Goal: Task Accomplishment & Management: Manage account settings

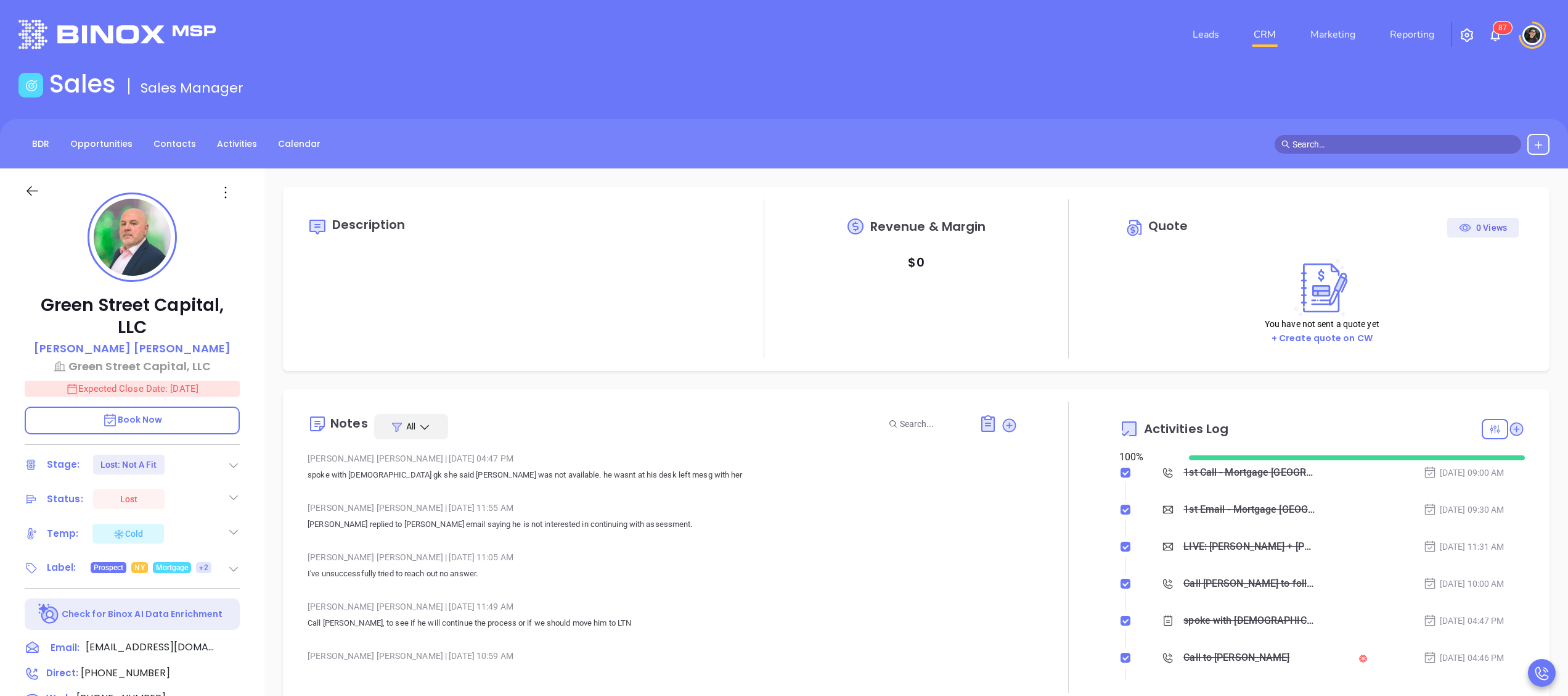
type input "10/10/2025"
type input "[PERSON_NAME]"
click at [1258, 25] on link "CRM" at bounding box center [1265, 35] width 32 height 25
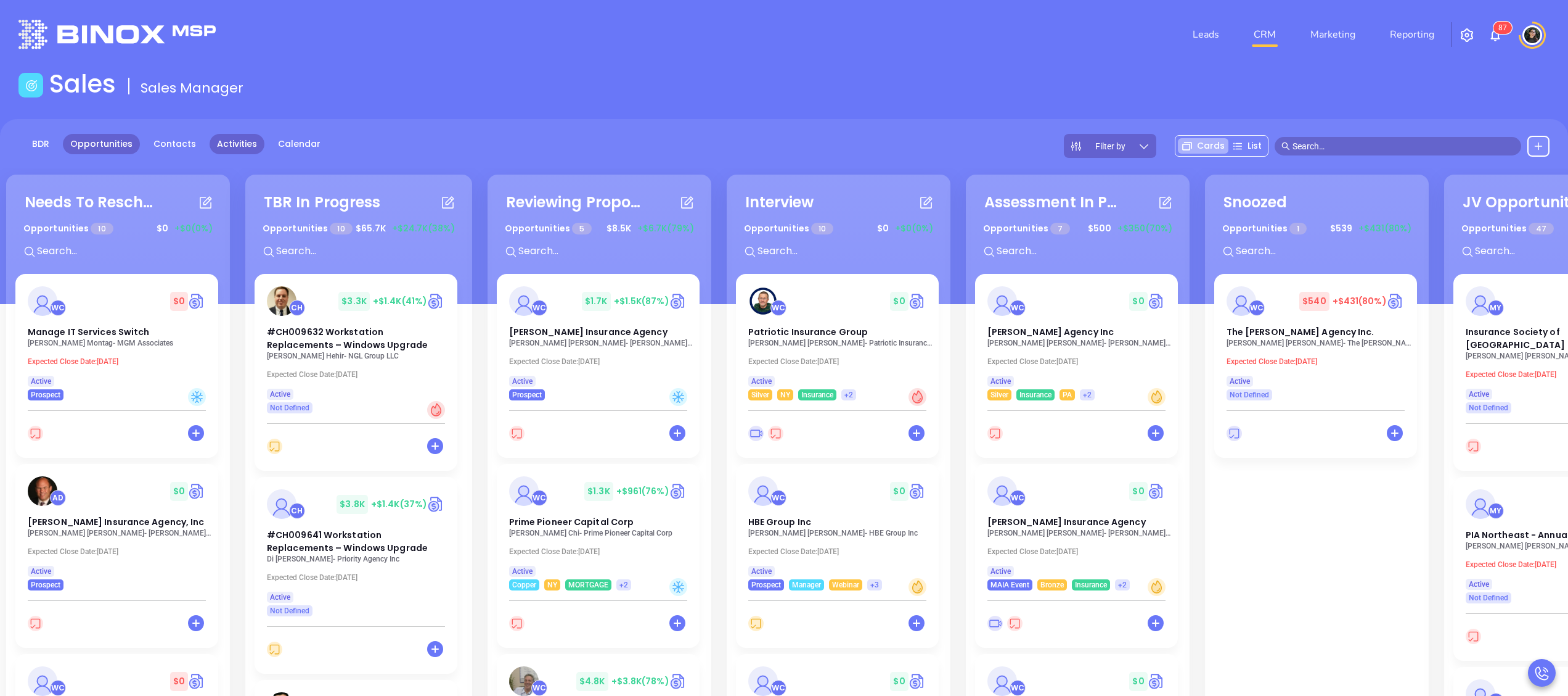
click at [223, 137] on link "Activities" at bounding box center [237, 143] width 55 height 20
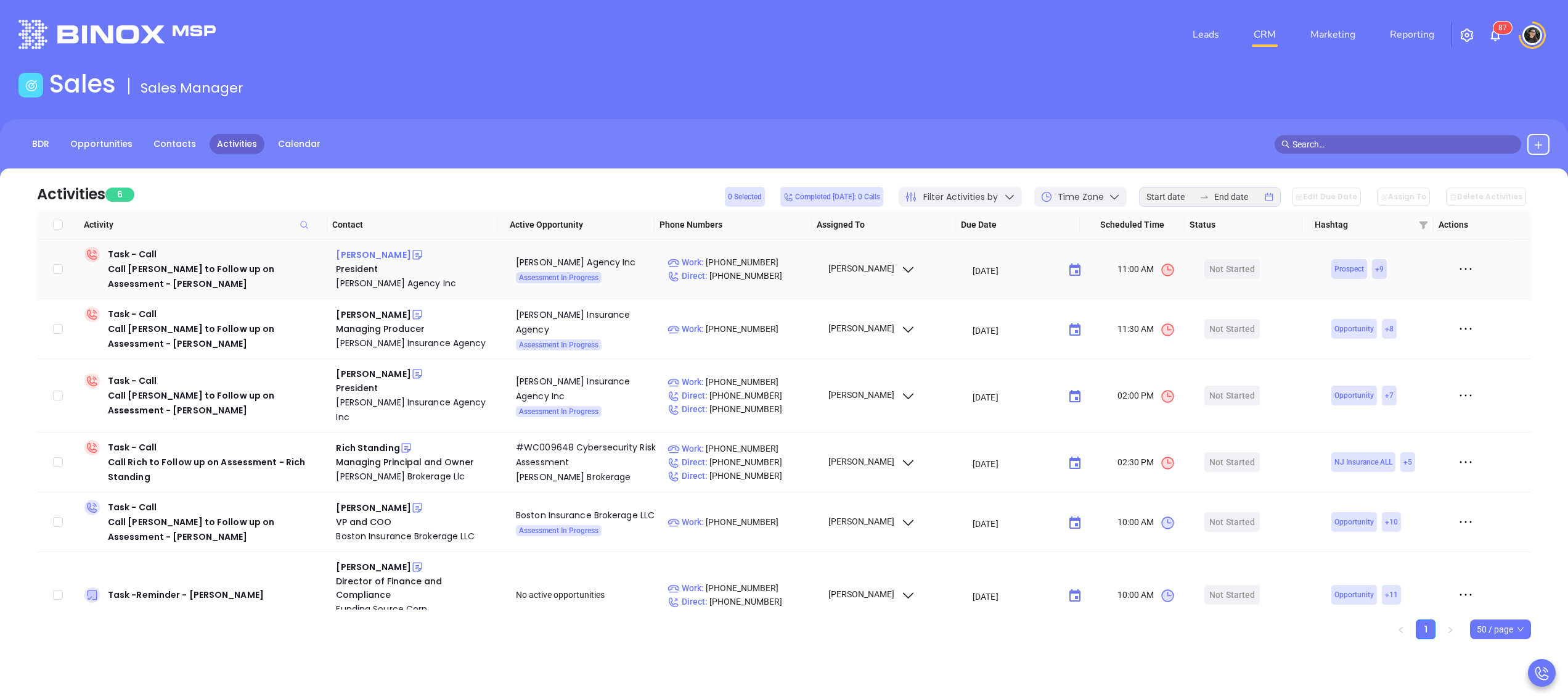
click at [345, 254] on div "[PERSON_NAME]" at bounding box center [373, 254] width 75 height 14
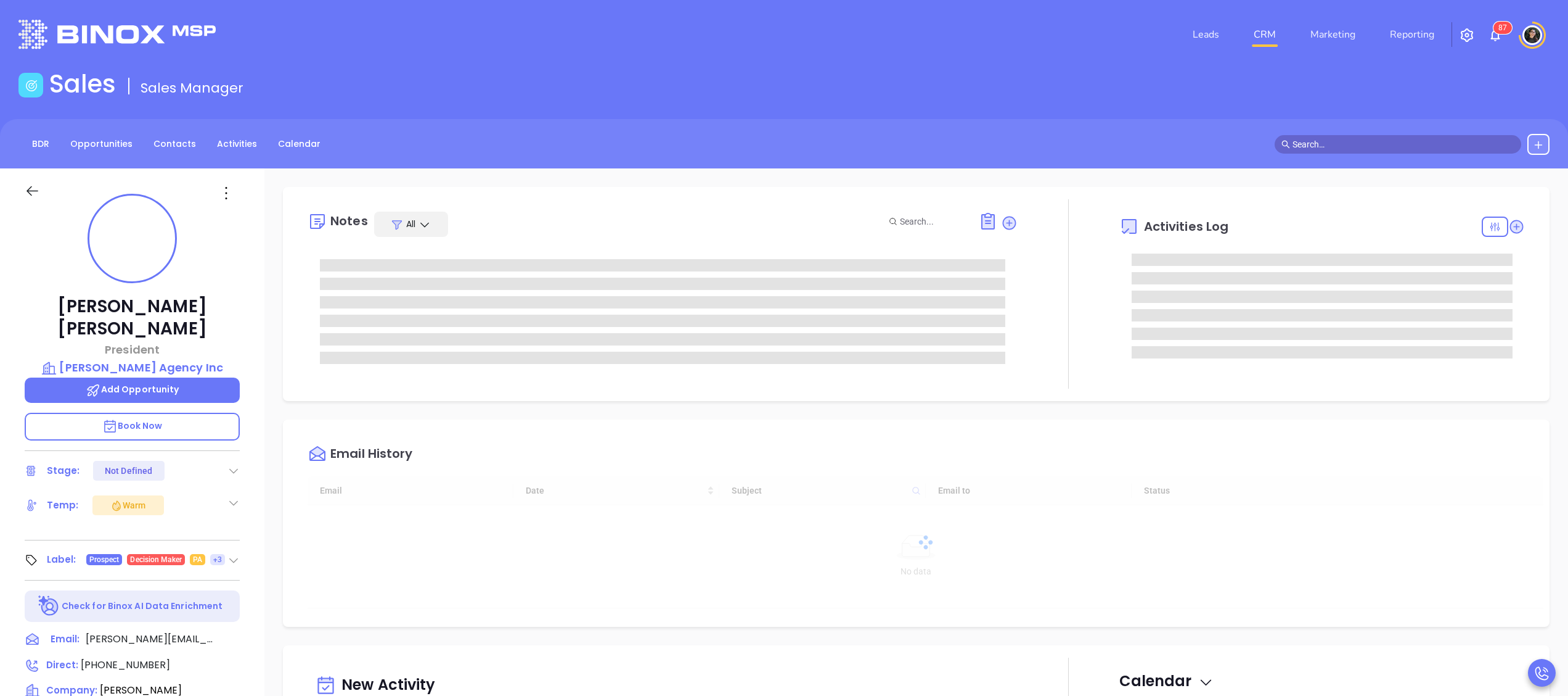
type input "[DATE]"
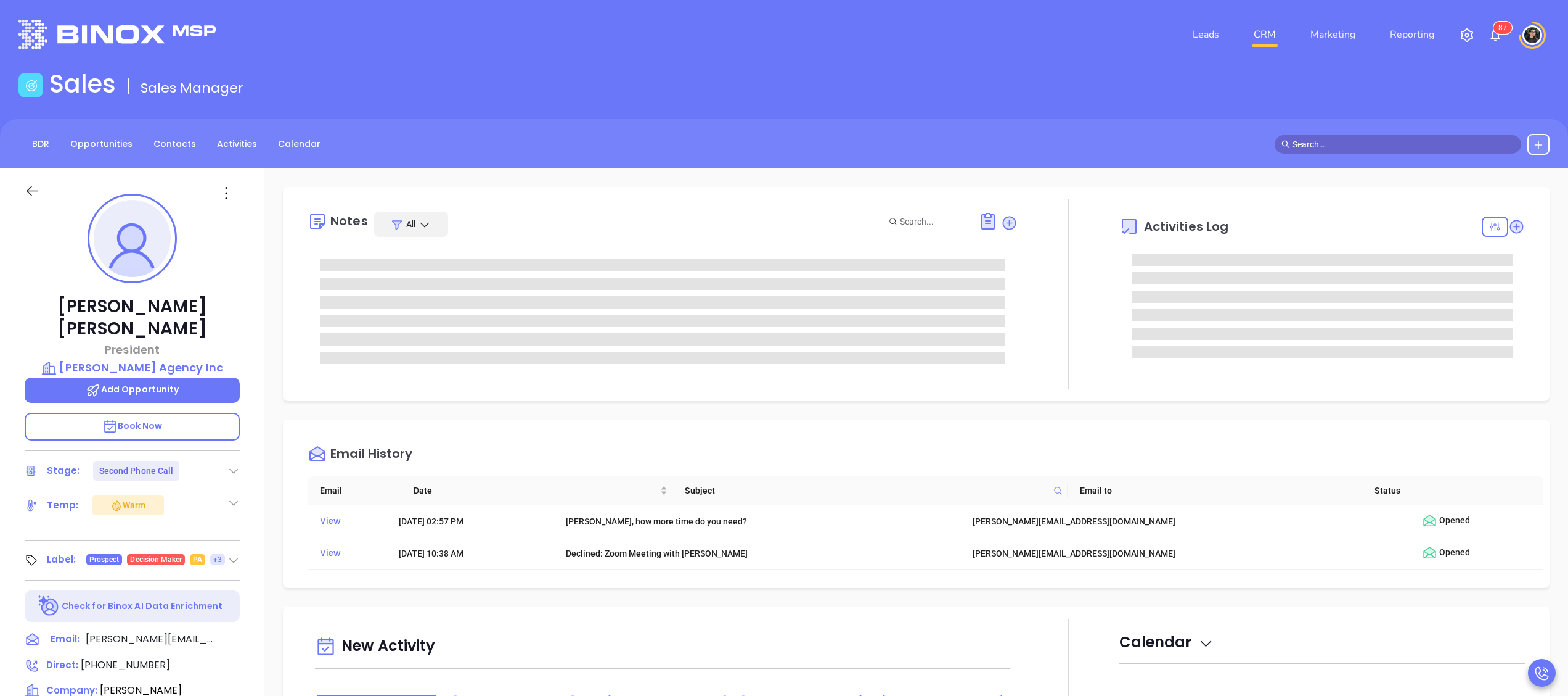
type input "[PERSON_NAME]"
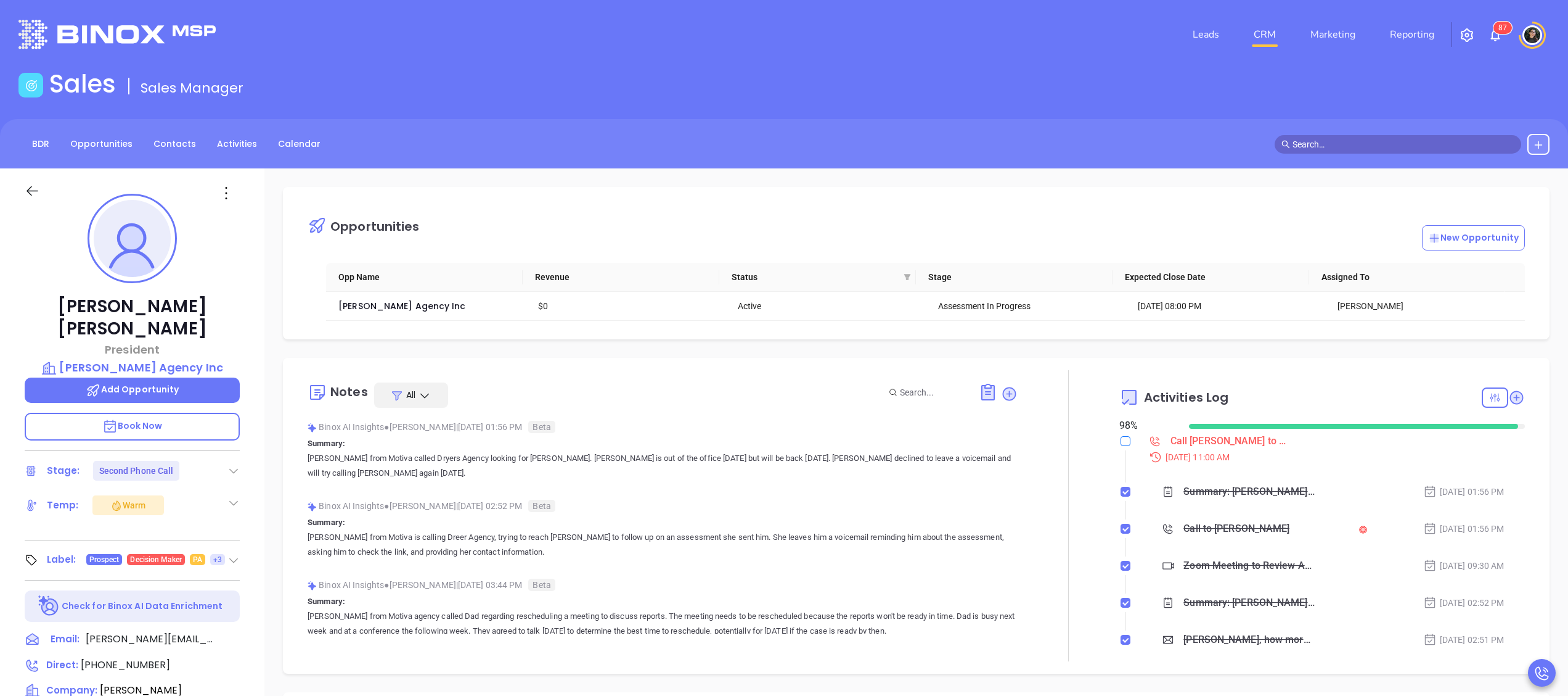
click at [1120, 445] on input "checkbox" at bounding box center [1125, 441] width 10 height 10
checkbox input "true"
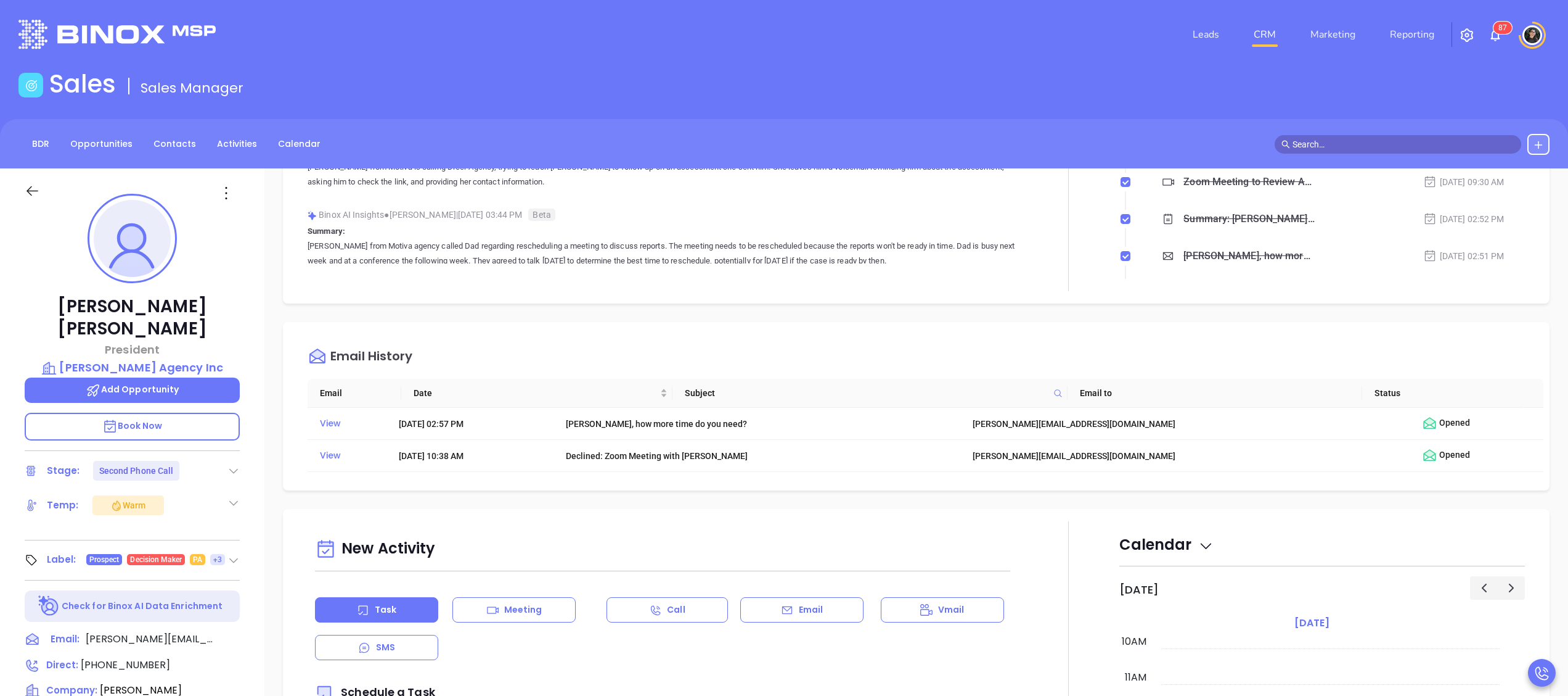
scroll to position [0, 0]
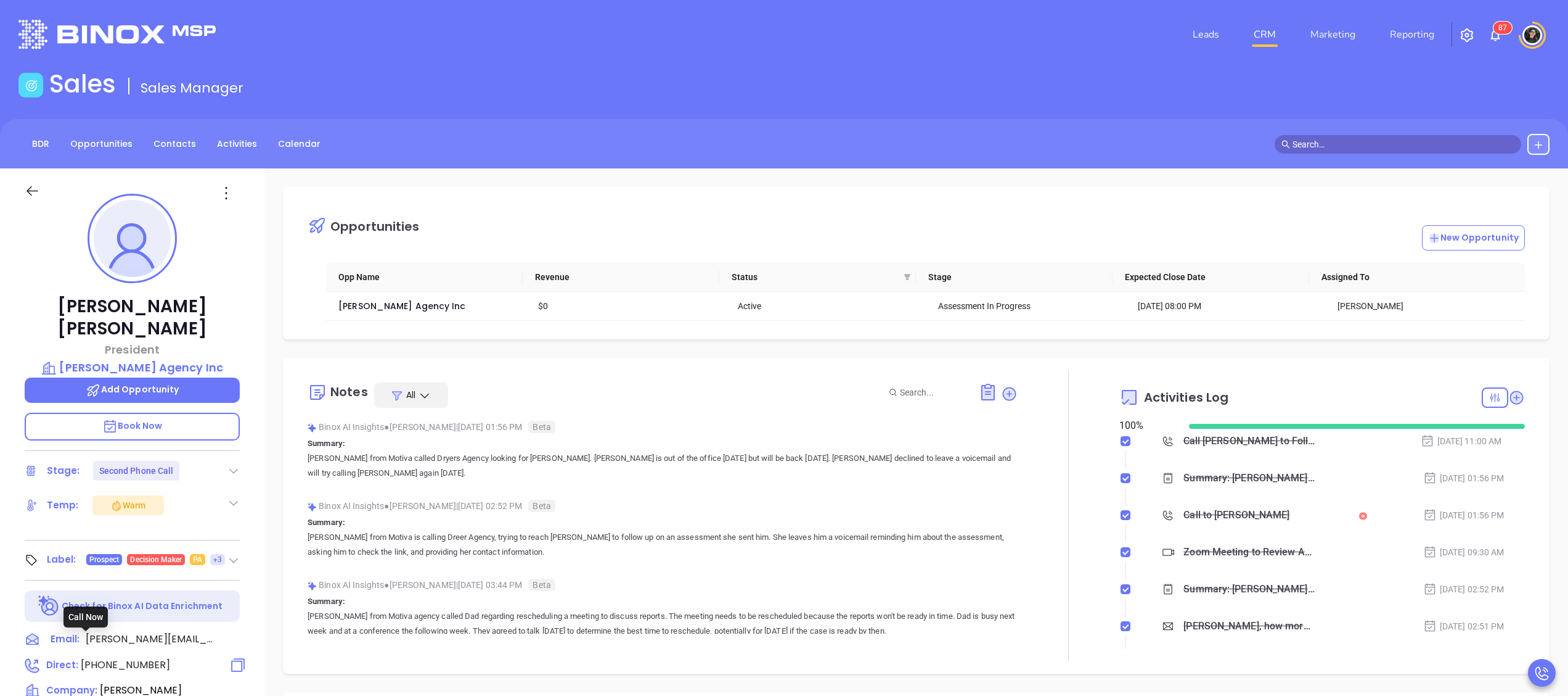
click at [114, 657] on span "[PHONE_NUMBER]" at bounding box center [125, 665] width 89 height 14
type input "[PHONE_NUMBER]"
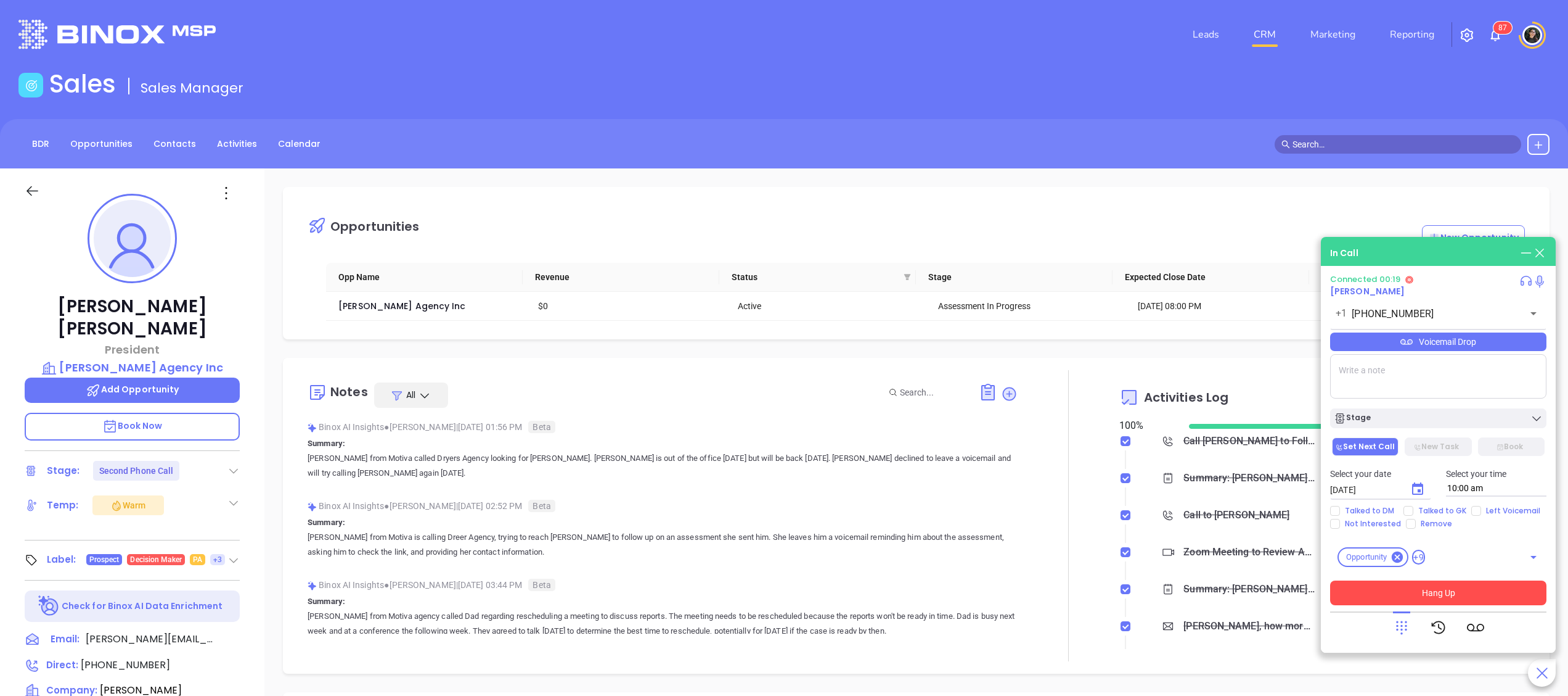
click at [1484, 582] on button "Hang Up" at bounding box center [1438, 592] width 216 height 25
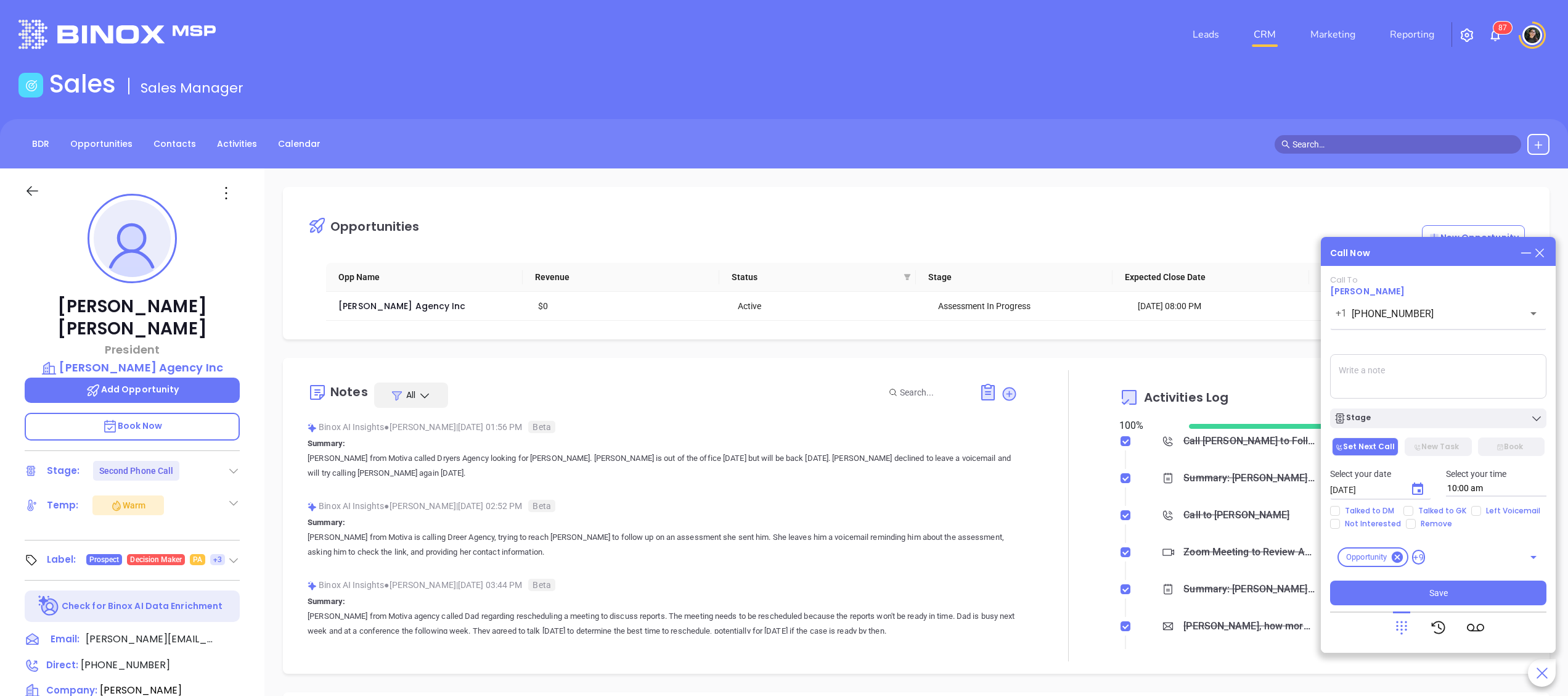
click at [1542, 246] on icon at bounding box center [1539, 253] width 14 height 14
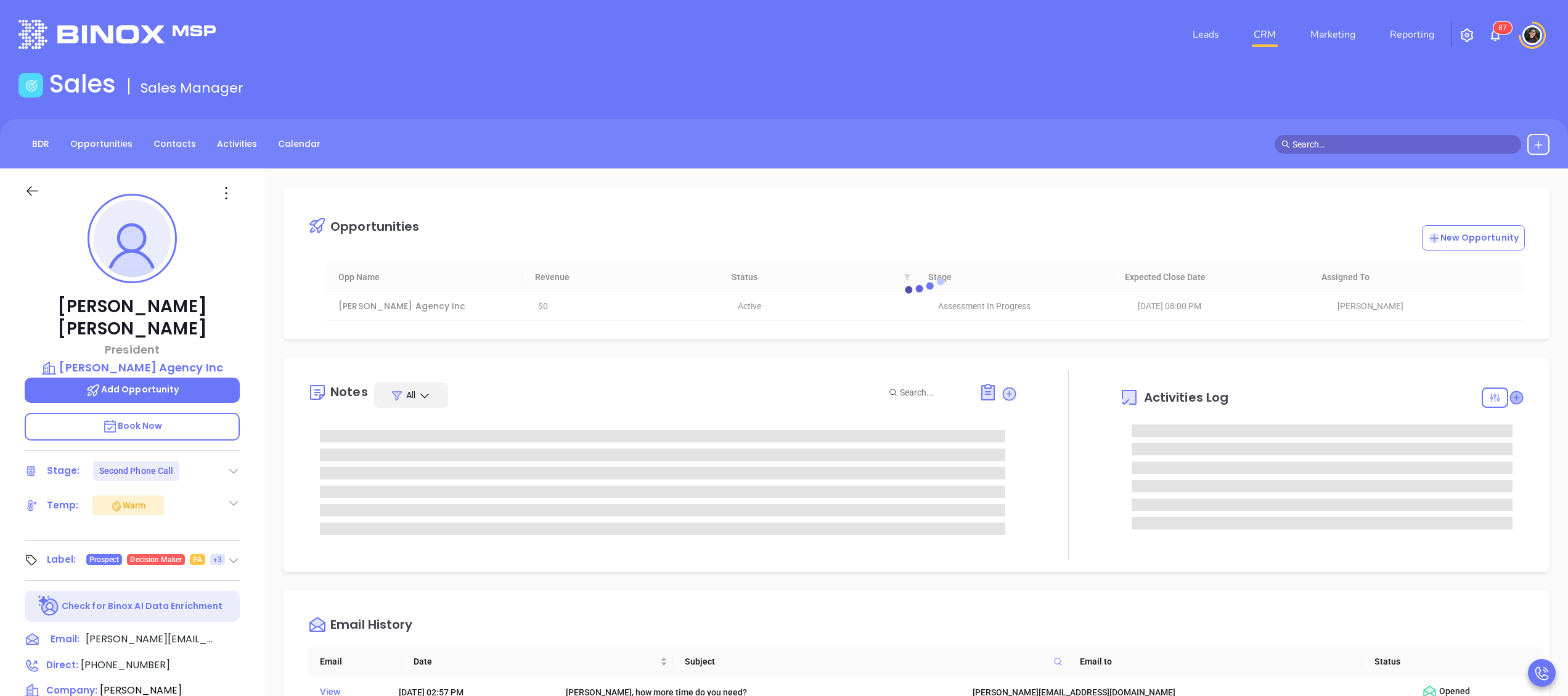
click at [1510, 400] on icon at bounding box center [1516, 397] width 12 height 12
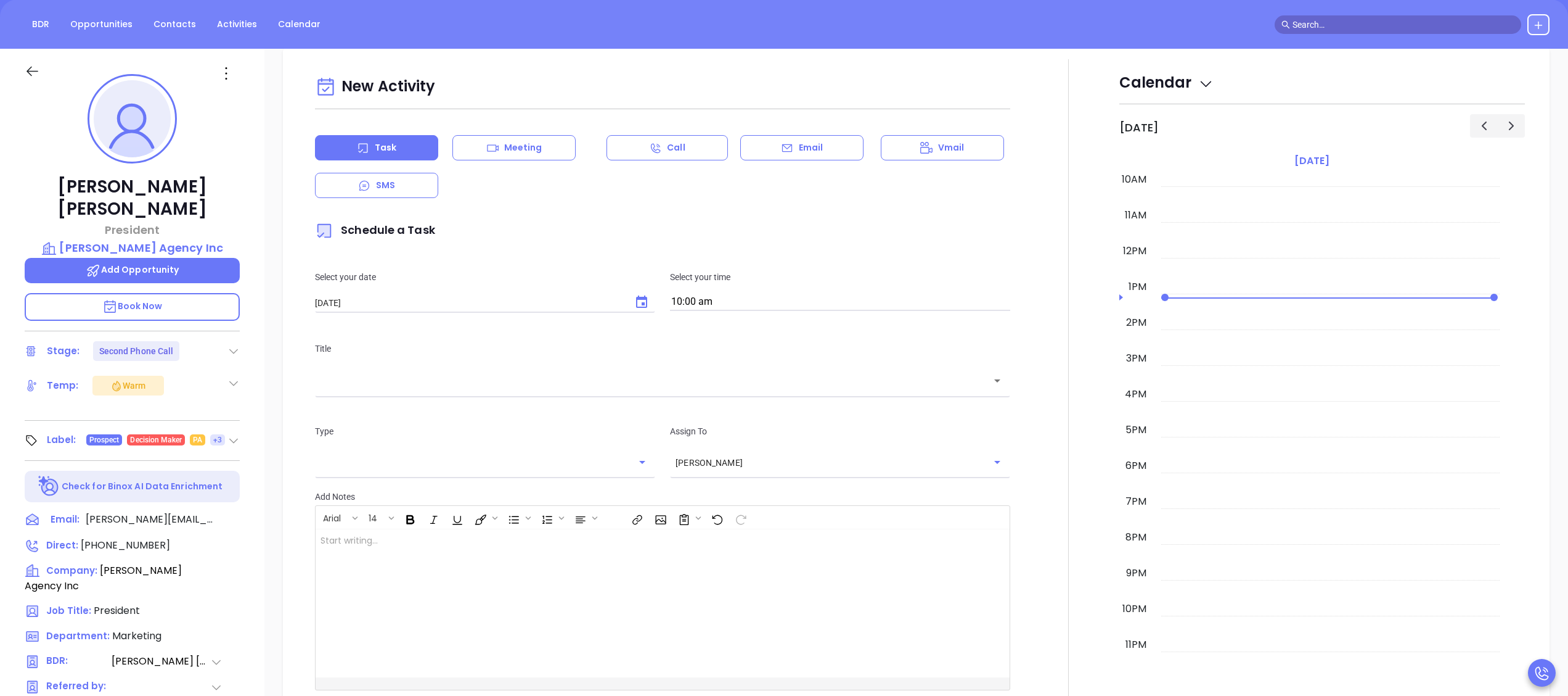
scroll to position [168, 0]
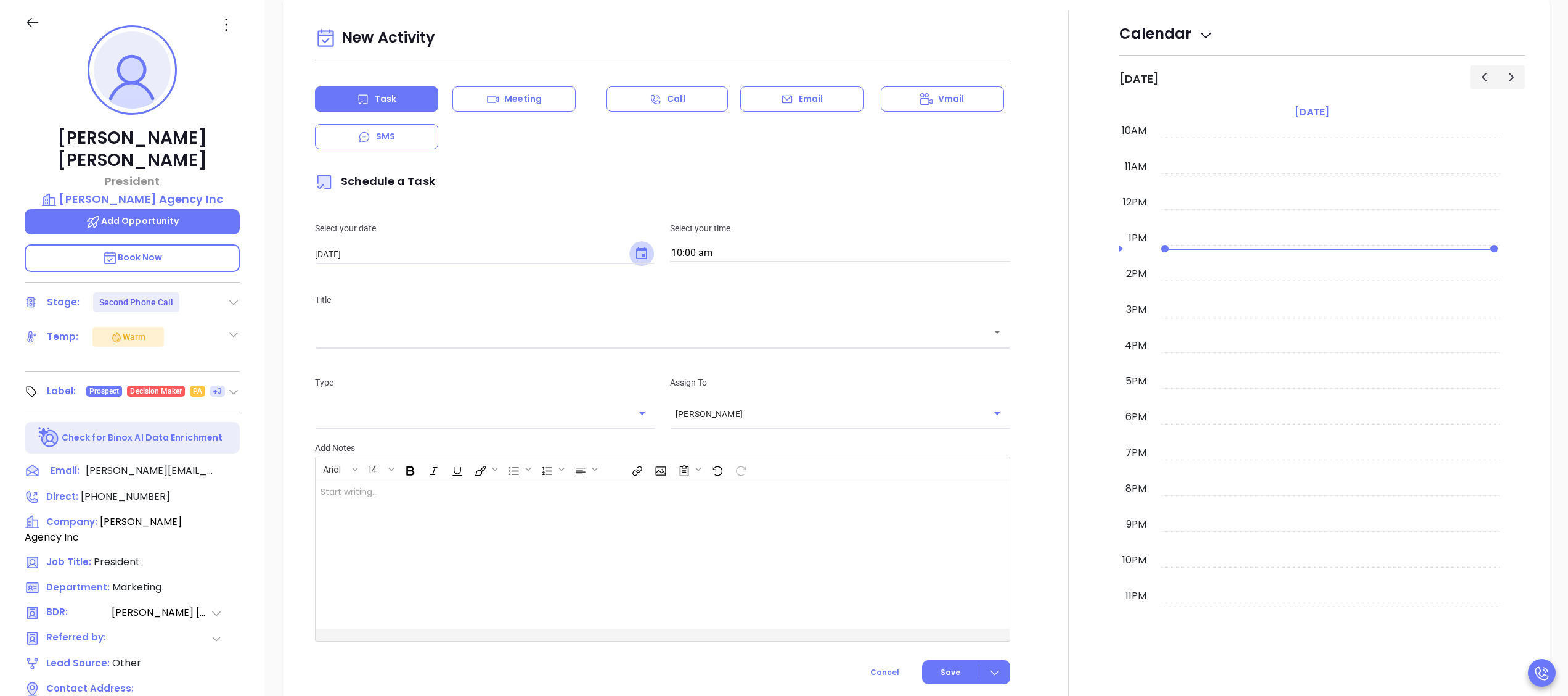
click at [629, 245] on button "Choose date, selected date is Oct 10, 2025" at bounding box center [641, 253] width 25 height 25
click at [365, 377] on button "13" at bounding box center [364, 381] width 23 height 23
type input "[DATE]"
click at [735, 250] on input "10:00 am" at bounding box center [839, 253] width 340 height 17
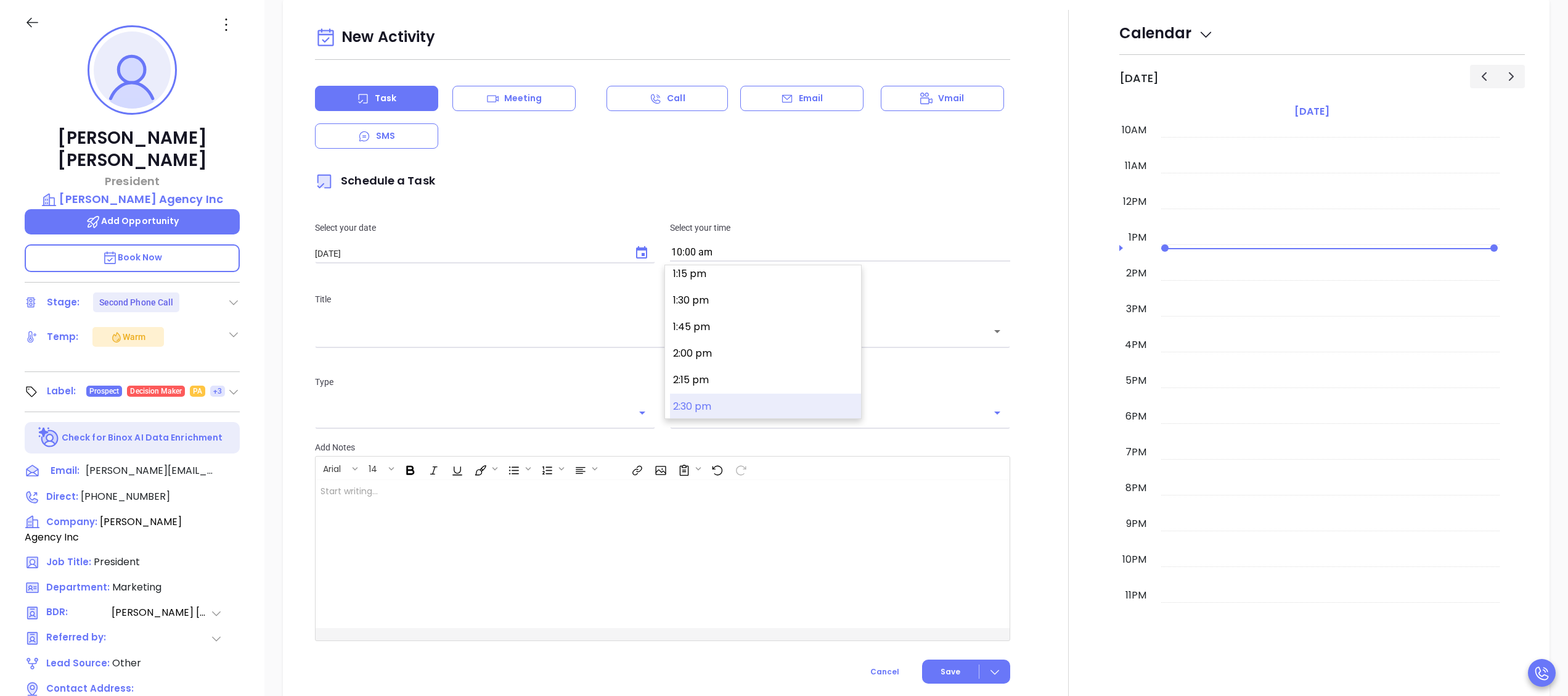
drag, startPoint x: 731, startPoint y: 395, endPoint x: 698, endPoint y: 388, distance: 33.7
click at [731, 395] on button "2:30 pm" at bounding box center [766, 406] width 191 height 27
type input "2:30 pm"
click at [587, 348] on div "Title ​" at bounding box center [662, 318] width 710 height 83
click at [589, 341] on div "​" at bounding box center [663, 331] width 696 height 27
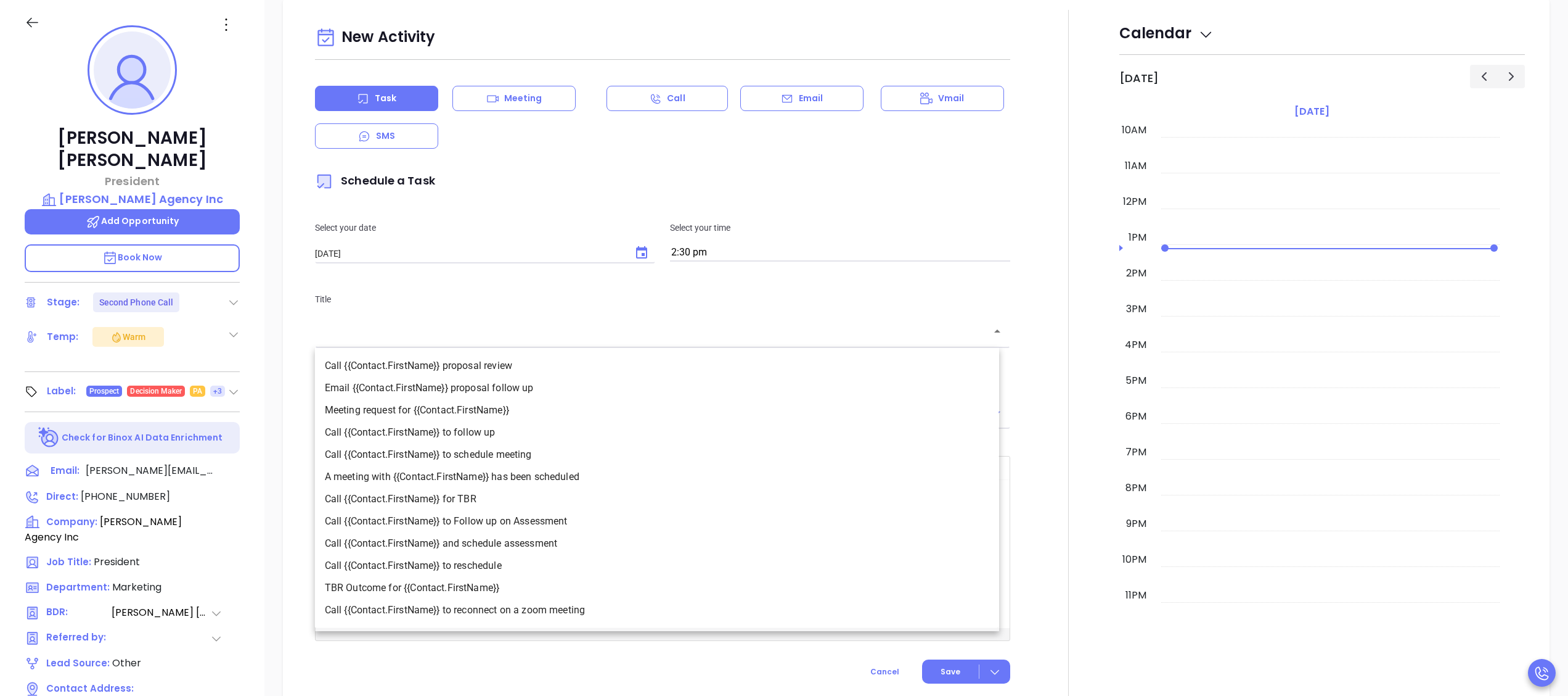
click at [577, 518] on li "Call {{Contact.FirstName}} to Follow up on Assessment" at bounding box center [657, 521] width 684 height 23
type input "Call Ted to Follow up on Assessment"
type input "Call"
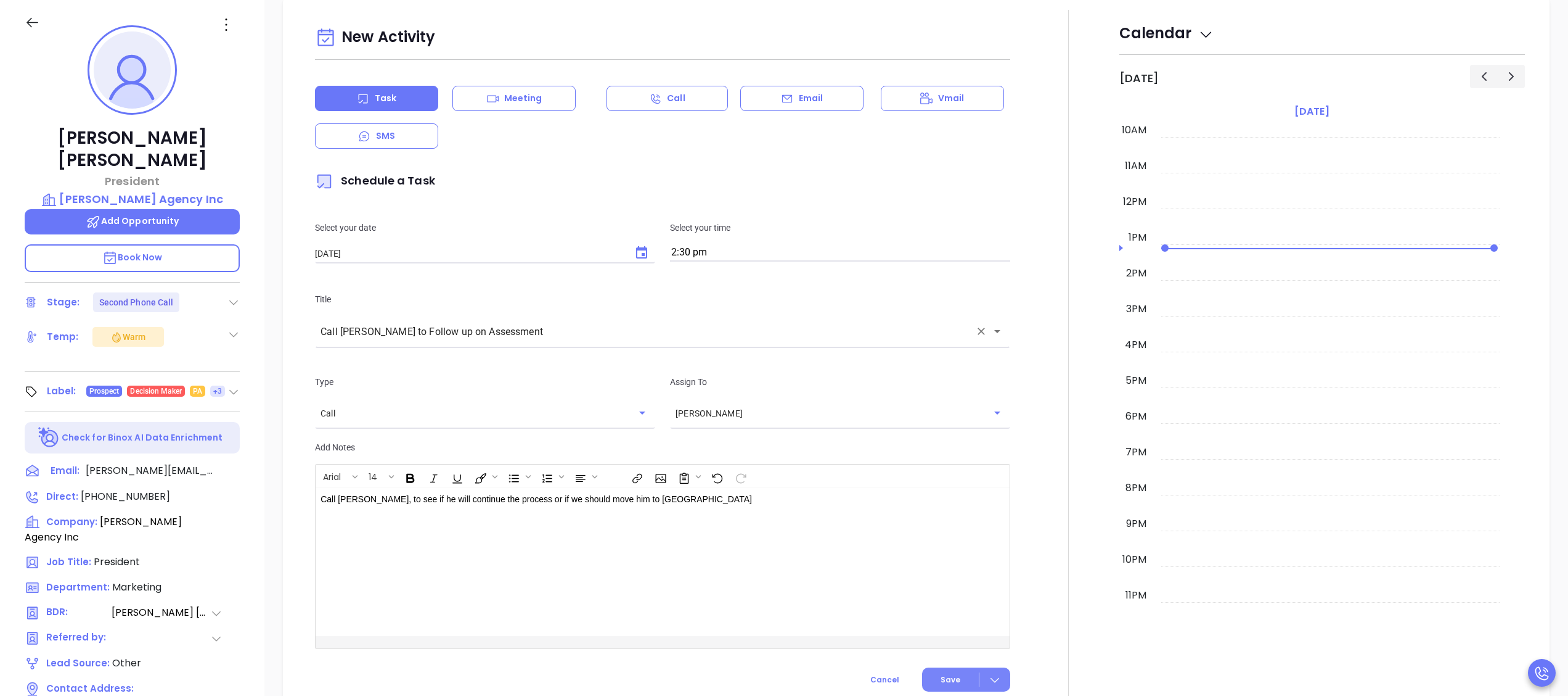
click at [948, 677] on span "Save" at bounding box center [950, 680] width 20 height 11
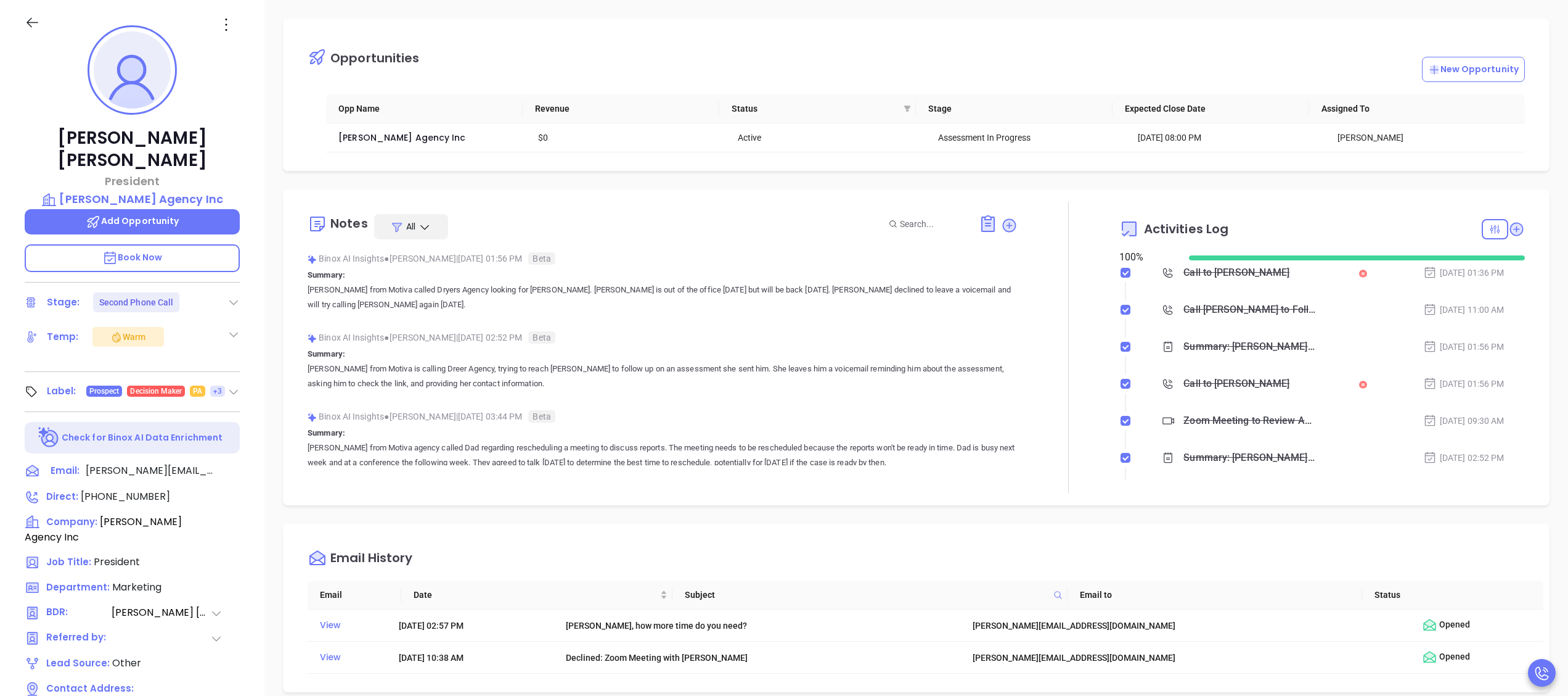
scroll to position [0, 0]
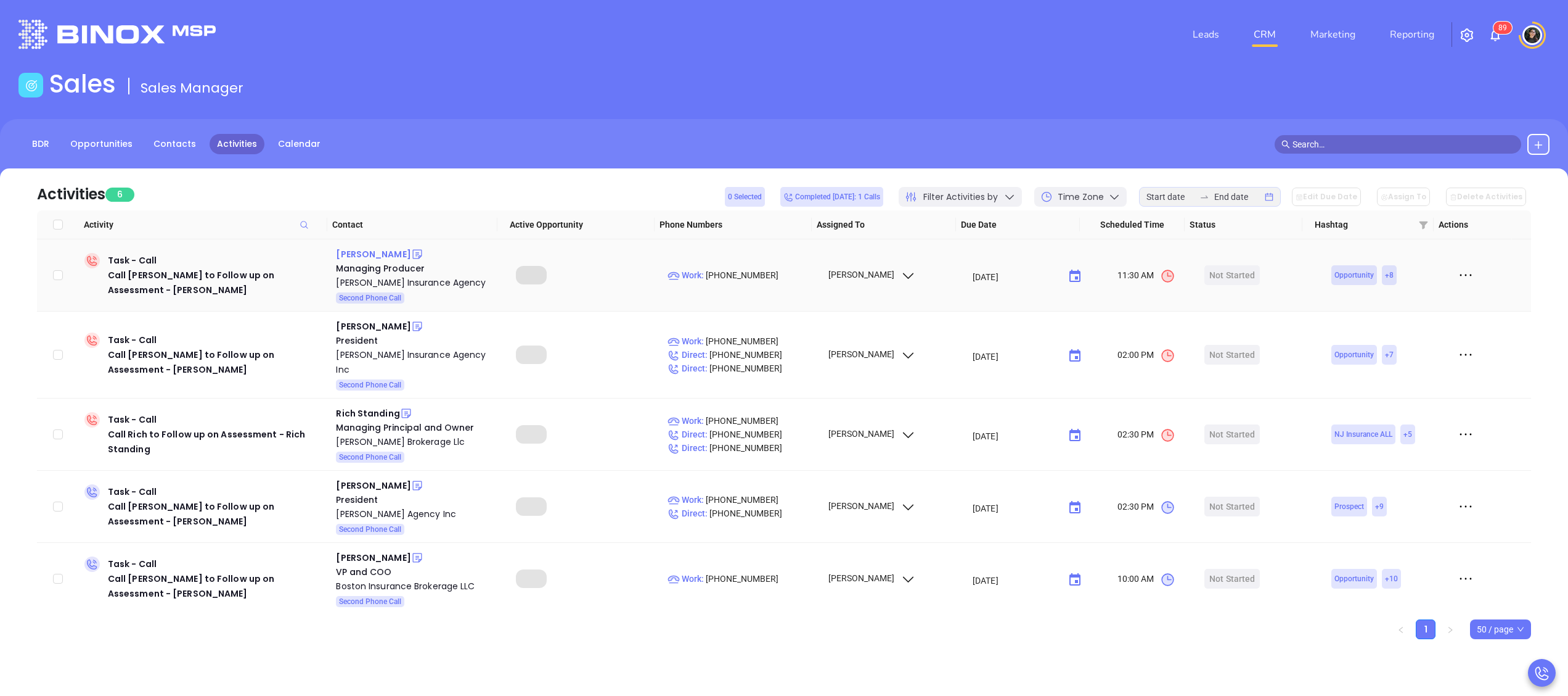
click at [356, 247] on div "[PERSON_NAME]" at bounding box center [373, 254] width 75 height 14
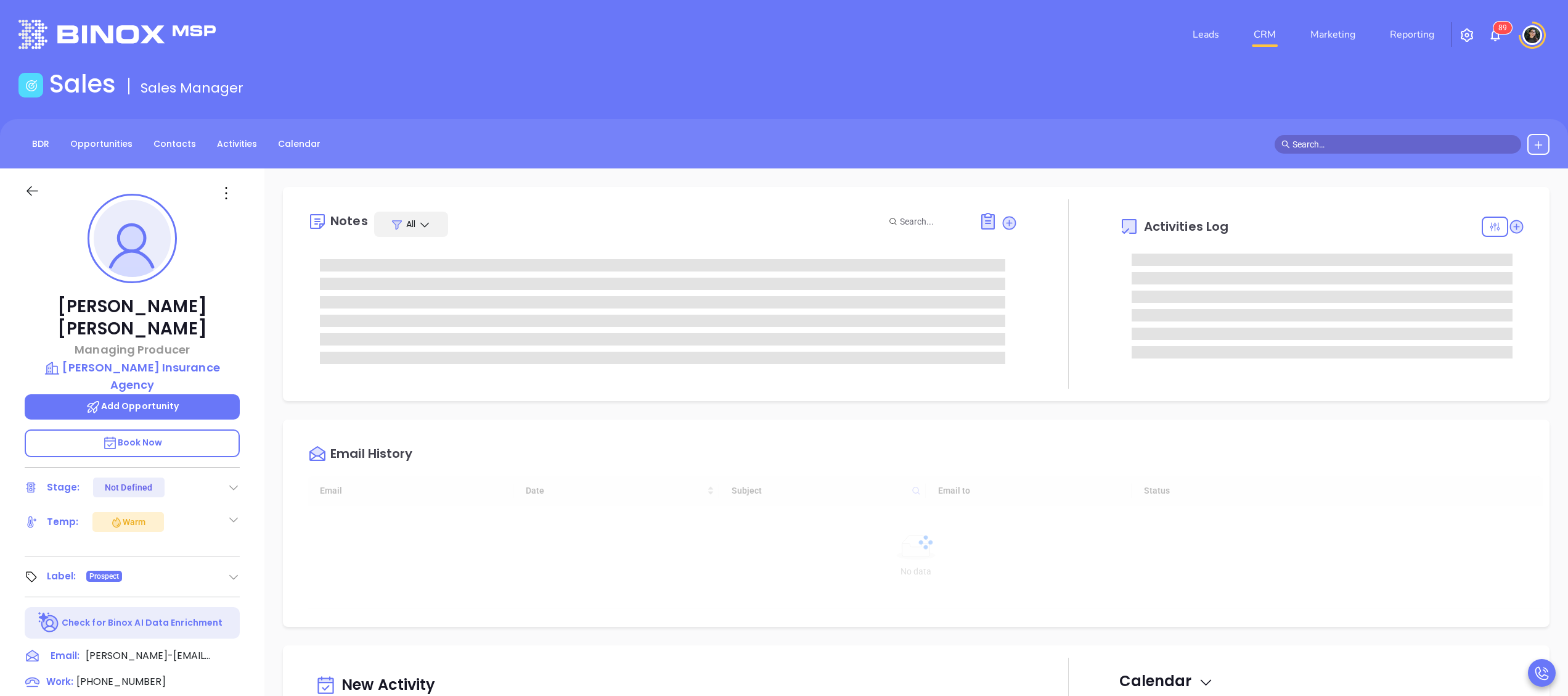
type input "10/10/2025"
type input "[PERSON_NAME]"
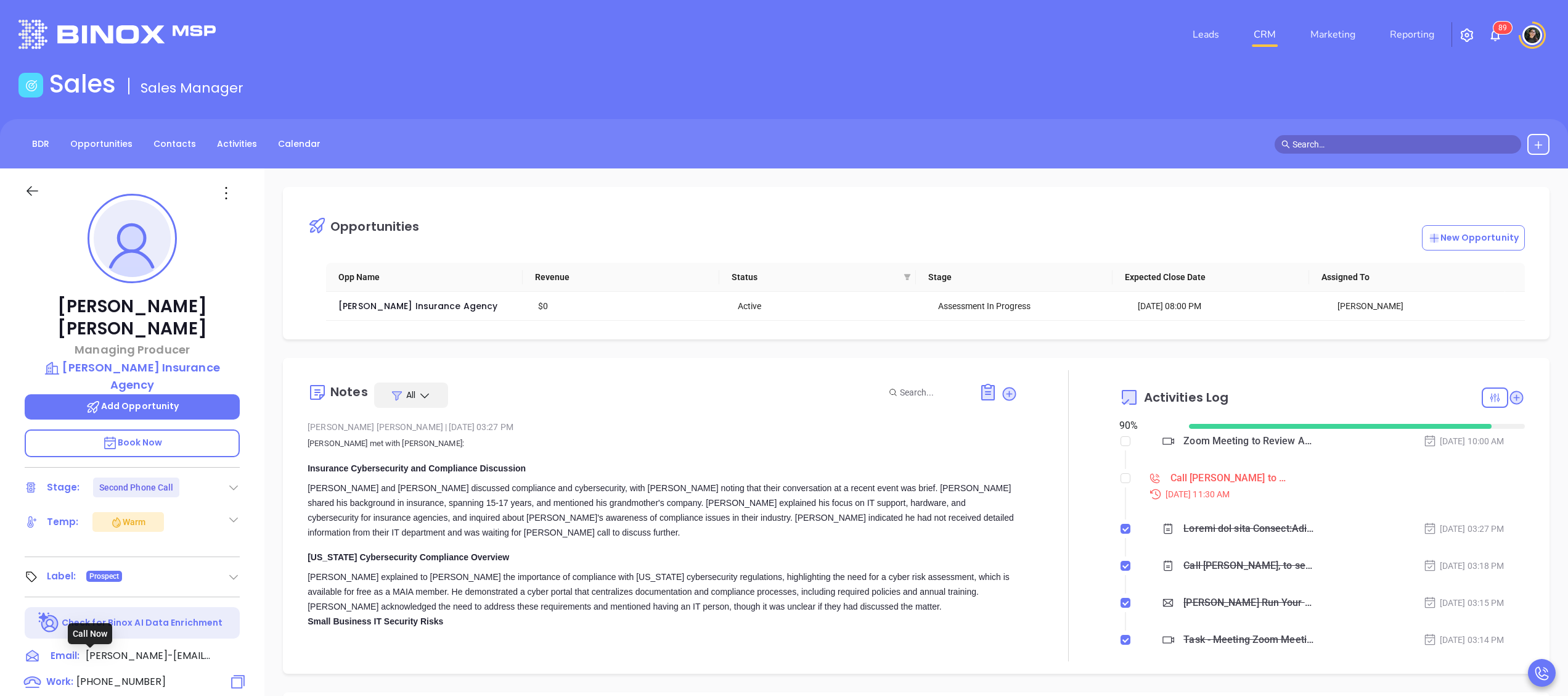
click at [118, 674] on div "Work: (508) 295-2007" at bounding box center [96, 682] width 142 height 15
type input "[PHONE_NUMBER]"
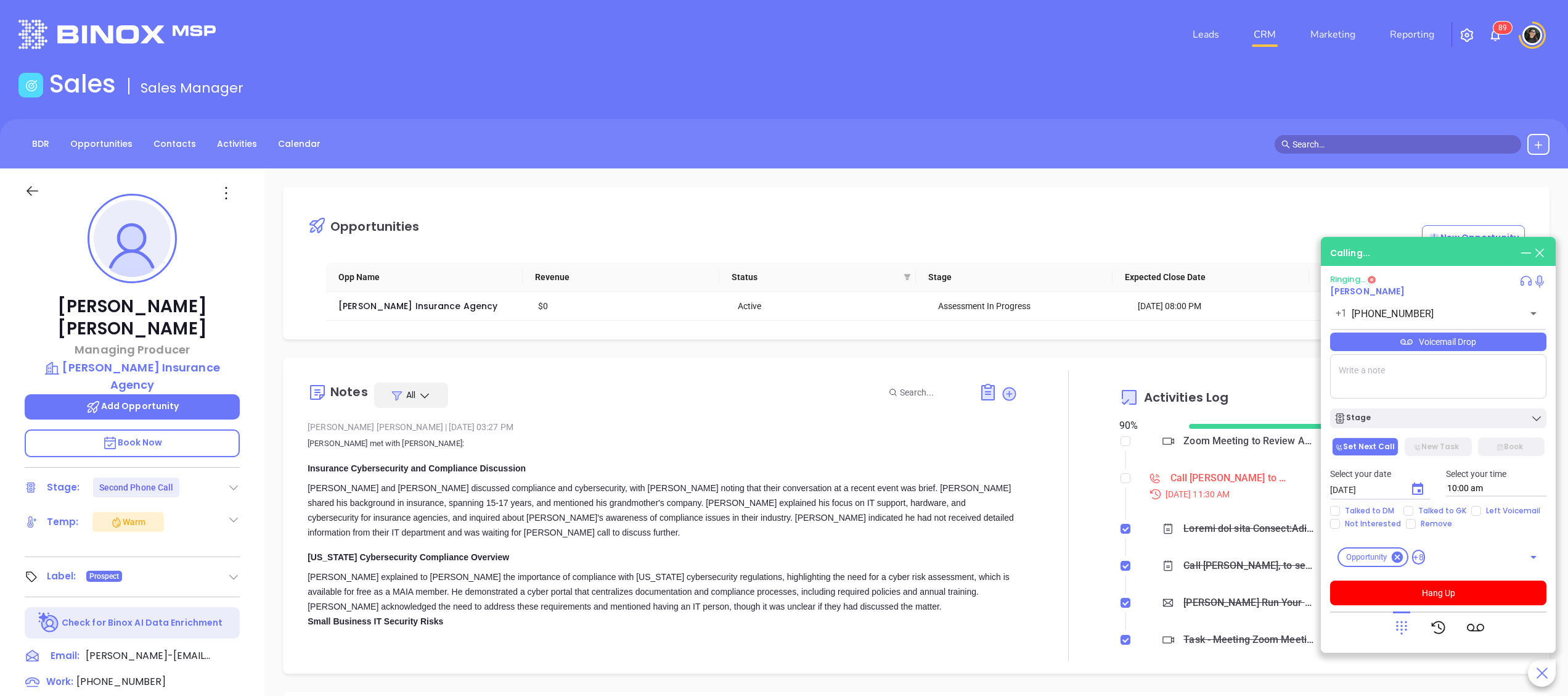
click at [1123, 479] on li "Call Matthew to Follow up on Assessment - Matthew Martin Oct 8, 2025 | 11:30 AM" at bounding box center [1324, 496] width 402 height 47
click at [1120, 479] on input "checkbox" at bounding box center [1125, 478] width 10 height 10
checkbox input "true"
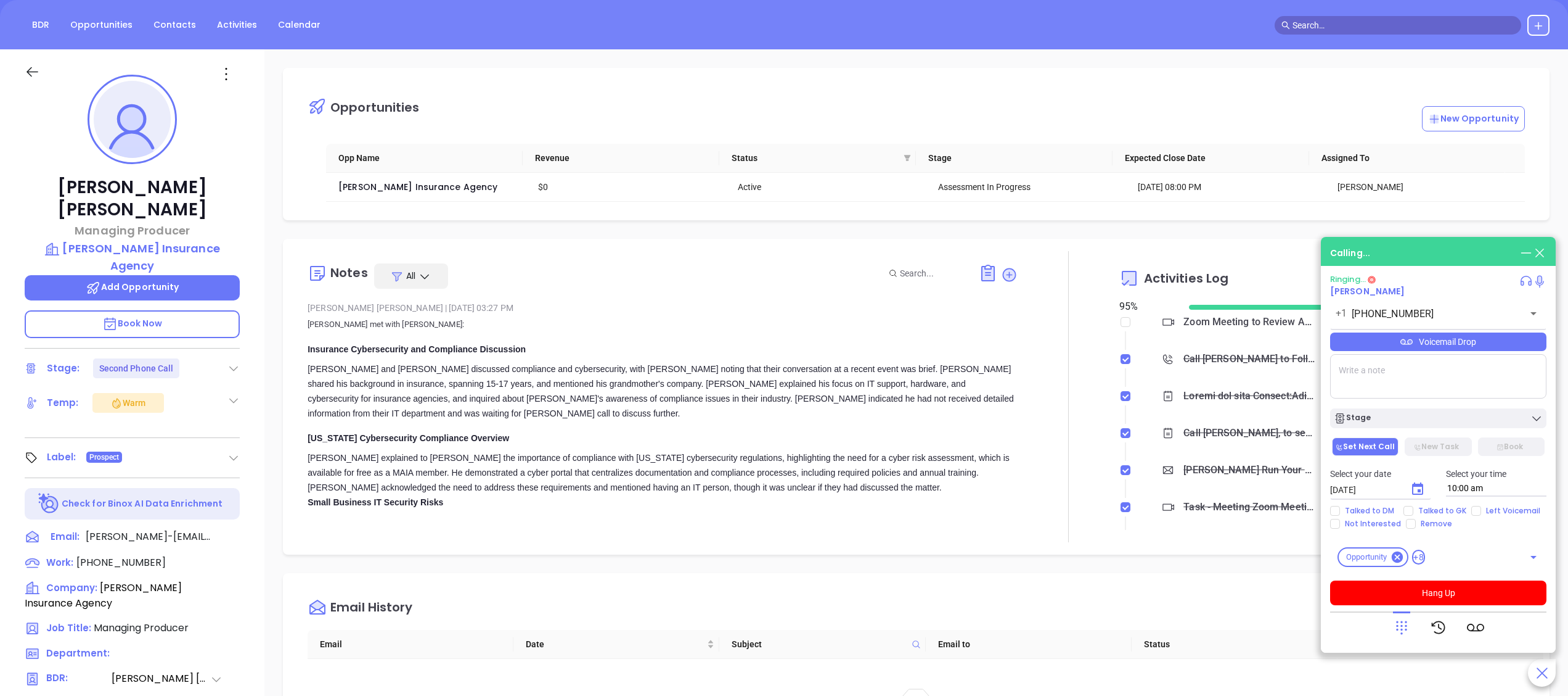
scroll to position [123, 0]
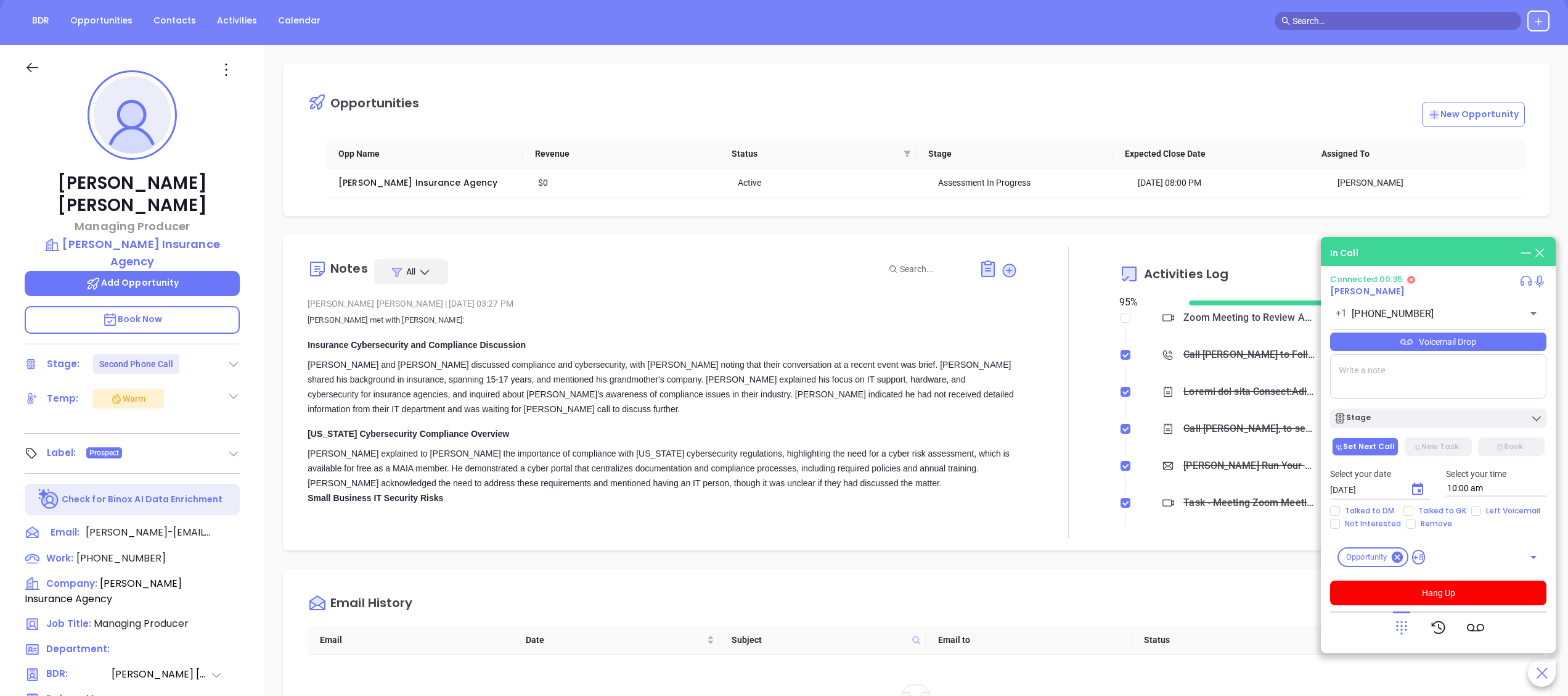
click at [245, 504] on div "Matthew Martin Managing Producer Margaret J. Grassi Insurance Agency Add Opport…" at bounding box center [132, 480] width 265 height 870
click at [239, 527] on icon at bounding box center [236, 533] width 11 height 11
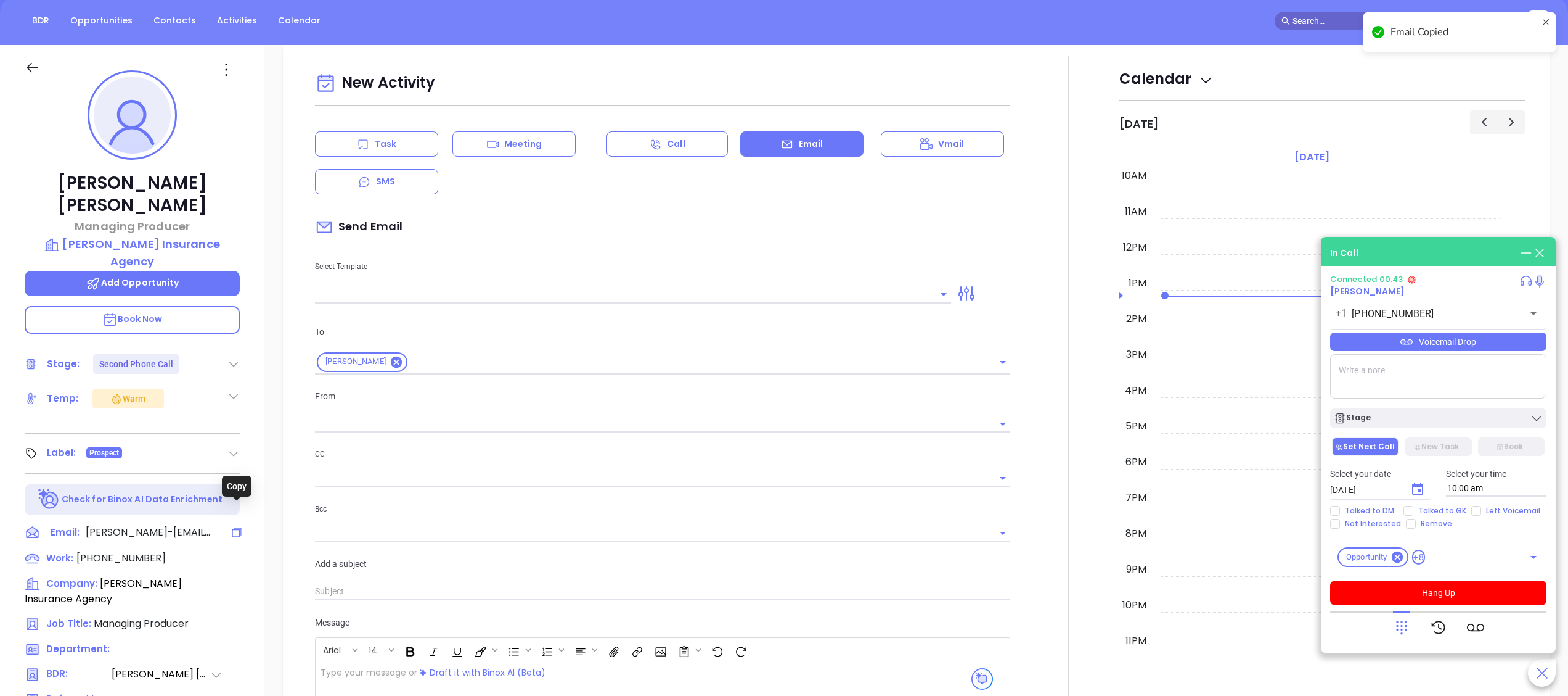
scroll to position [168, 0]
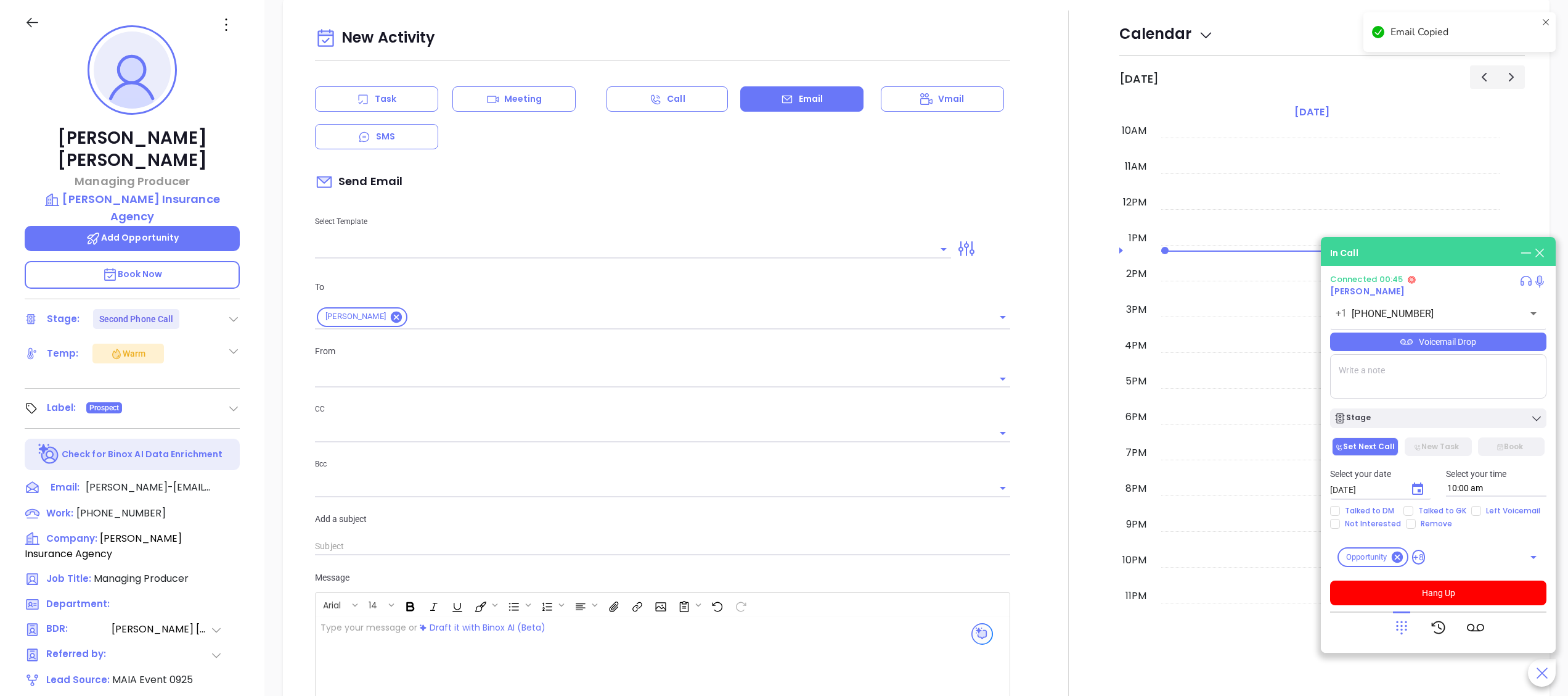
type input "[PERSON_NAME]"
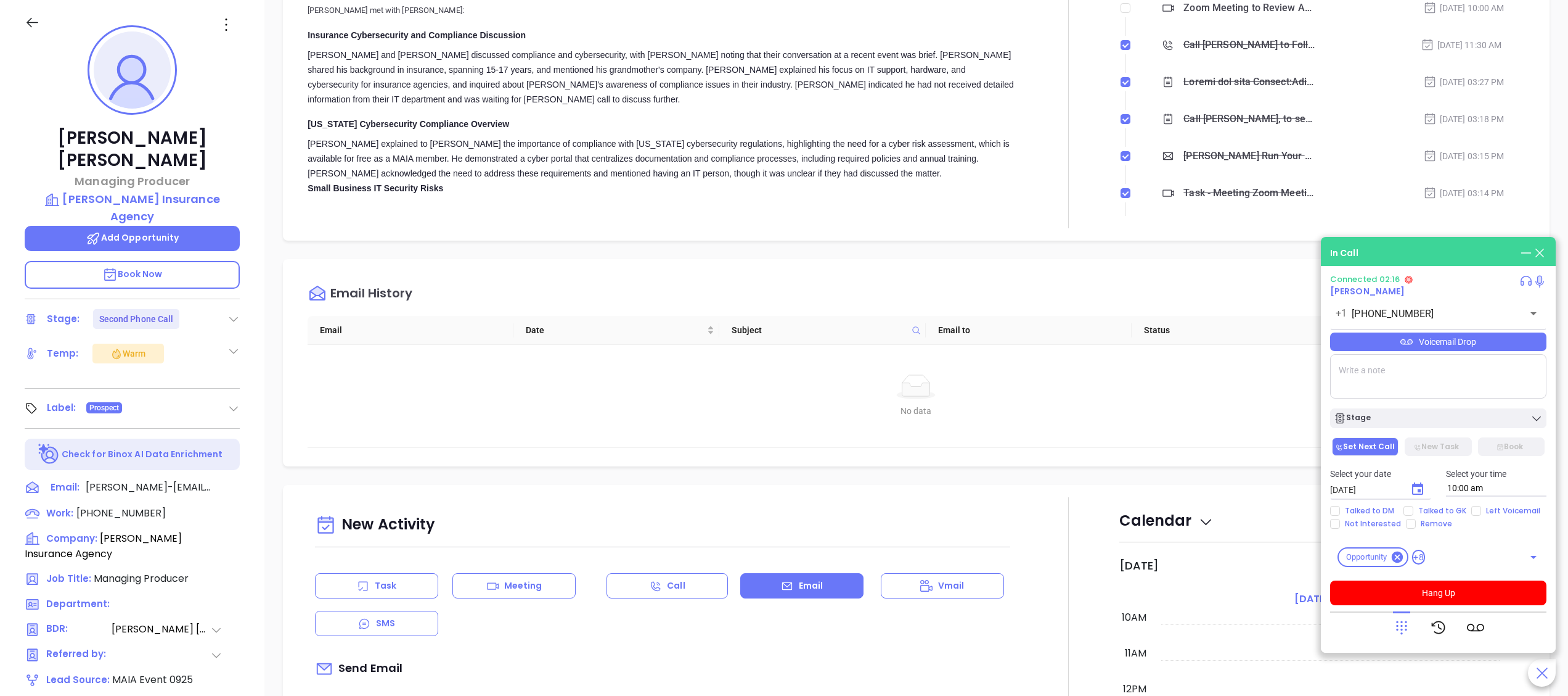
scroll to position [0, 0]
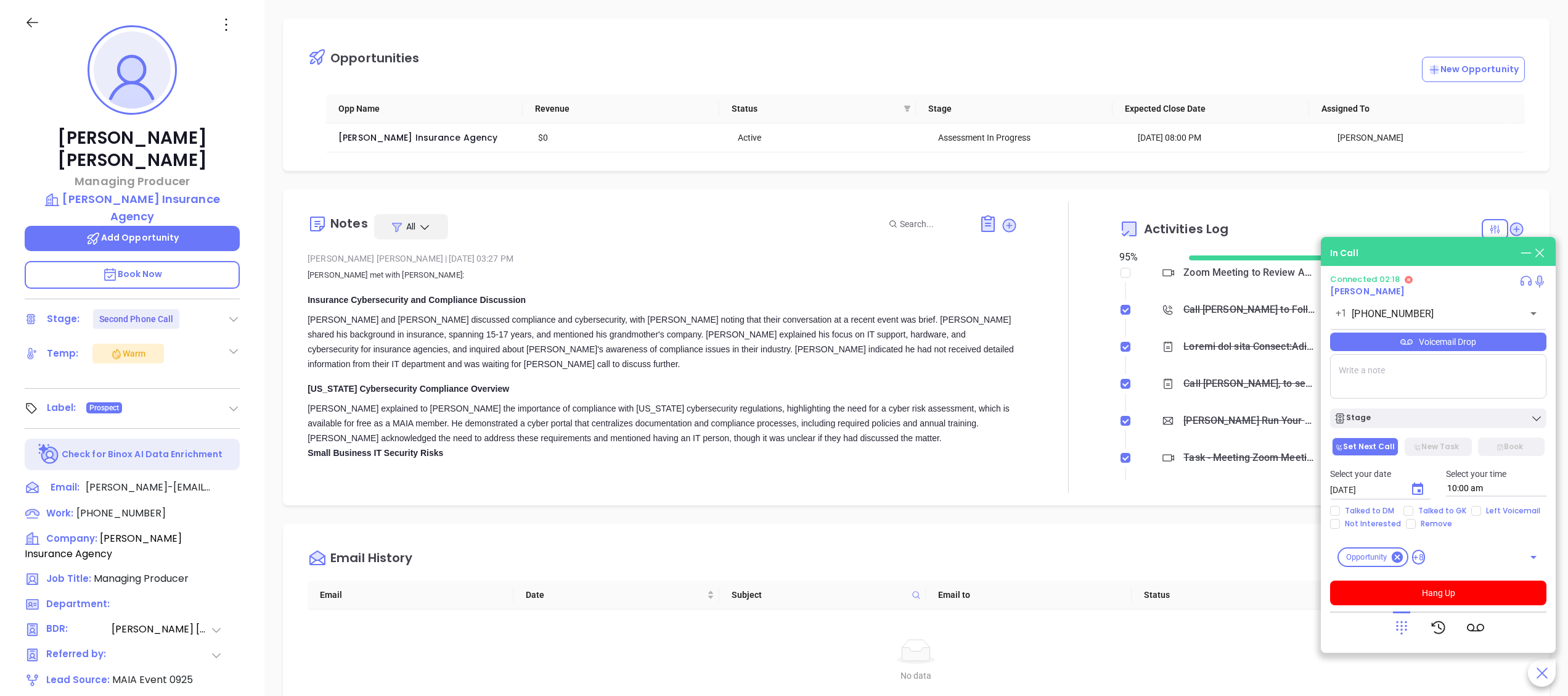
click at [1521, 254] on icon at bounding box center [1525, 253] width 14 height 14
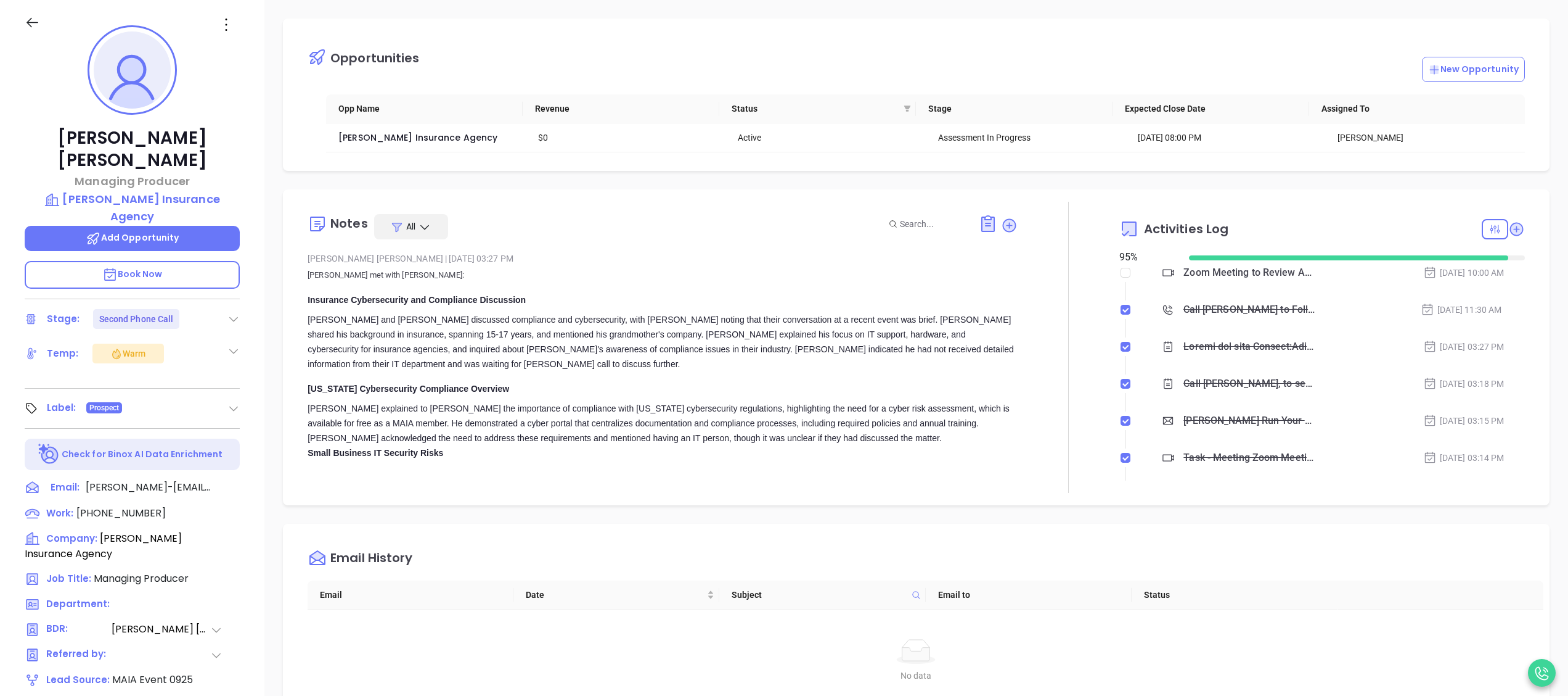
click at [1529, 653] on div "Email Date Subject Email to Status No data No data" at bounding box center [925, 646] width 1250 height 132
click at [1537, 666] on icon at bounding box center [1541, 672] width 20 height 20
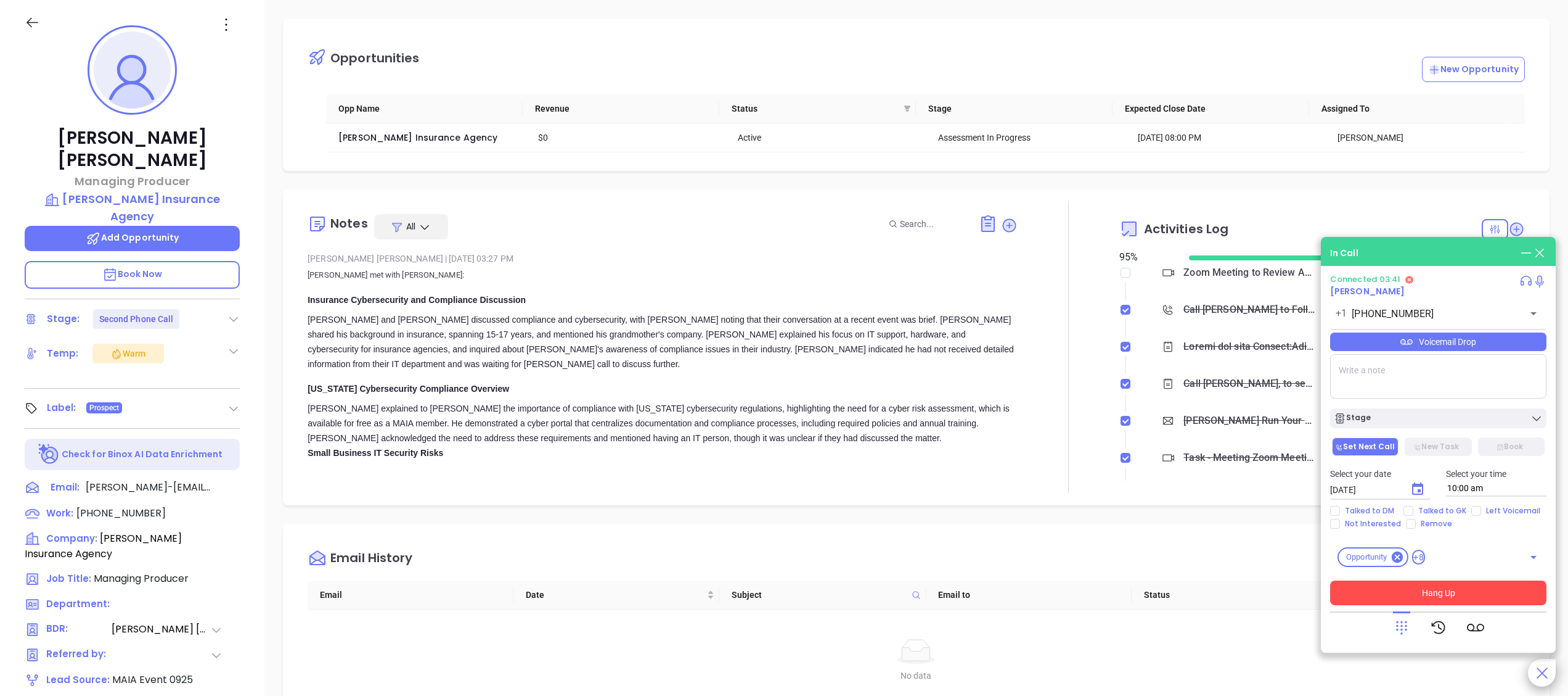
click at [1485, 595] on button "Hang Up" at bounding box center [1438, 592] width 216 height 25
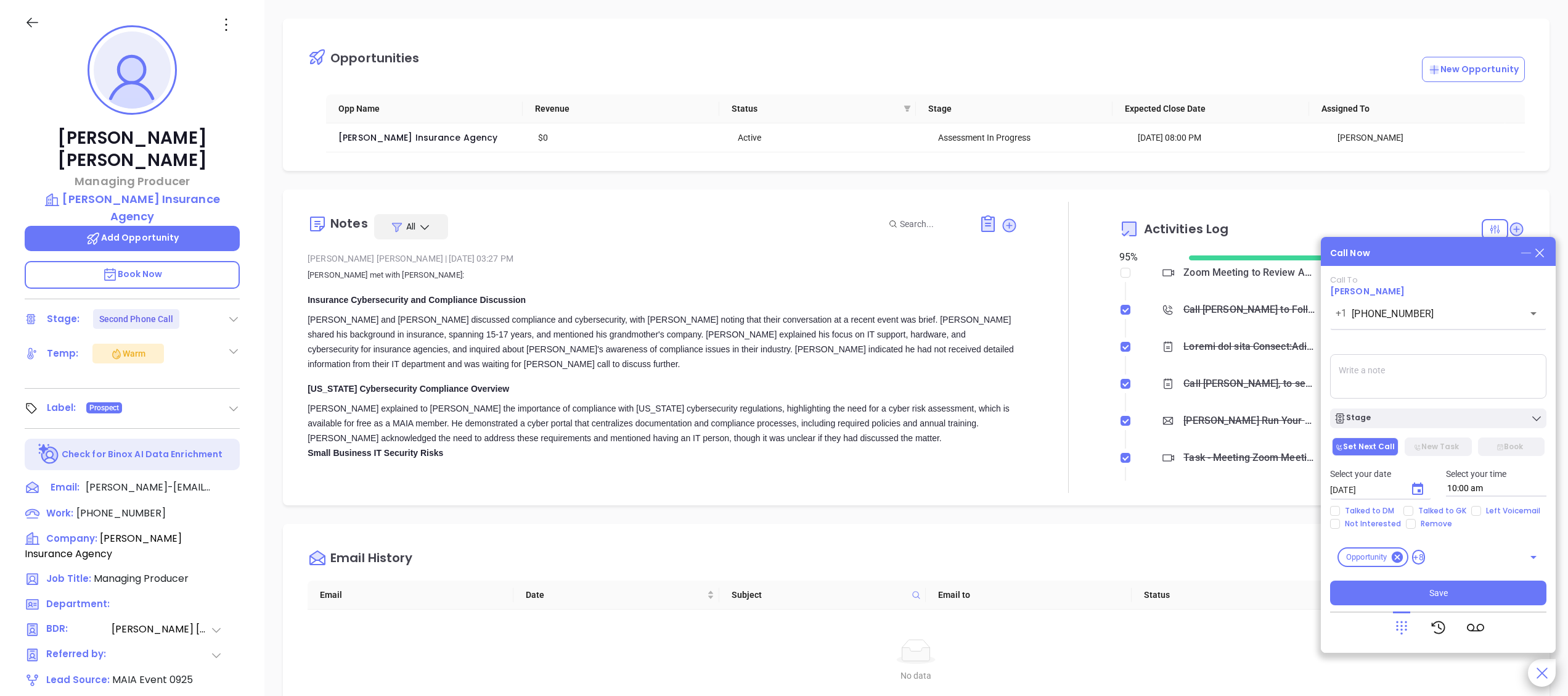
click at [1524, 252] on icon at bounding box center [1525, 253] width 14 height 14
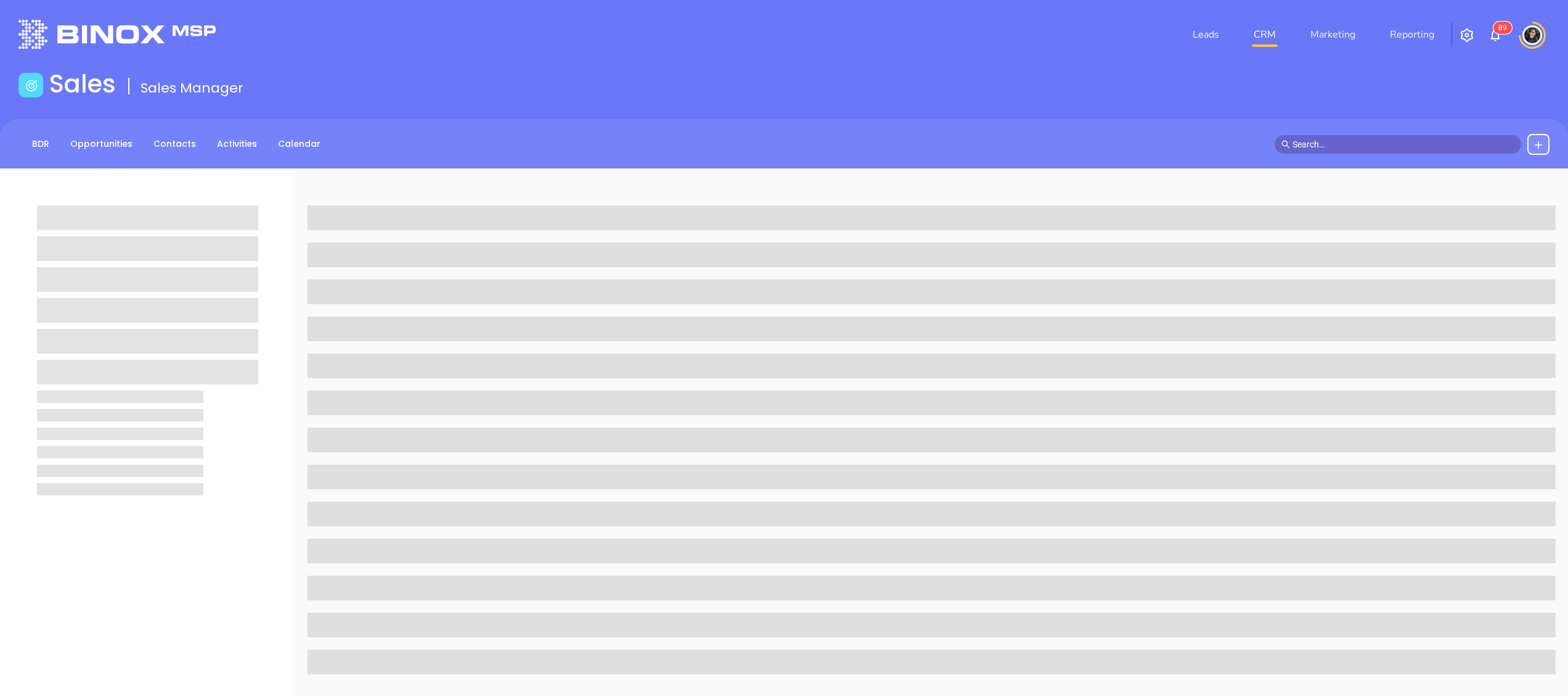
scroll to position [168, 0]
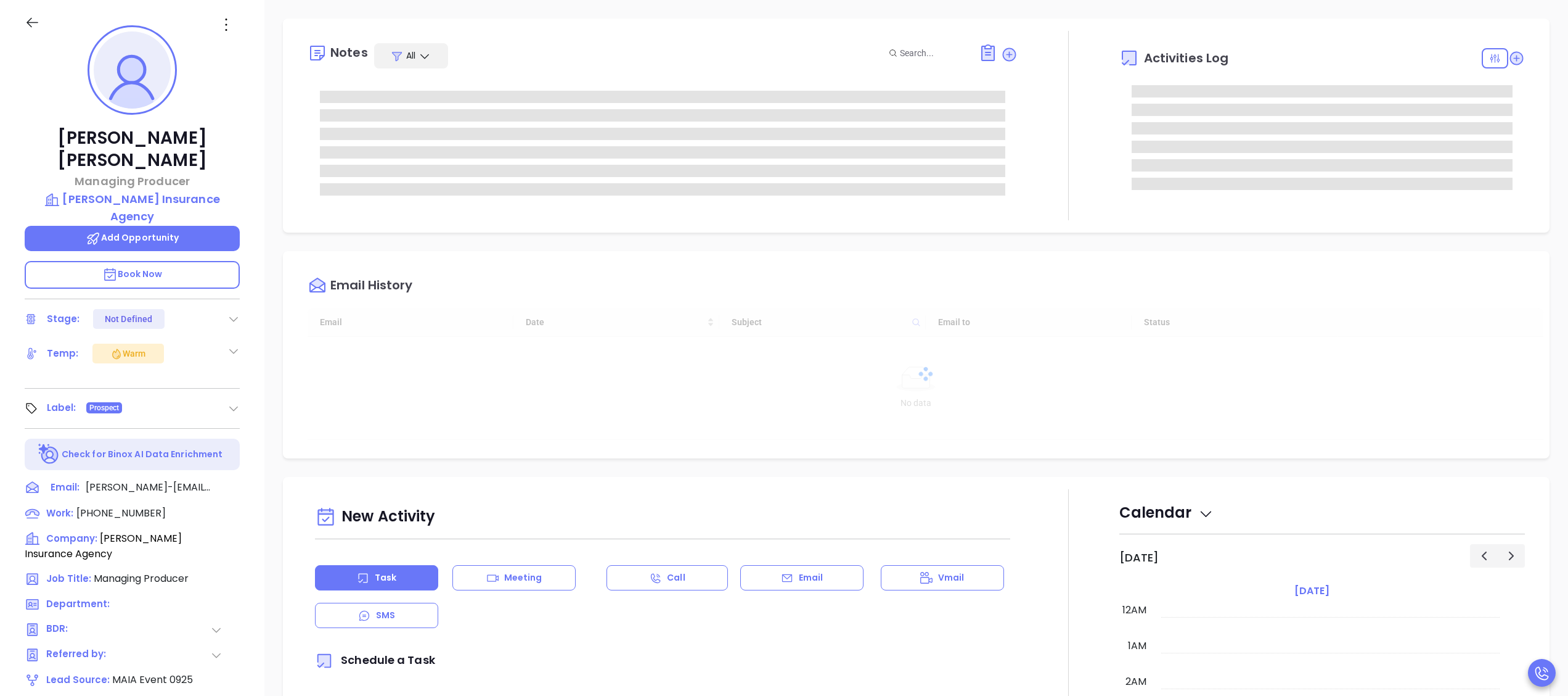
type input "[DATE]"
type input "[PERSON_NAME]"
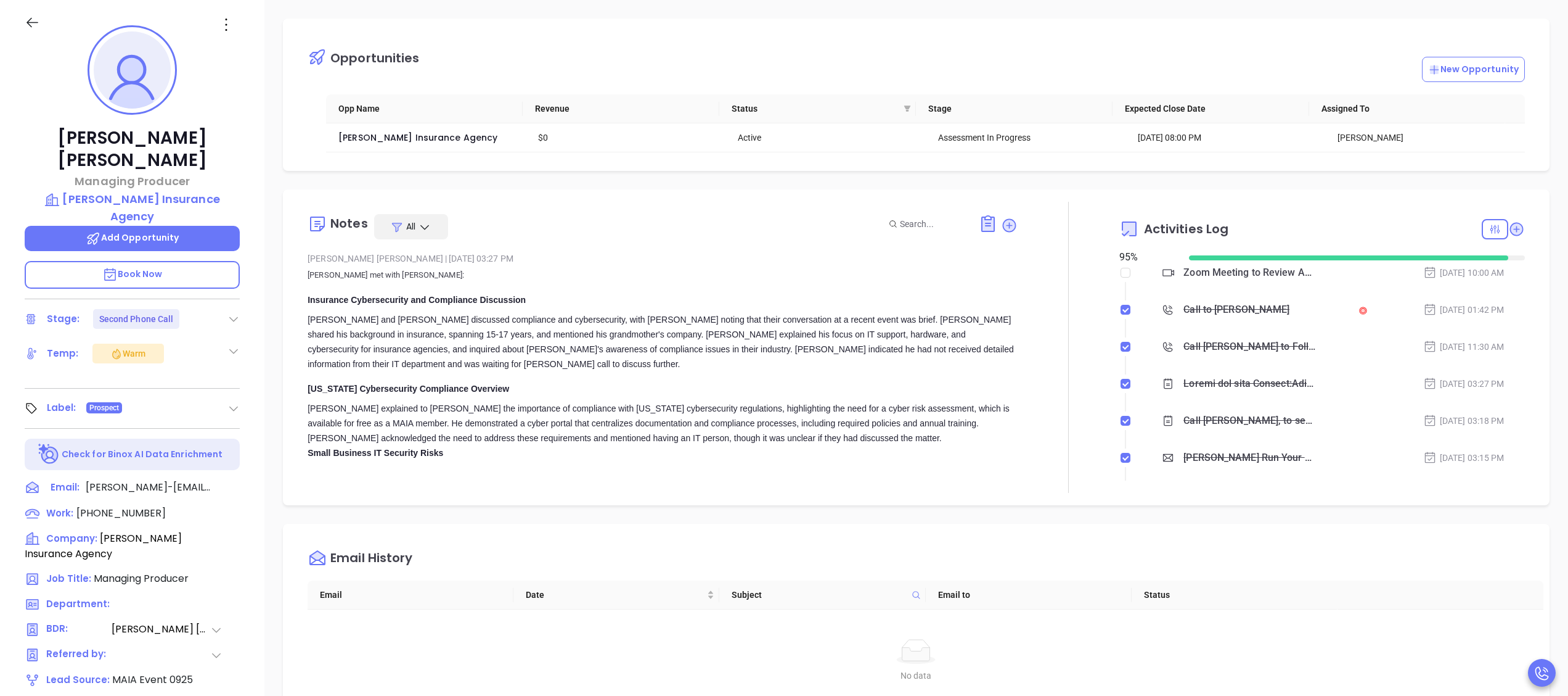
scroll to position [0, 0]
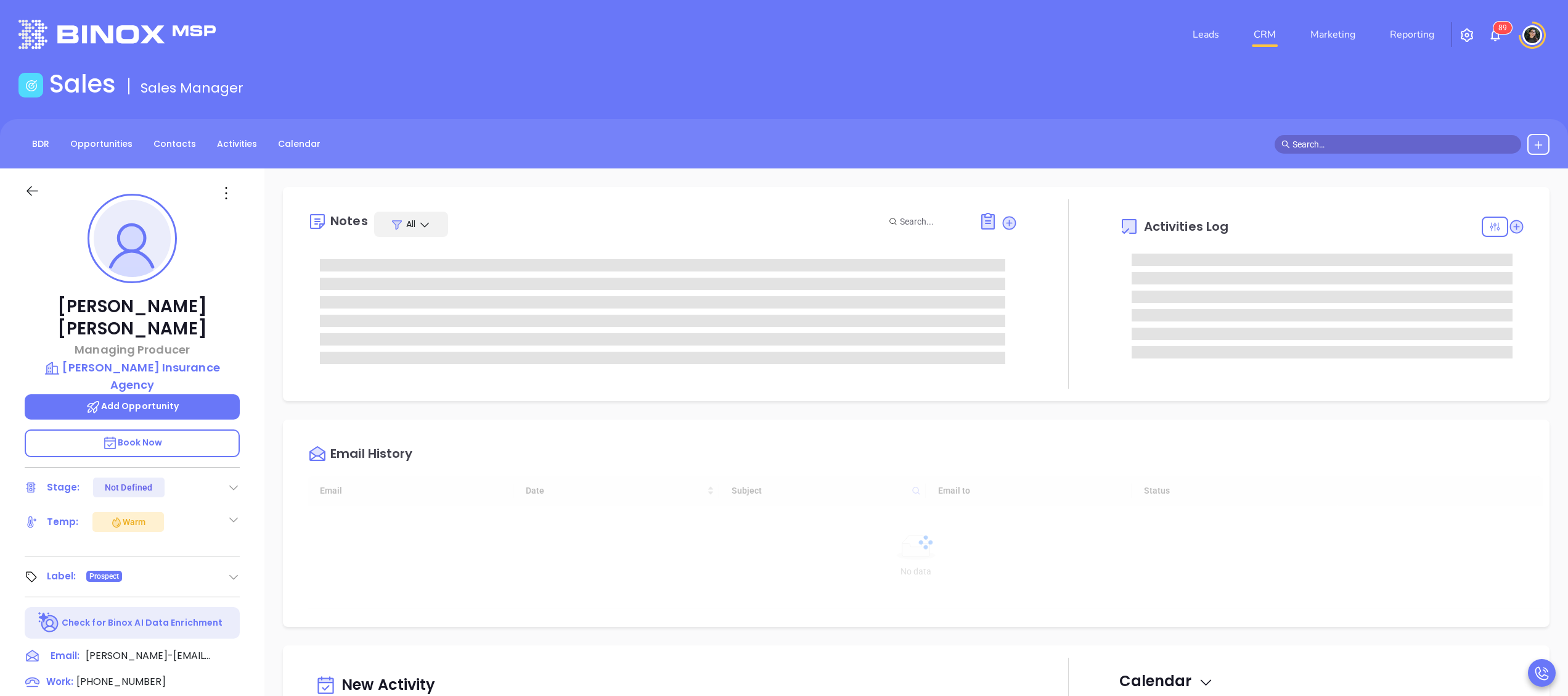
scroll to position [358, 0]
type input "[PERSON_NAME]"
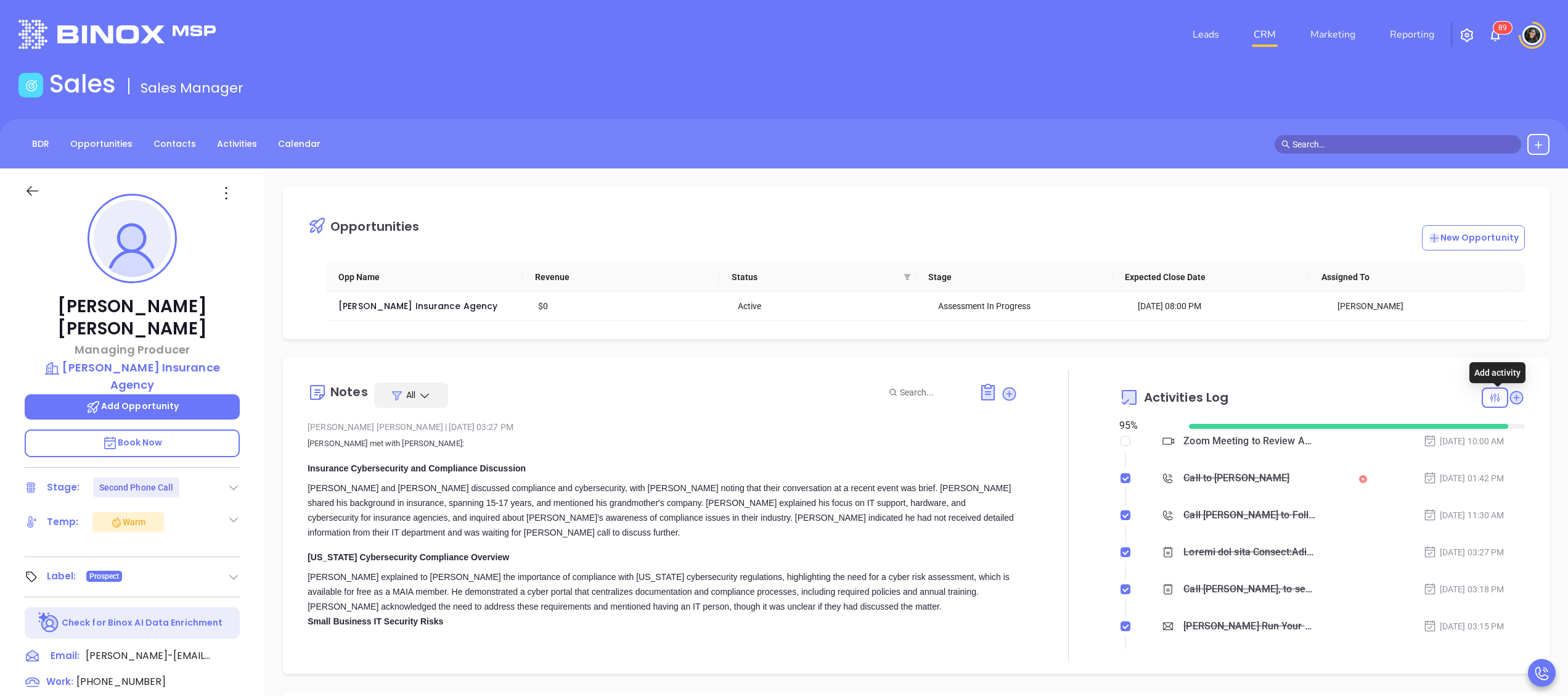
click at [1508, 398] on icon at bounding box center [1516, 397] width 17 height 17
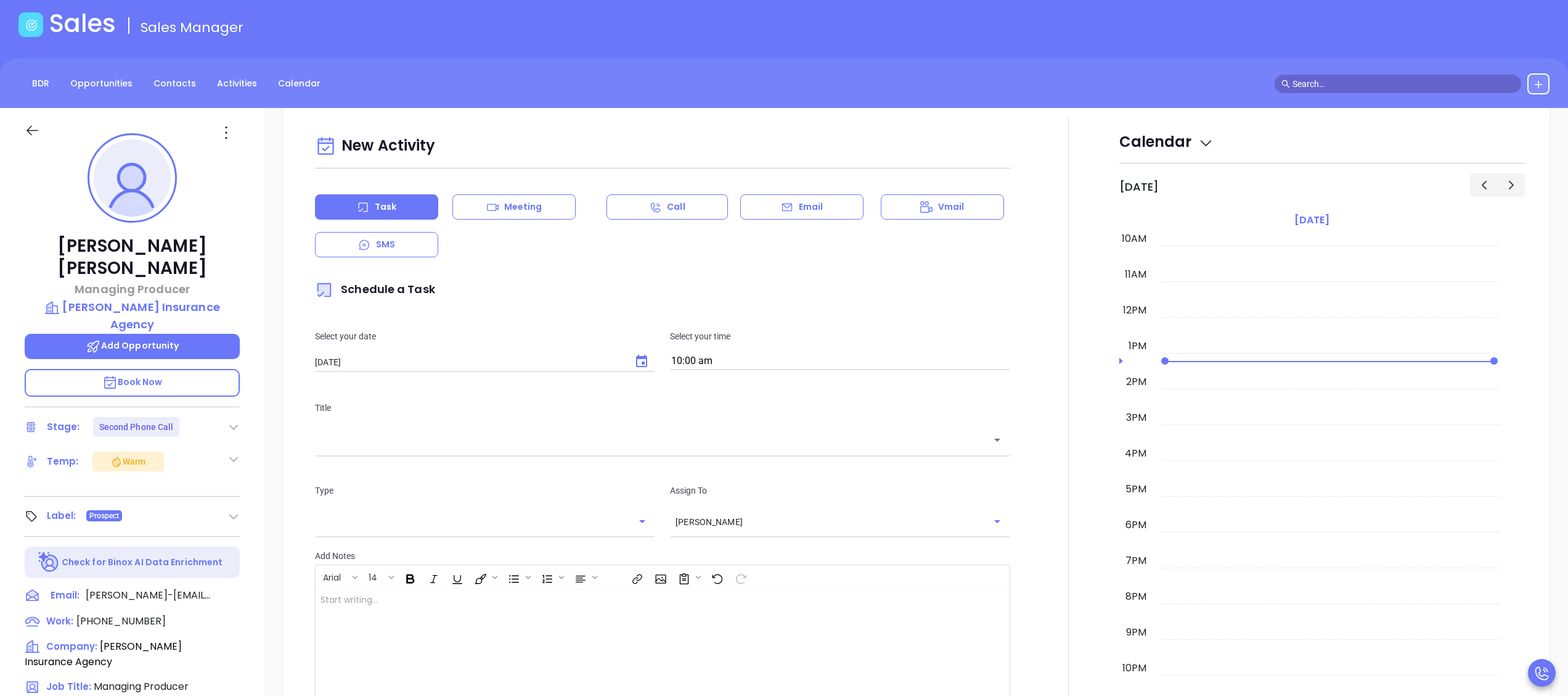
scroll to position [168, 0]
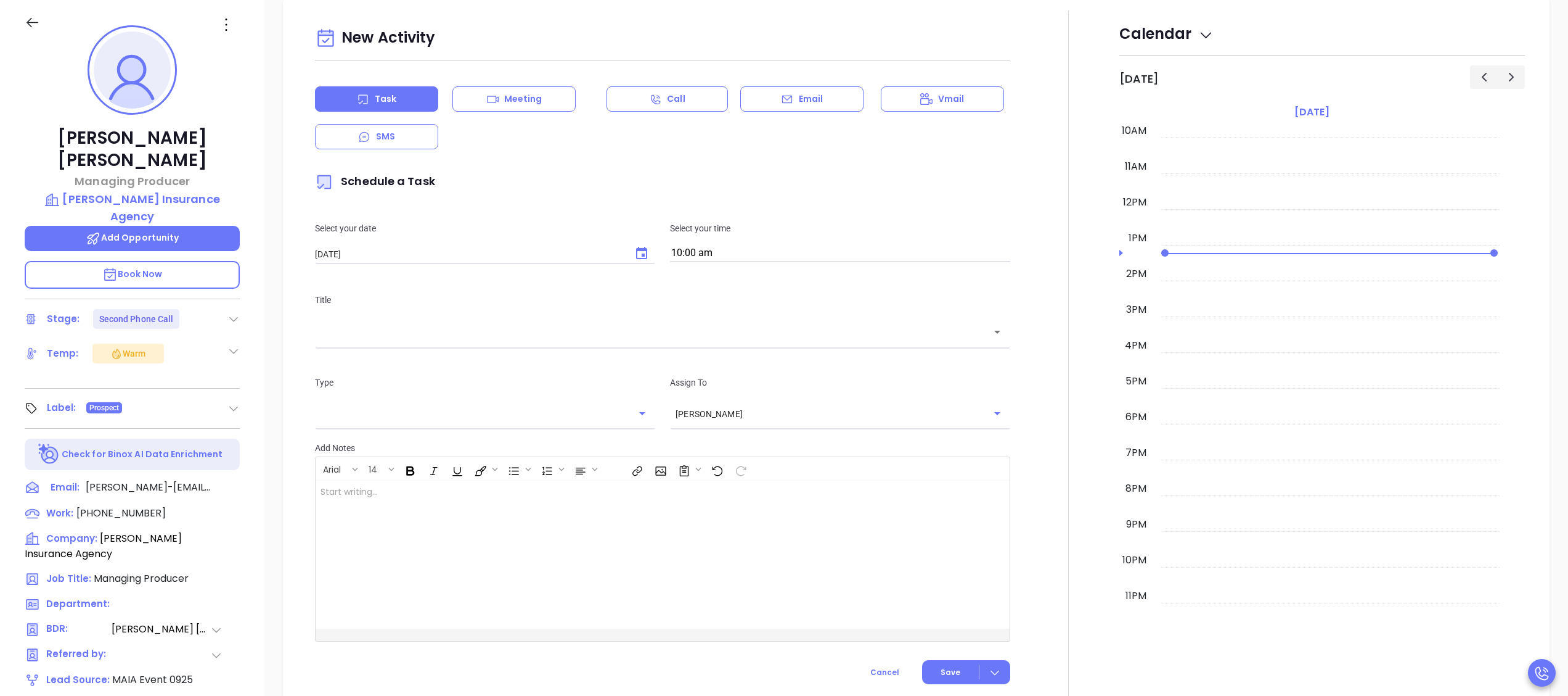
click at [634, 259] on icon "Choose date, selected date is Oct 10, 2025" at bounding box center [642, 253] width 14 height 14
click at [385, 388] on button "14" at bounding box center [389, 381] width 23 height 23
type input "[DATE]"
click at [696, 252] on input "10:00 am" at bounding box center [839, 253] width 340 height 17
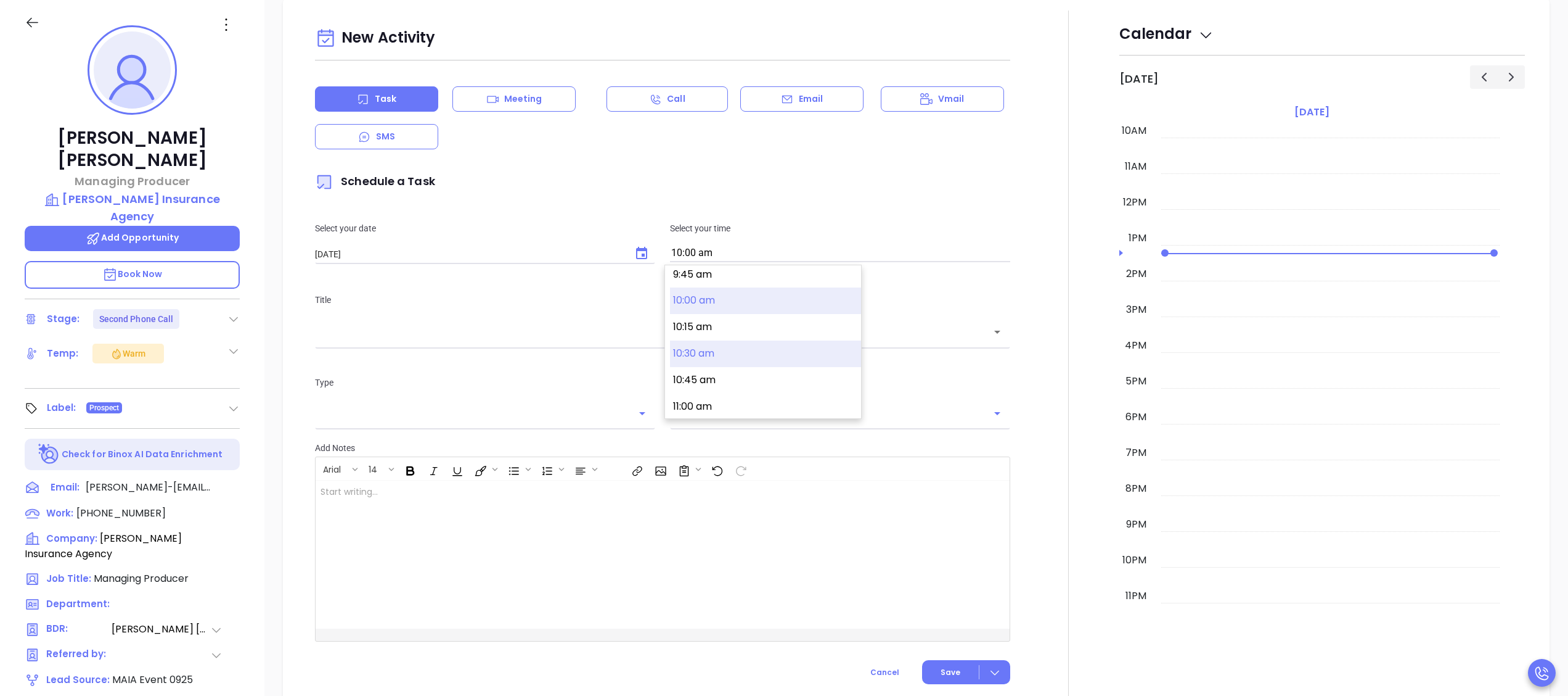
click at [750, 344] on button "10:30 am" at bounding box center [766, 353] width 191 height 27
type input "10:30 am"
click at [681, 334] on input "text" at bounding box center [654, 332] width 666 height 14
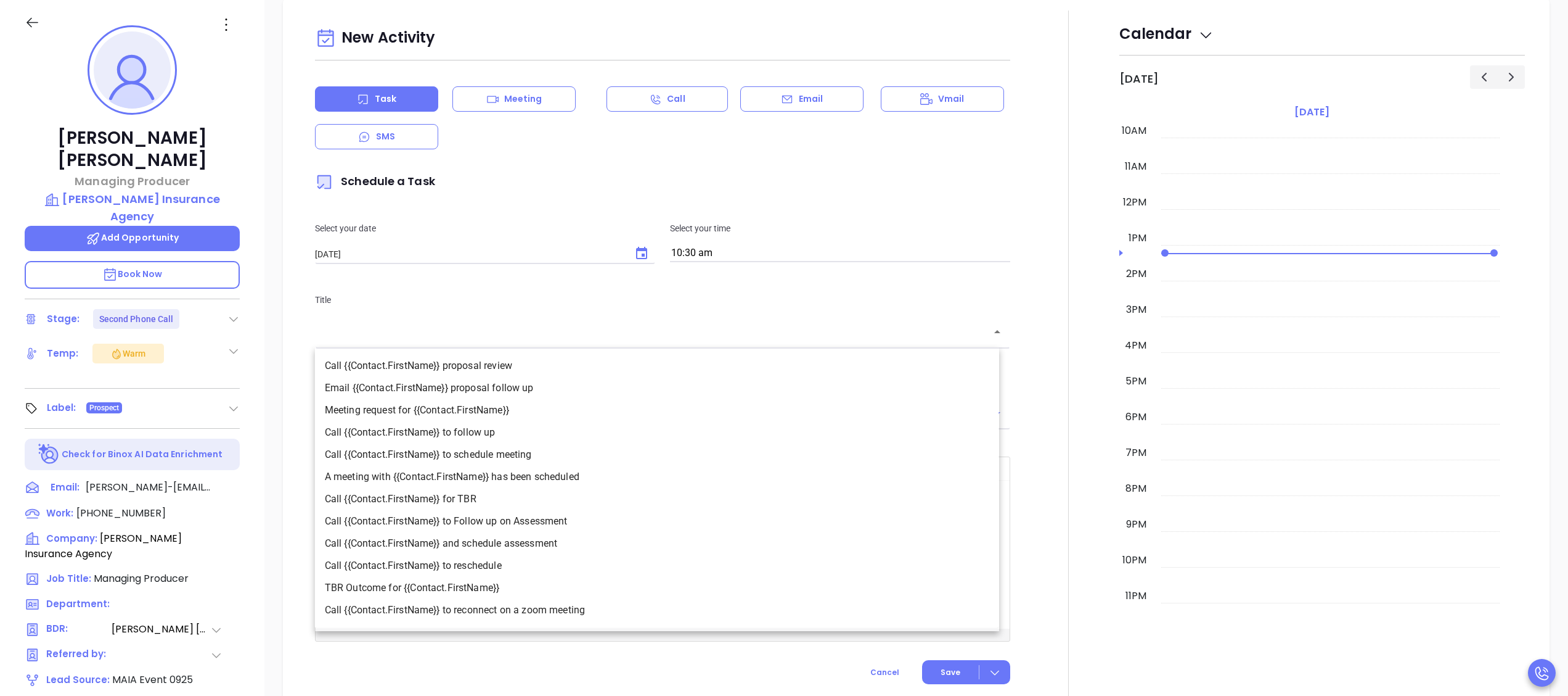
click at [573, 521] on li "Call {{Contact.FirstName}} to Follow up on Assessment" at bounding box center [657, 521] width 684 height 23
type input "Call Matthew to Follow up on Assessment"
type input "Call"
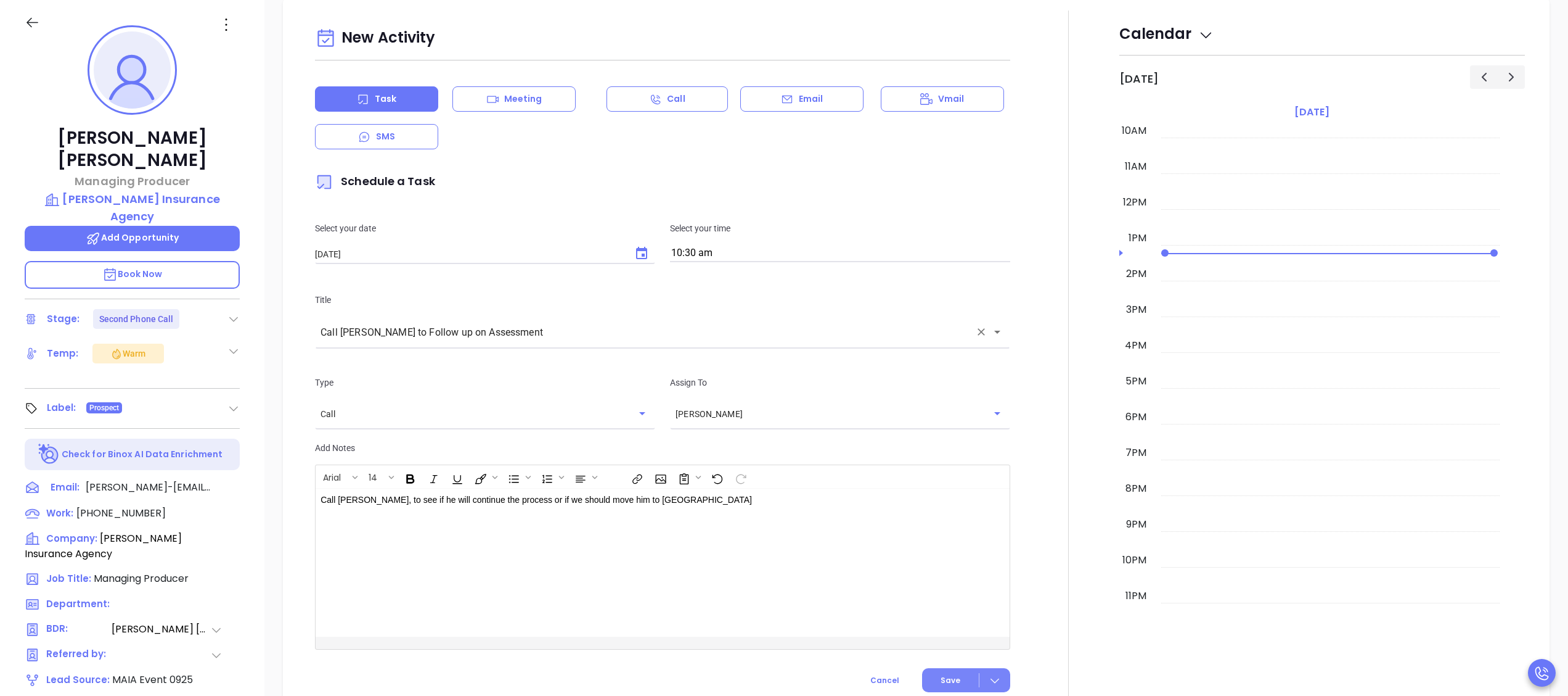
click at [927, 671] on button "Save" at bounding box center [967, 680] width 88 height 24
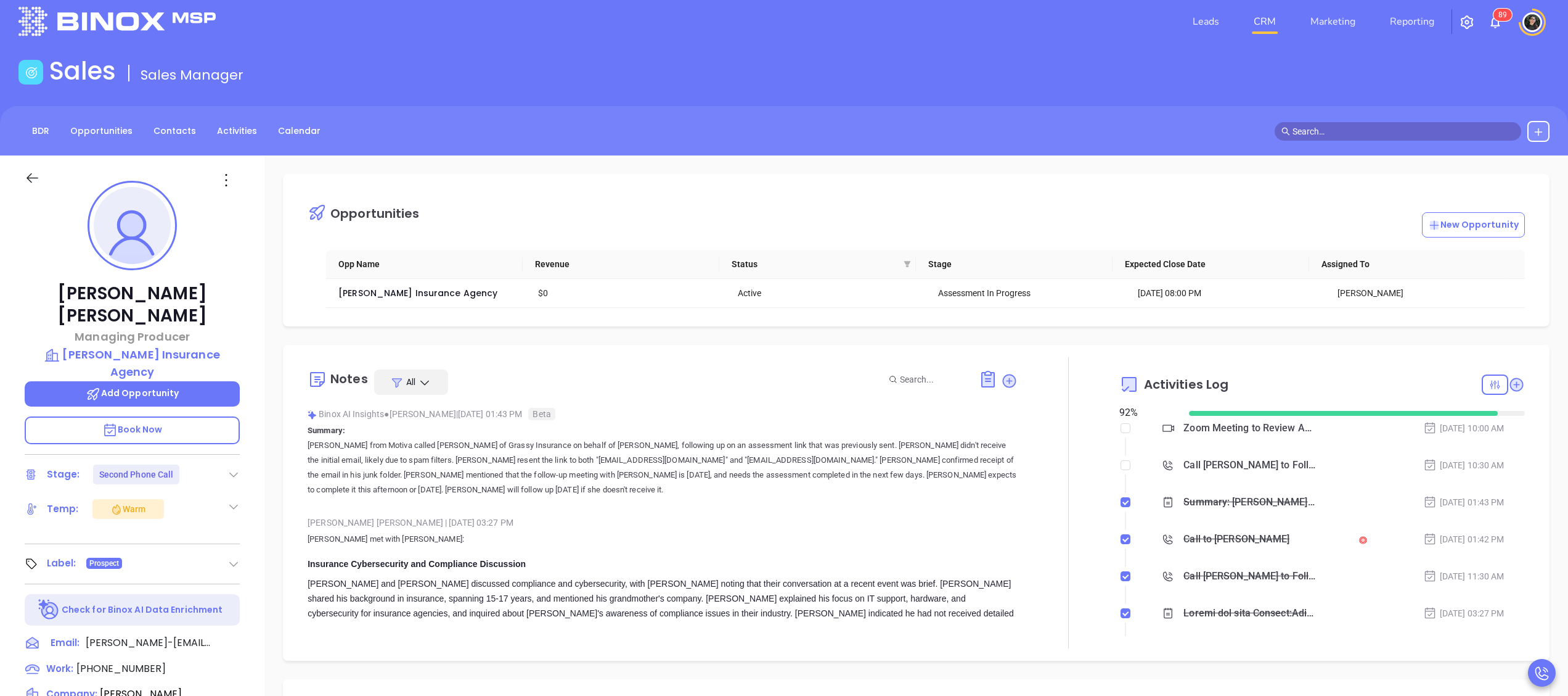
scroll to position [0, 0]
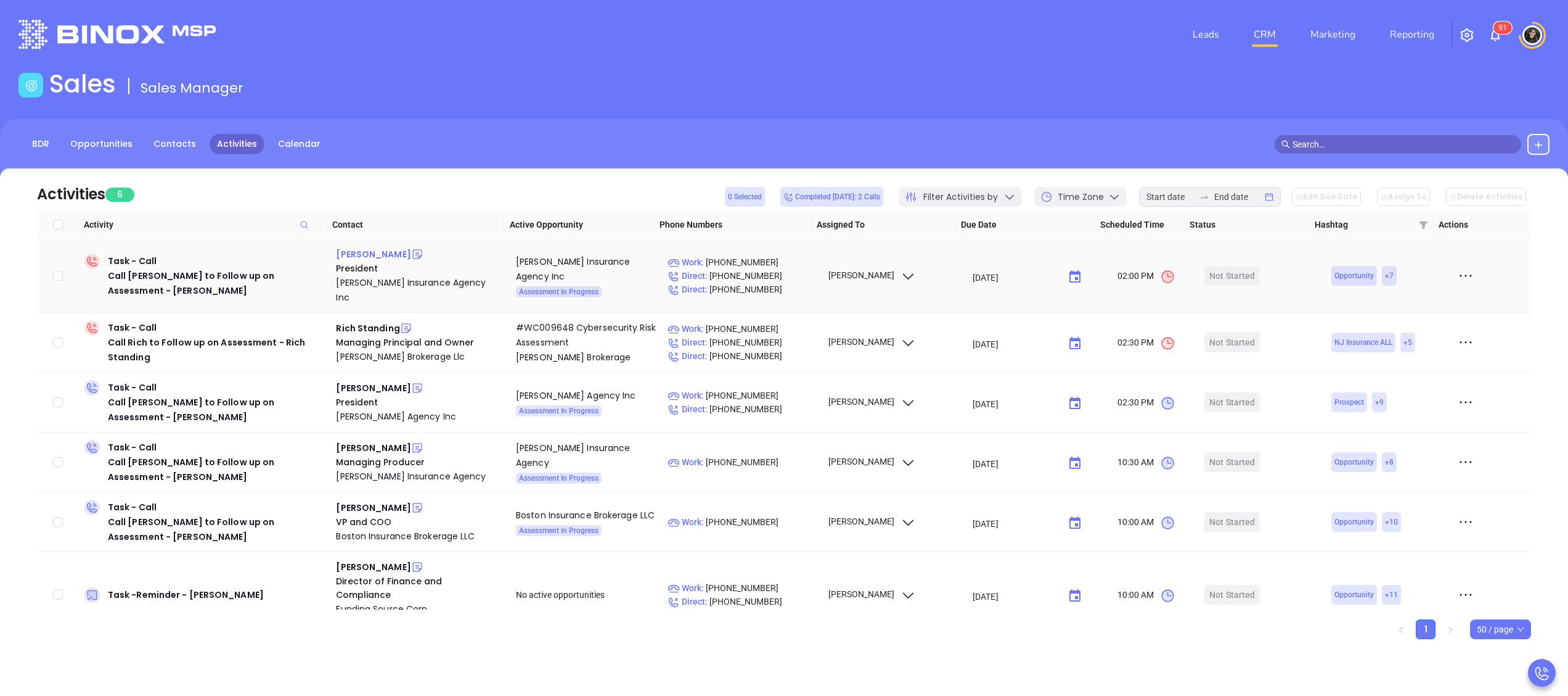
click at [353, 252] on div "[PERSON_NAME]" at bounding box center [373, 254] width 75 height 14
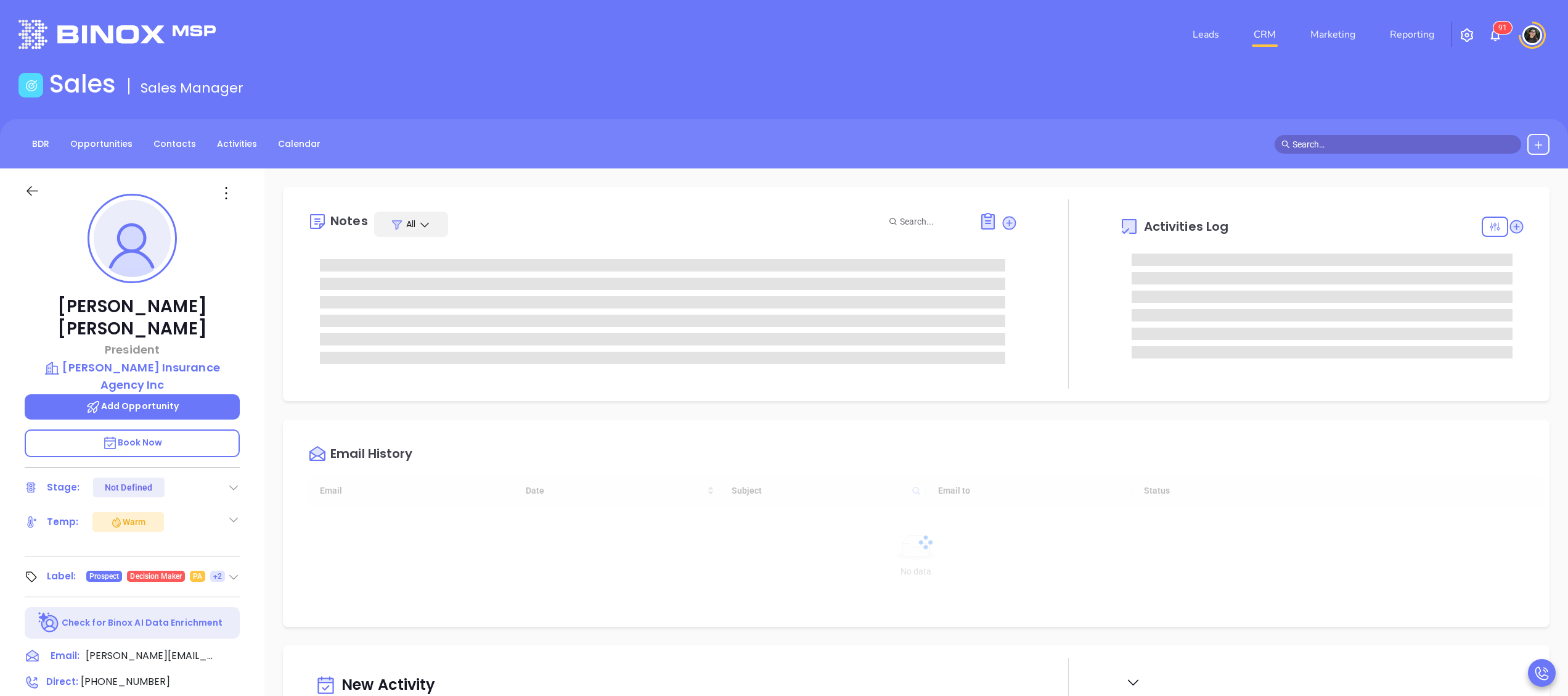
type input "[DATE]"
type input "[PERSON_NAME]"
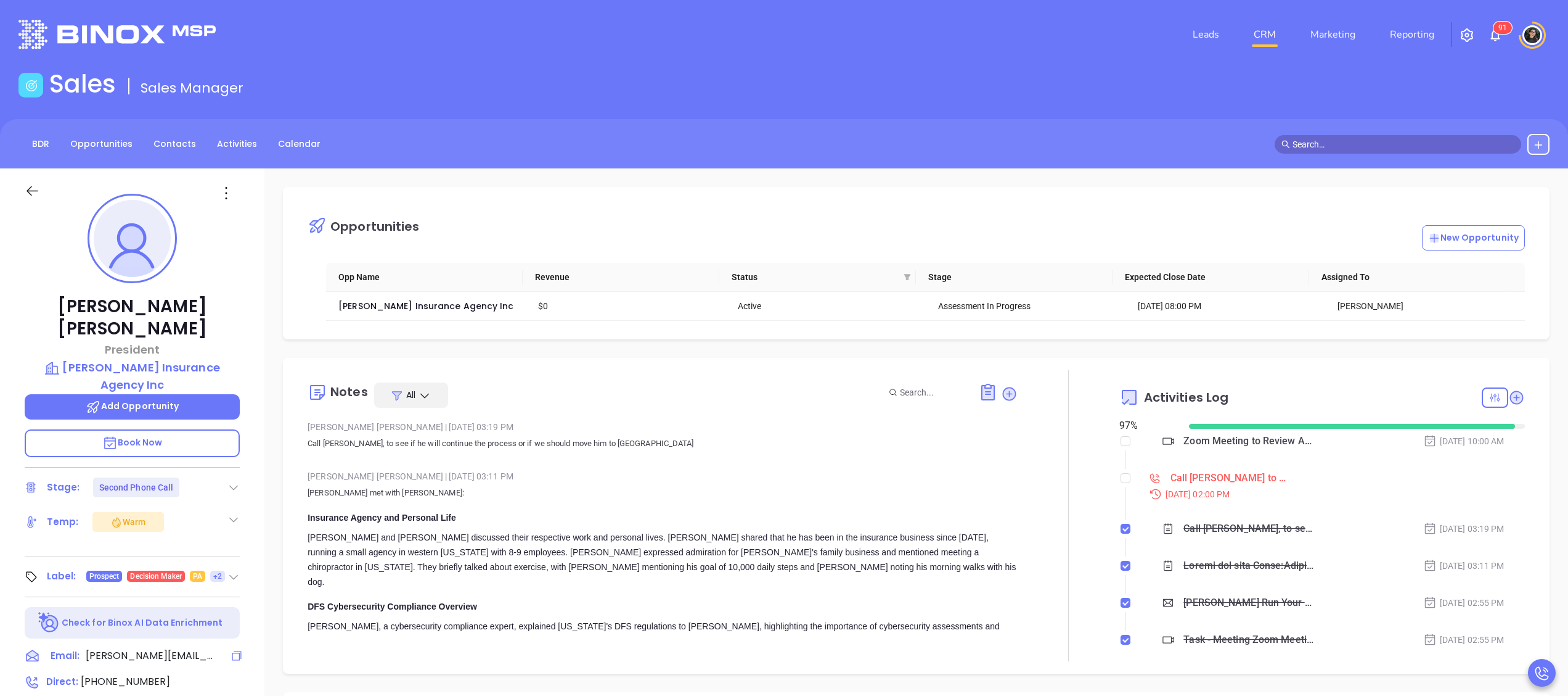
drag, startPoint x: 237, startPoint y: 610, endPoint x: 225, endPoint y: 595, distance: 19.2
click at [237, 649] on icon at bounding box center [236, 655] width 12 height 12
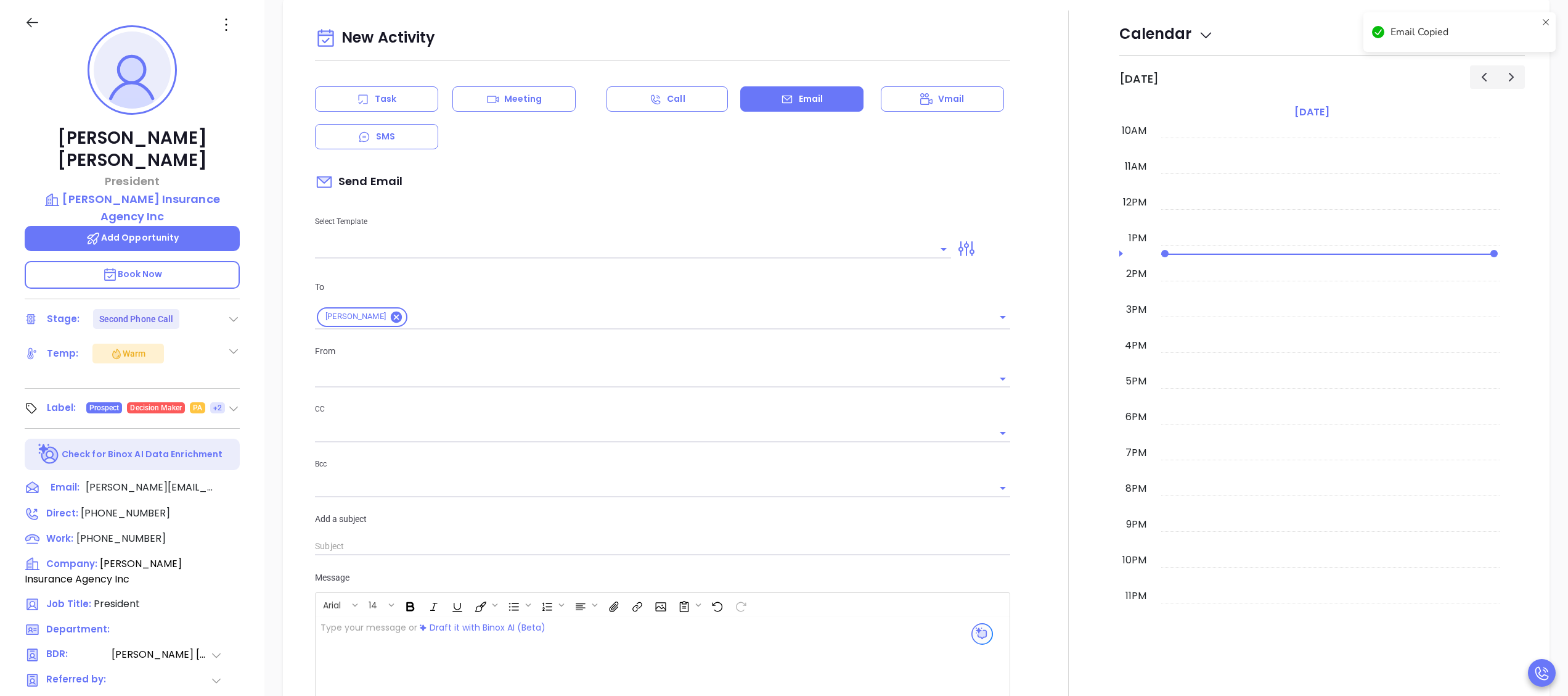
type input "[PERSON_NAME]"
click at [126, 505] on span "[PHONE_NUMBER]" at bounding box center [125, 513] width 89 height 14
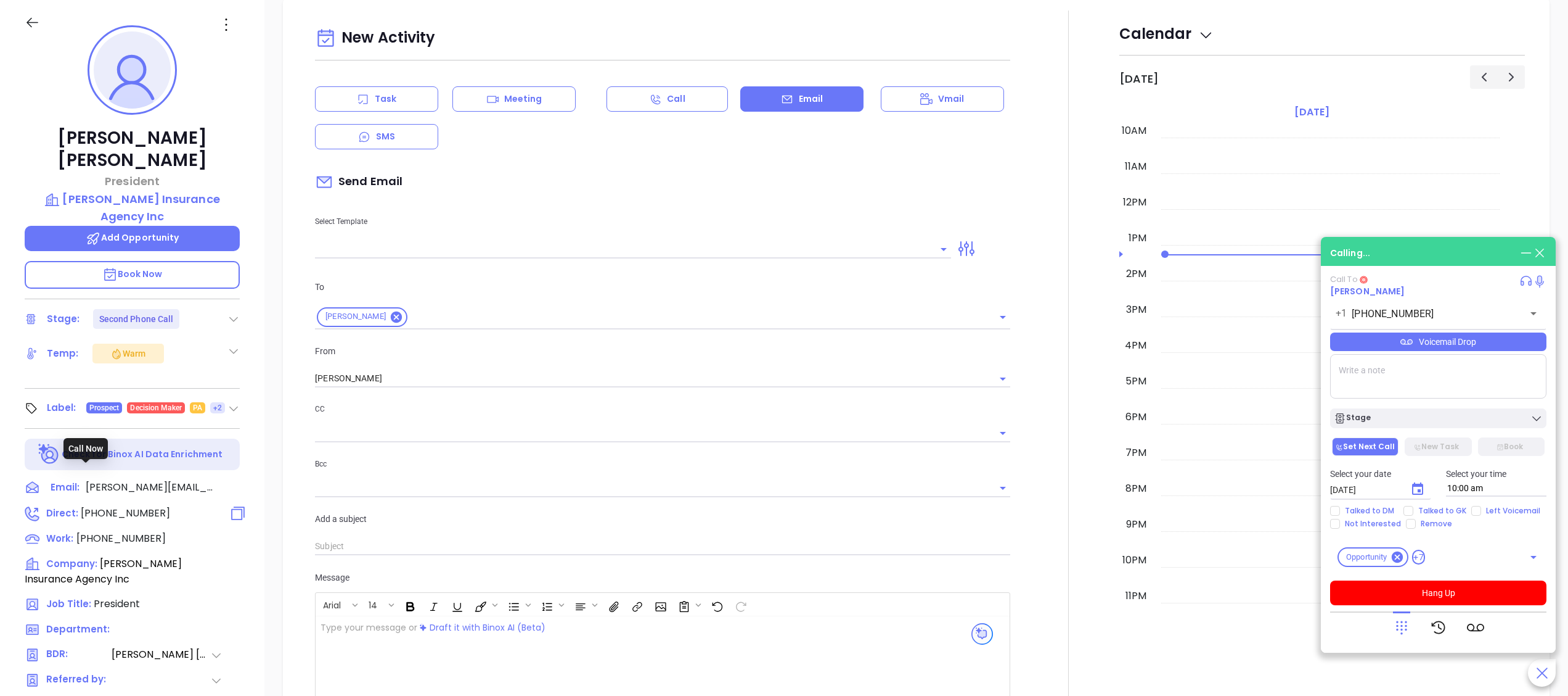
type input "[PHONE_NUMBER]"
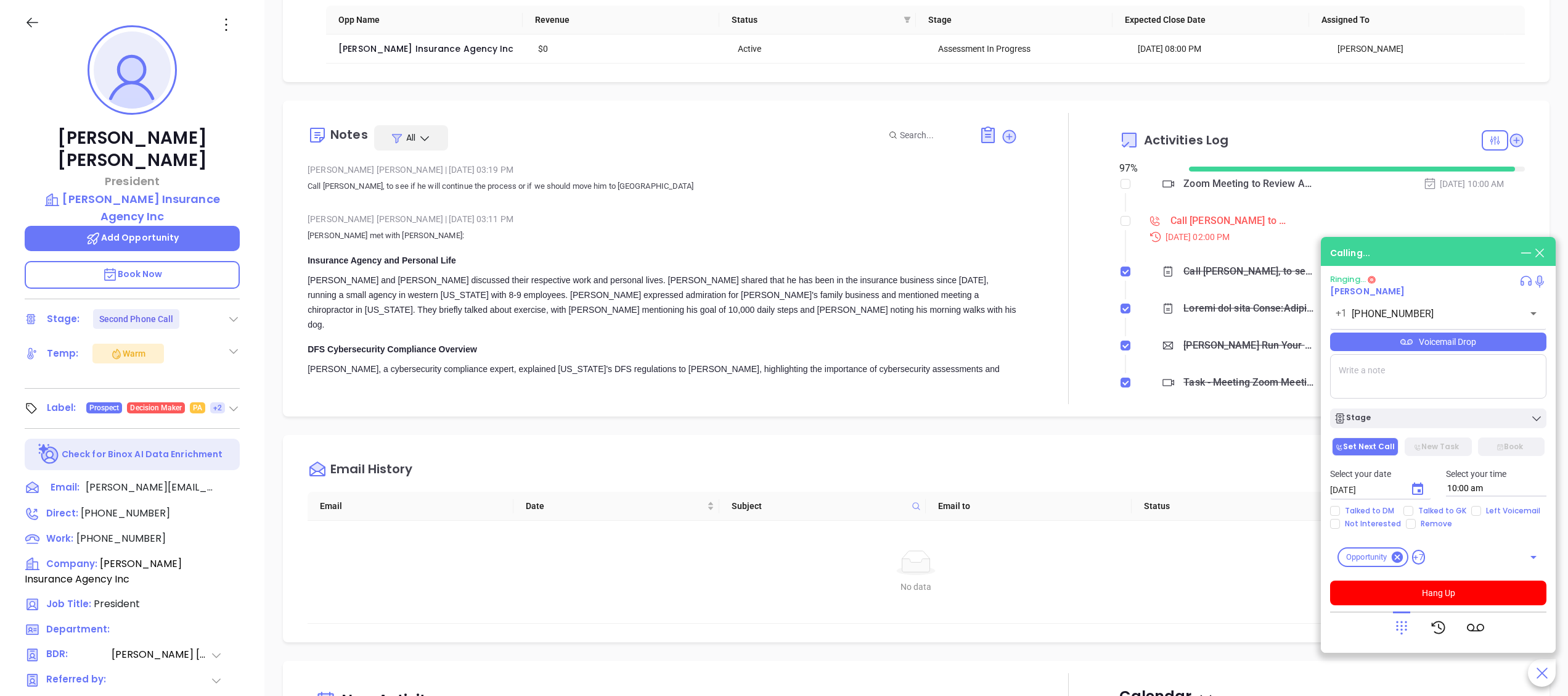
scroll to position [0, 0]
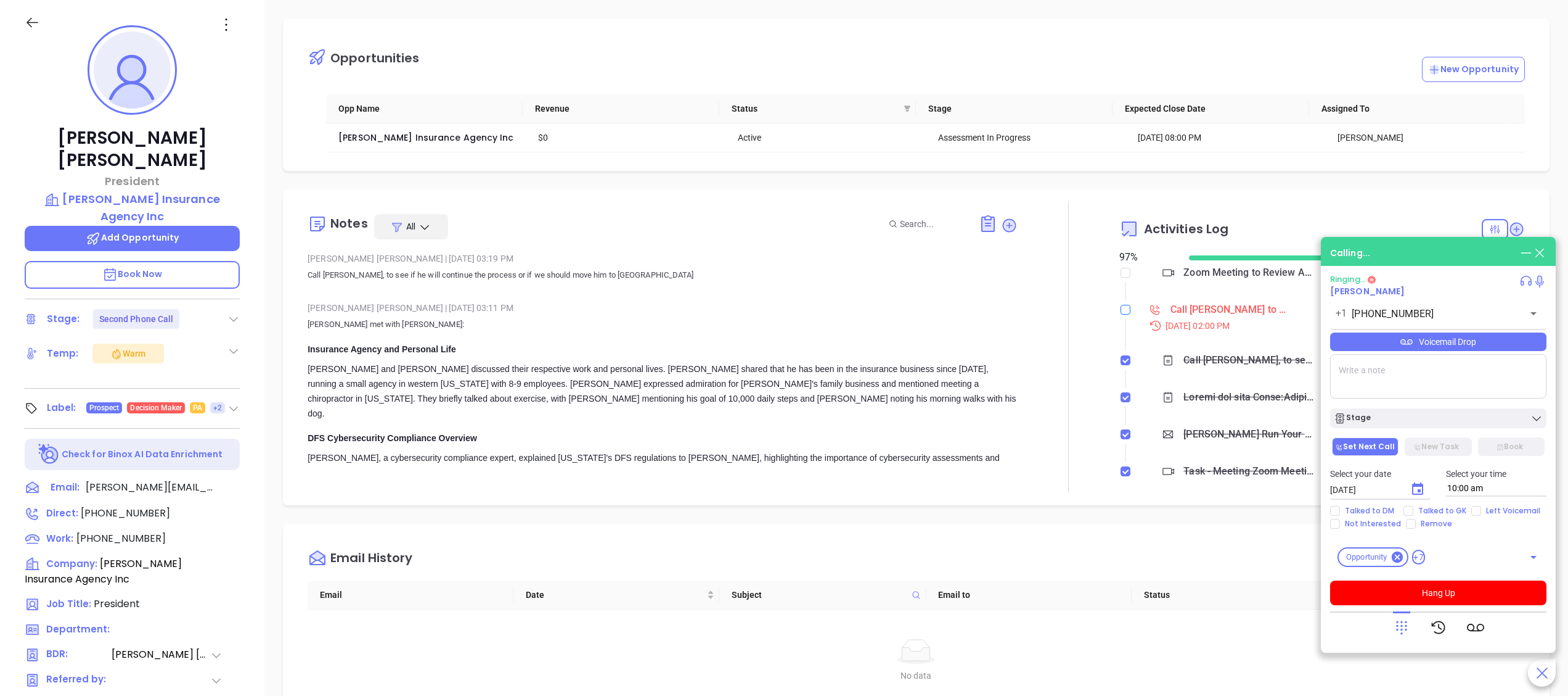
click at [1120, 310] on input "checkbox" at bounding box center [1125, 310] width 10 height 10
checkbox input "true"
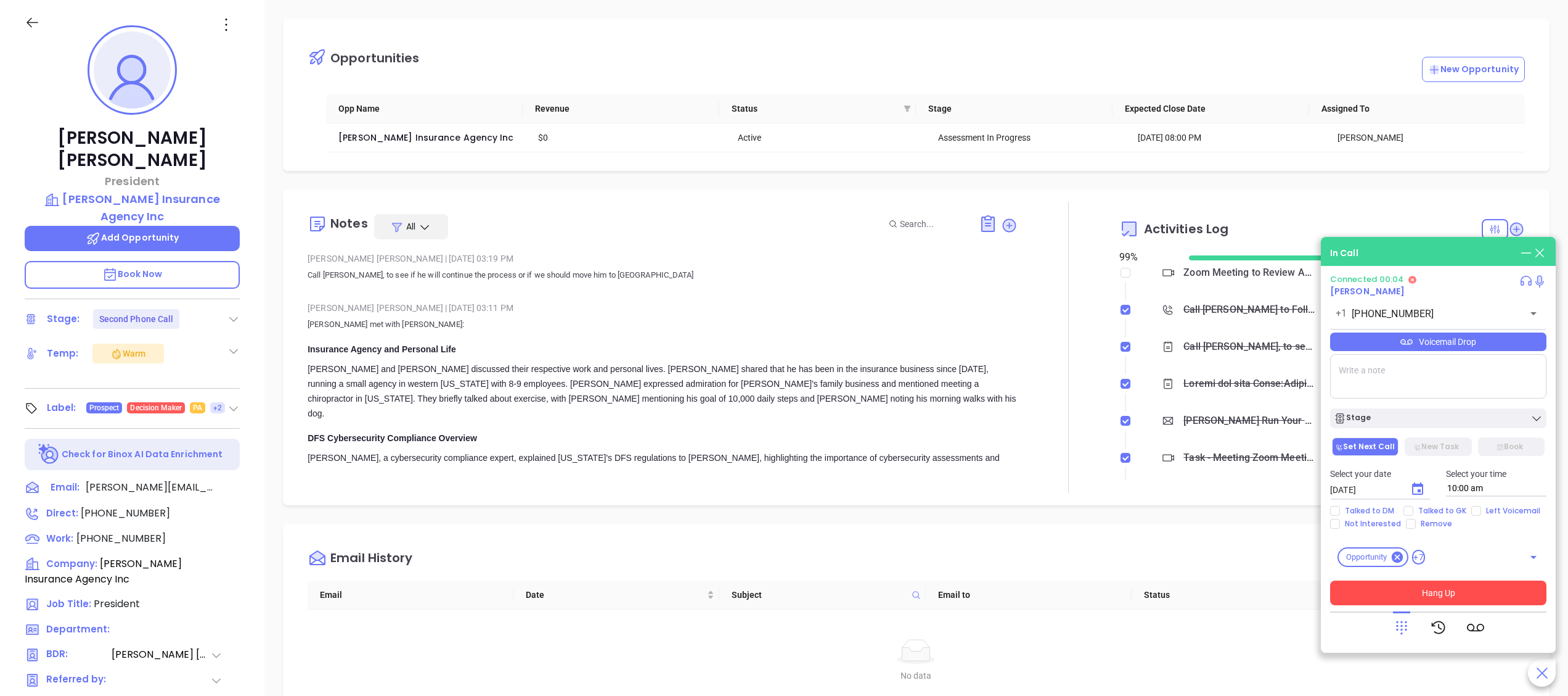
click at [1508, 595] on button "Hang Up" at bounding box center [1438, 592] width 216 height 25
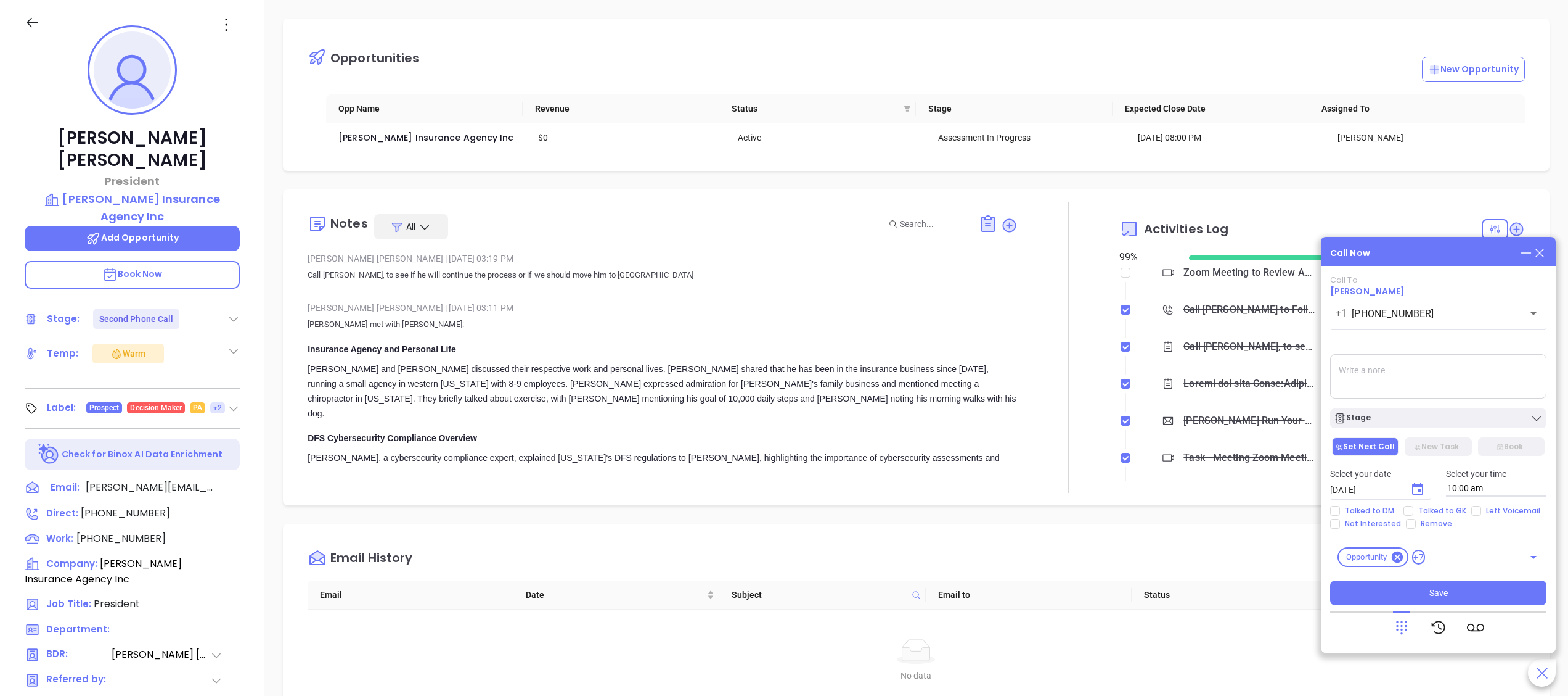
click at [1537, 257] on icon at bounding box center [1539, 253] width 14 height 14
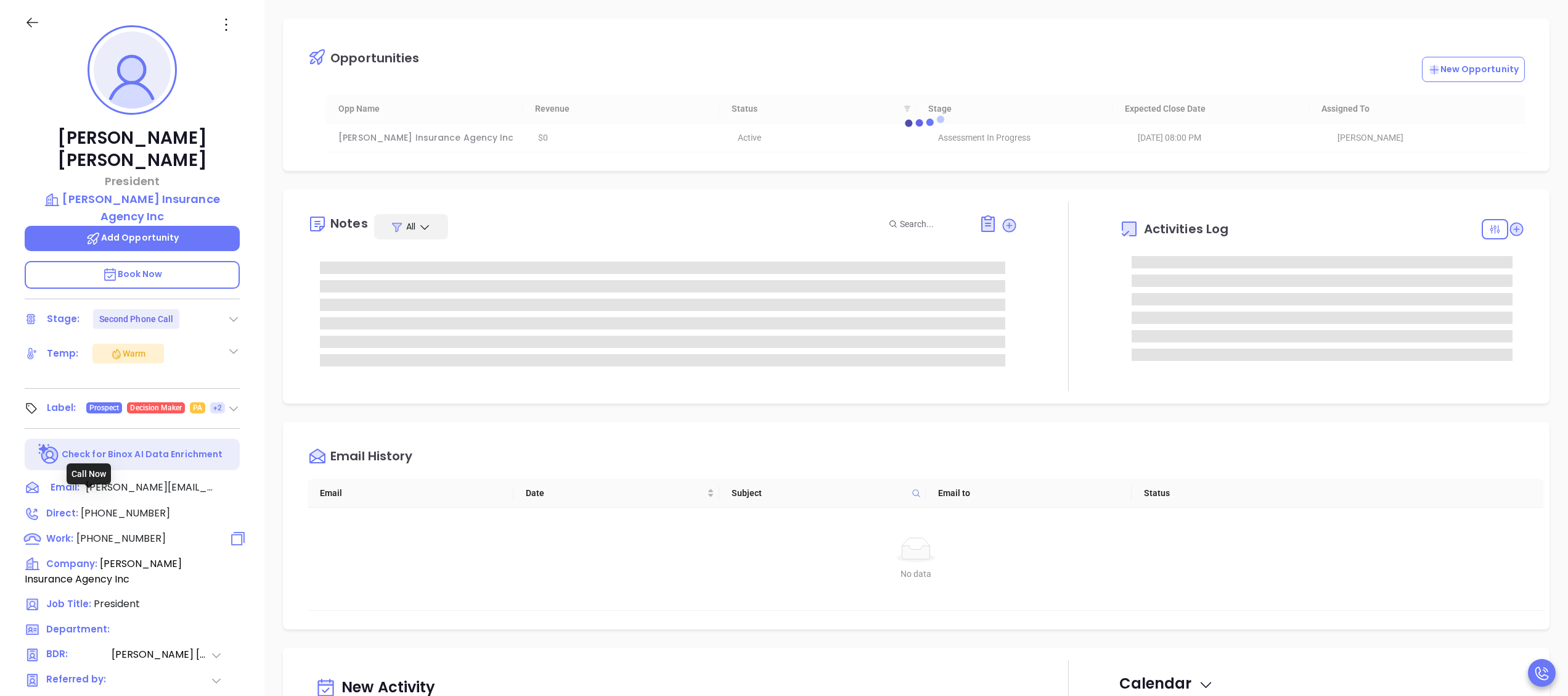
click at [126, 531] on span "[PHONE_NUMBER]" at bounding box center [121, 538] width 89 height 14
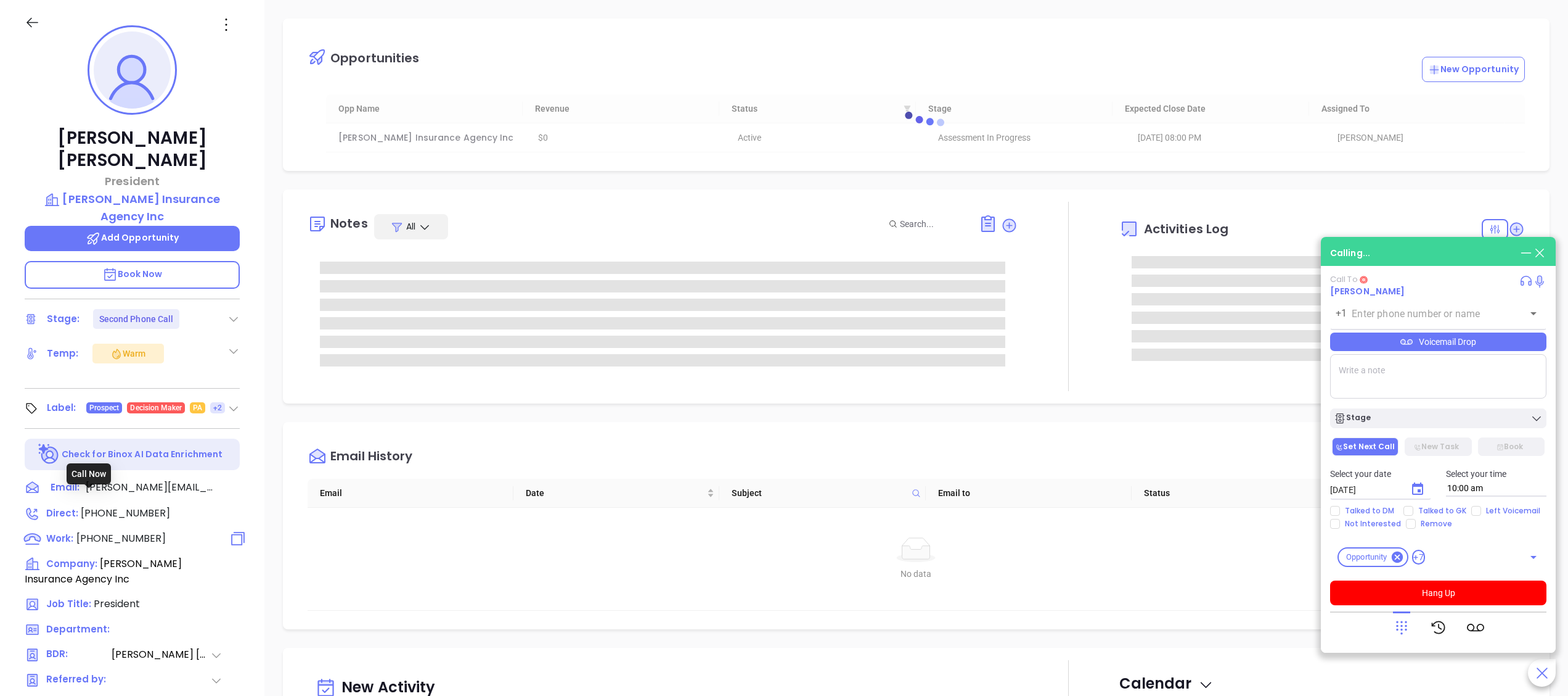
type input "[PHONE_NUMBER]"
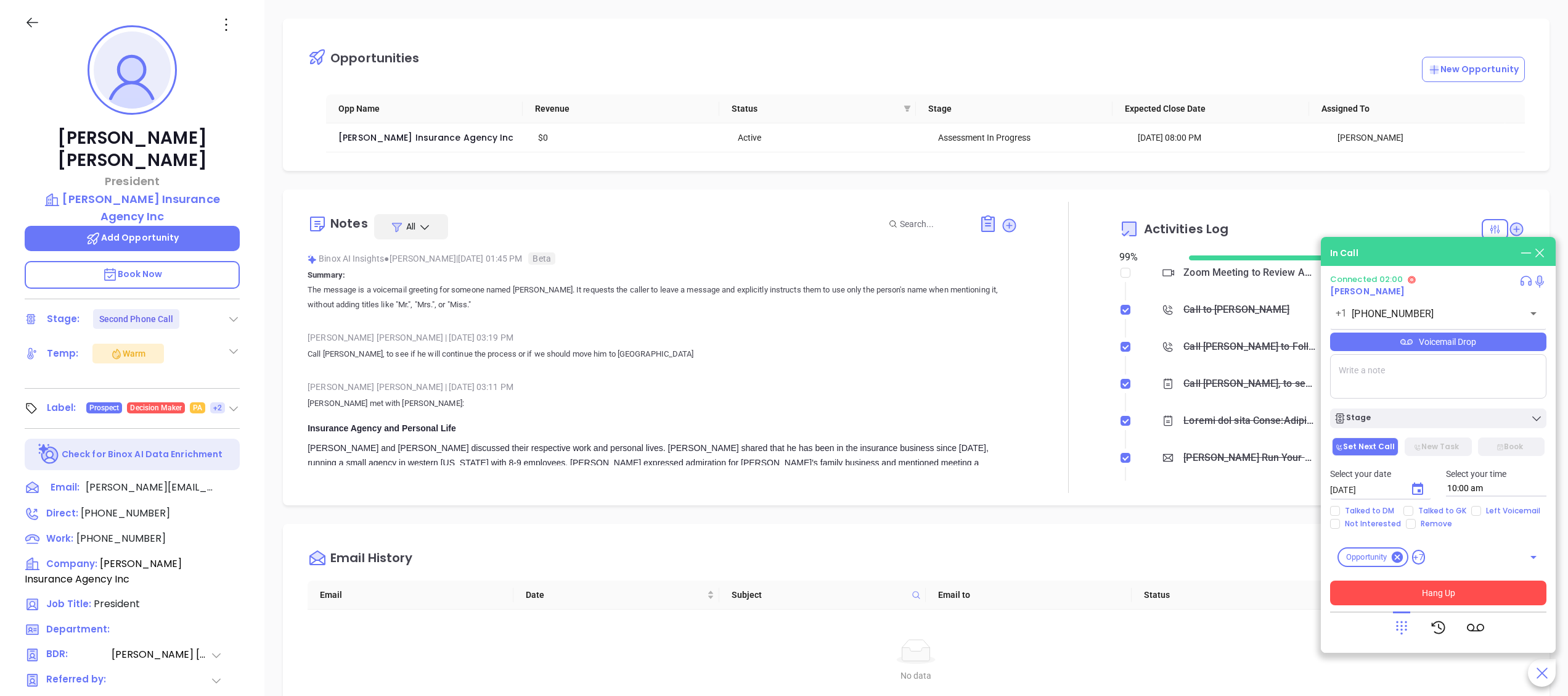
click at [1495, 598] on button "Hang Up" at bounding box center [1438, 592] width 216 height 25
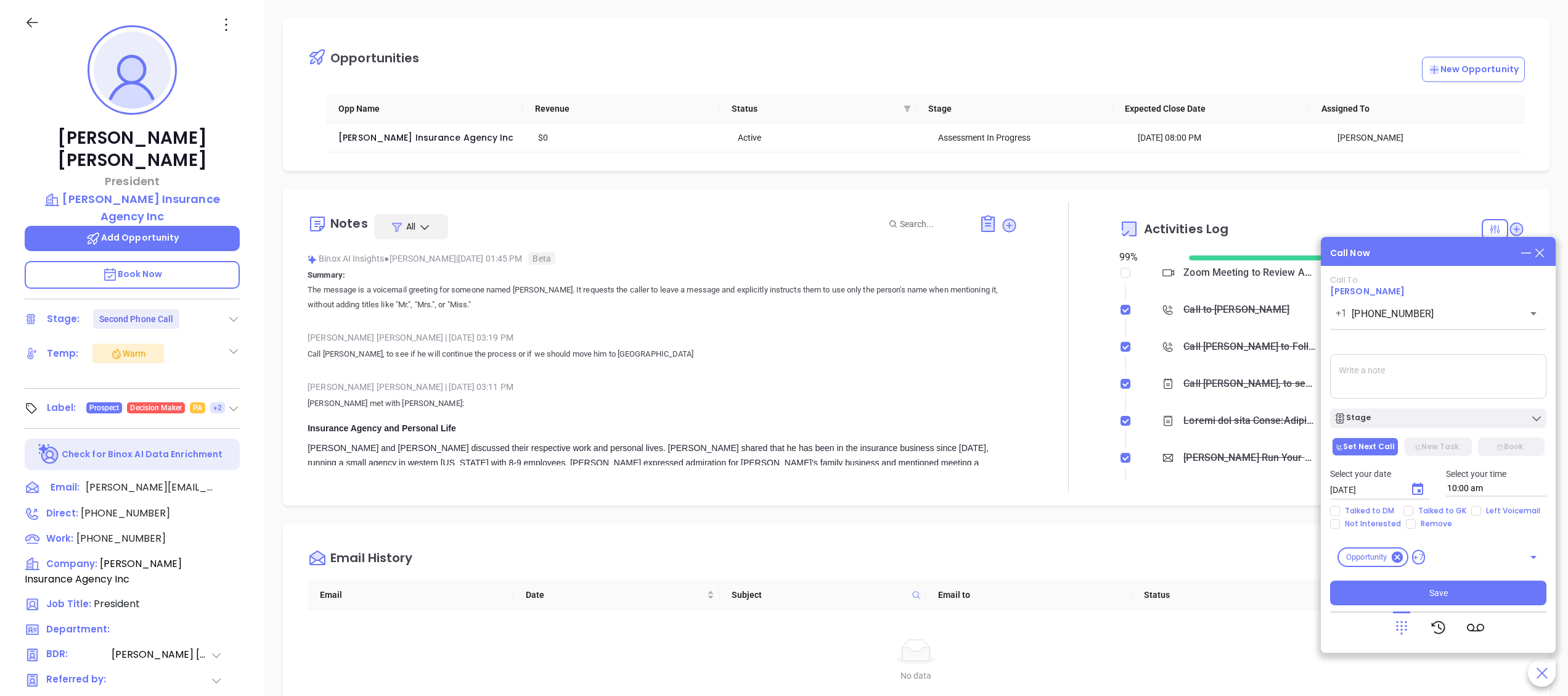
click at [1539, 250] on icon at bounding box center [1539, 253] width 14 height 14
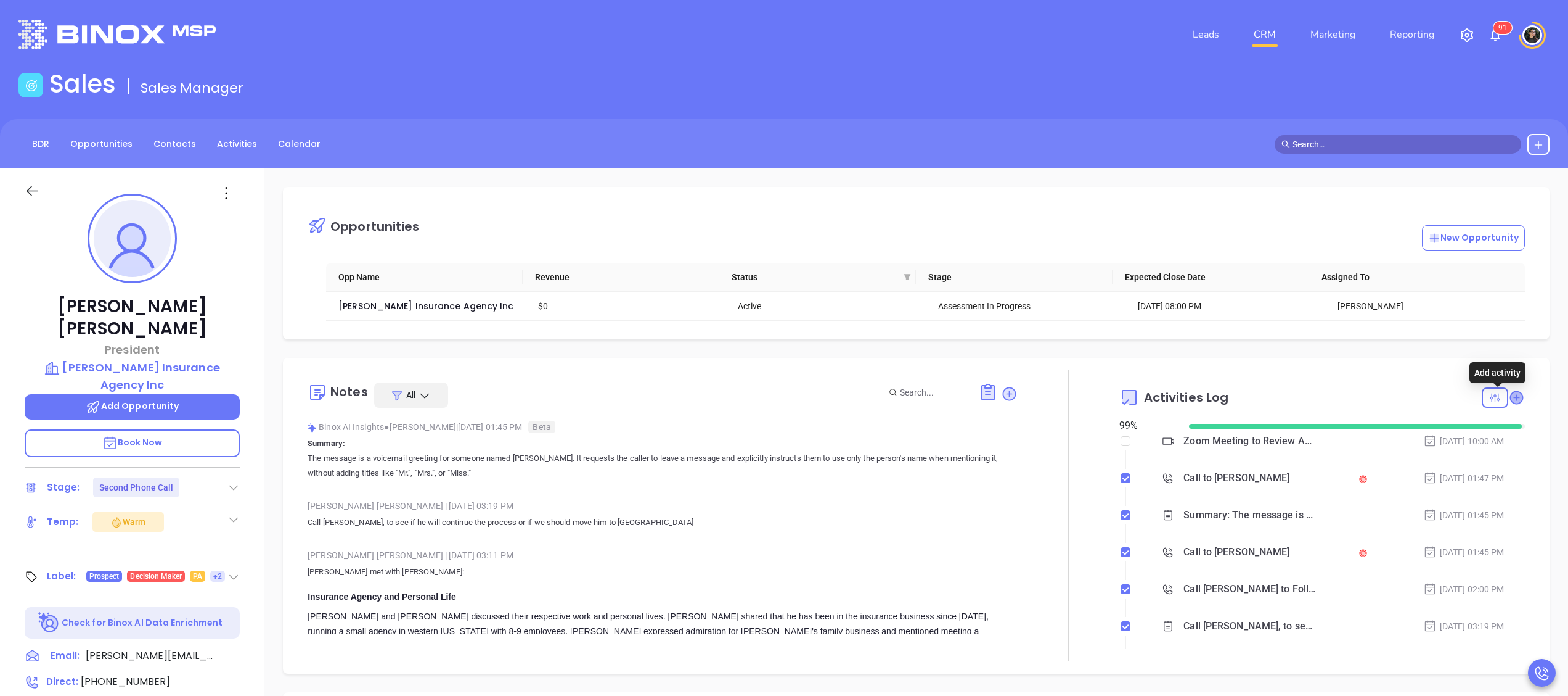
click at [1510, 397] on icon at bounding box center [1516, 397] width 12 height 12
type input "[DATE]"
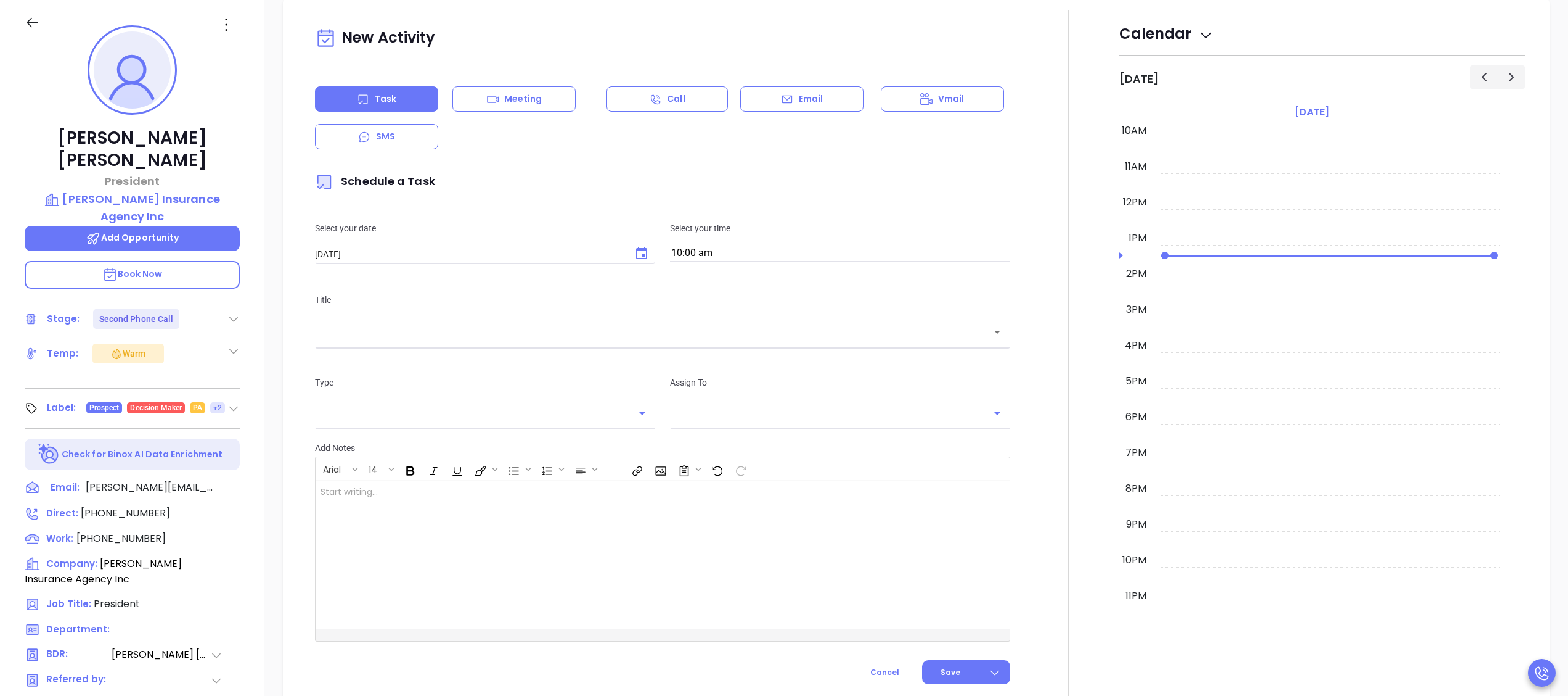
type input "[PERSON_NAME]"
click at [525, 332] on input "text" at bounding box center [654, 332] width 666 height 14
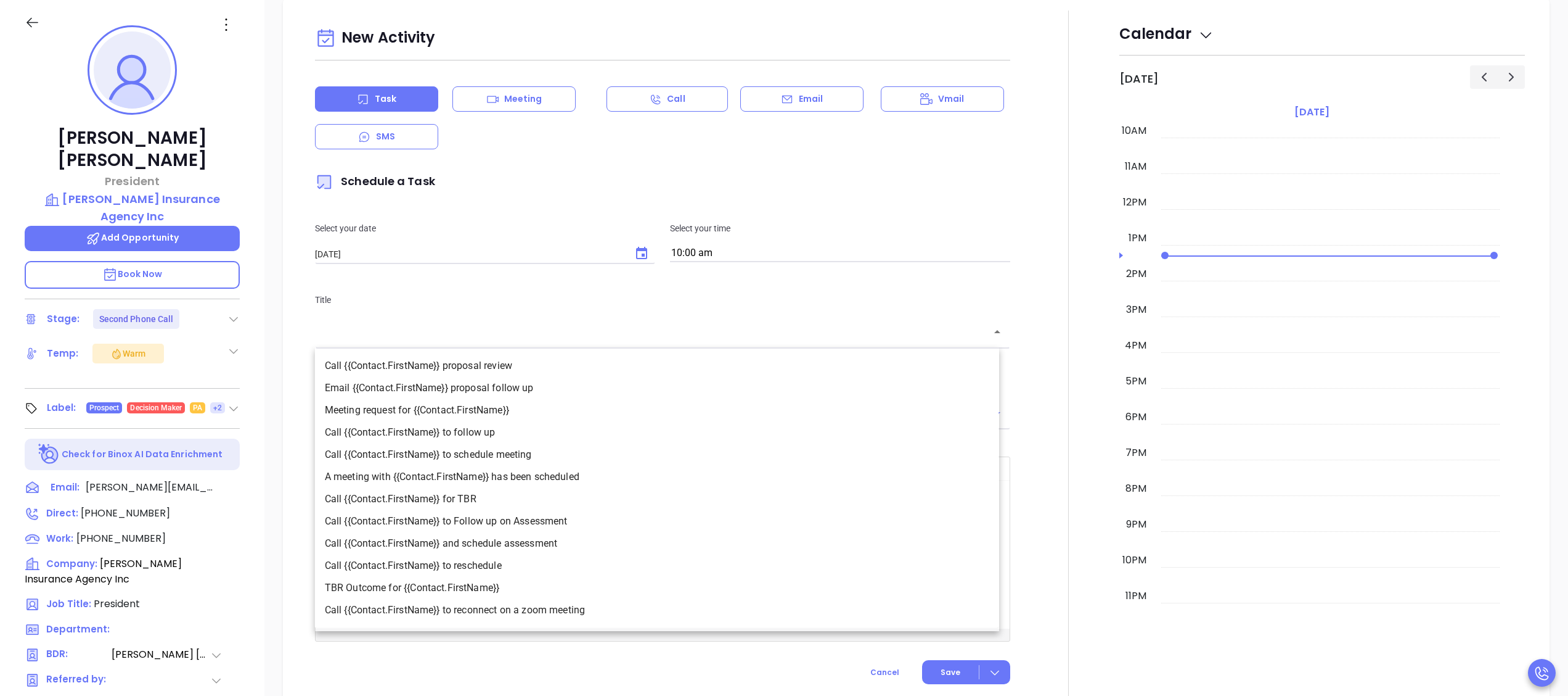
click at [563, 518] on li "Call {{Contact.FirstName}} to Follow up on Assessment" at bounding box center [657, 521] width 684 height 23
type input "Call Steve to Follow up on Assessment"
type input "Call"
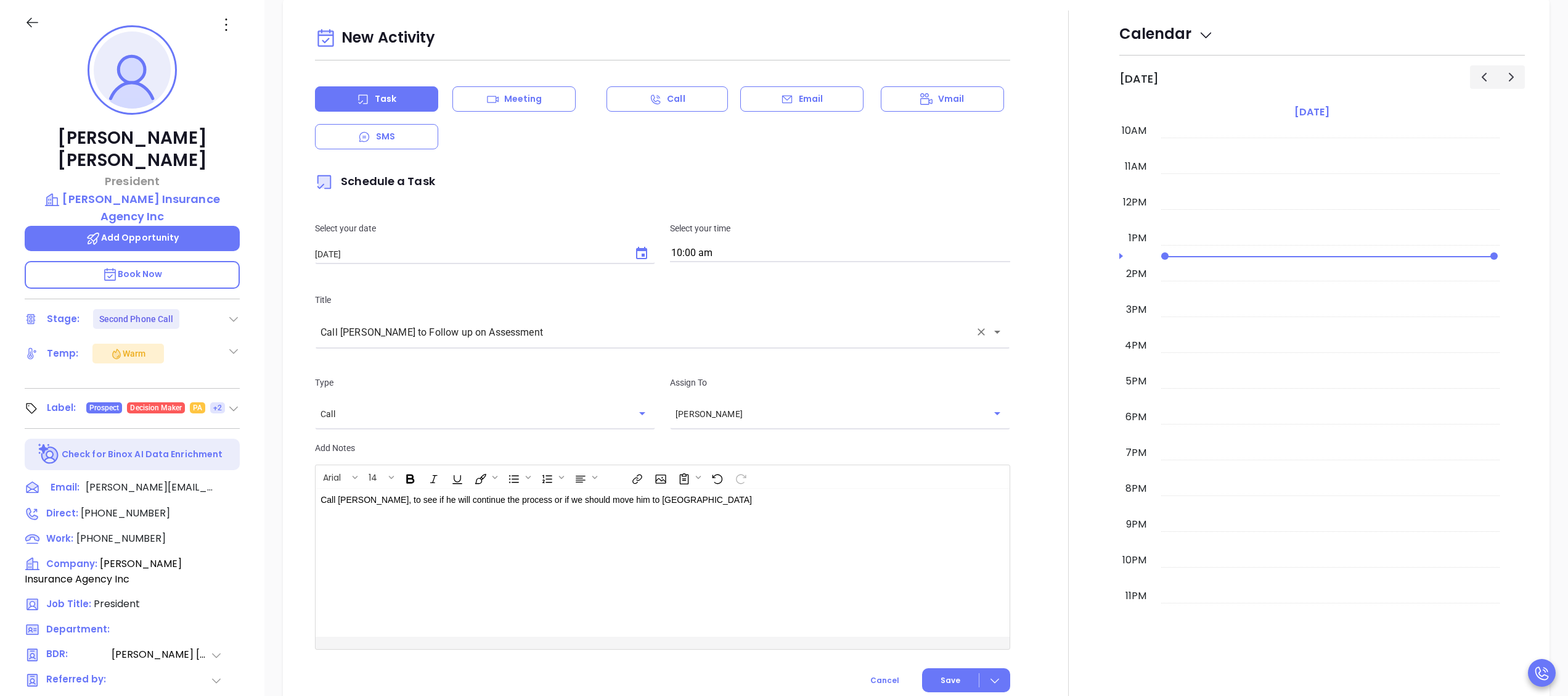
click at [884, 252] on input "10:00 am" at bounding box center [839, 253] width 340 height 17
click at [732, 353] on button "10:30 am" at bounding box center [766, 353] width 191 height 27
type input "10:30 am"
click at [941, 677] on span "Save" at bounding box center [950, 680] width 20 height 11
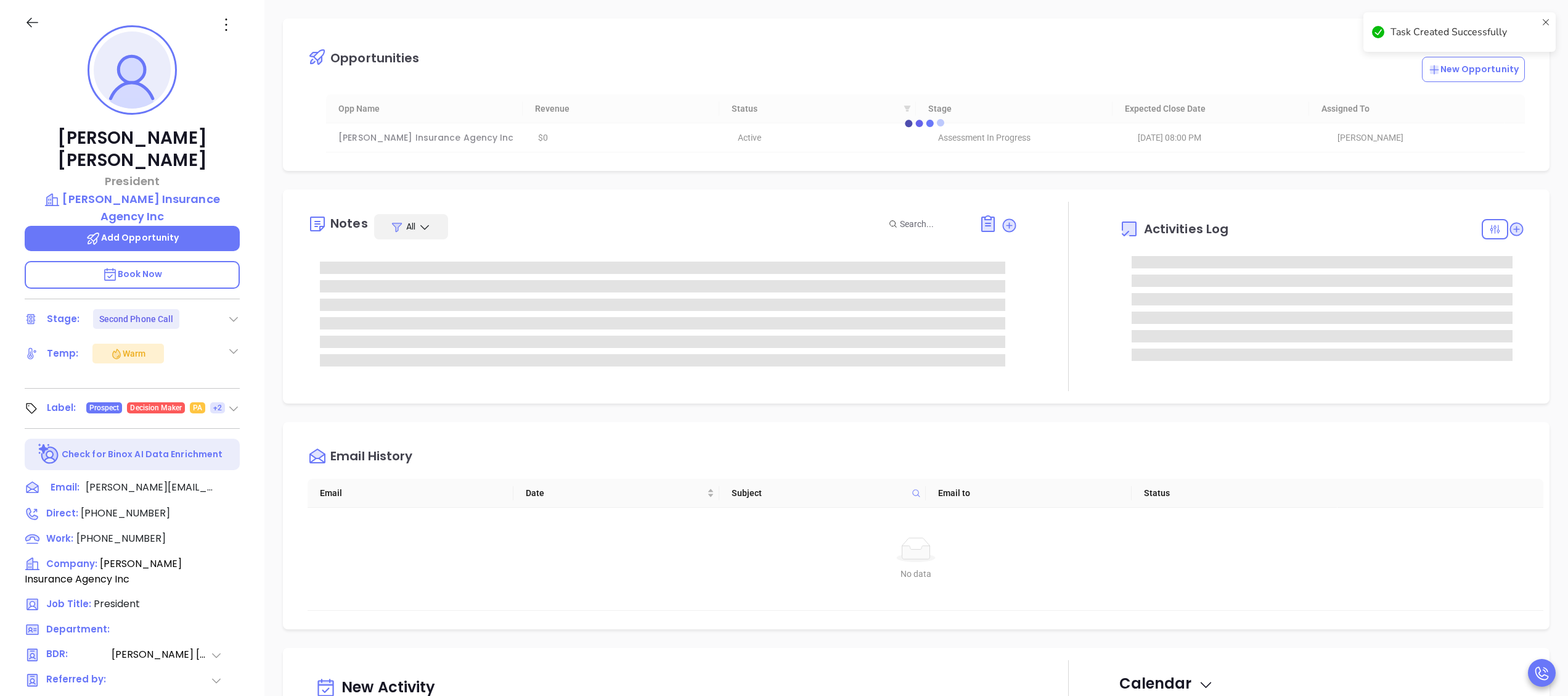
scroll to position [0, 0]
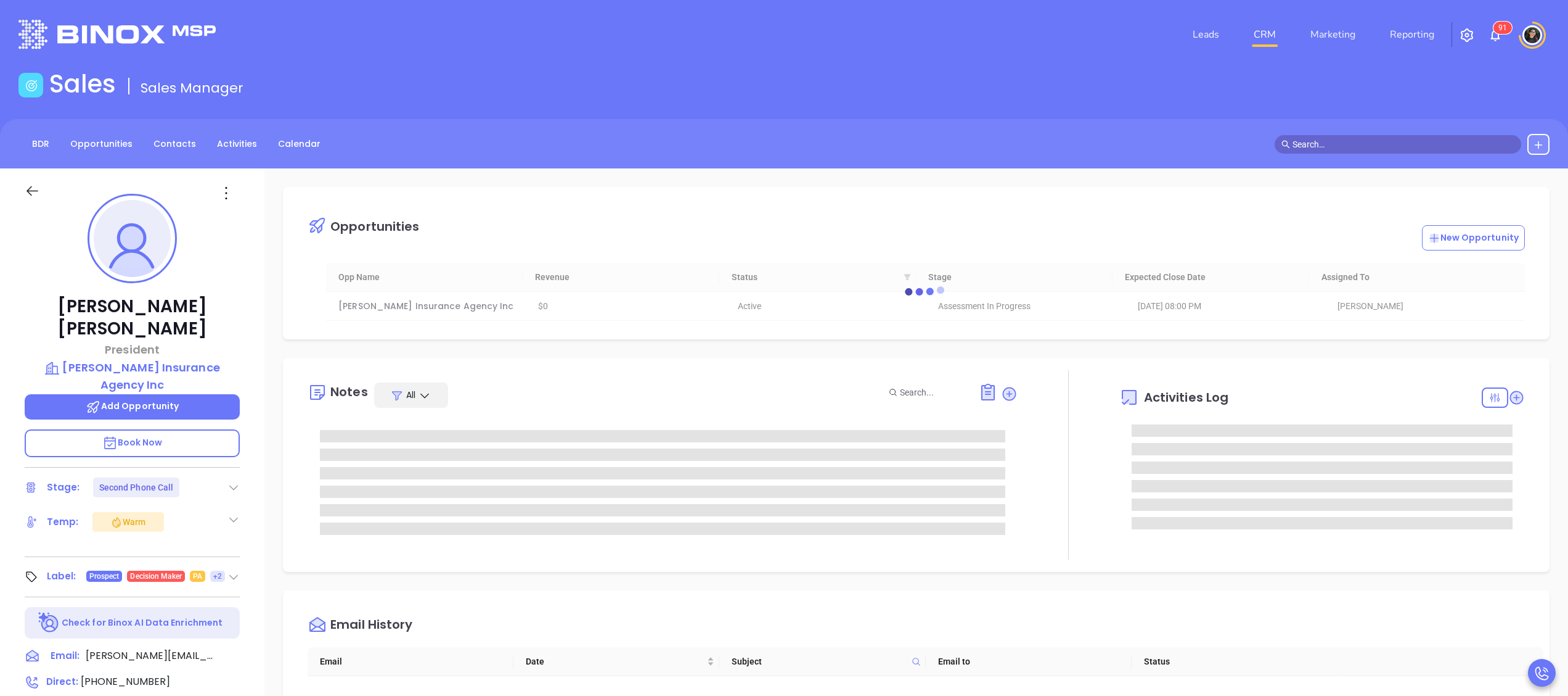
click at [1268, 30] on link "CRM" at bounding box center [1265, 35] width 32 height 25
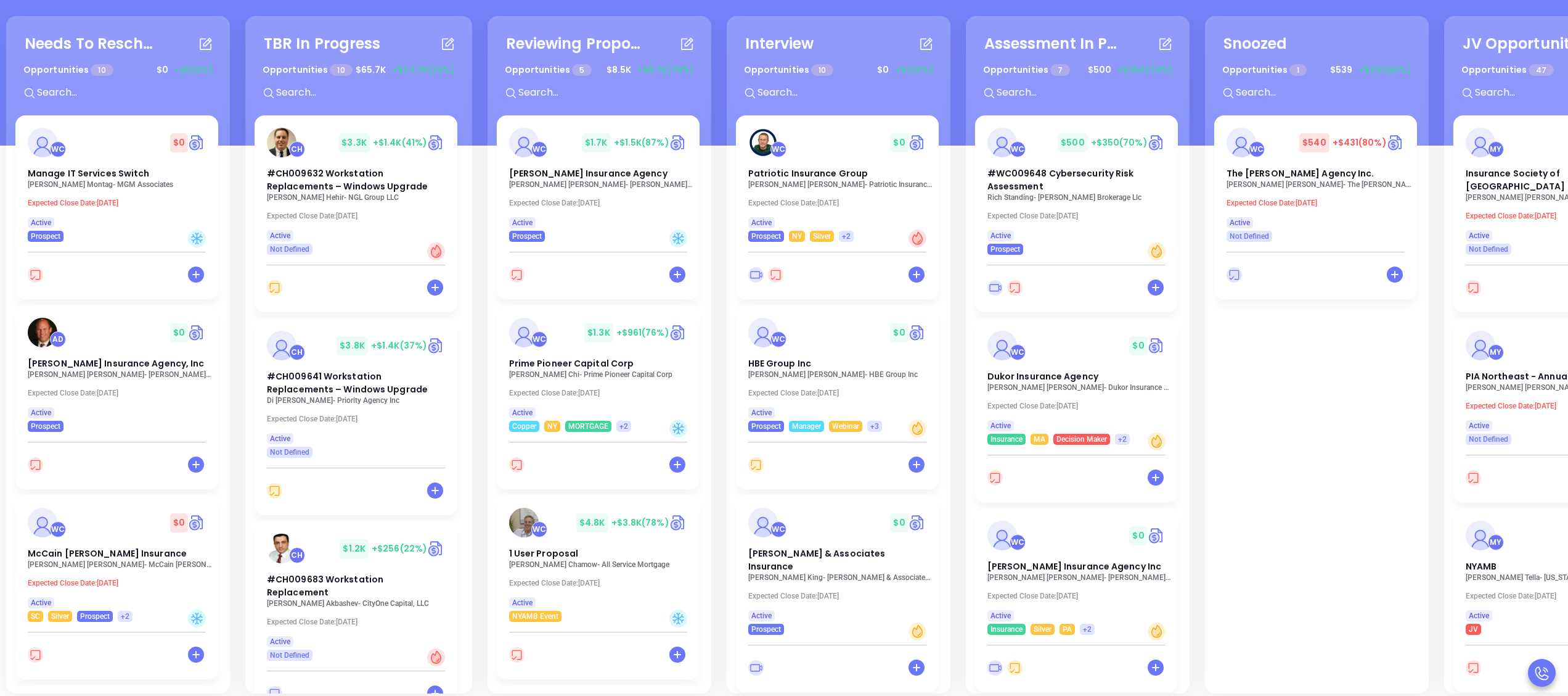
scroll to position [168, 0]
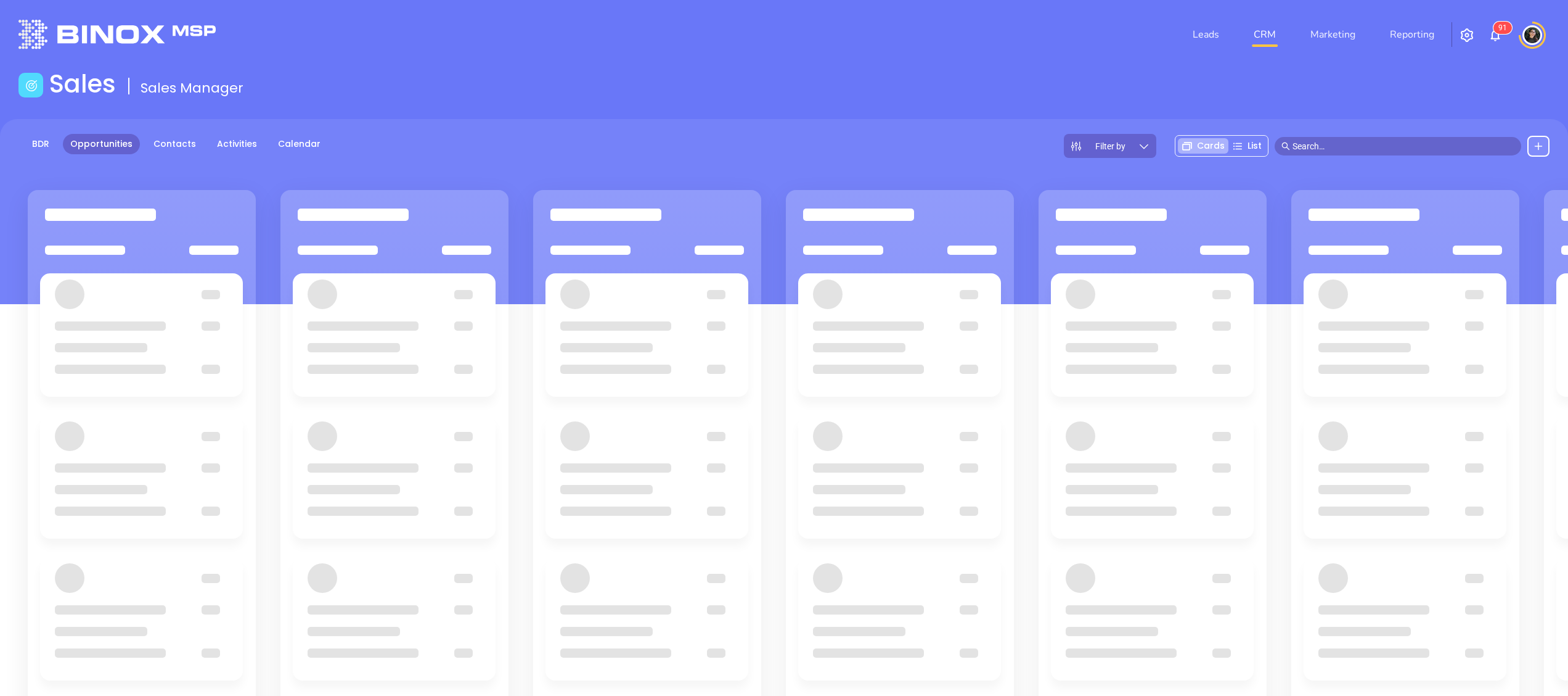
scroll to position [168, 0]
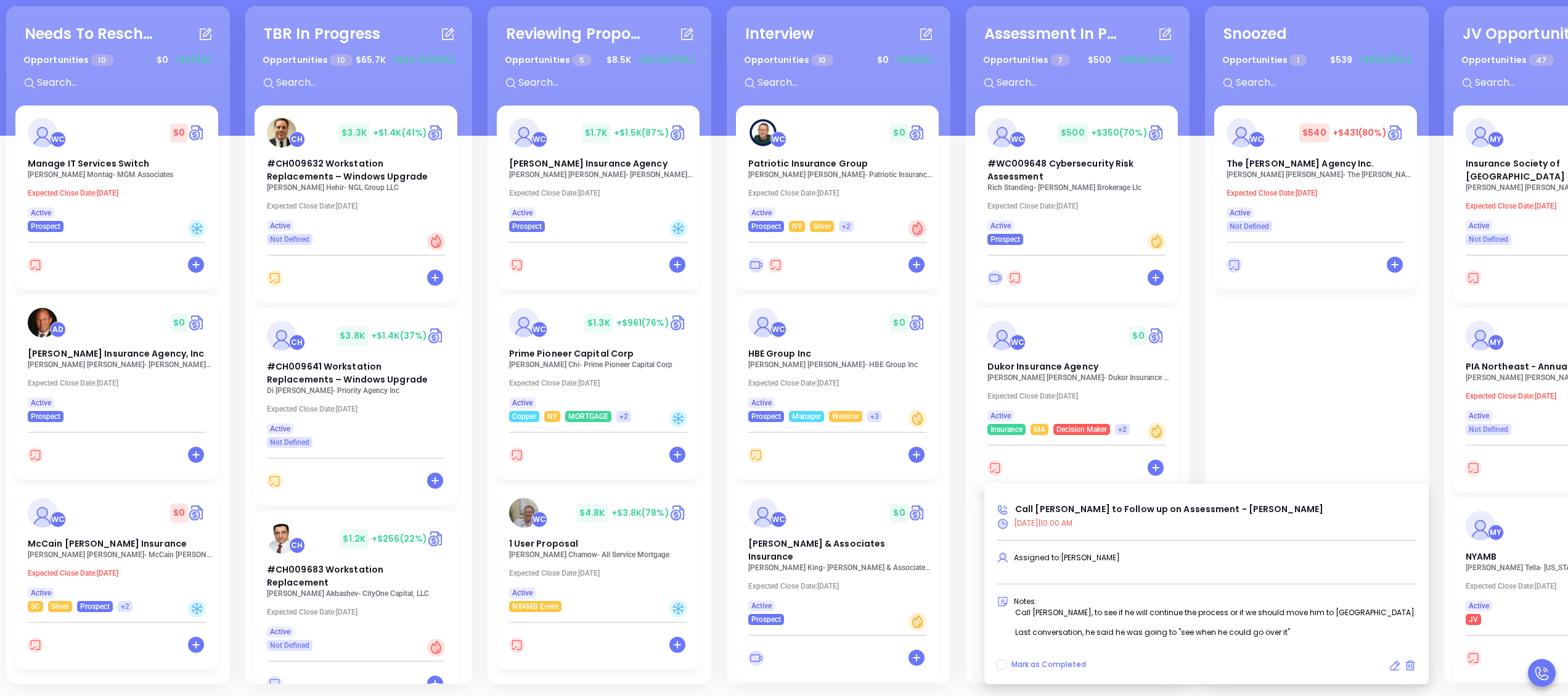
click at [996, 463] on icon at bounding box center [995, 467] width 15 height 15
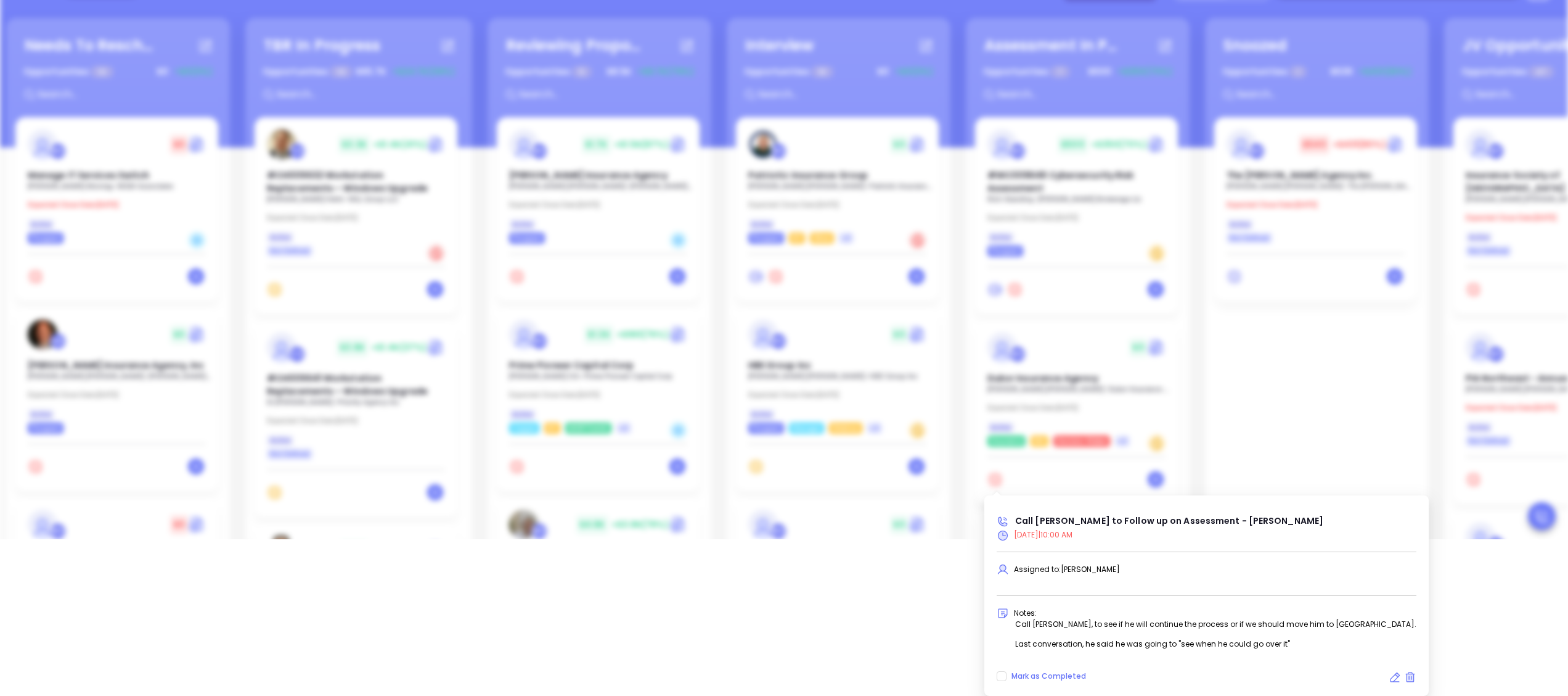
type input "[DATE]"
type input "Call [PERSON_NAME] to Follow up on Assessment - [PERSON_NAME]"
type input "Call"
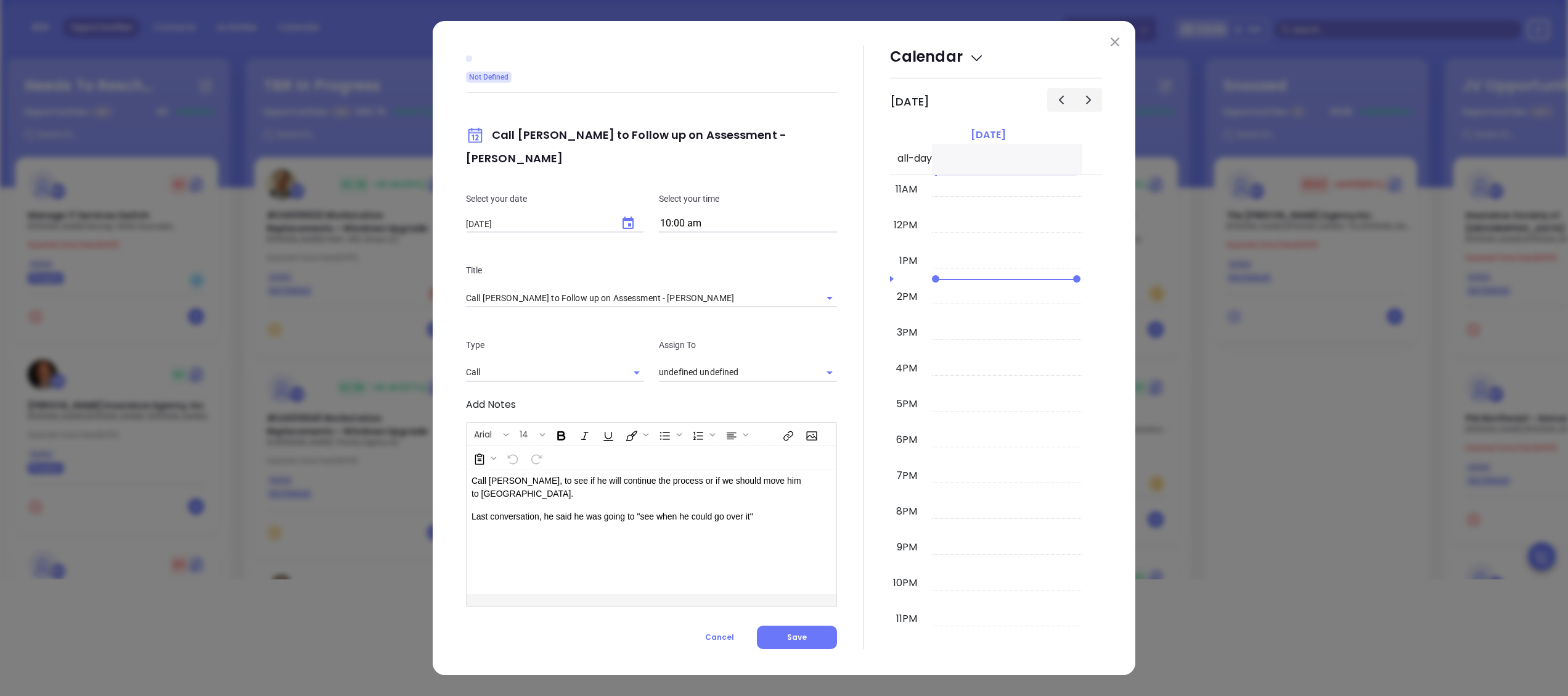
scroll to position [0, 0]
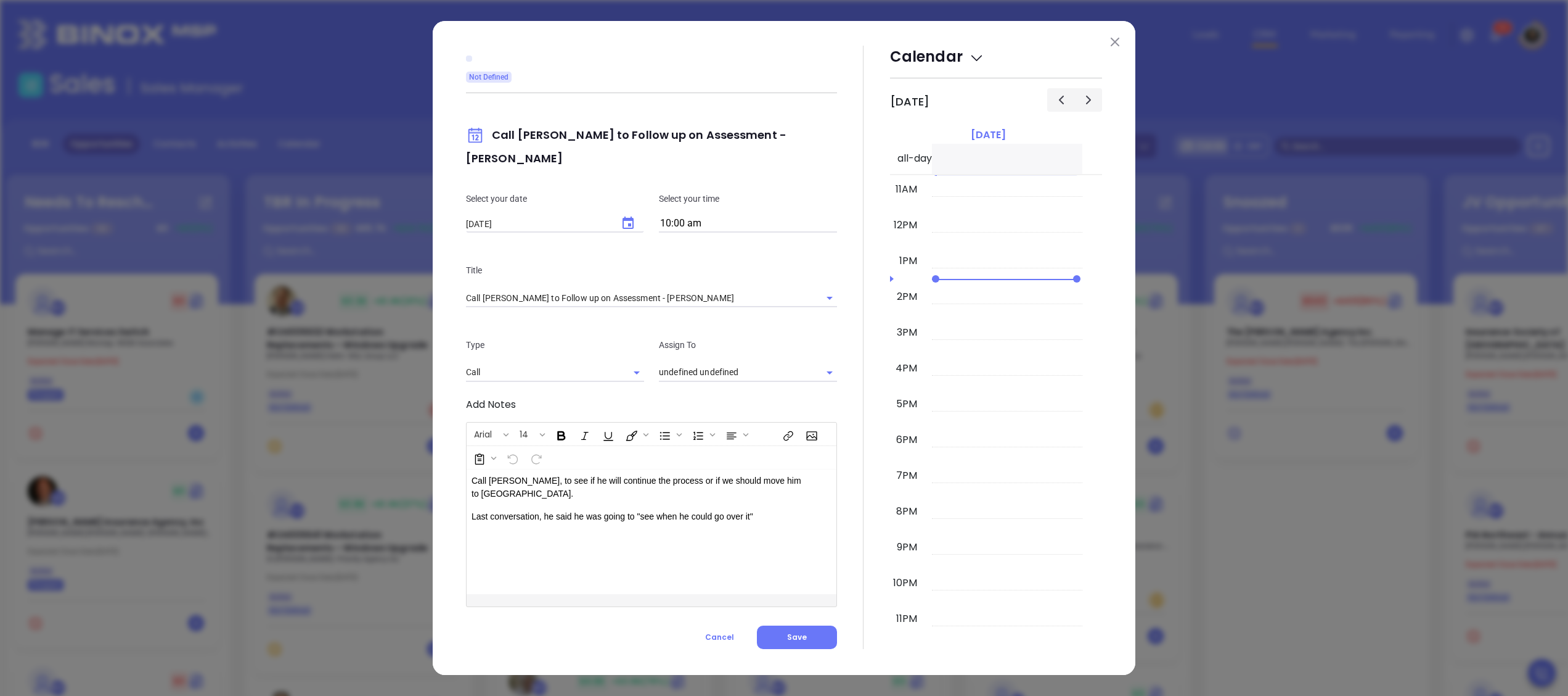
type input "Walter Contreras"
click at [632, 216] on icon "Choose date, selected date is Oct 9, 2025" at bounding box center [628, 222] width 11 height 12
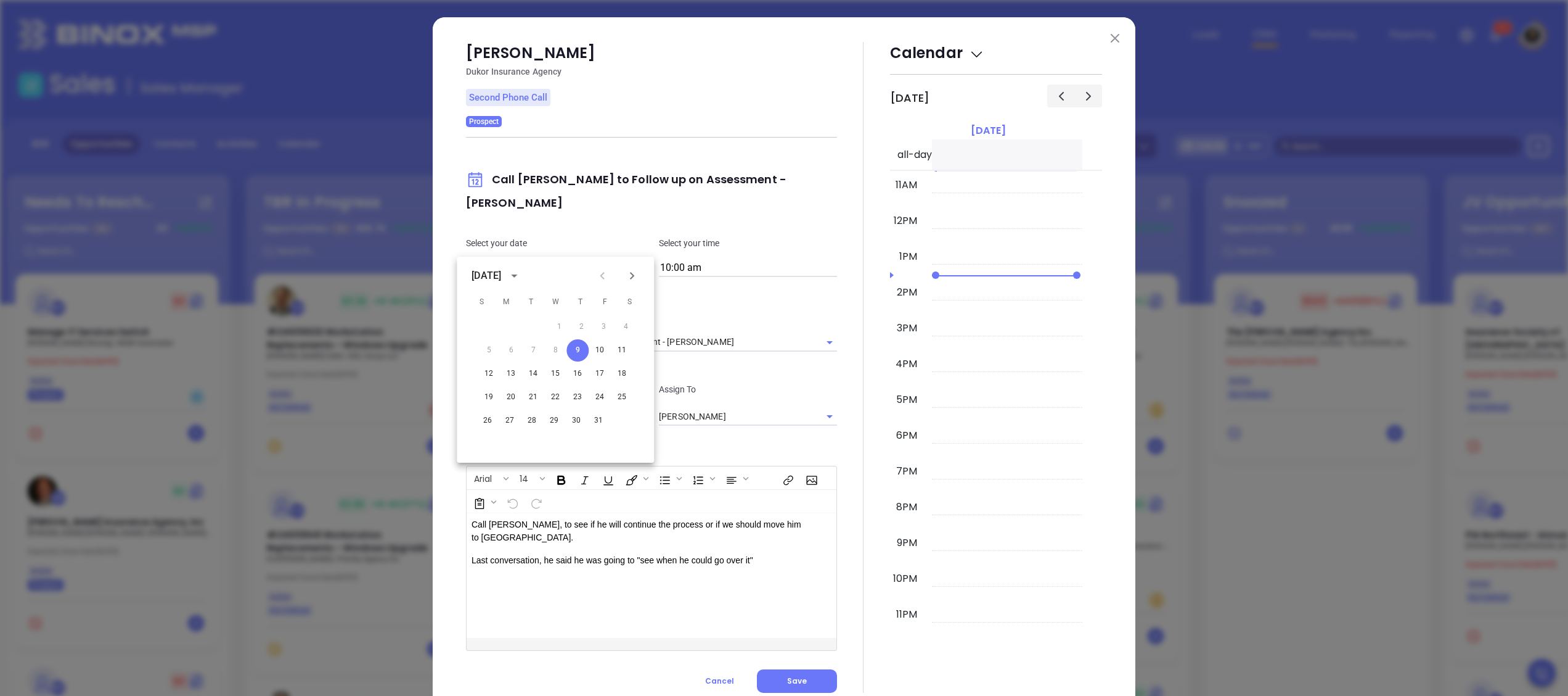
click at [1106, 33] on button at bounding box center [1114, 38] width 16 height 16
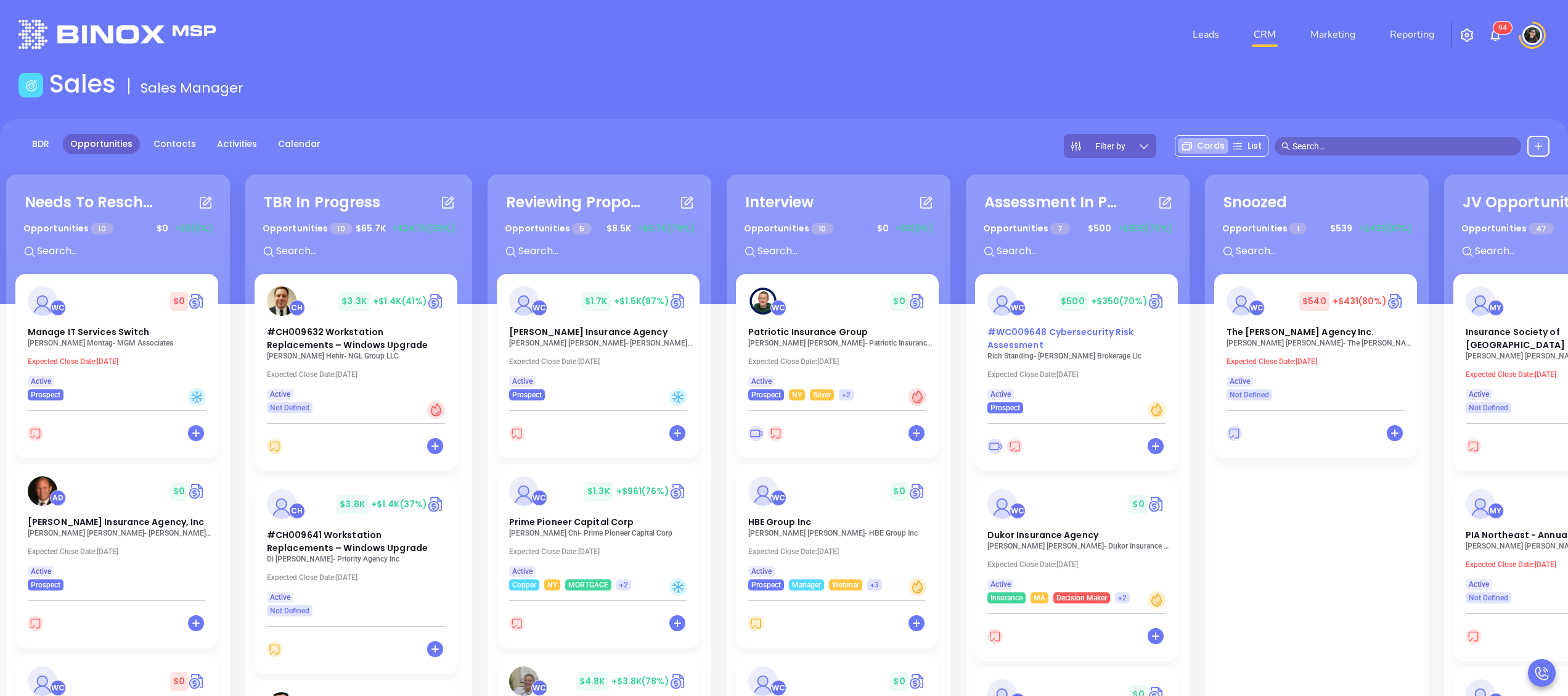
click at [1036, 334] on span "#WC009648 Cybersecurity Risk Assessment" at bounding box center [1061, 338] width 146 height 25
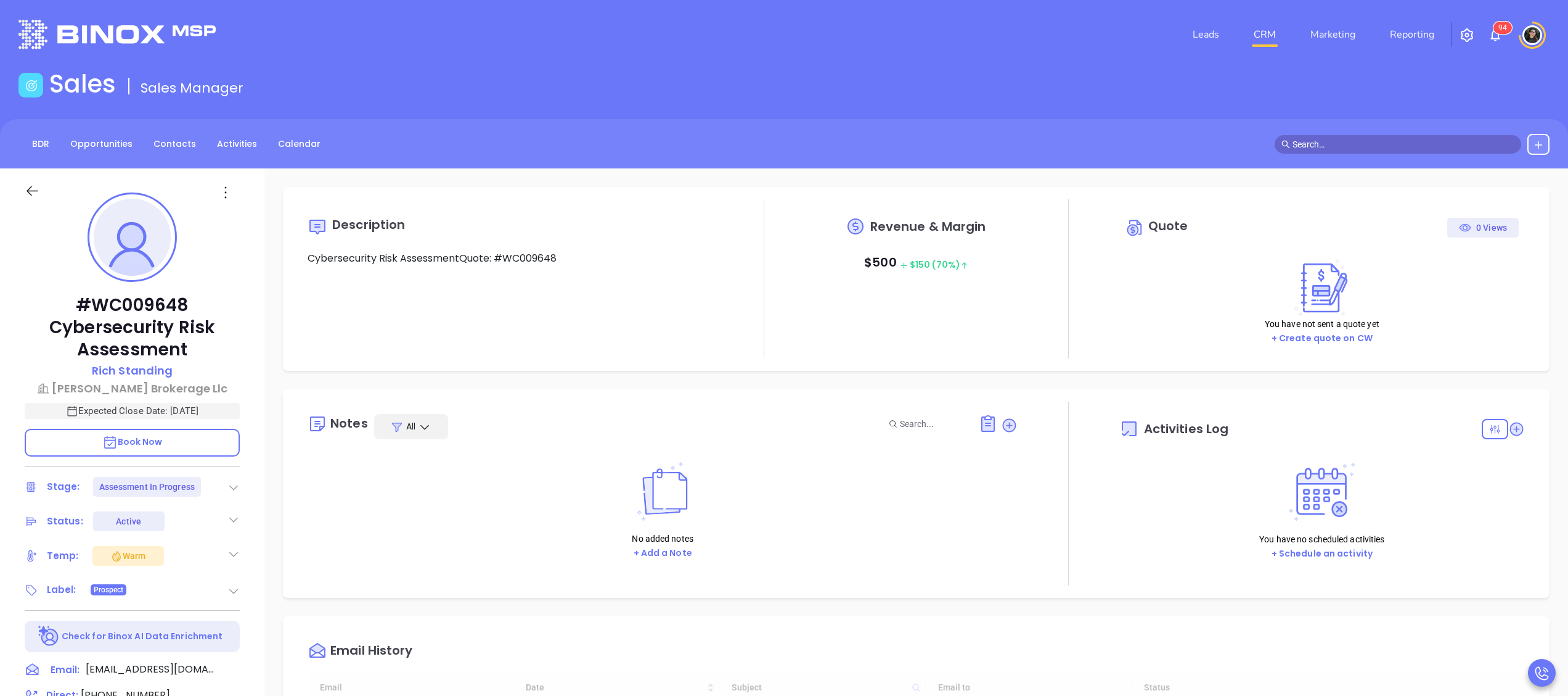
type input "[DATE]"
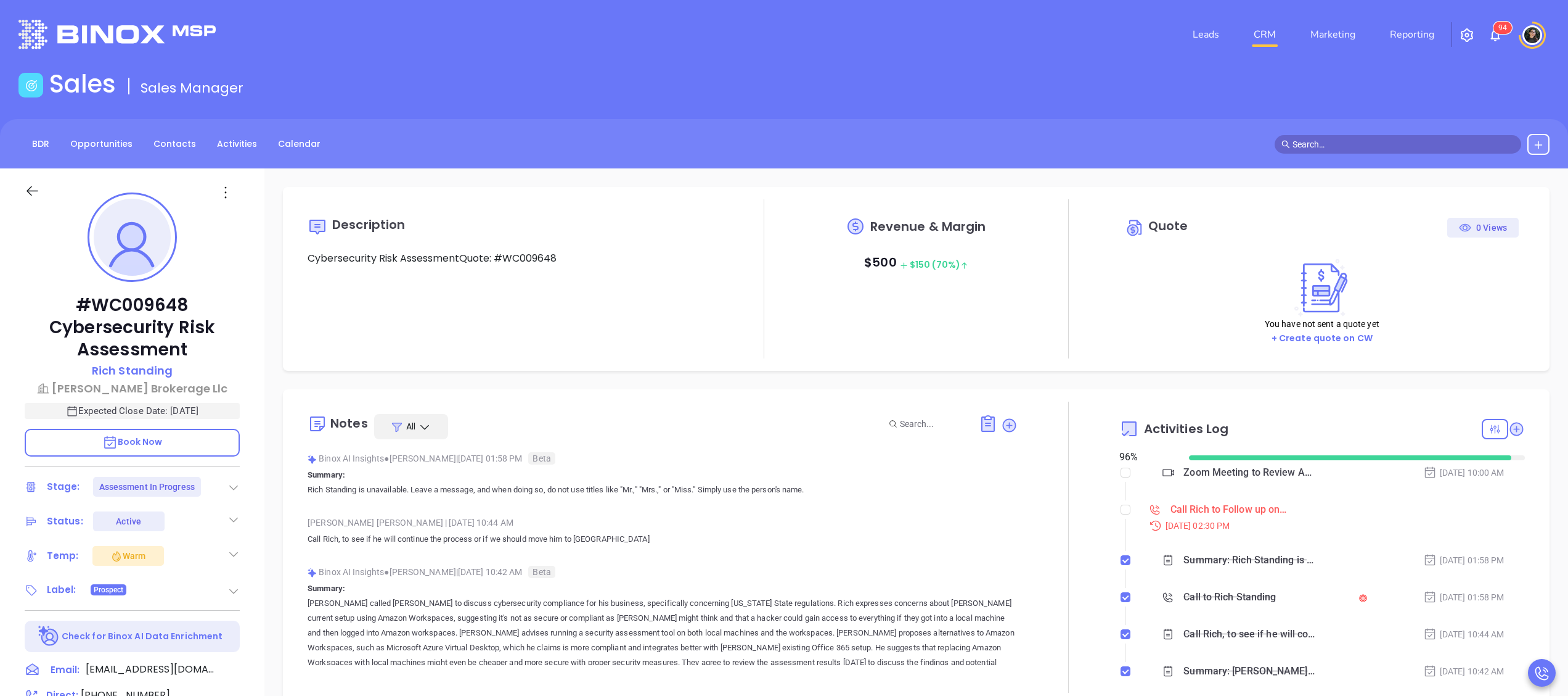
type input "[PERSON_NAME]"
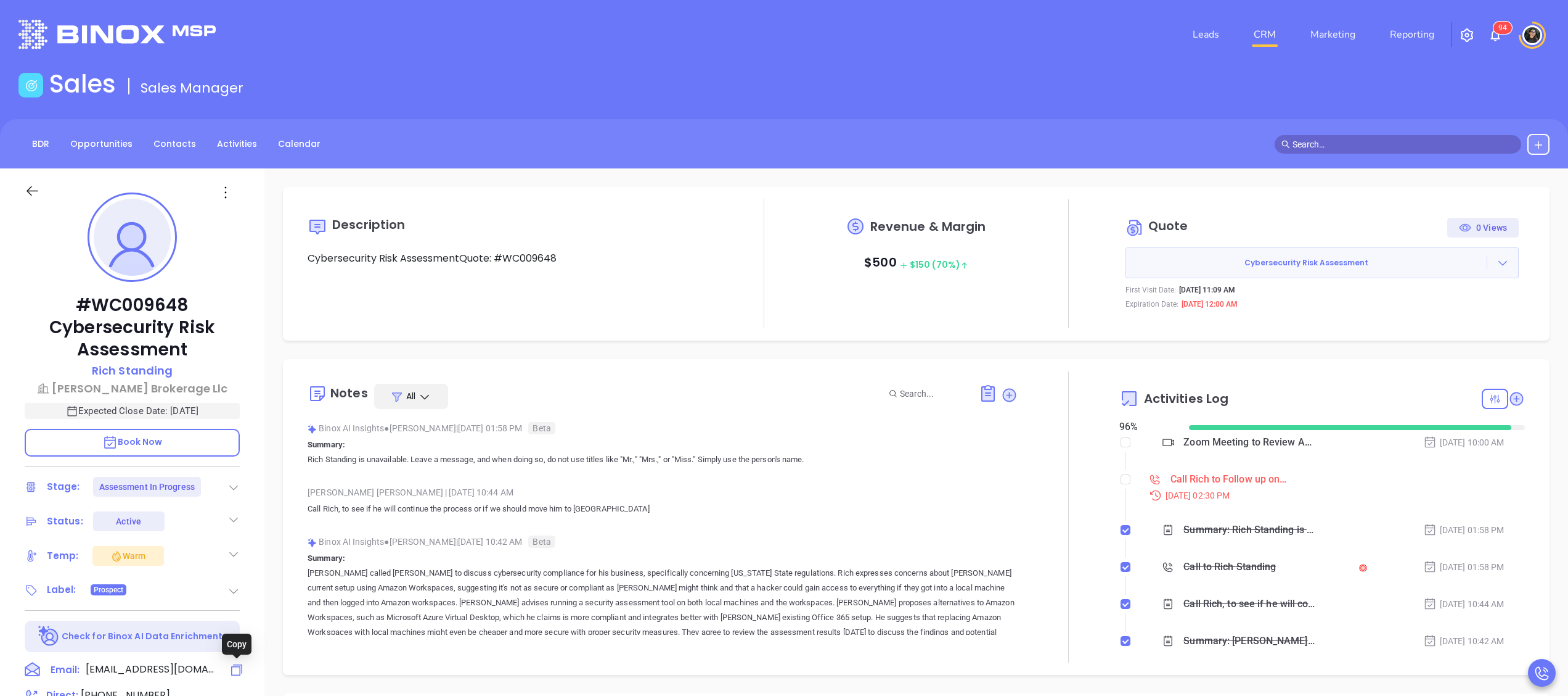
click at [240, 665] on icon at bounding box center [236, 669] width 14 height 14
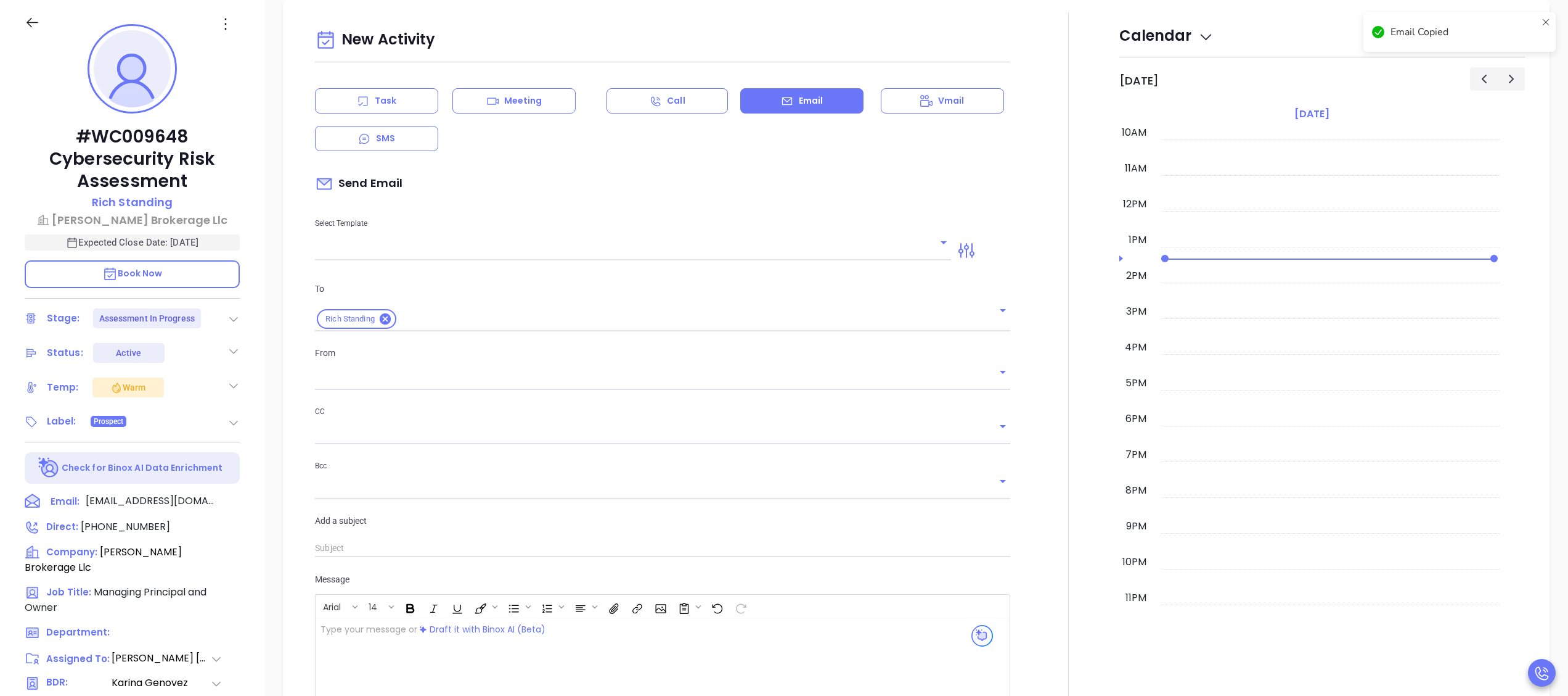
type input "[PERSON_NAME]"
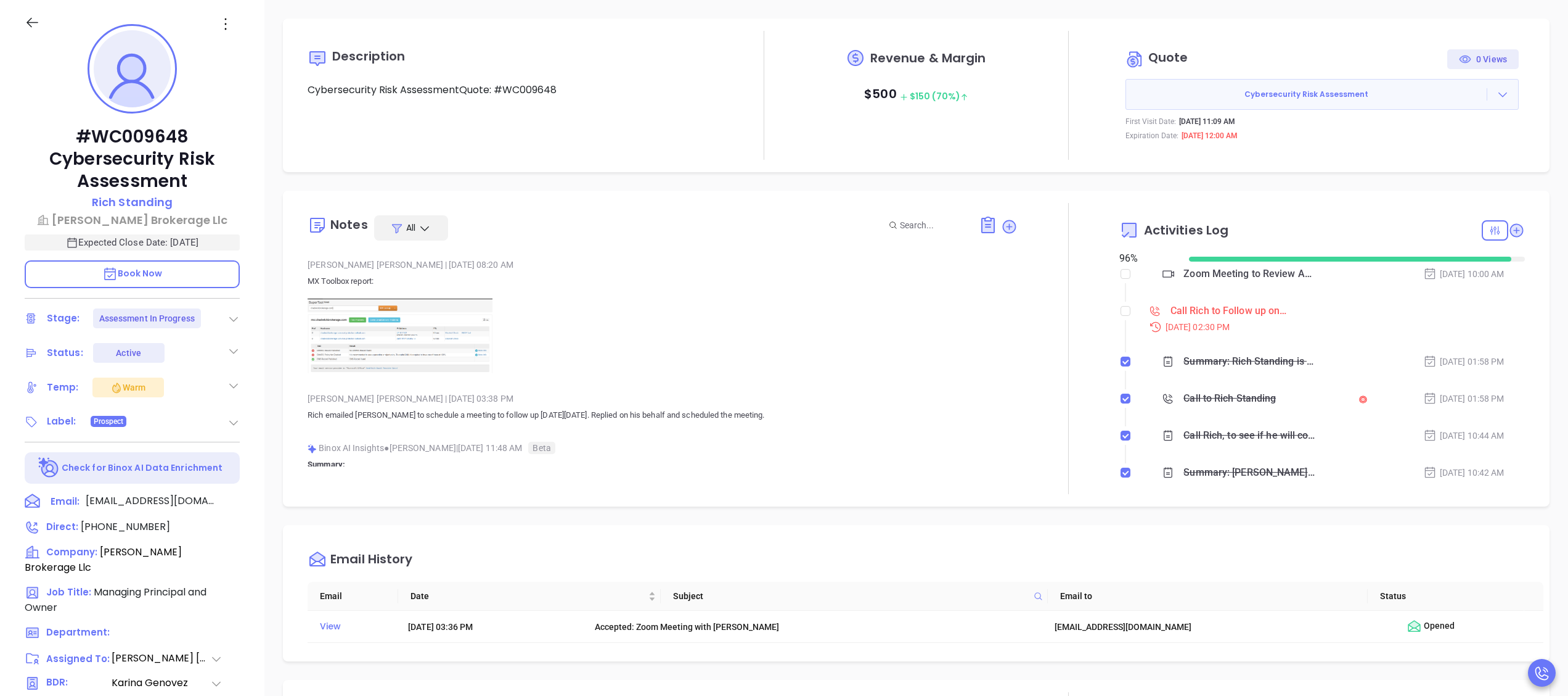
scroll to position [0, 0]
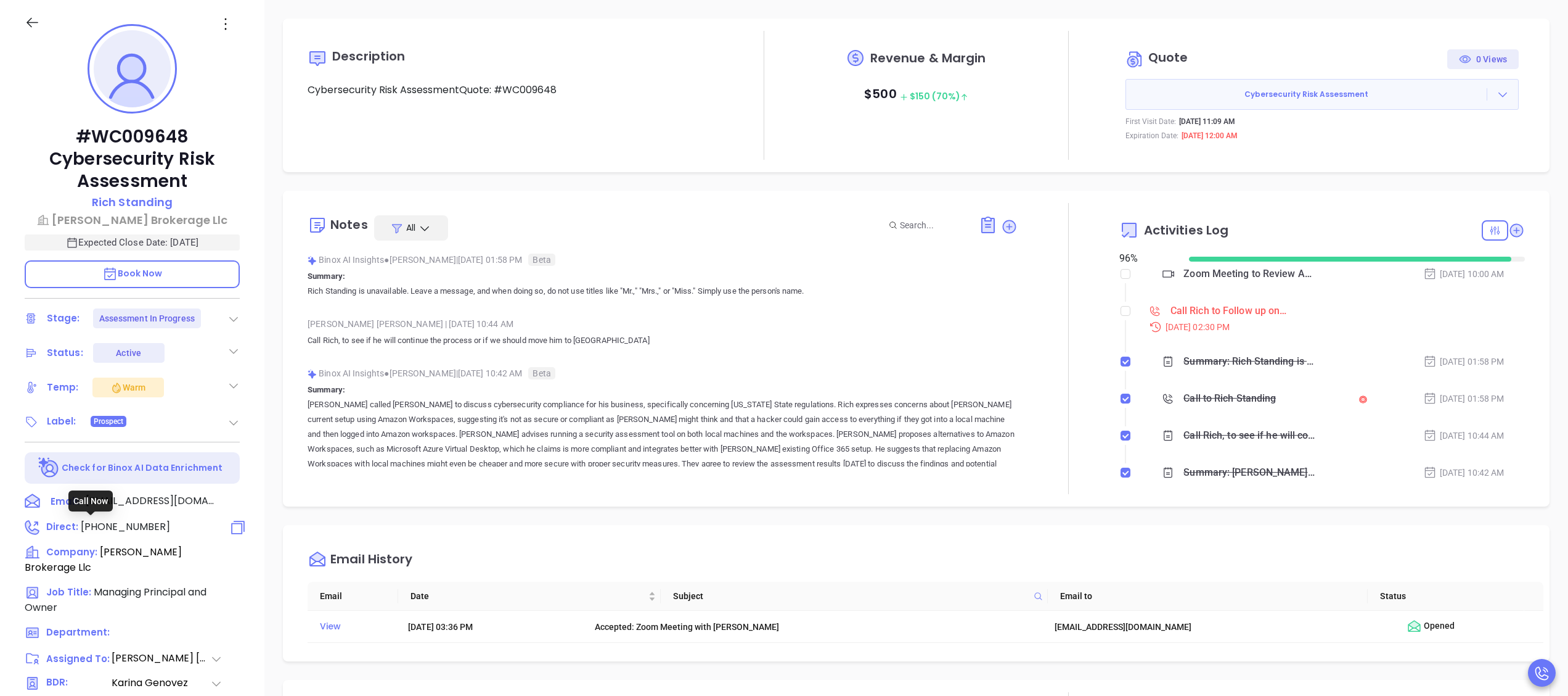
click at [142, 519] on span "[PHONE_NUMBER]" at bounding box center [125, 526] width 89 height 14
type input "[PHONE_NUMBER]"
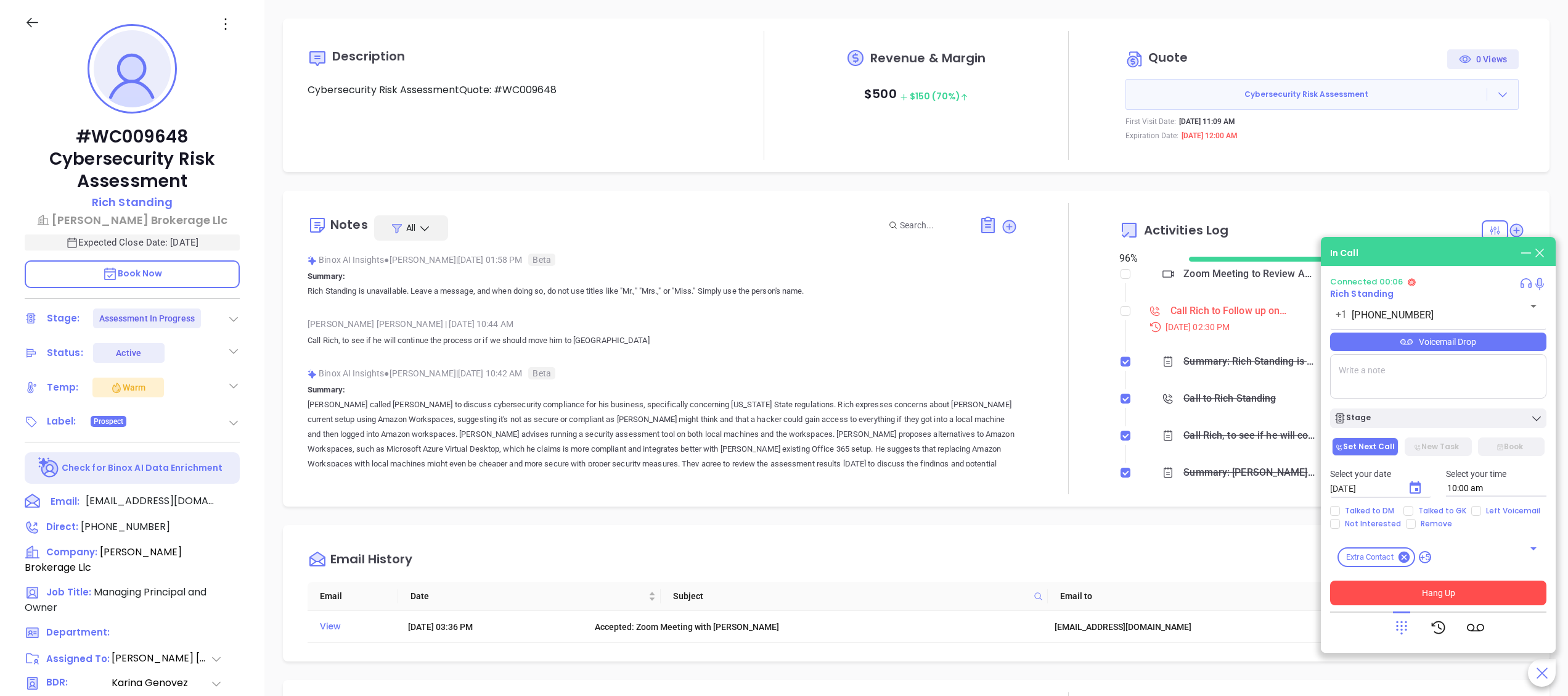
click at [1483, 590] on button "Hang Up" at bounding box center [1438, 592] width 216 height 25
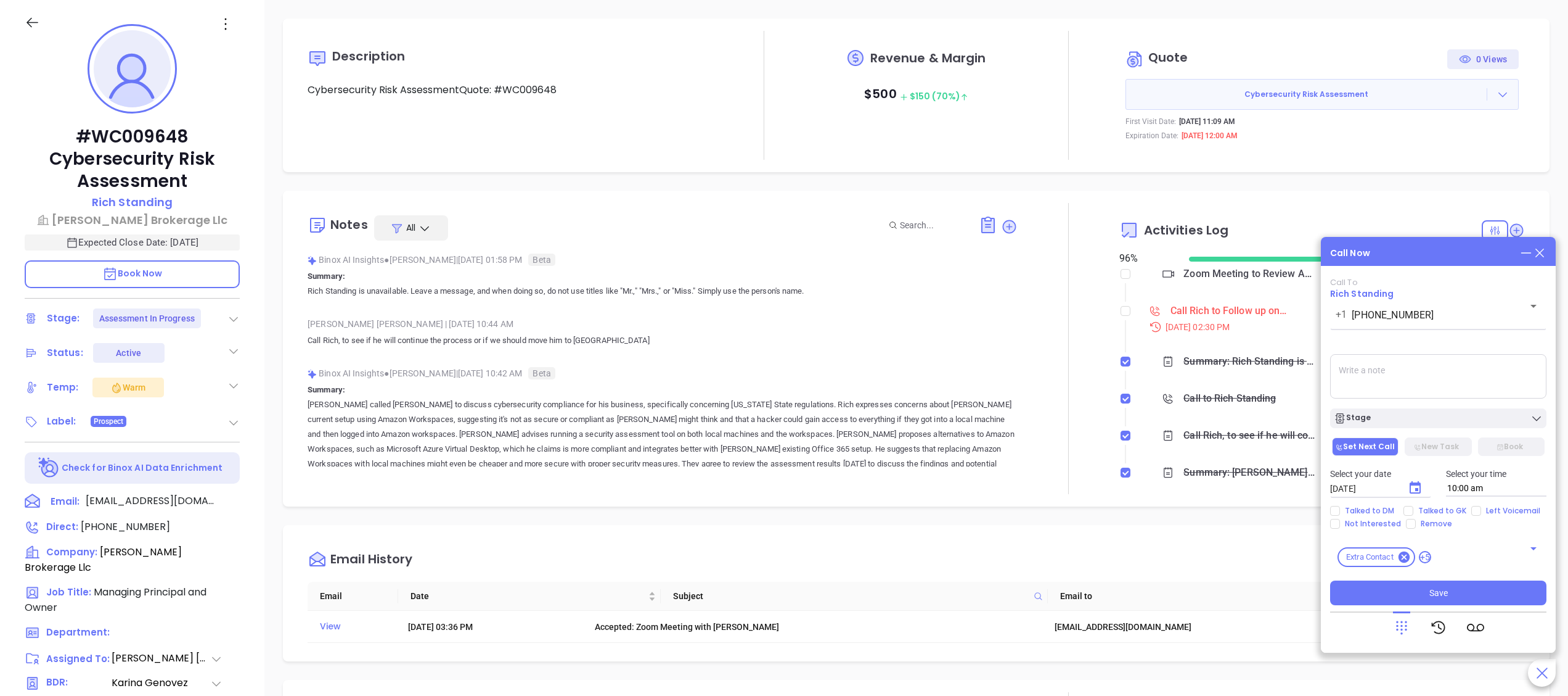
click at [1543, 248] on icon at bounding box center [1539, 253] width 14 height 14
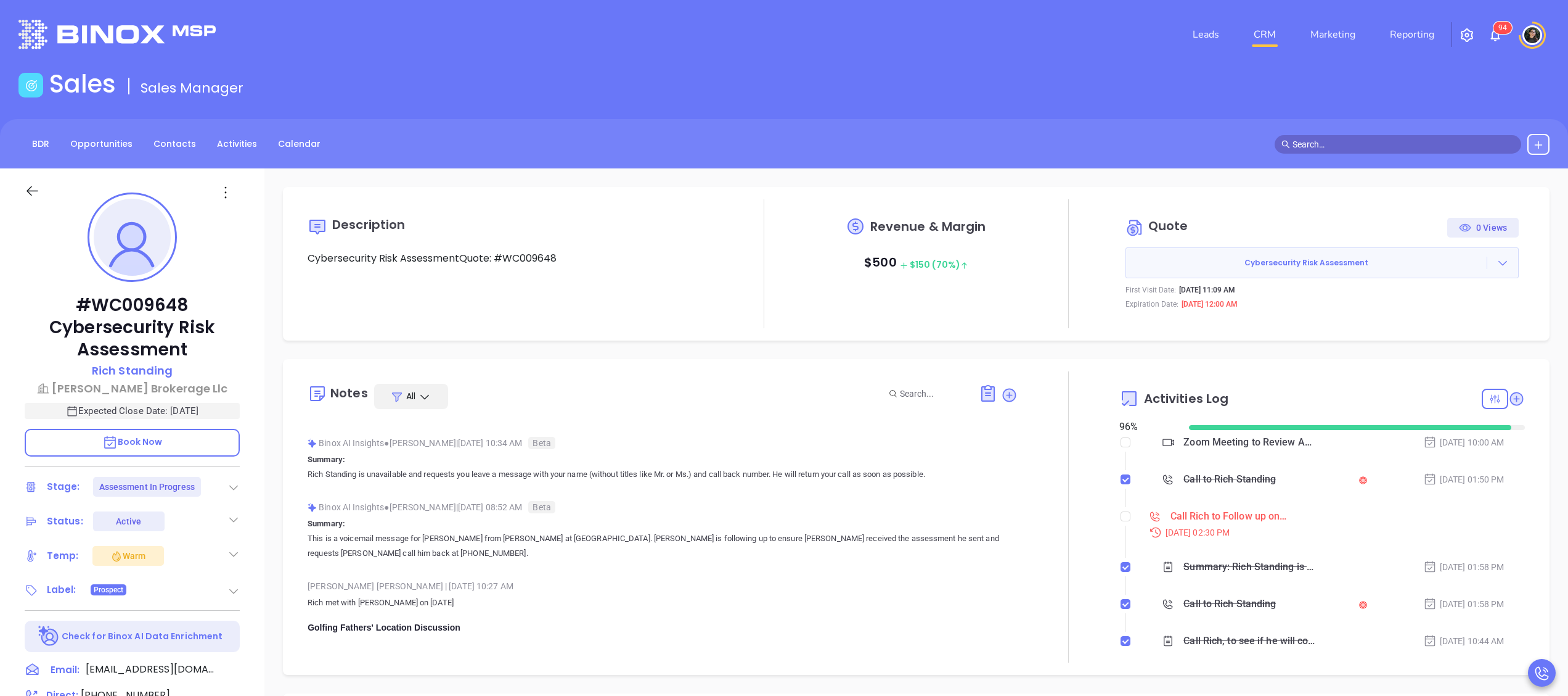
scroll to position [1523, 0]
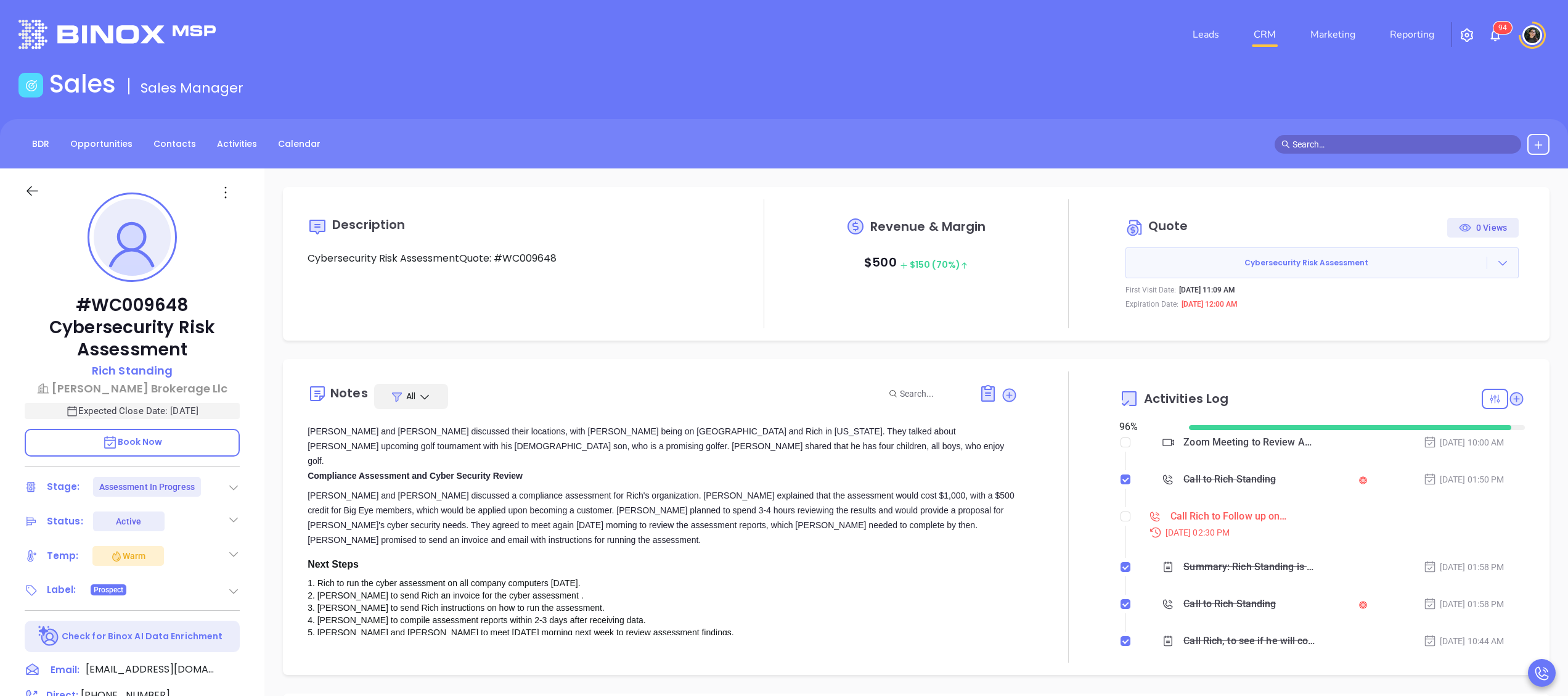
type input "[PERSON_NAME]"
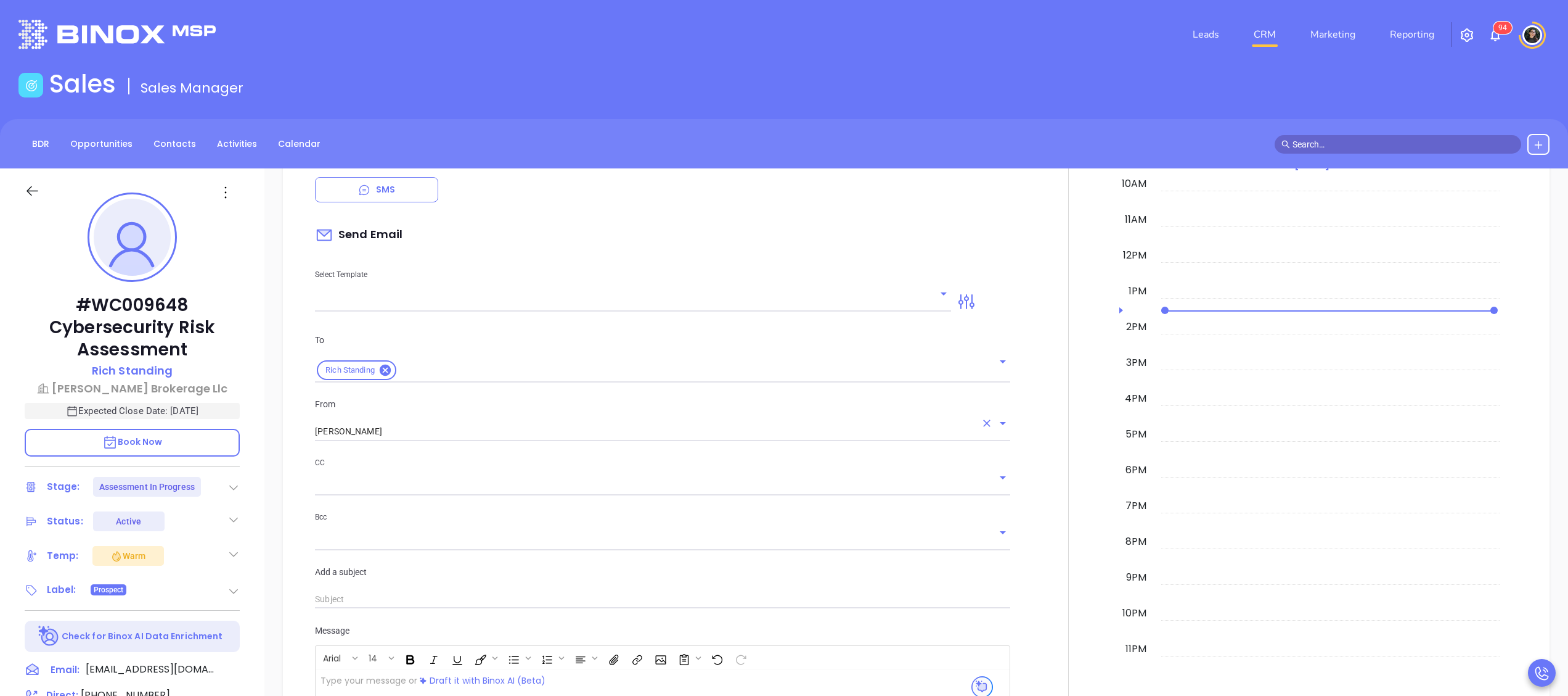
scroll to position [740, 0]
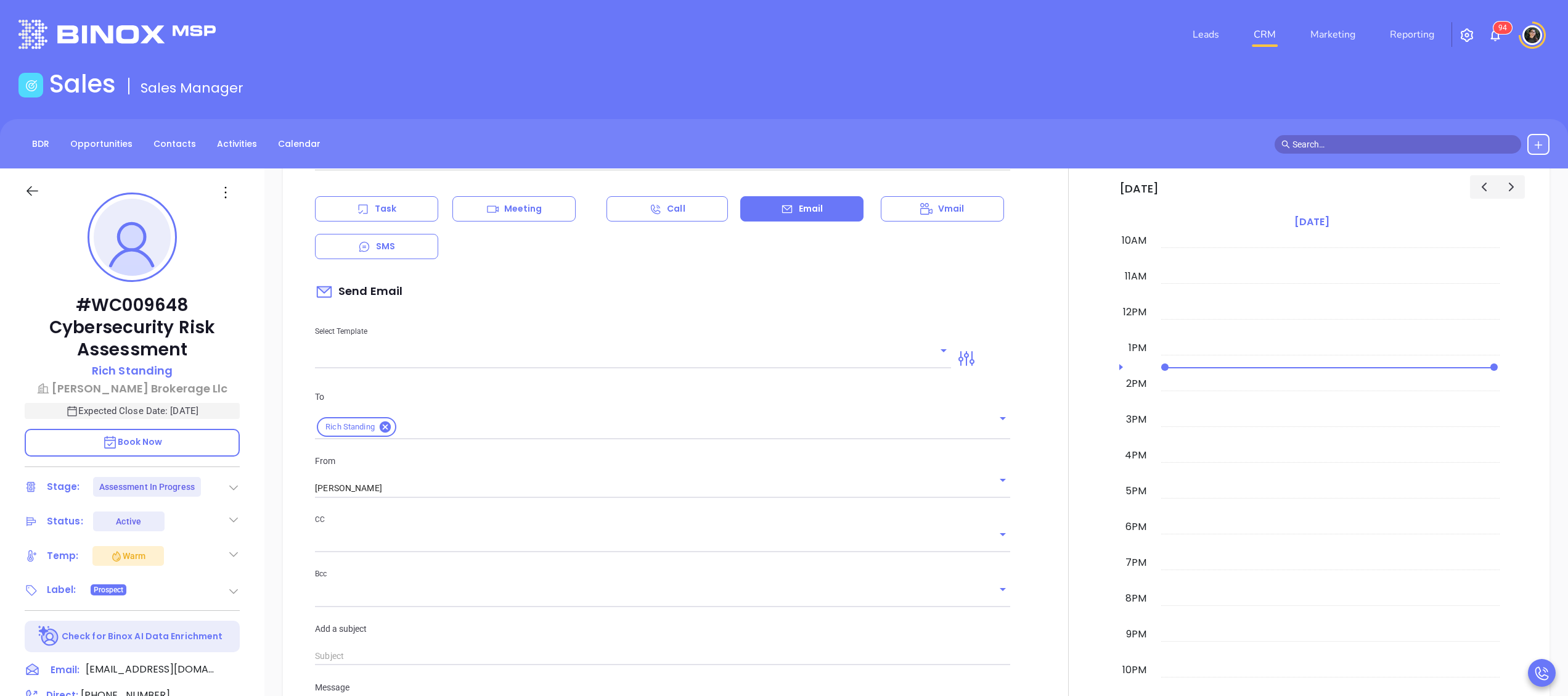
click at [519, 348] on div at bounding box center [633, 357] width 636 height 20
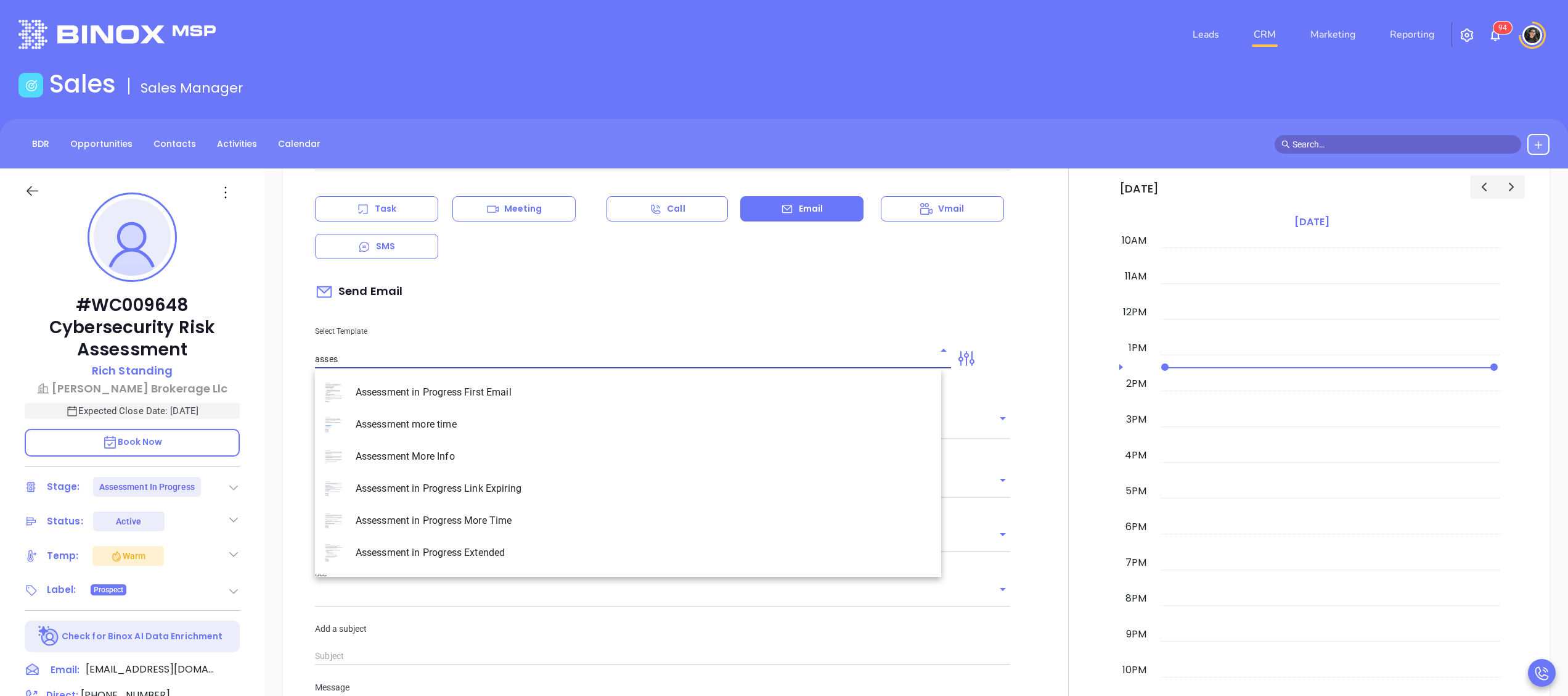
click at [575, 498] on li "Assessment in Progress Link Expiring" at bounding box center [628, 488] width 626 height 32
type input "Assessment in Progress Link Expiring"
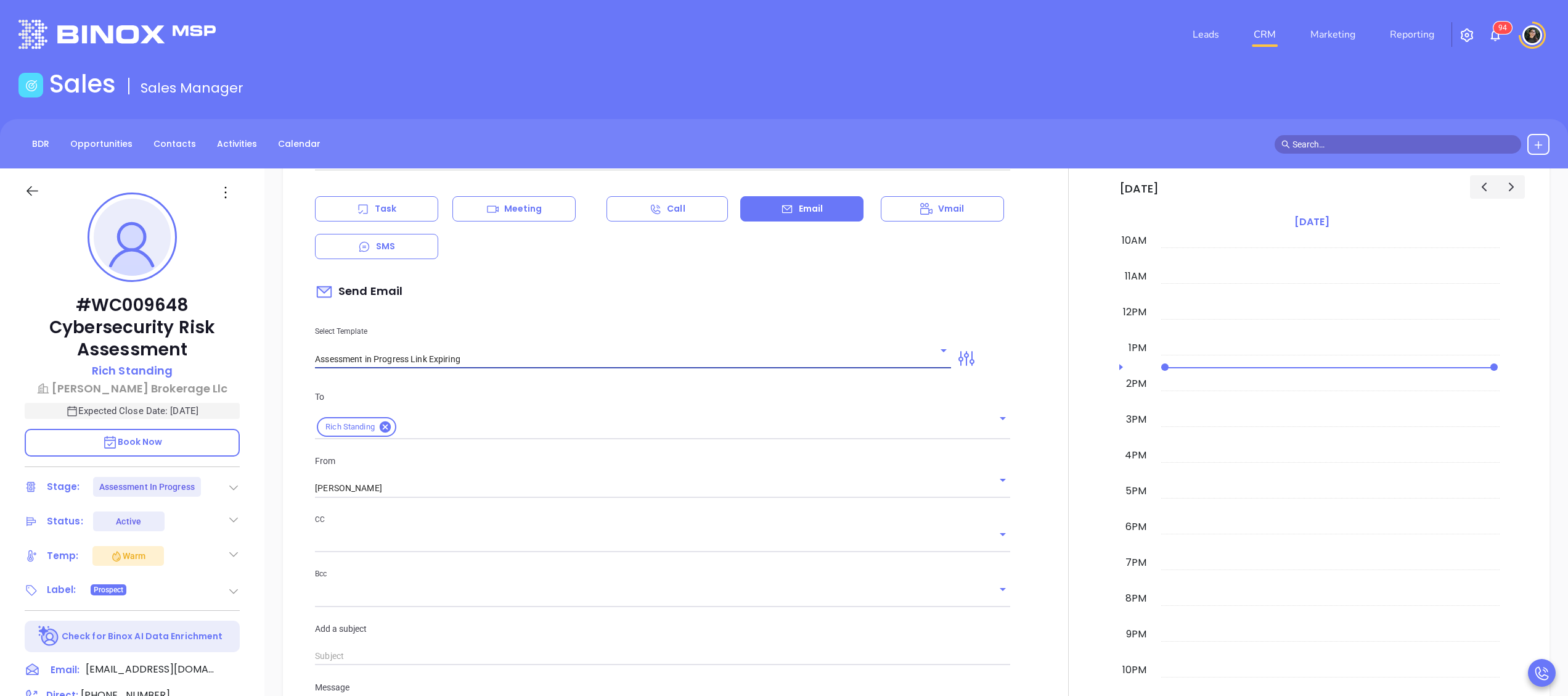
type input "Rich your Cyber Risk Assessment Link Expiring Soon"
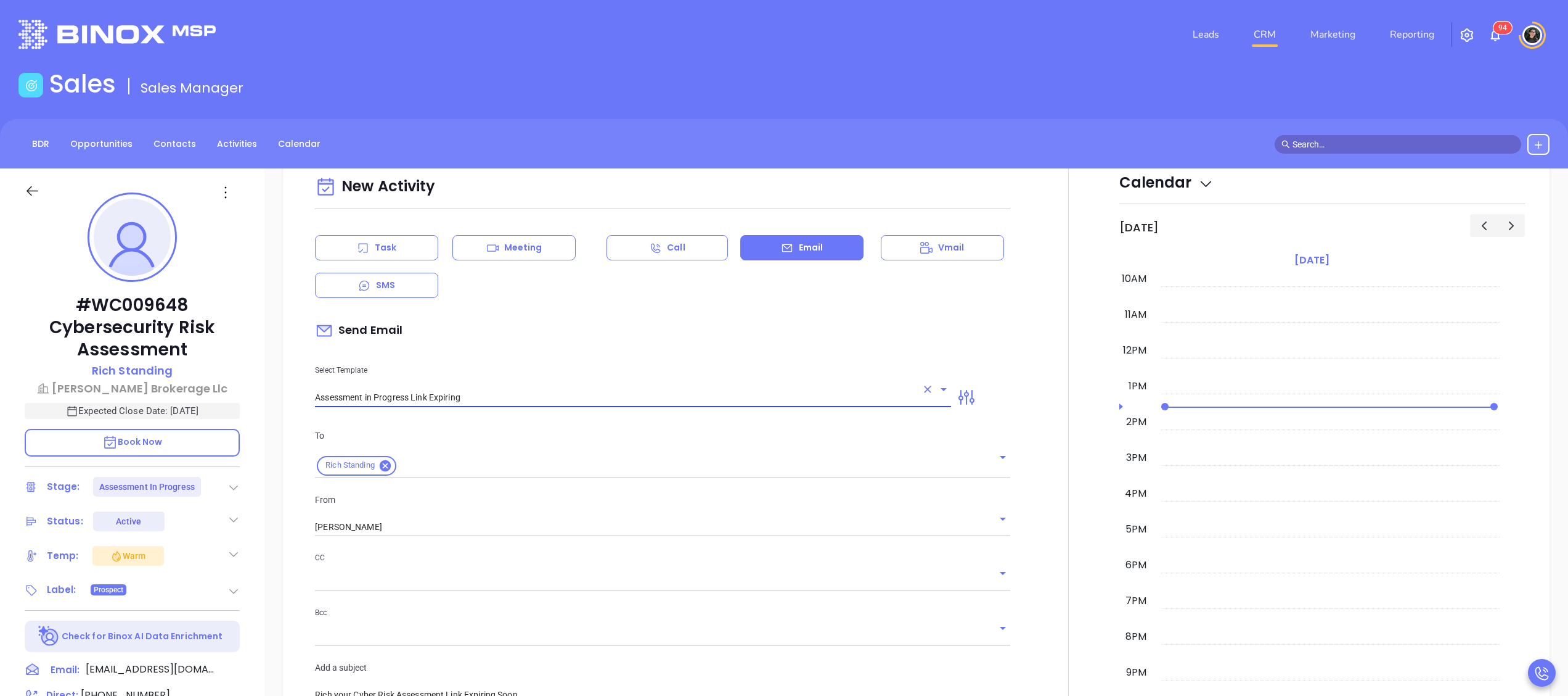
scroll to position [740, 0]
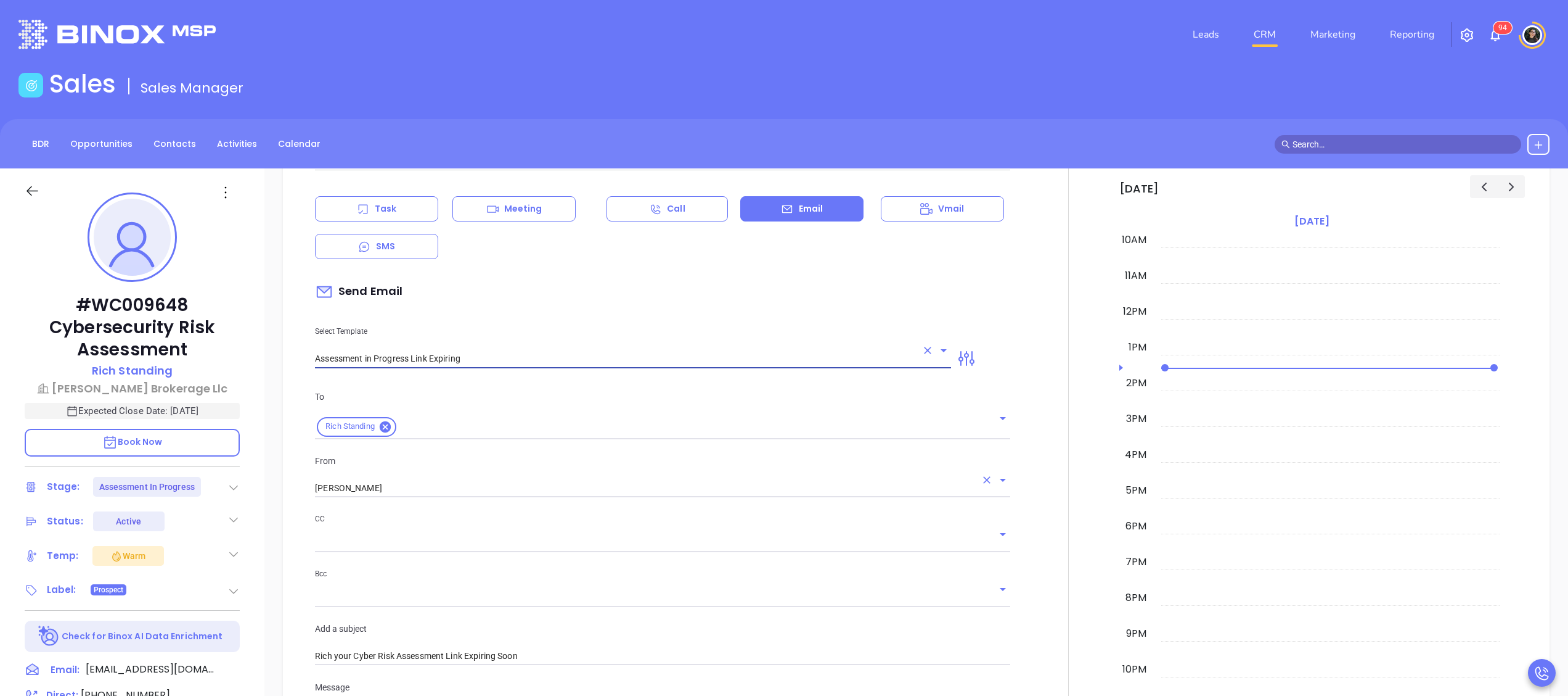
type input "Assessment in Progress Link Expiring"
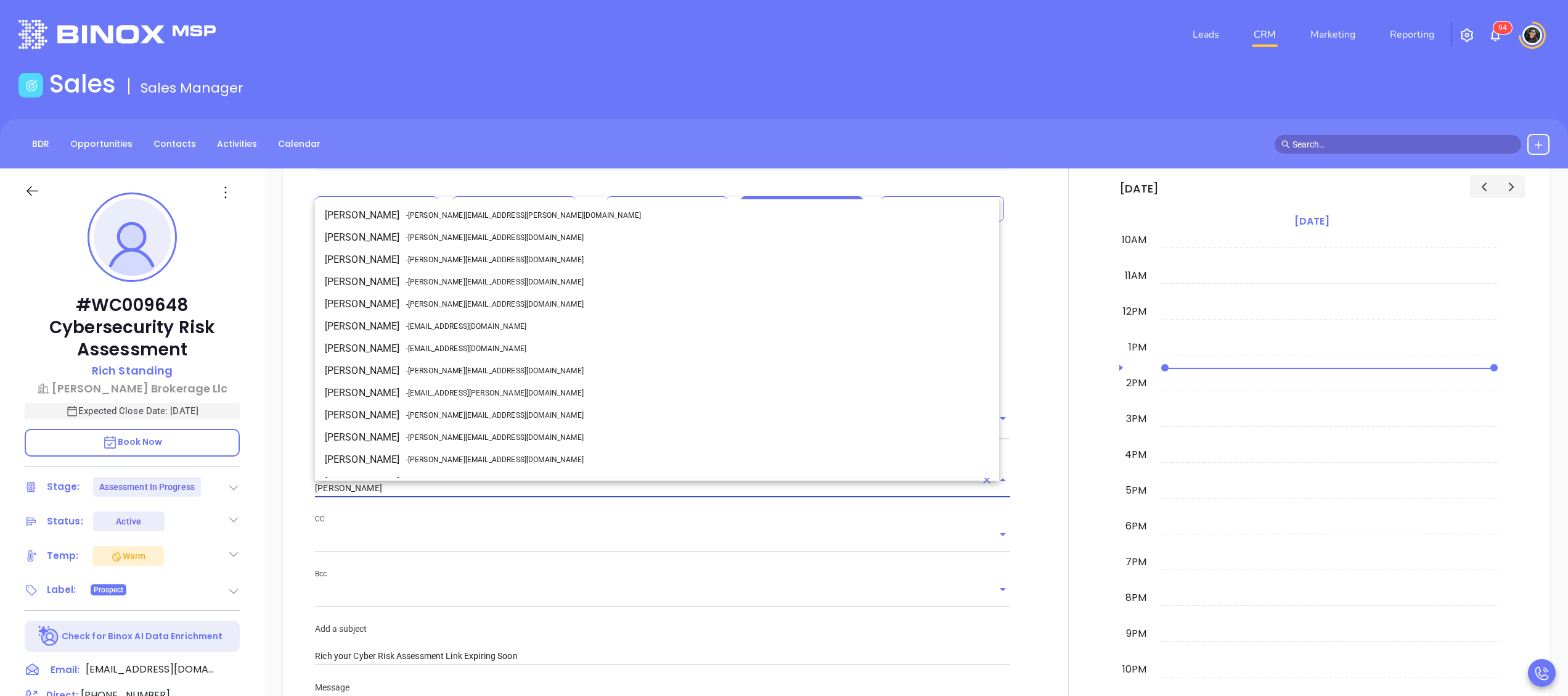
click at [413, 481] on input "[PERSON_NAME]" at bounding box center [646, 488] width 661 height 18
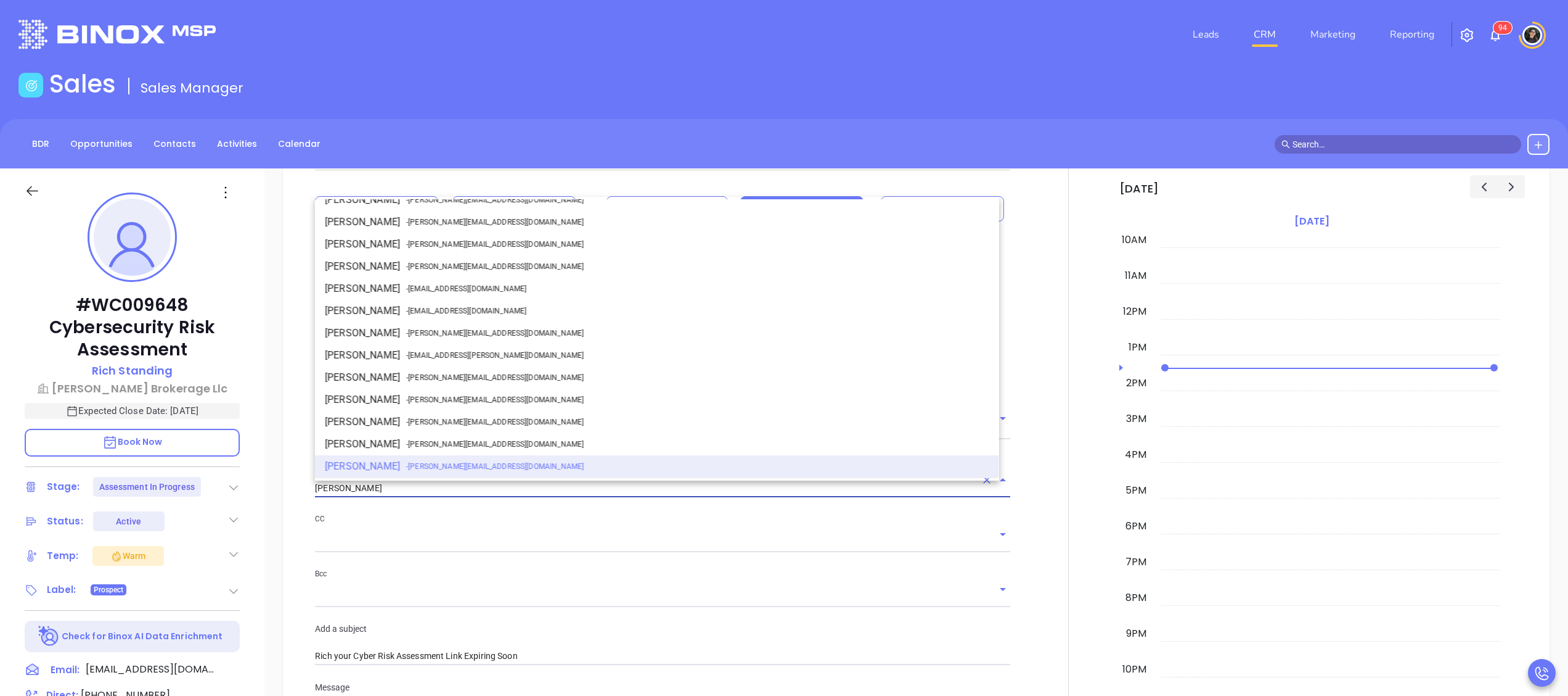
click at [462, 326] on li "Walter Contreras - walter@motiva.net" at bounding box center [657, 333] width 684 height 23
type input "[PERSON_NAME]"
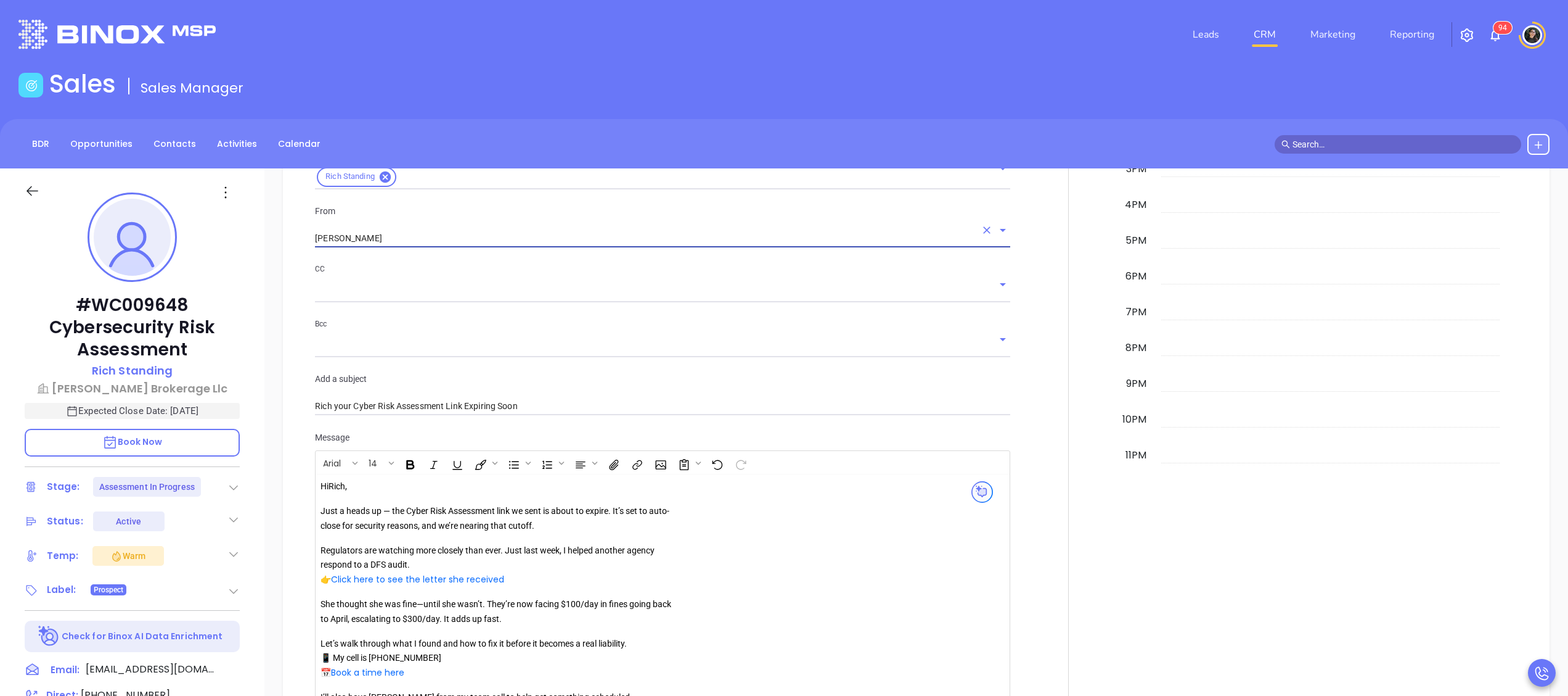
scroll to position [1110, 0]
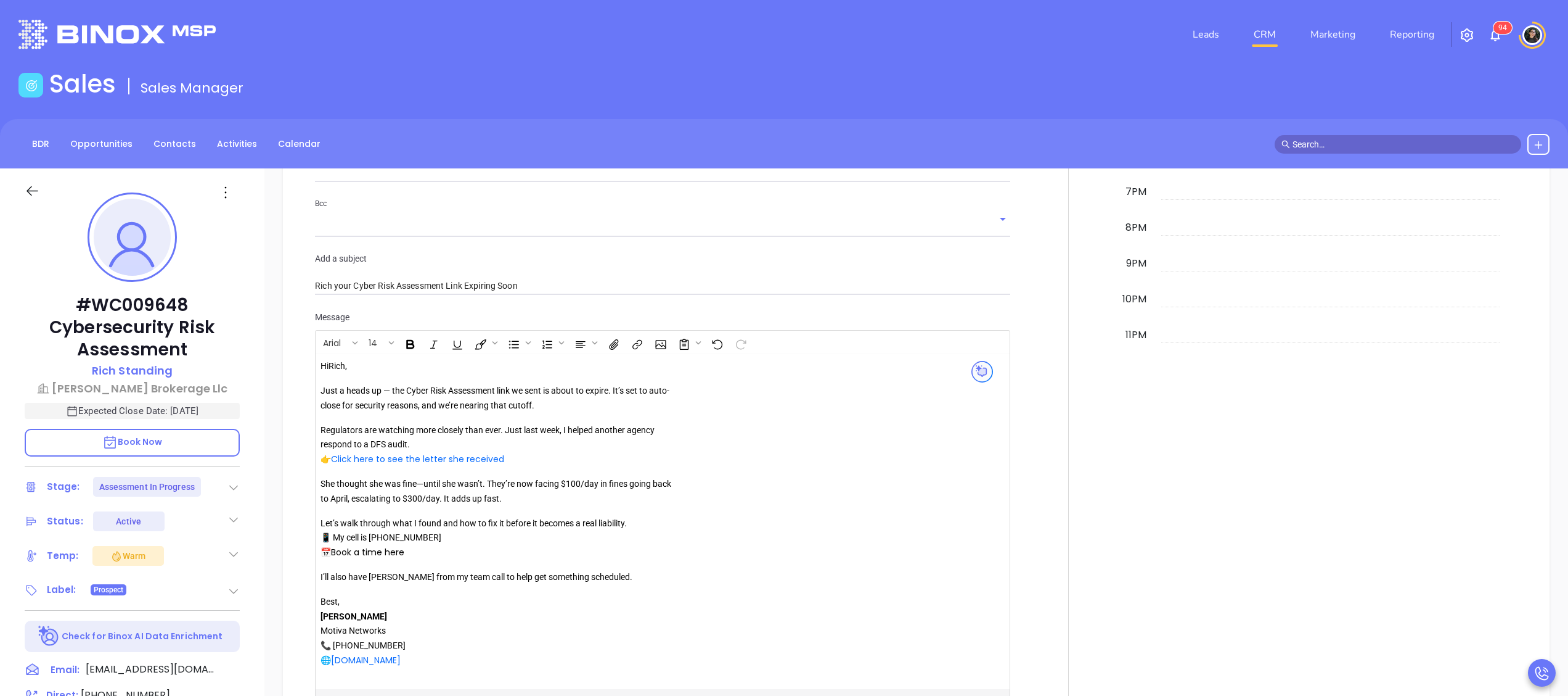
click at [388, 548] on link "Book a time here" at bounding box center [367, 551] width 73 height 12
click at [351, 571] on icon "Open link" at bounding box center [351, 575] width 9 height 9
drag, startPoint x: 427, startPoint y: 553, endPoint x: 323, endPoint y: 553, distance: 104.0
click at [323, 553] on p "Let’s walk through what I found and how to fix it before it becomes a real liab…" at bounding box center [498, 537] width 355 height 43
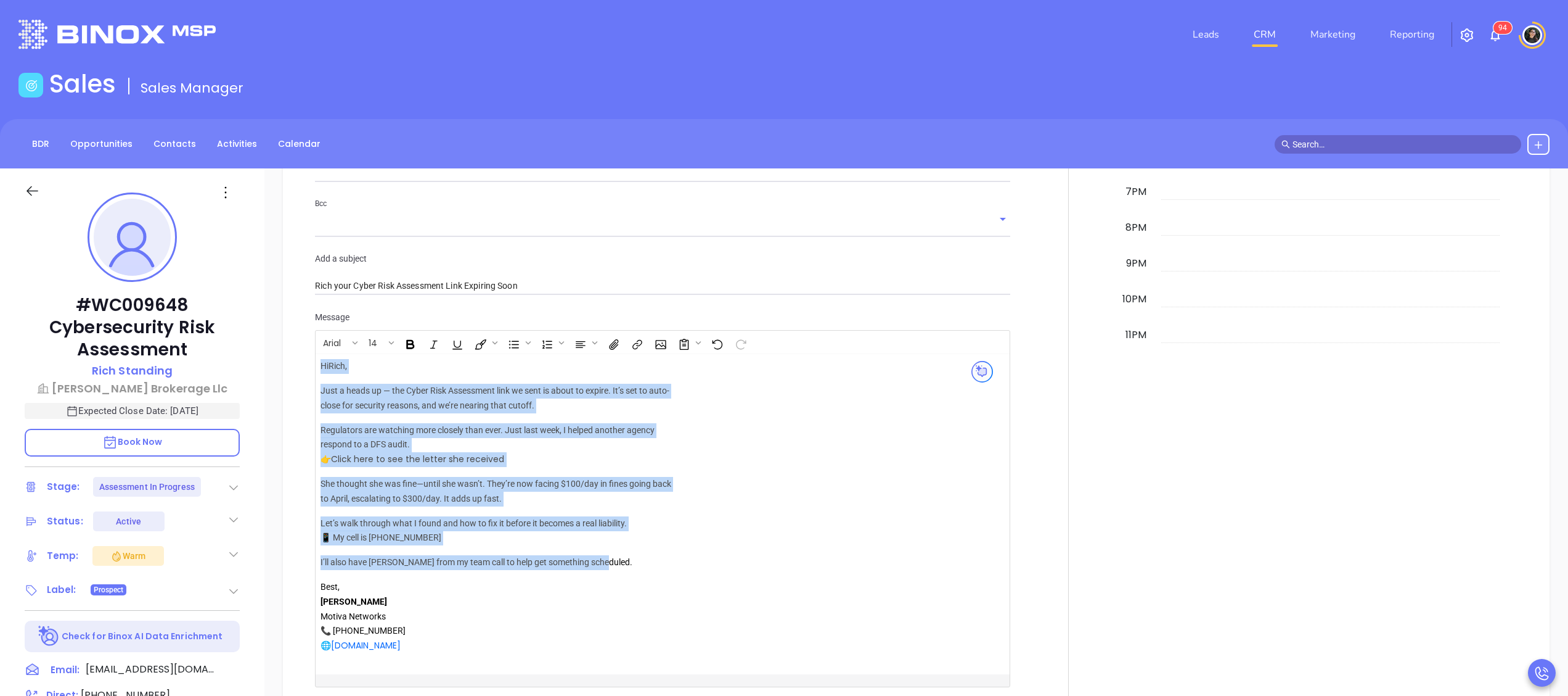
drag, startPoint x: 610, startPoint y: 567, endPoint x: 319, endPoint y: 570, distance: 291.0
click at [319, 570] on div "Hi Rich , Just a heads up — the Cyber Risk Assessment link we sent is about to …" at bounding box center [638, 514] width 645 height 320
click at [414, 561] on p "I’ll also have Anabell from my team call to help get something scheduled." at bounding box center [498, 562] width 355 height 14
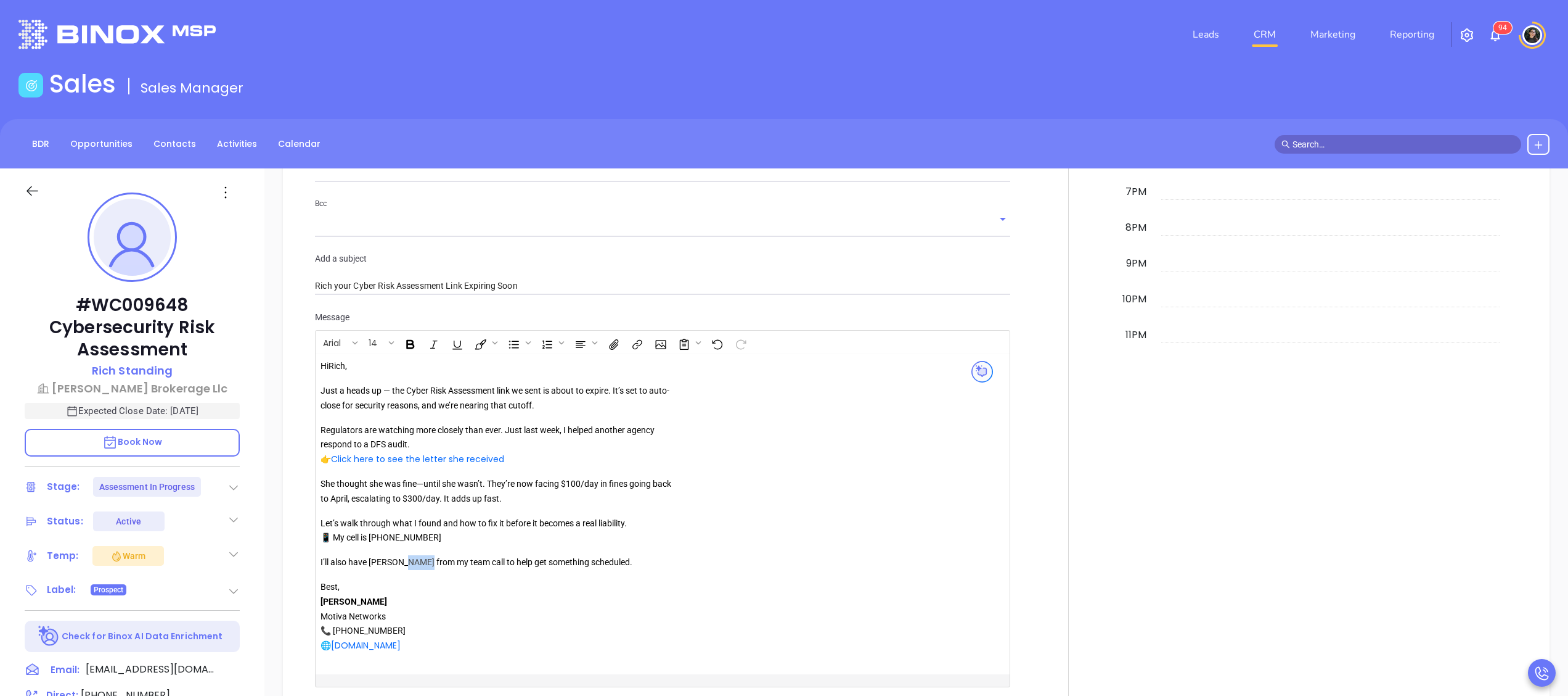
click at [414, 561] on p "I’ll also have Anabell from my team call to help get something scheduled." at bounding box center [498, 562] width 355 height 14
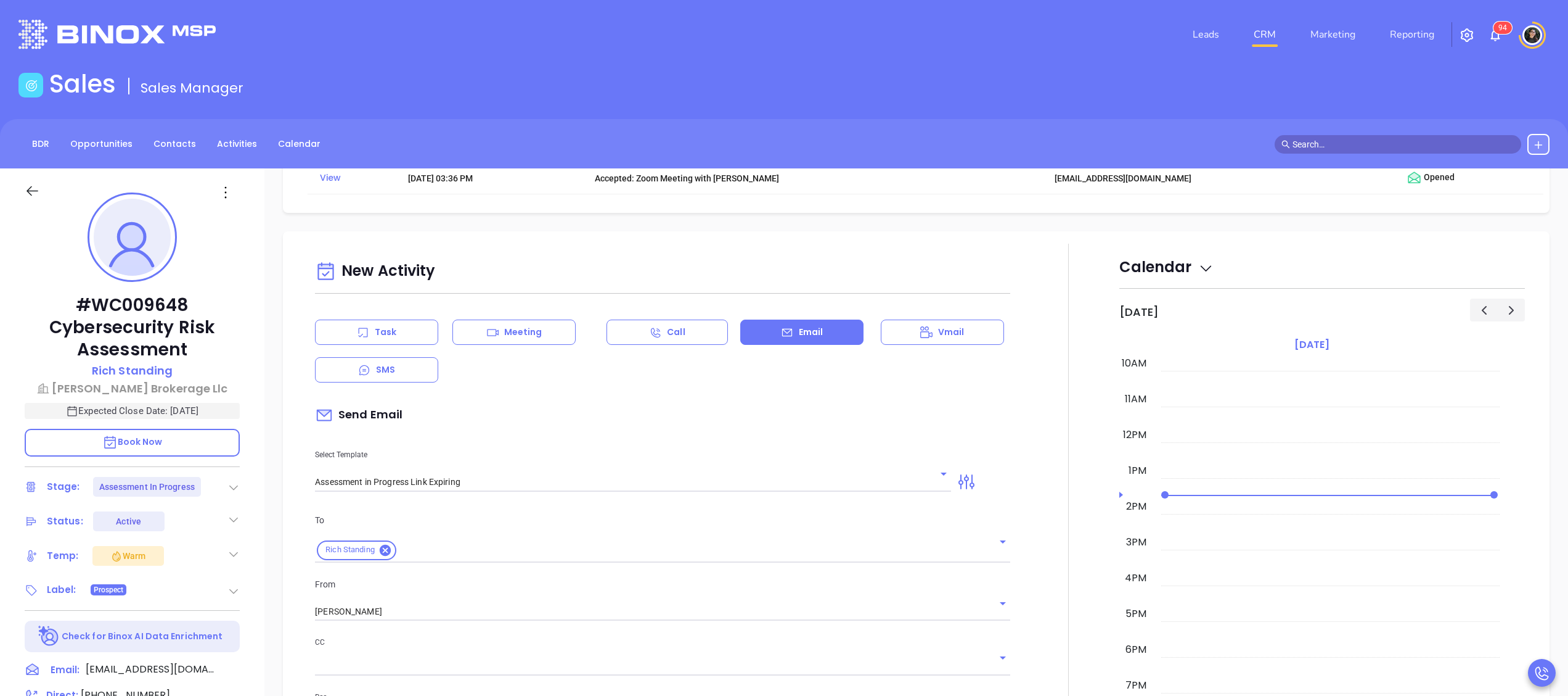
scroll to position [864, 0]
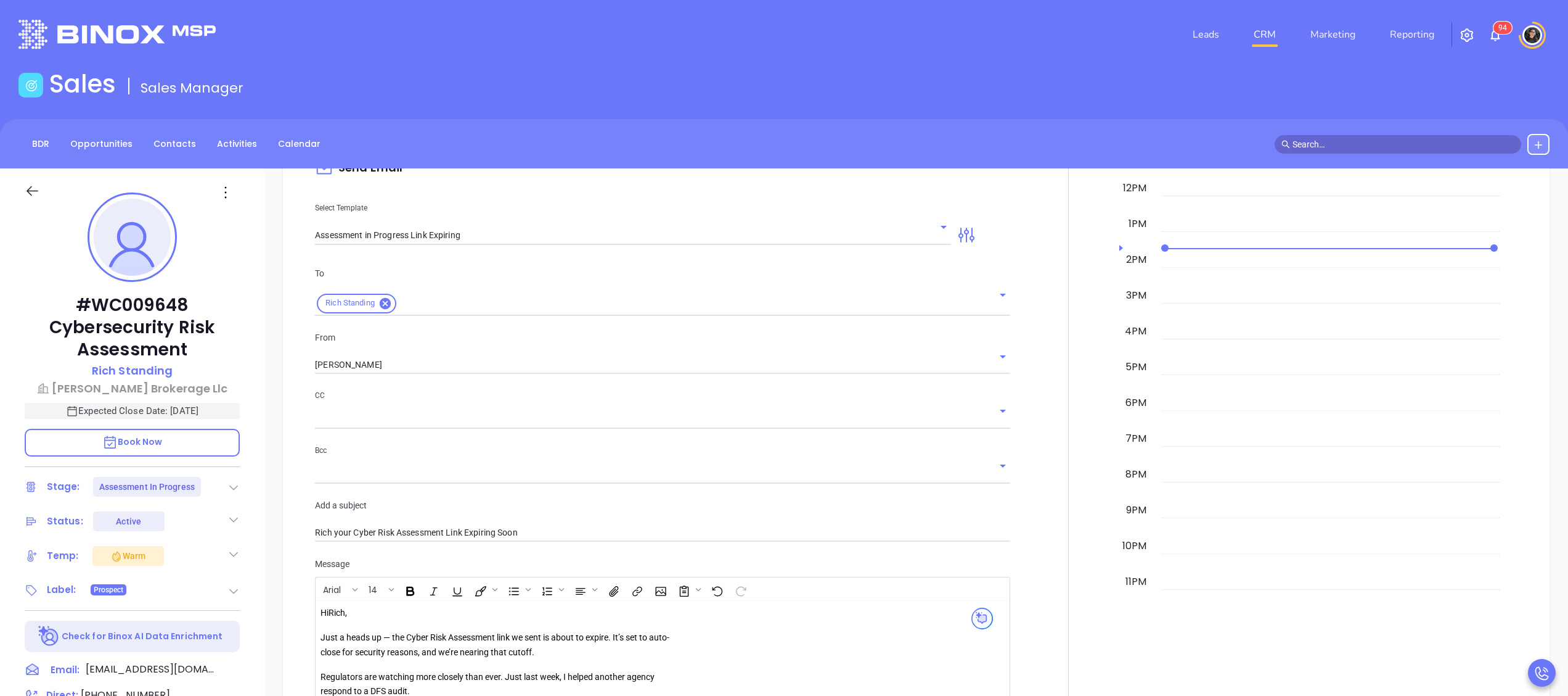
click at [507, 250] on div "New Activity Task Meeting Call Email Vmail SMS Send Email Select Template Asses…" at bounding box center [662, 480] width 710 height 942
click at [515, 234] on input "Assessment in Progress Link Expiring" at bounding box center [616, 235] width 601 height 18
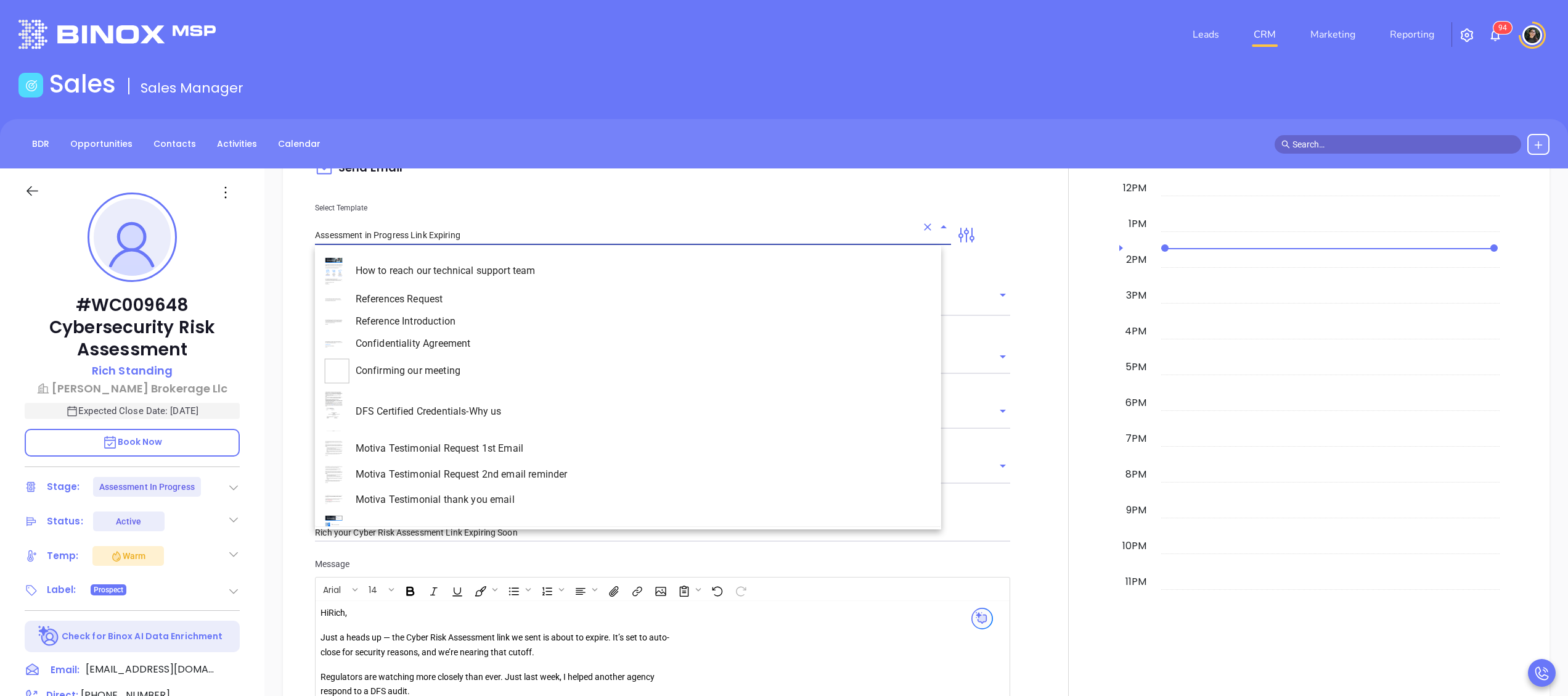
click at [515, 234] on input "Assessment in Progress Link Expiring" at bounding box center [616, 235] width 601 height 18
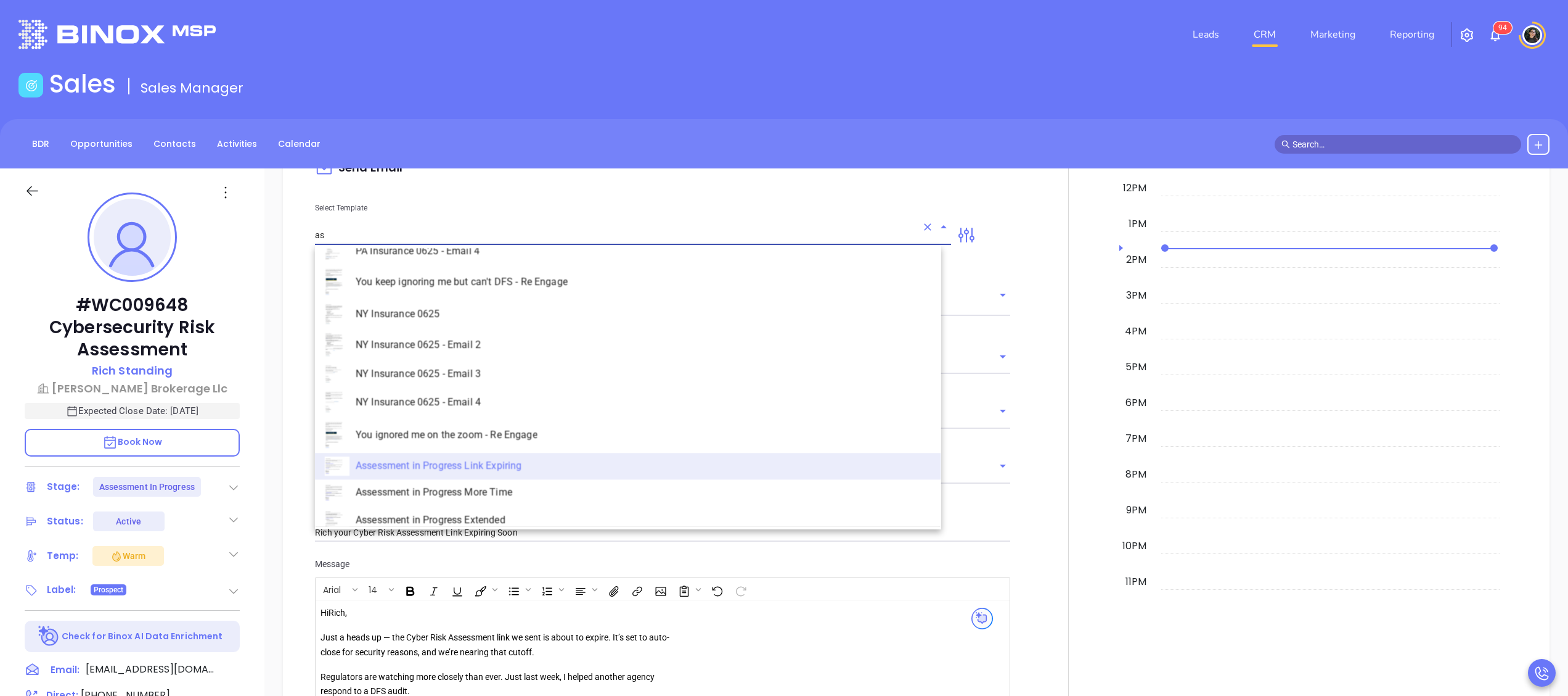
scroll to position [0, 0]
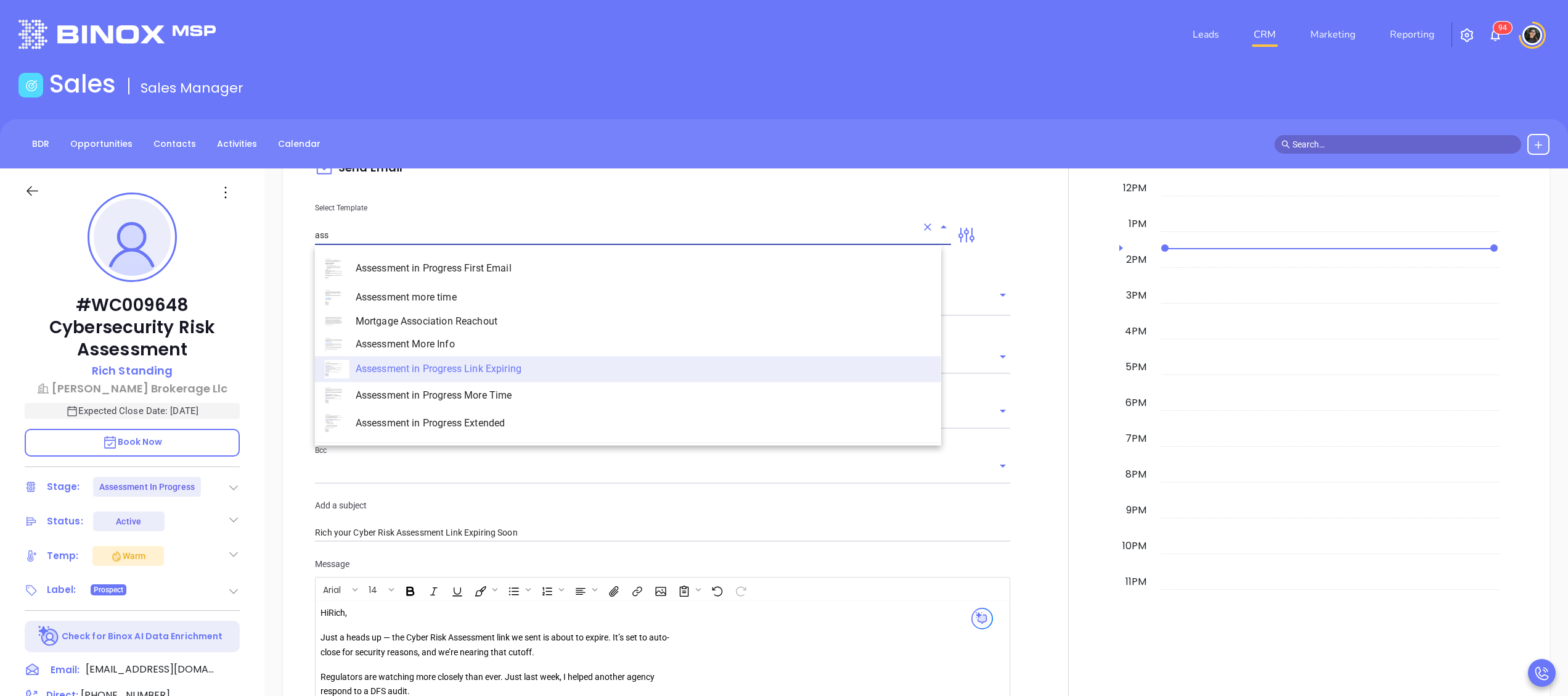
click at [528, 403] on li "Assessment in Progress More Time" at bounding box center [628, 395] width 626 height 27
type input "Assessment in Progress More Time"
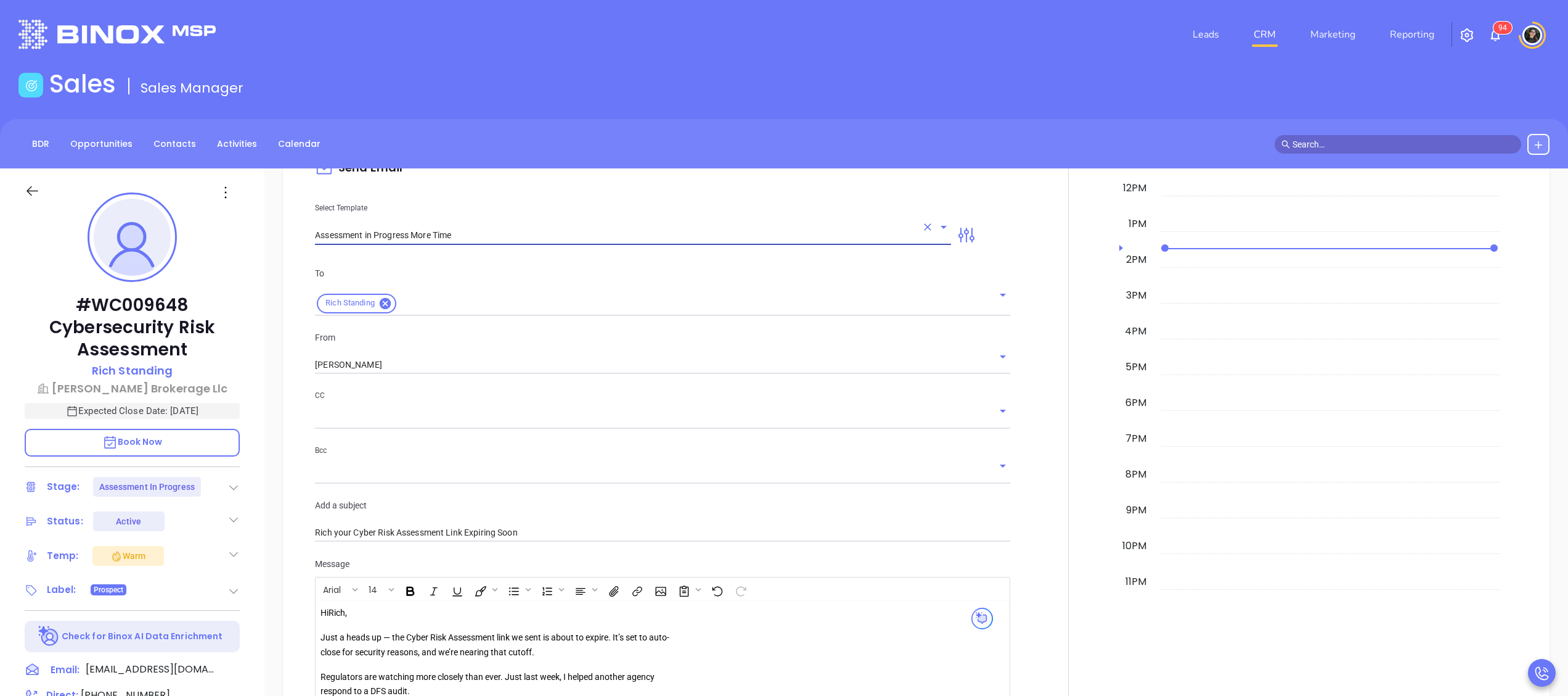
type input "Rich, how more time do you need?"
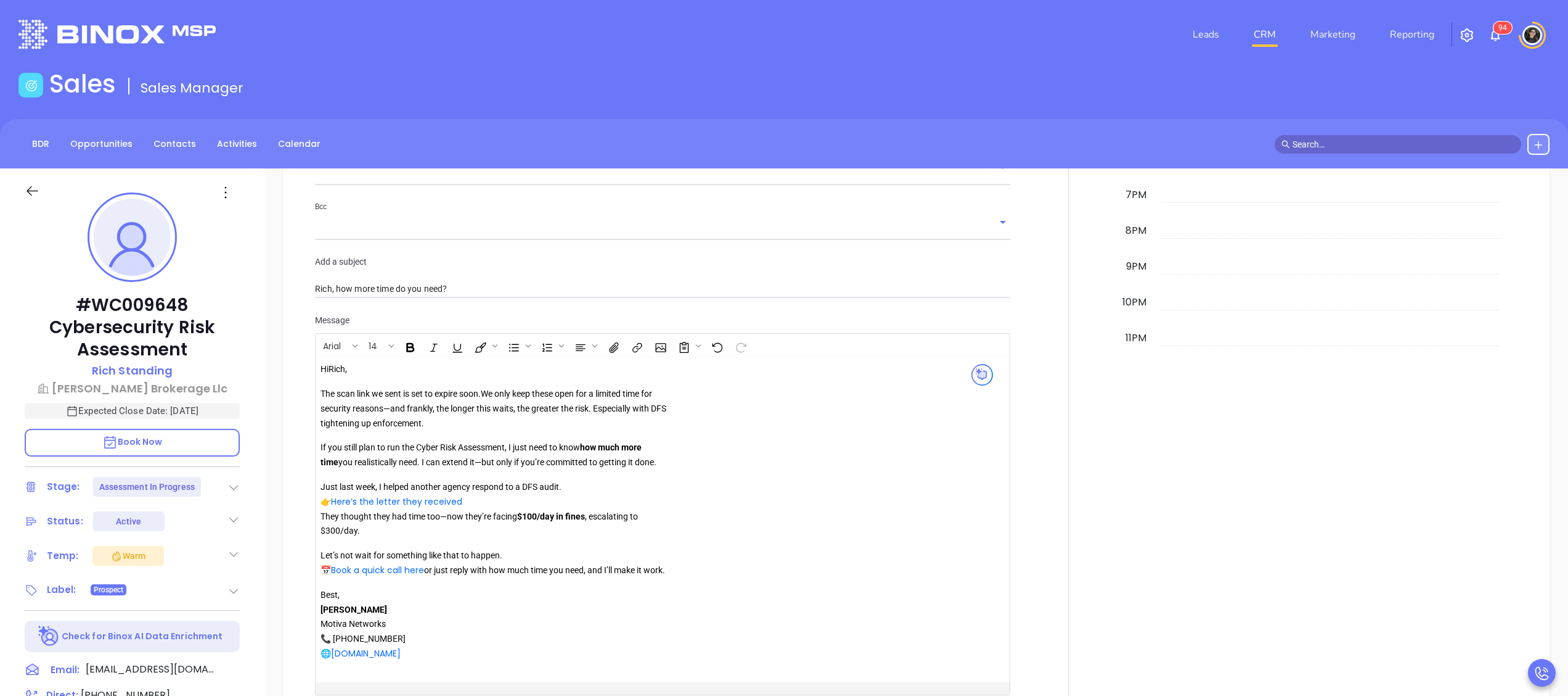
scroll to position [1110, 0]
type input "Assessment in Progress More Time"
drag, startPoint x: 378, startPoint y: 580, endPoint x: 323, endPoint y: 488, distance: 107.2
click at [323, 488] on div "Hi Rich , The scan link we sent is set to expire soon. We only keep these open …" at bounding box center [498, 509] width 355 height 299
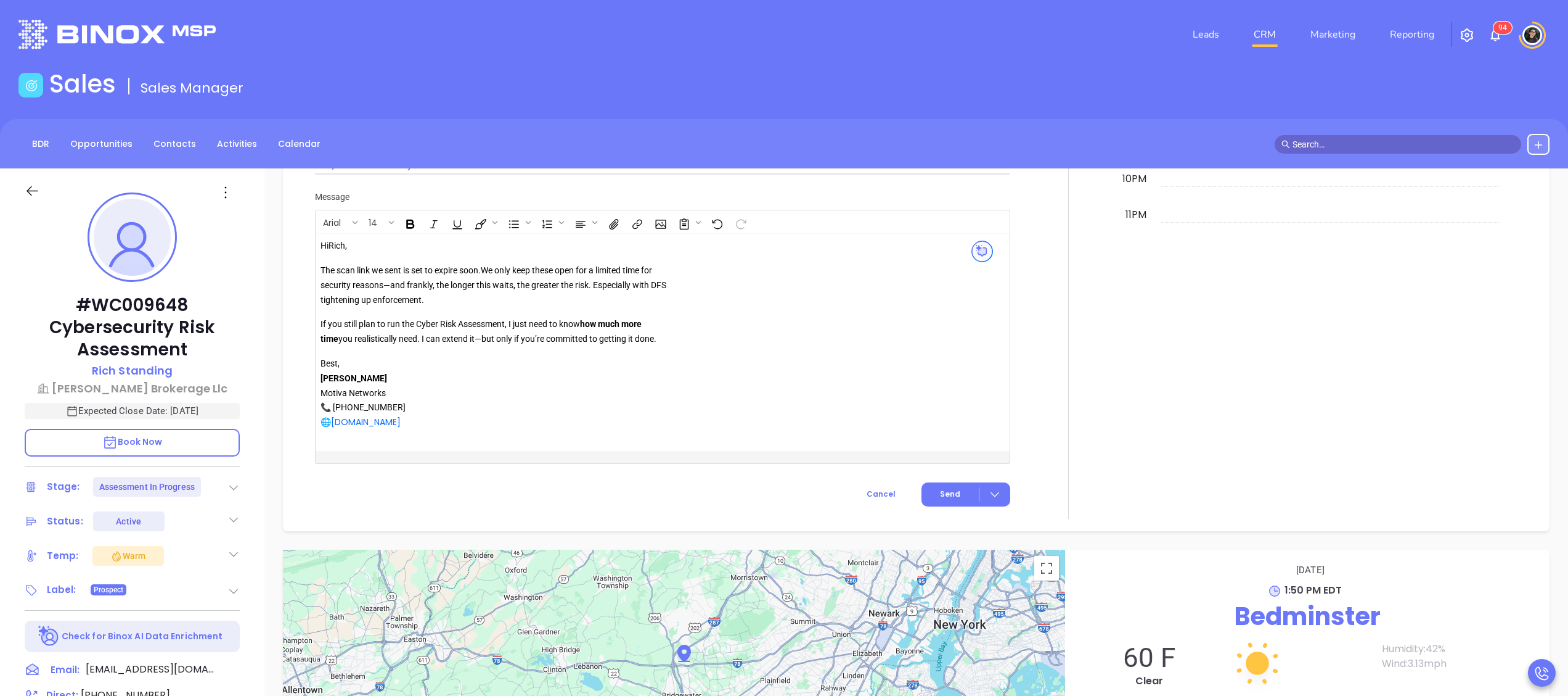
scroll to position [1234, 0]
click at [950, 494] on button "Send" at bounding box center [966, 491] width 88 height 24
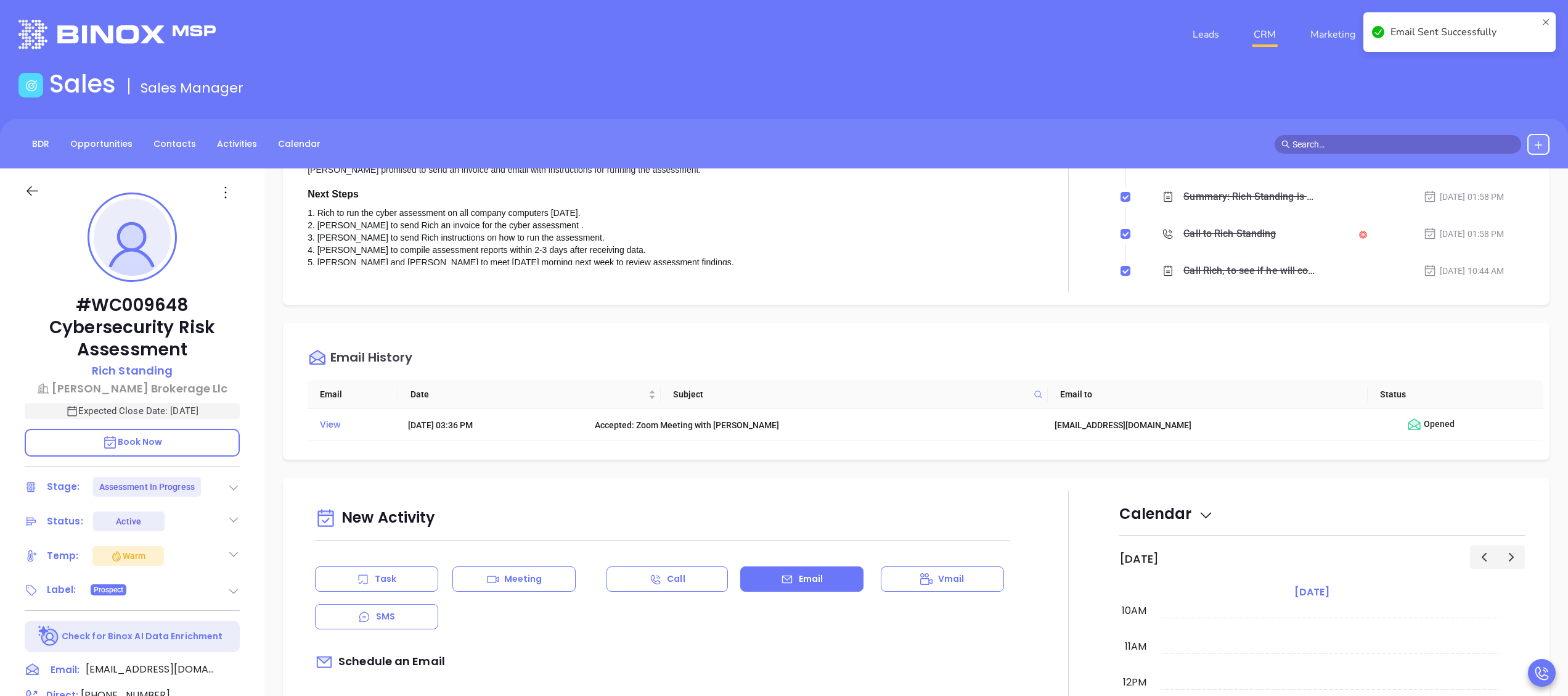
scroll to position [0, 0]
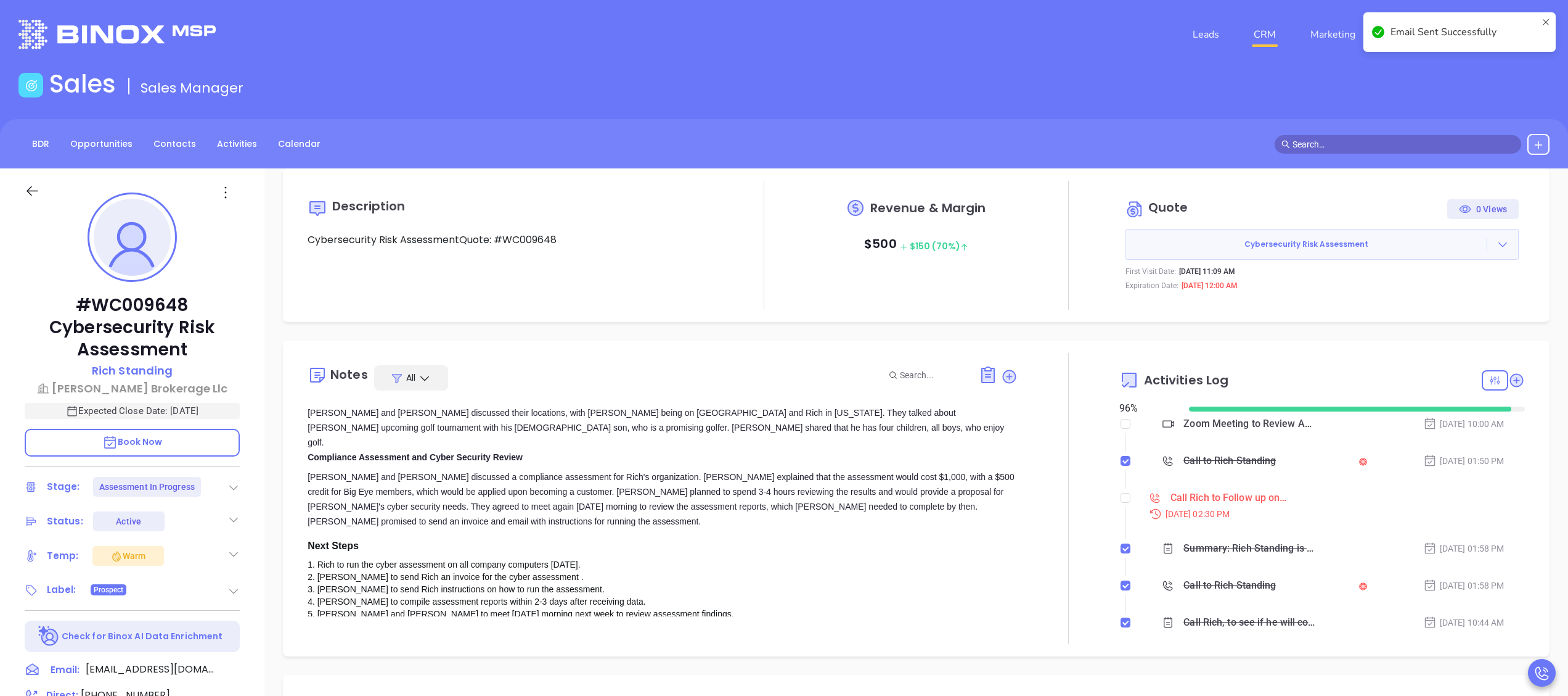
checkbox input "true"
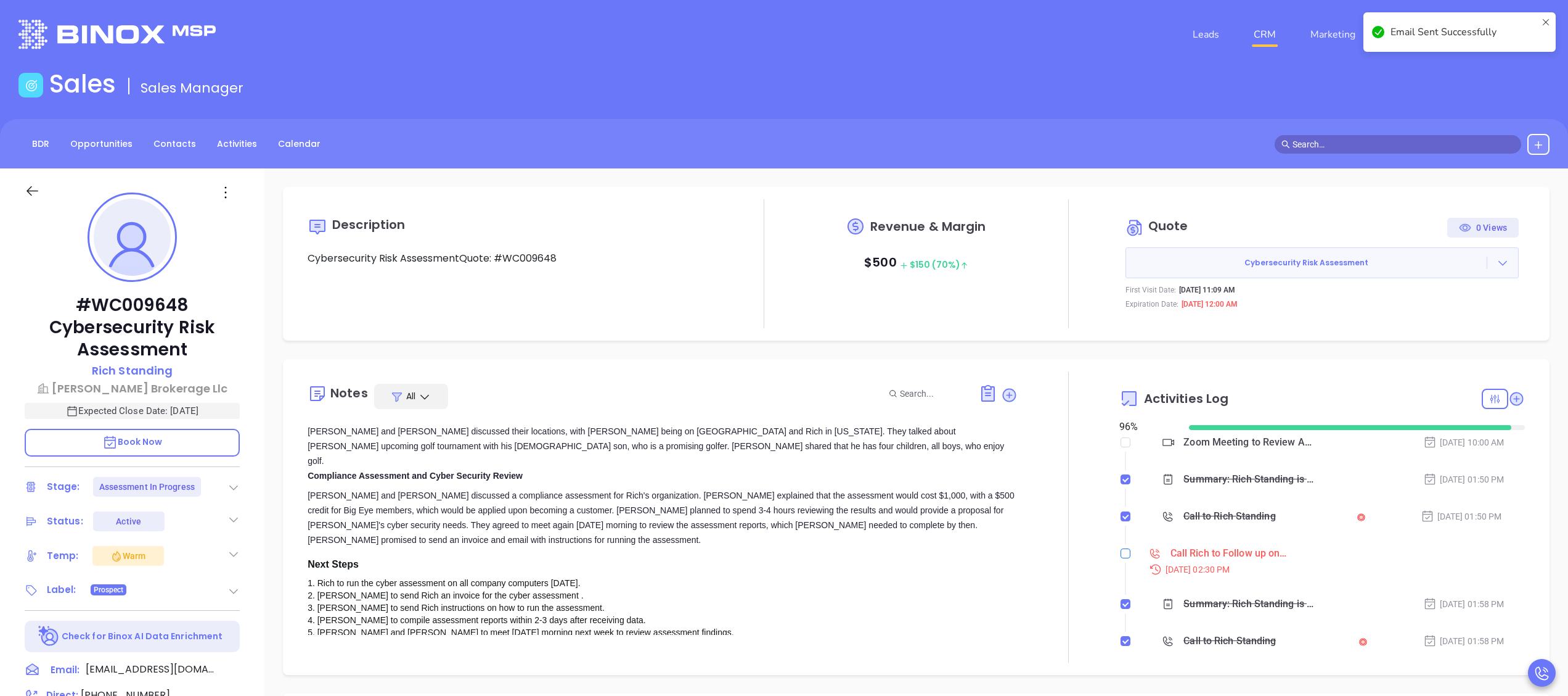
click at [1120, 553] on input "checkbox" at bounding box center [1125, 553] width 10 height 10
checkbox input "true"
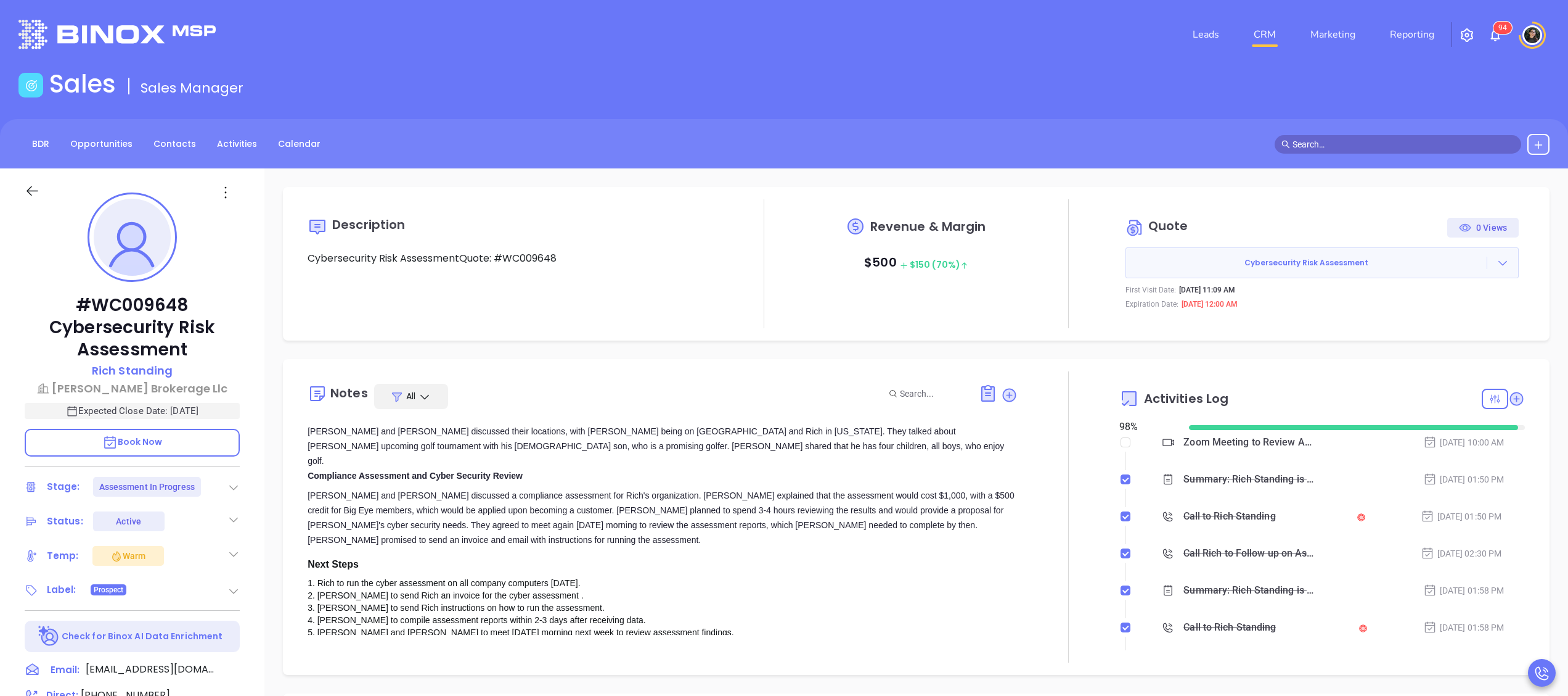
click at [1510, 397] on icon at bounding box center [1516, 397] width 12 height 12
type input "10:00 am"
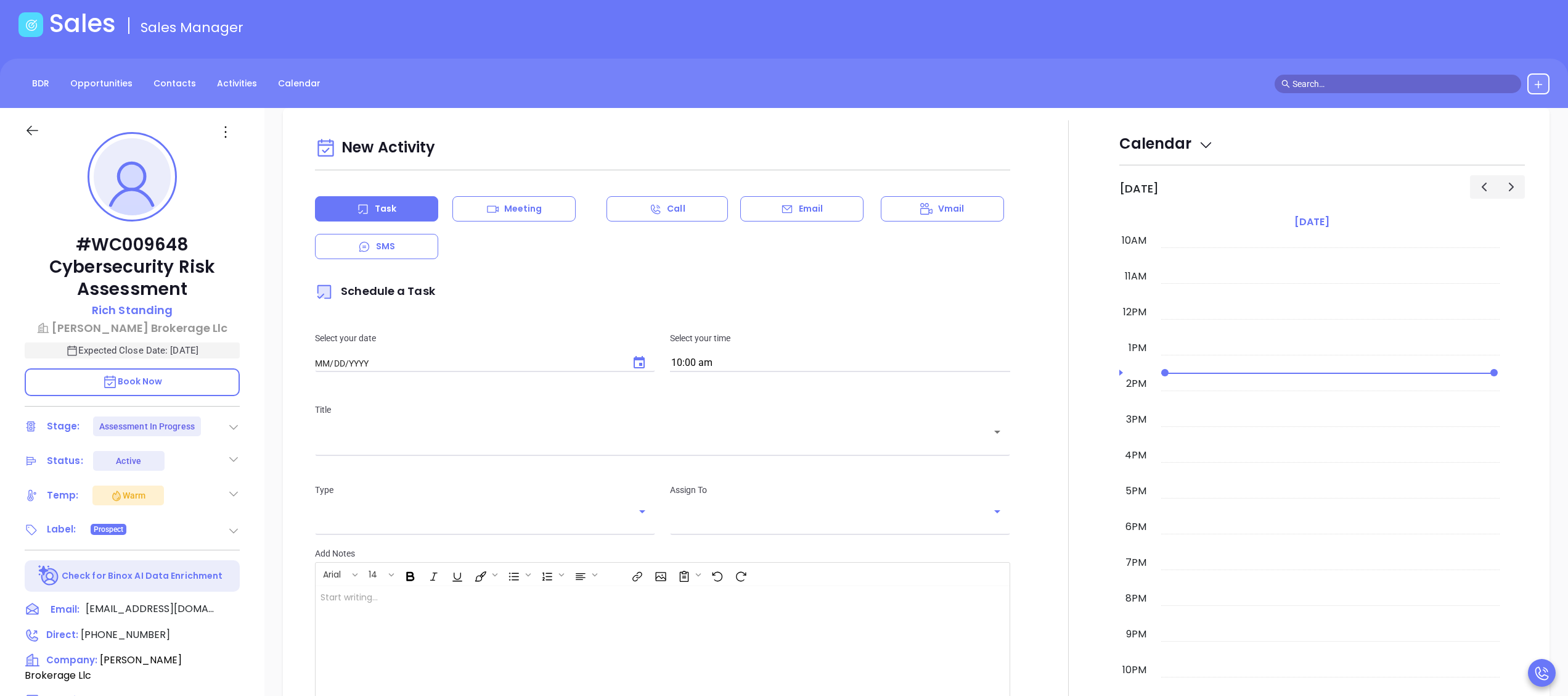
type input "[DATE]"
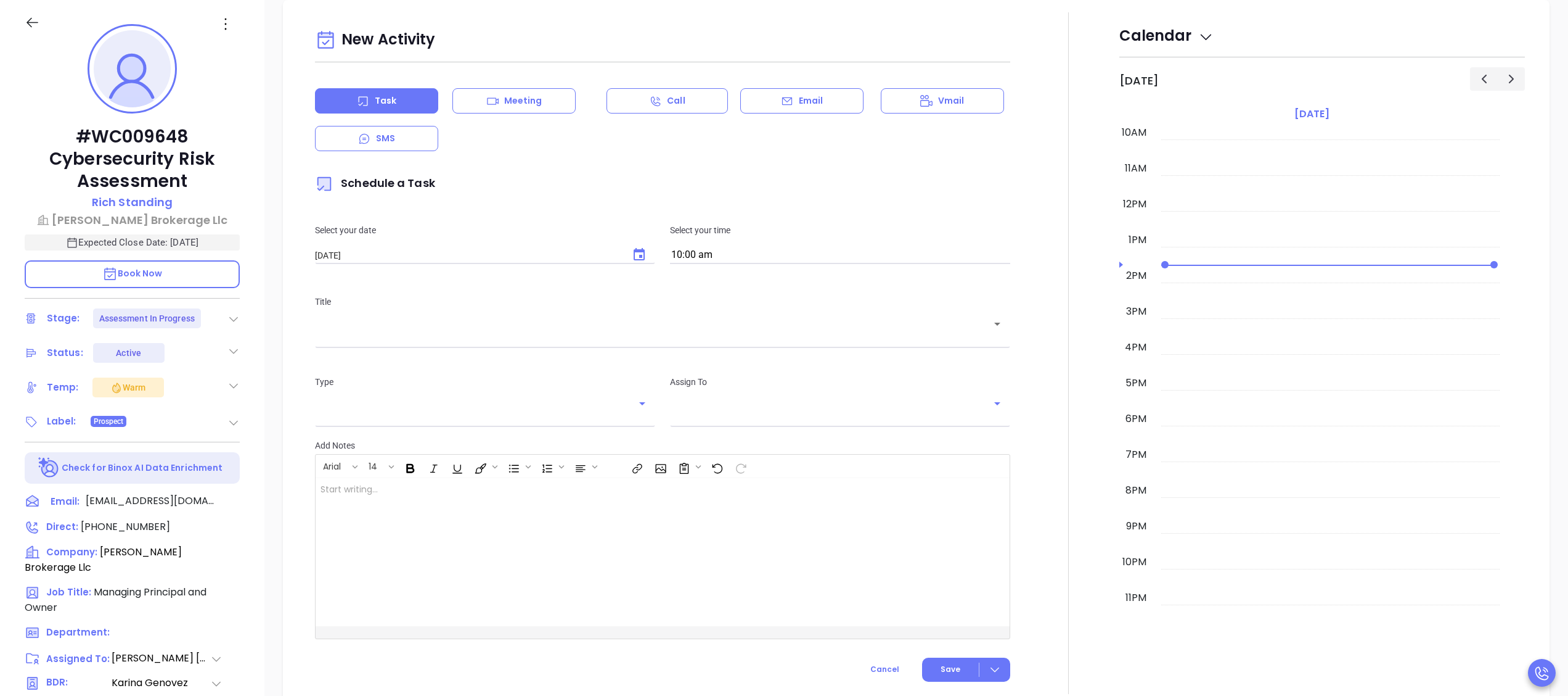
type input "[PERSON_NAME]"
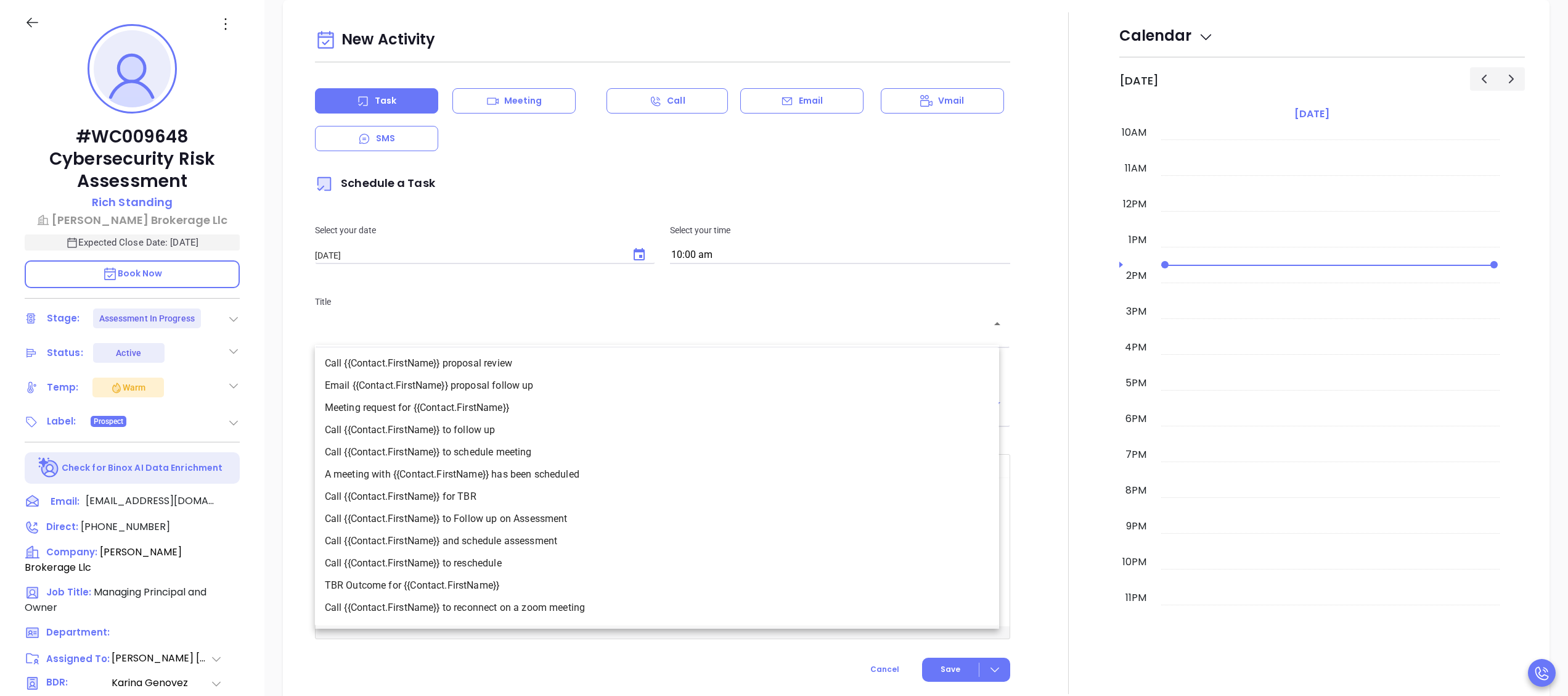
click at [550, 328] on input "text" at bounding box center [654, 332] width 666 height 12
click at [531, 518] on li "Call {{Contact.FirstName}} to Follow up on Assessment" at bounding box center [657, 519] width 684 height 23
type input "Call Rich to Follow up on Assessment"
type input "Call"
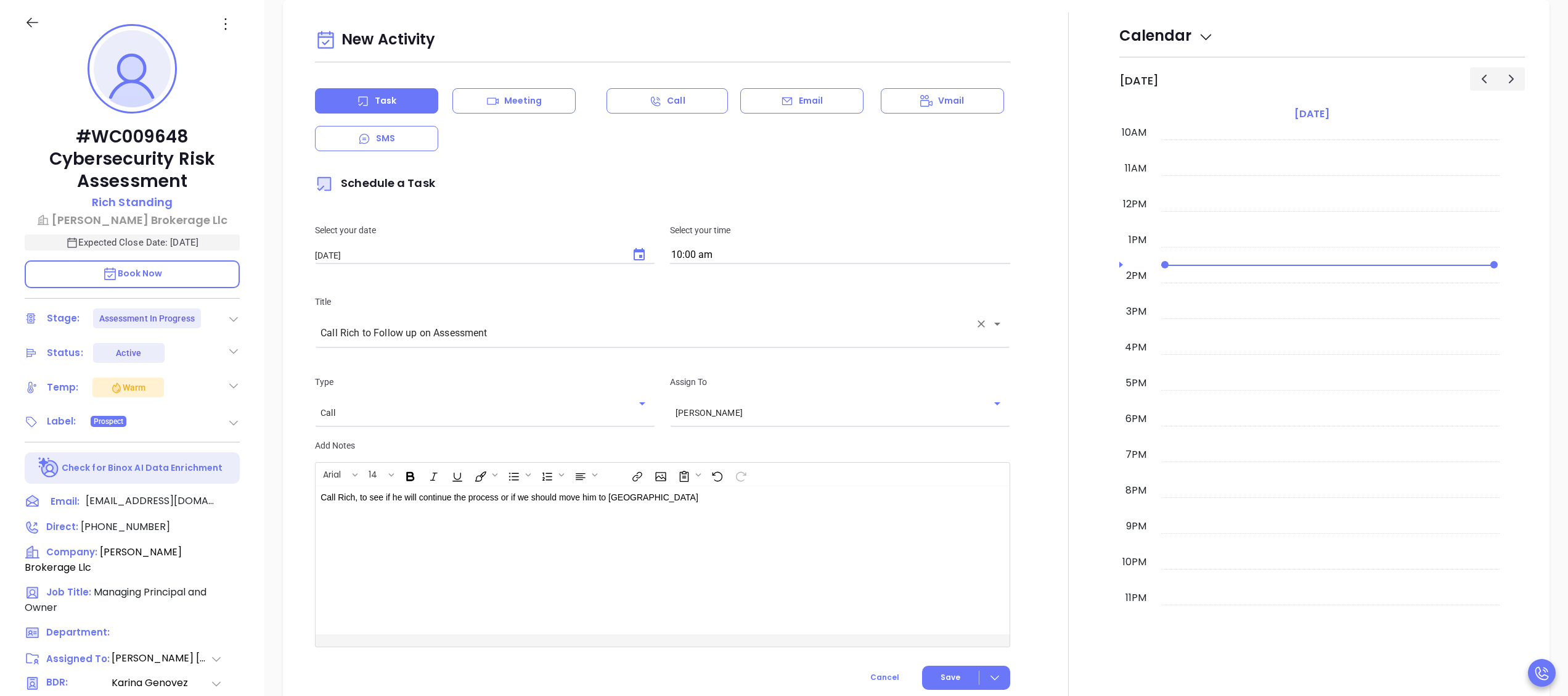
click at [740, 260] on input "10:00 am" at bounding box center [839, 255] width 340 height 17
click at [721, 379] on button "10:45 am" at bounding box center [766, 380] width 191 height 27
type input "10:45 am"
click at [925, 672] on button "Save" at bounding box center [967, 677] width 88 height 24
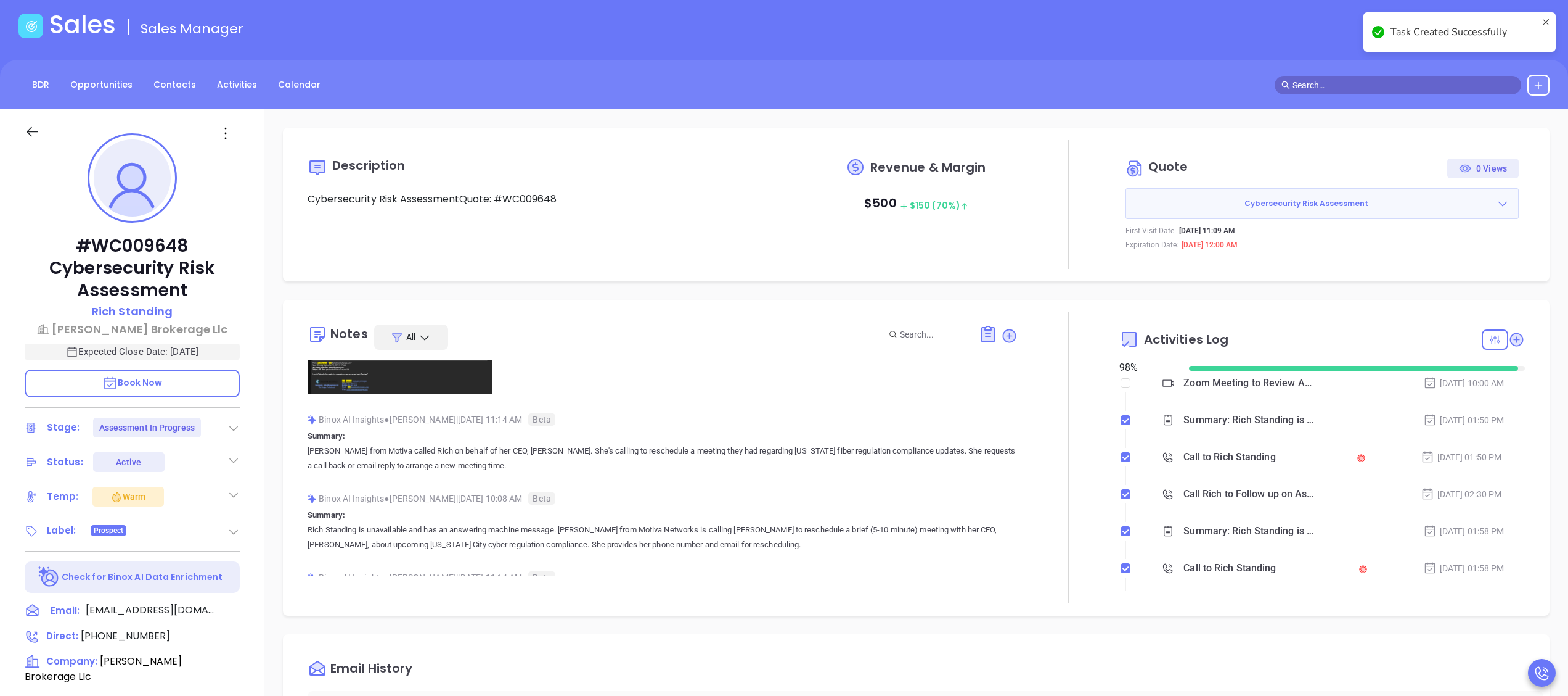
scroll to position [0, 0]
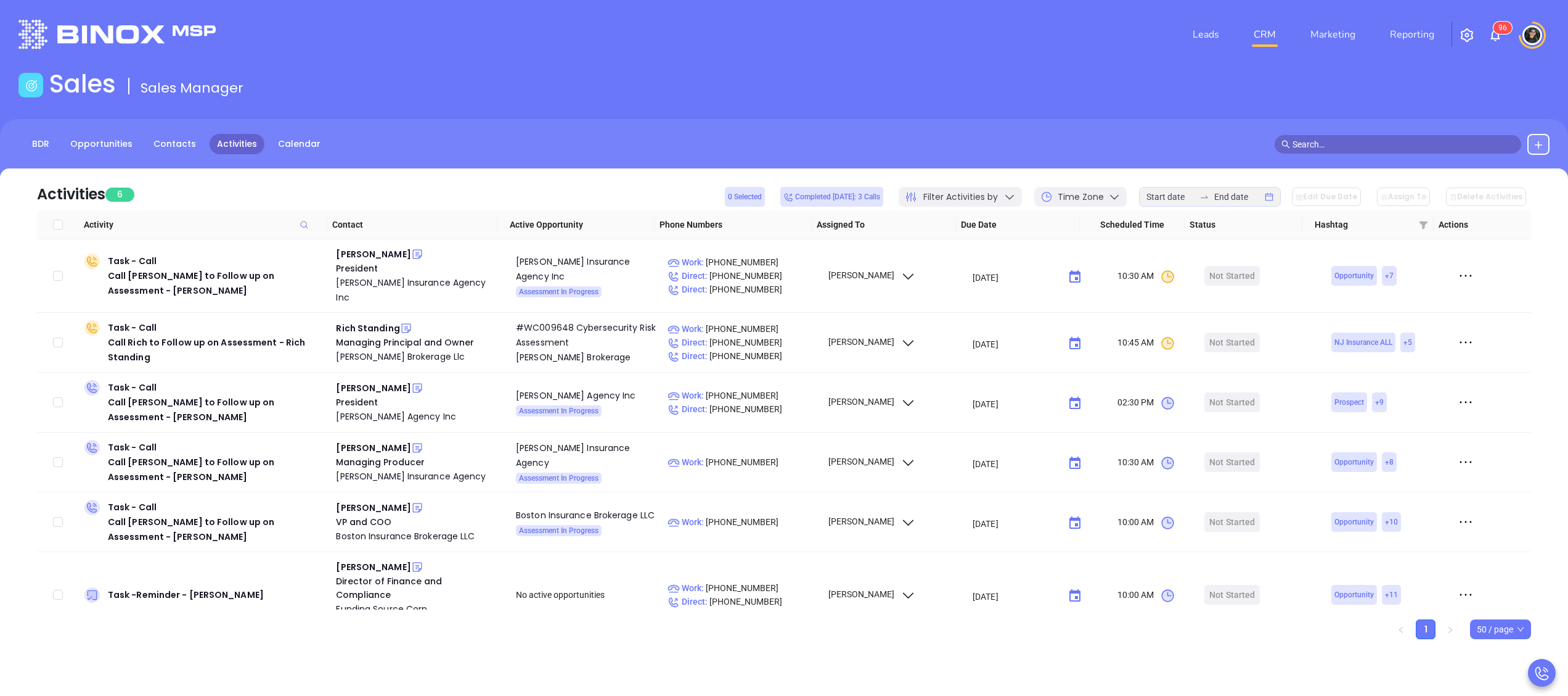
click at [1267, 35] on link "CRM" at bounding box center [1265, 35] width 32 height 25
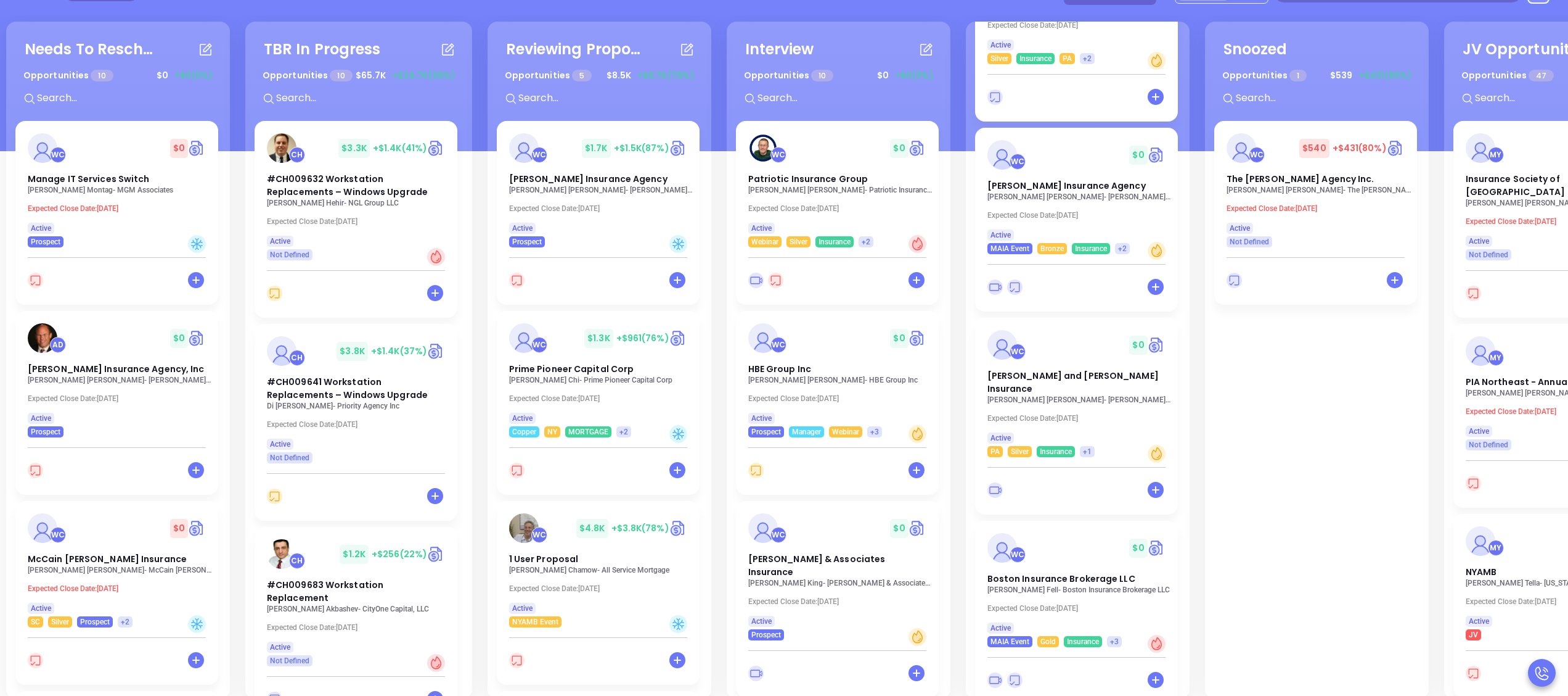
scroll to position [168, 0]
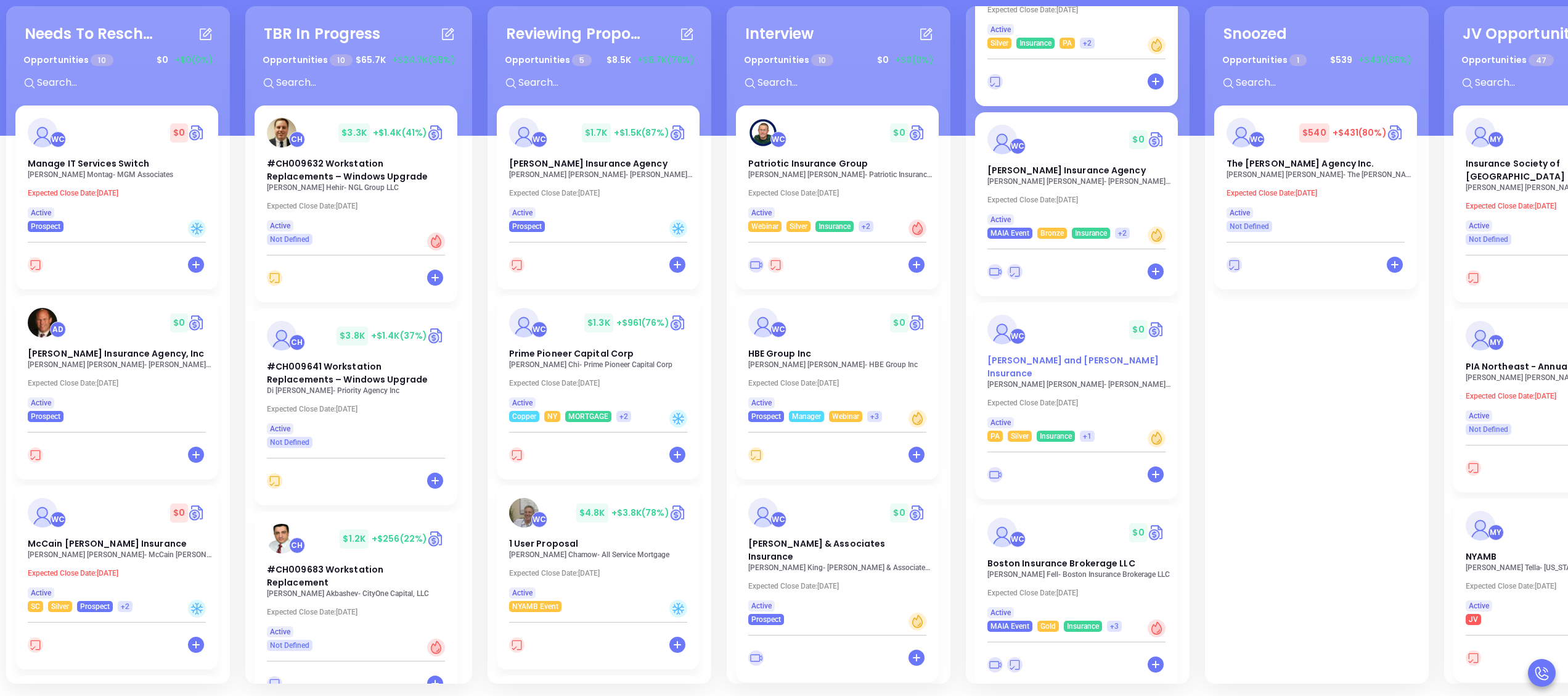
click at [1076, 365] on span "[PERSON_NAME] and [PERSON_NAME] Insurance" at bounding box center [1073, 366] width 171 height 25
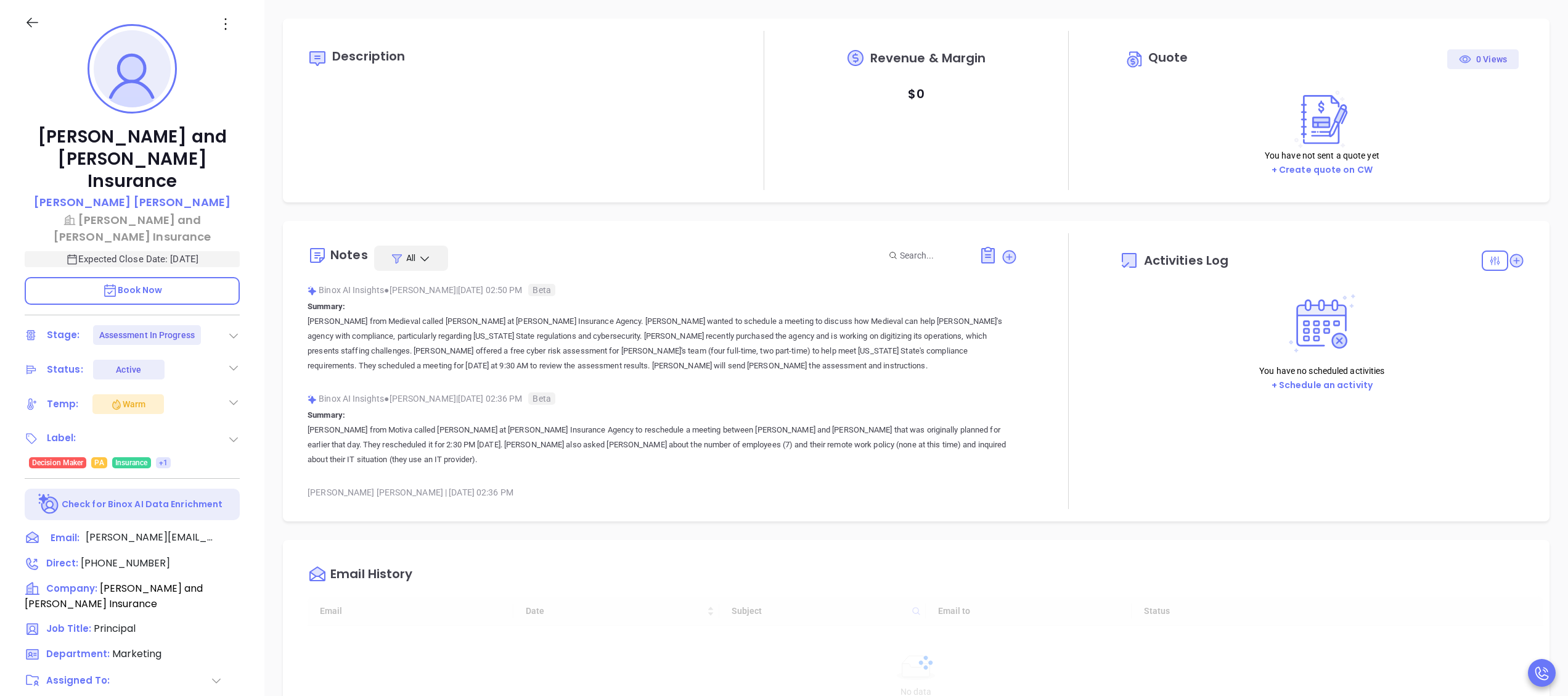
type input "[DATE]"
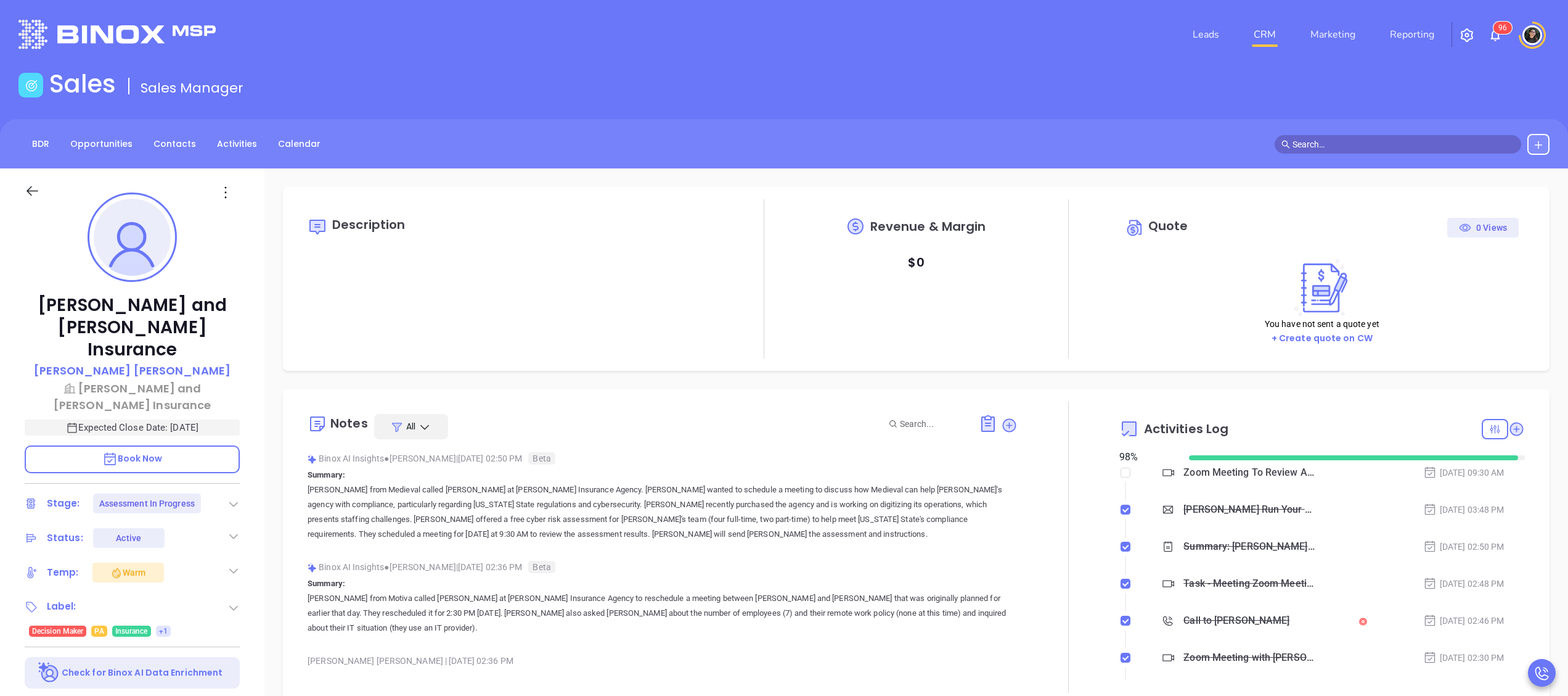
scroll to position [358, 0]
type input "[PERSON_NAME]"
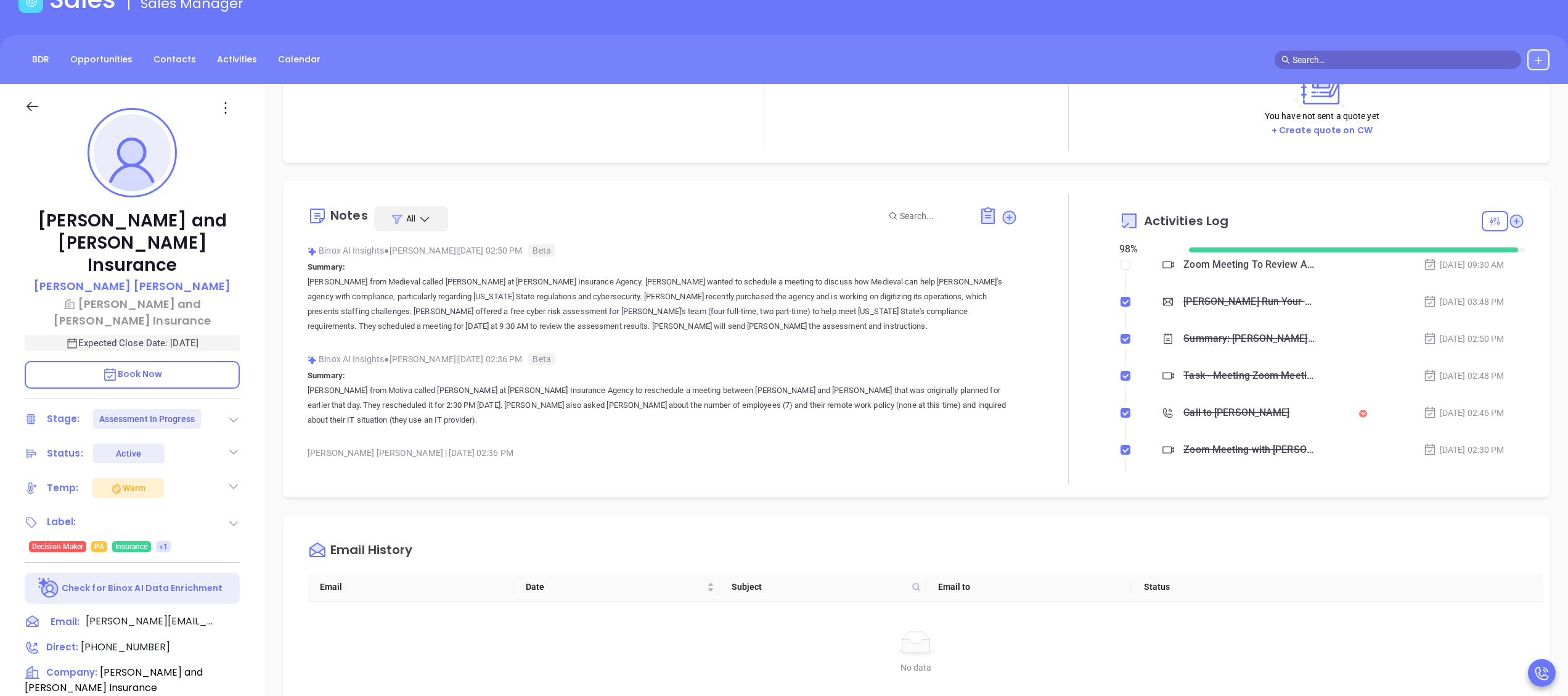
scroll to position [123, 0]
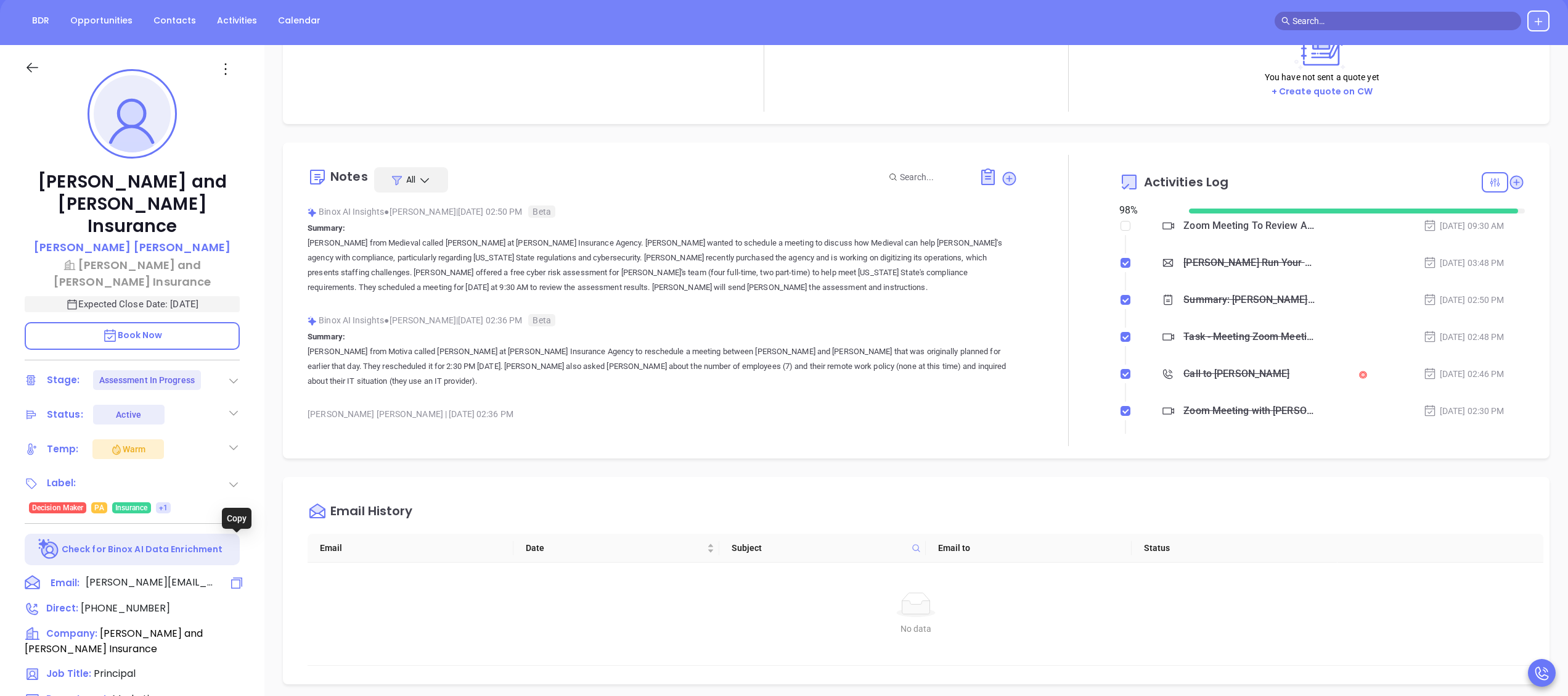
click at [236, 575] on icon at bounding box center [236, 583] width 14 height 14
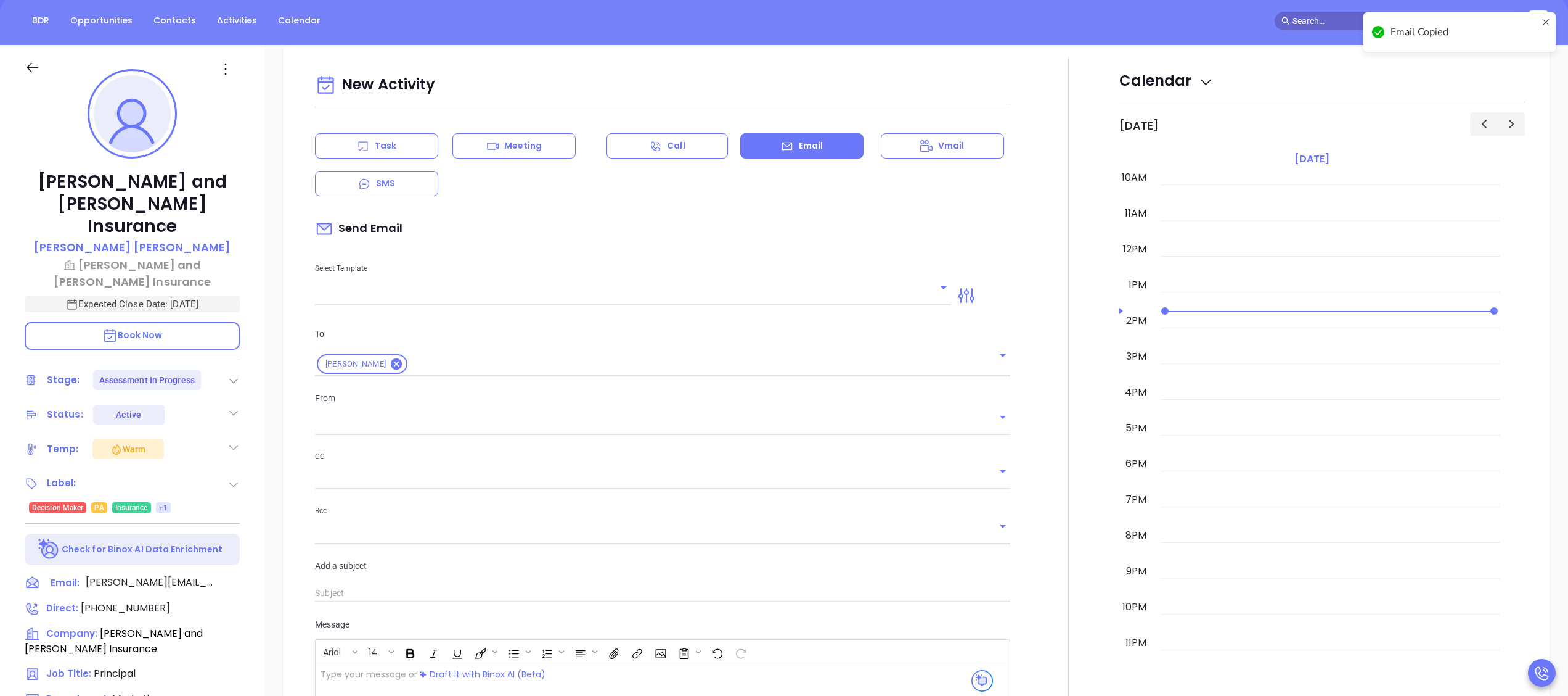
scroll to position [168, 0]
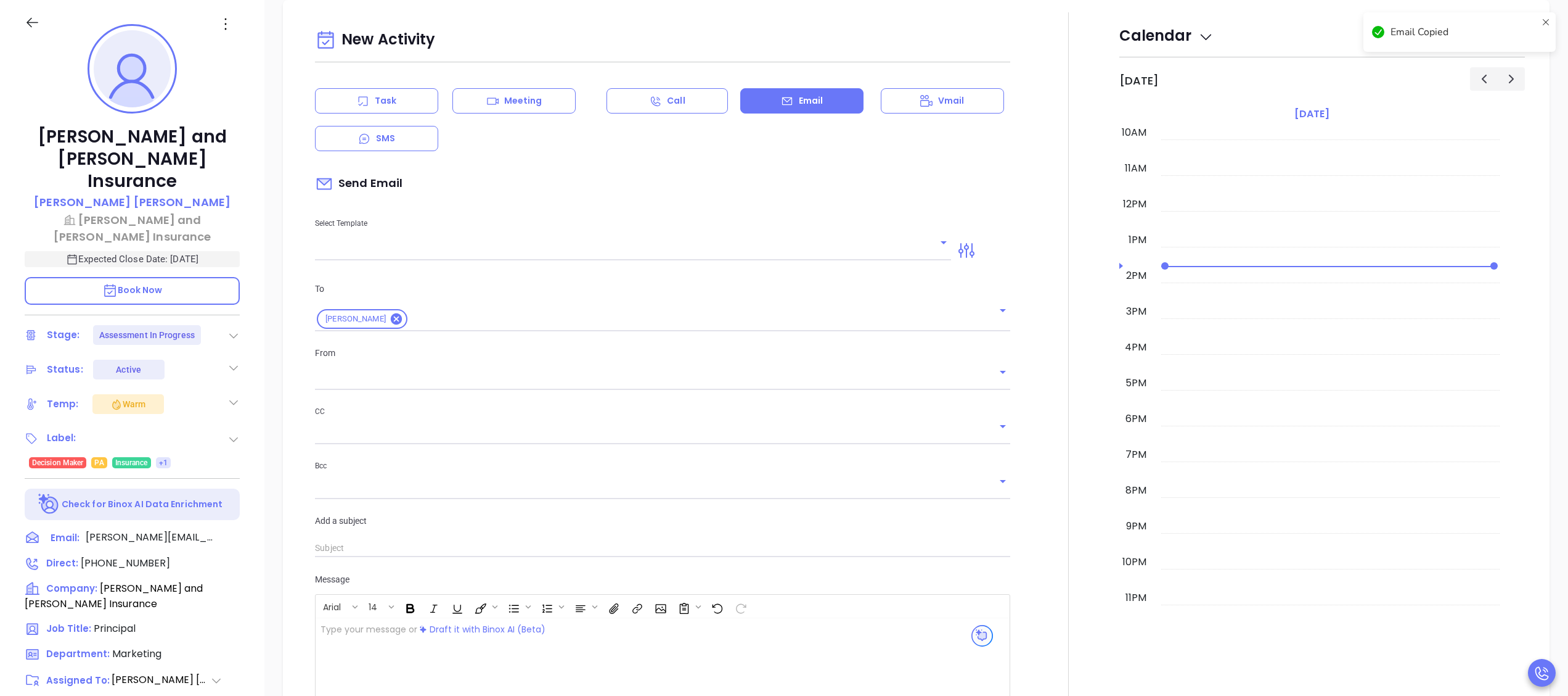
type input "[PERSON_NAME]"
click at [149, 556] on span "[PHONE_NUMBER]" at bounding box center [125, 563] width 89 height 14
type input "[PHONE_NUMBER]"
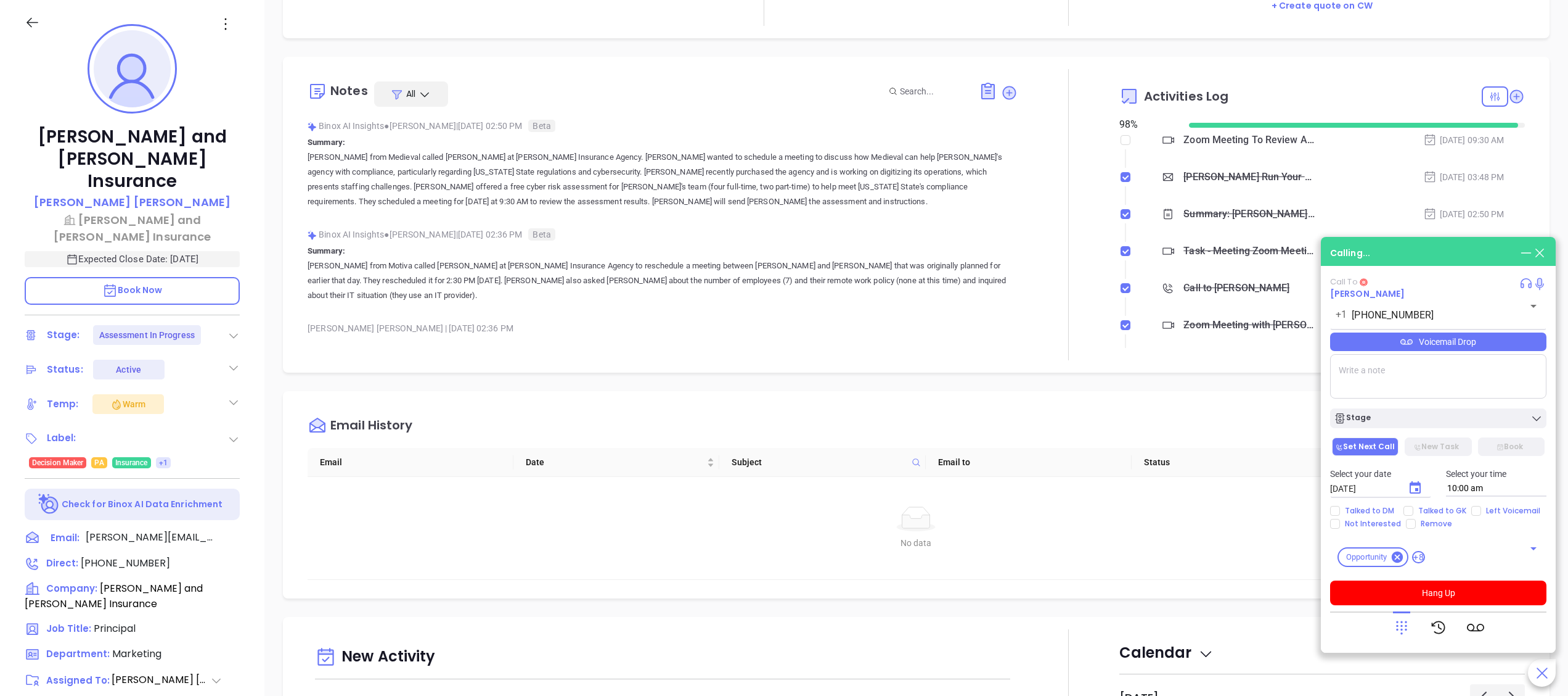
scroll to position [0, 0]
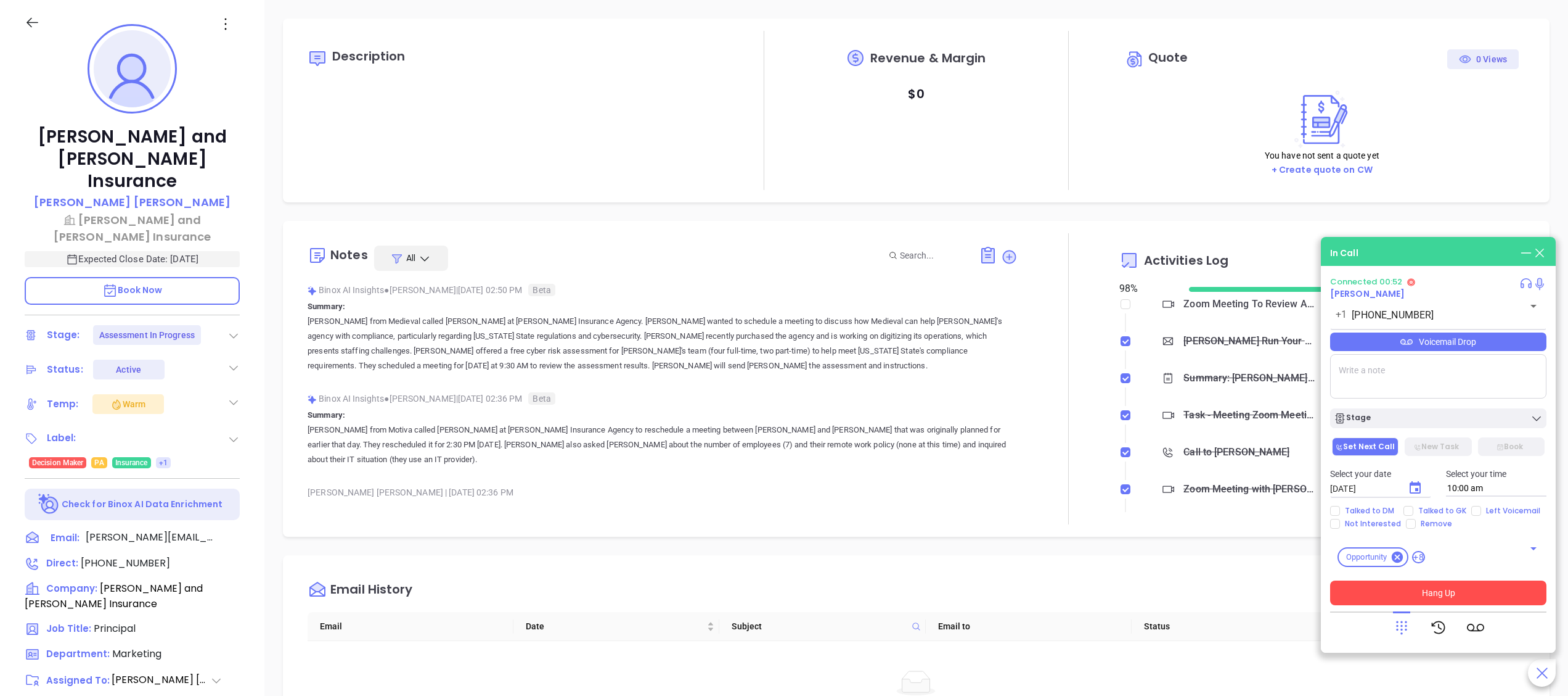
click at [1433, 600] on button "Hang Up" at bounding box center [1438, 592] width 216 height 25
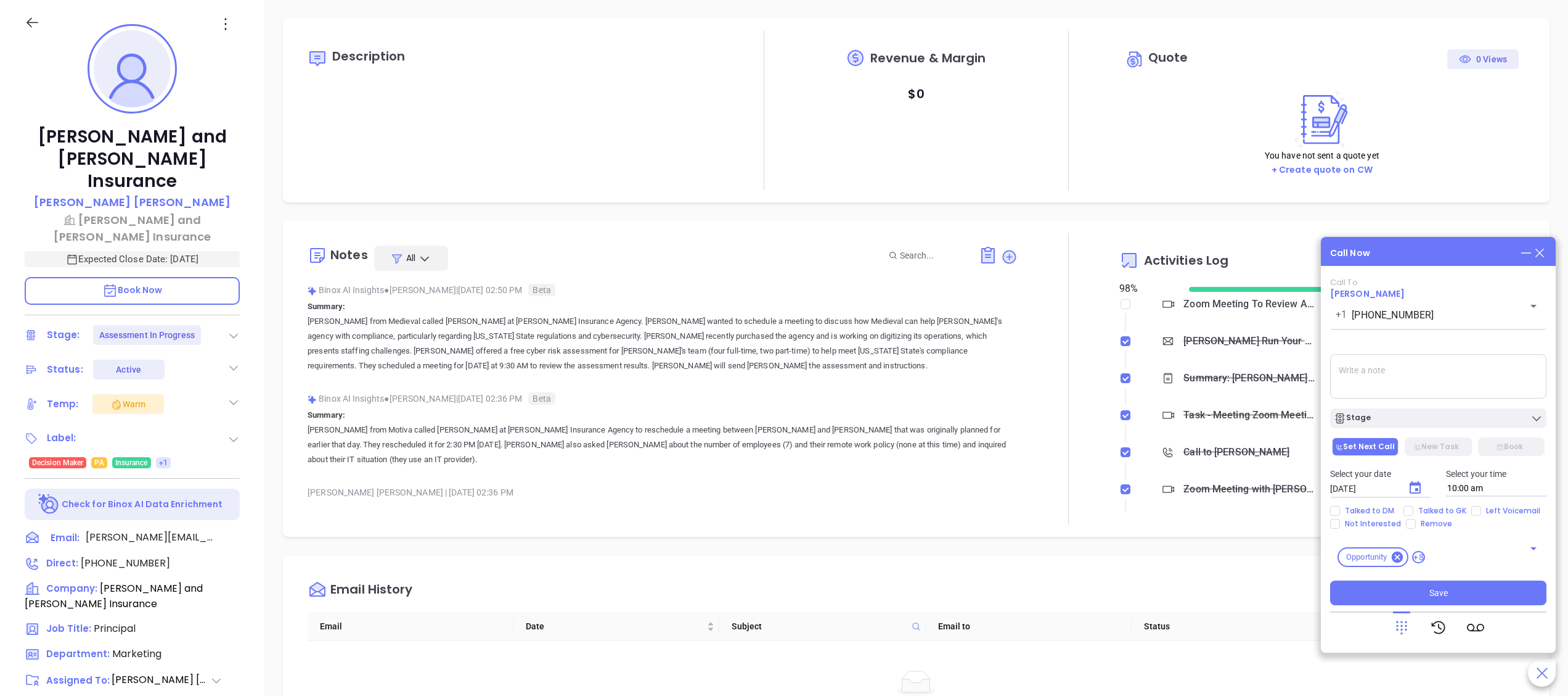
click at [1544, 247] on icon at bounding box center [1539, 253] width 14 height 14
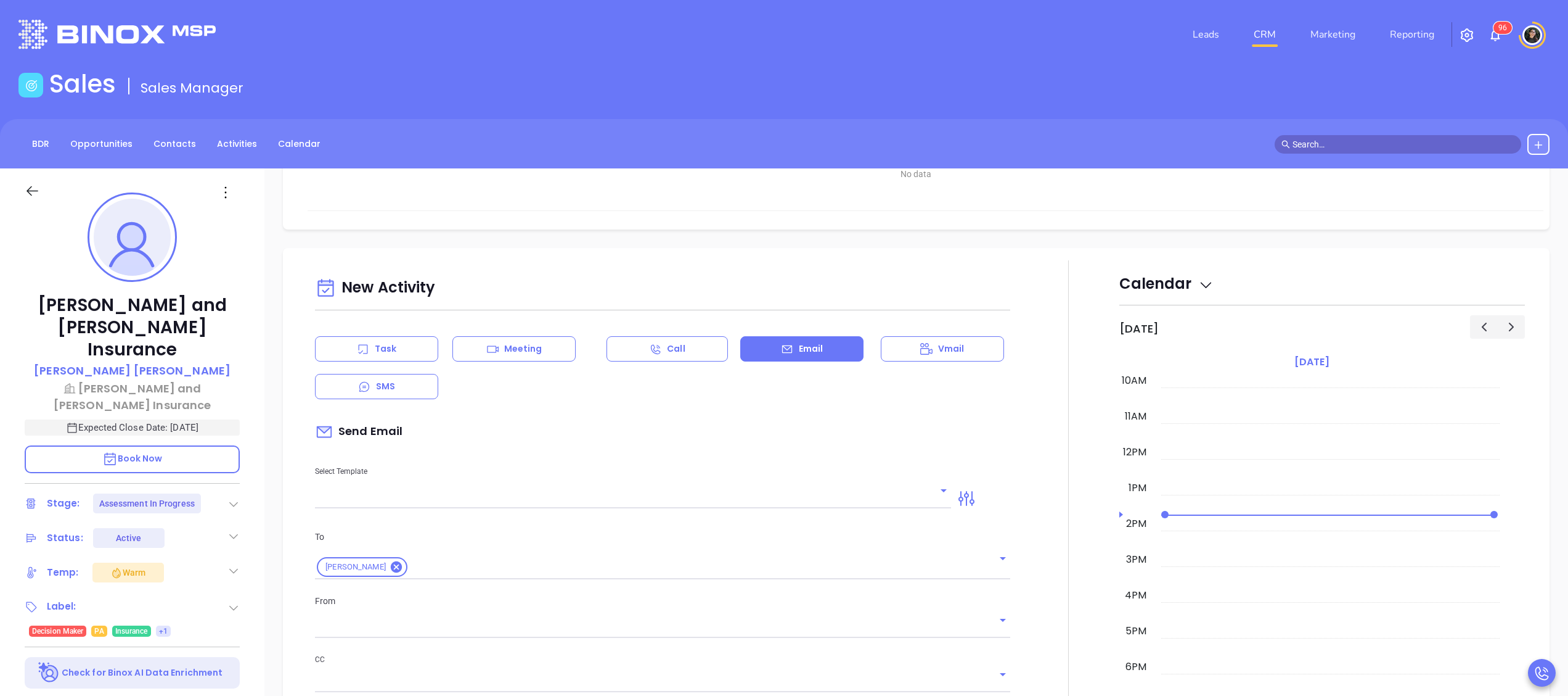
scroll to position [740, 0]
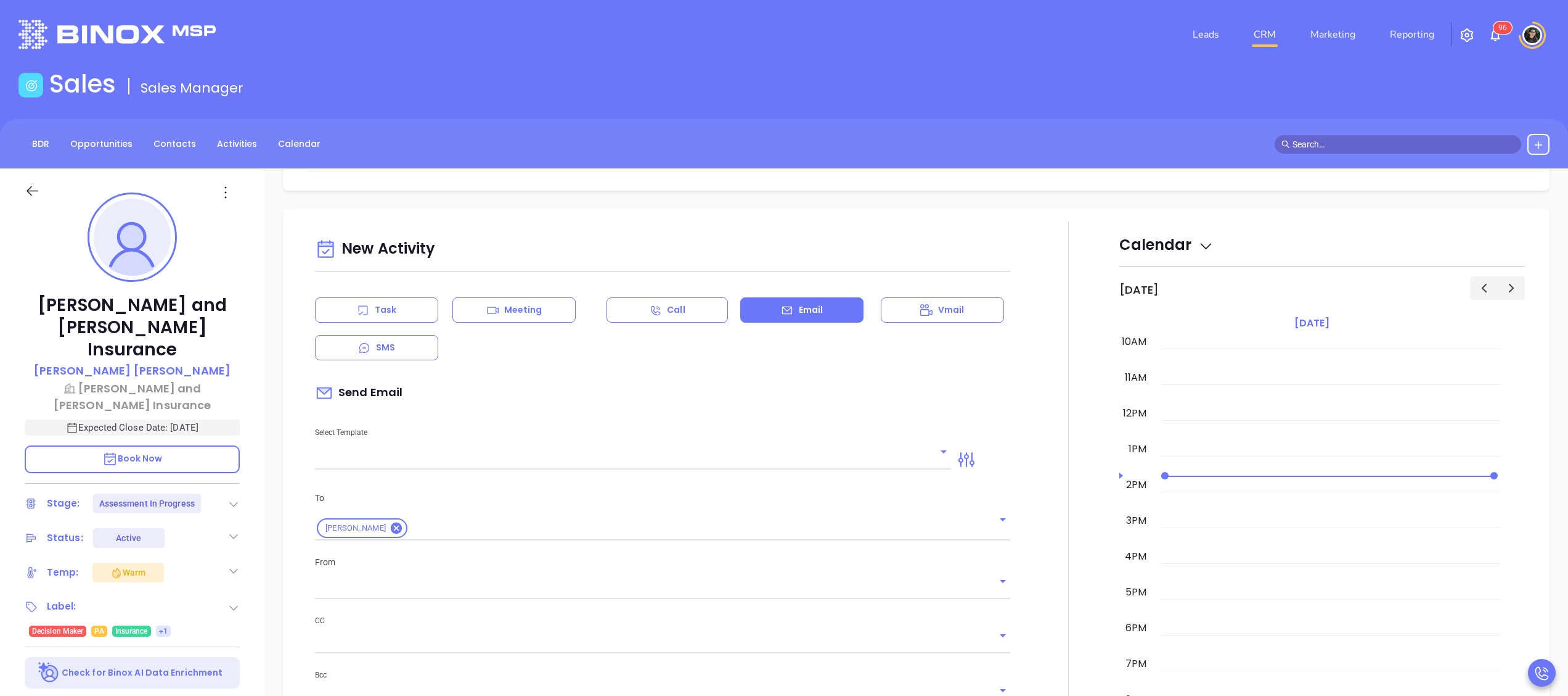
type input "[PERSON_NAME]"
click at [498, 463] on input "text" at bounding box center [624, 459] width 618 height 18
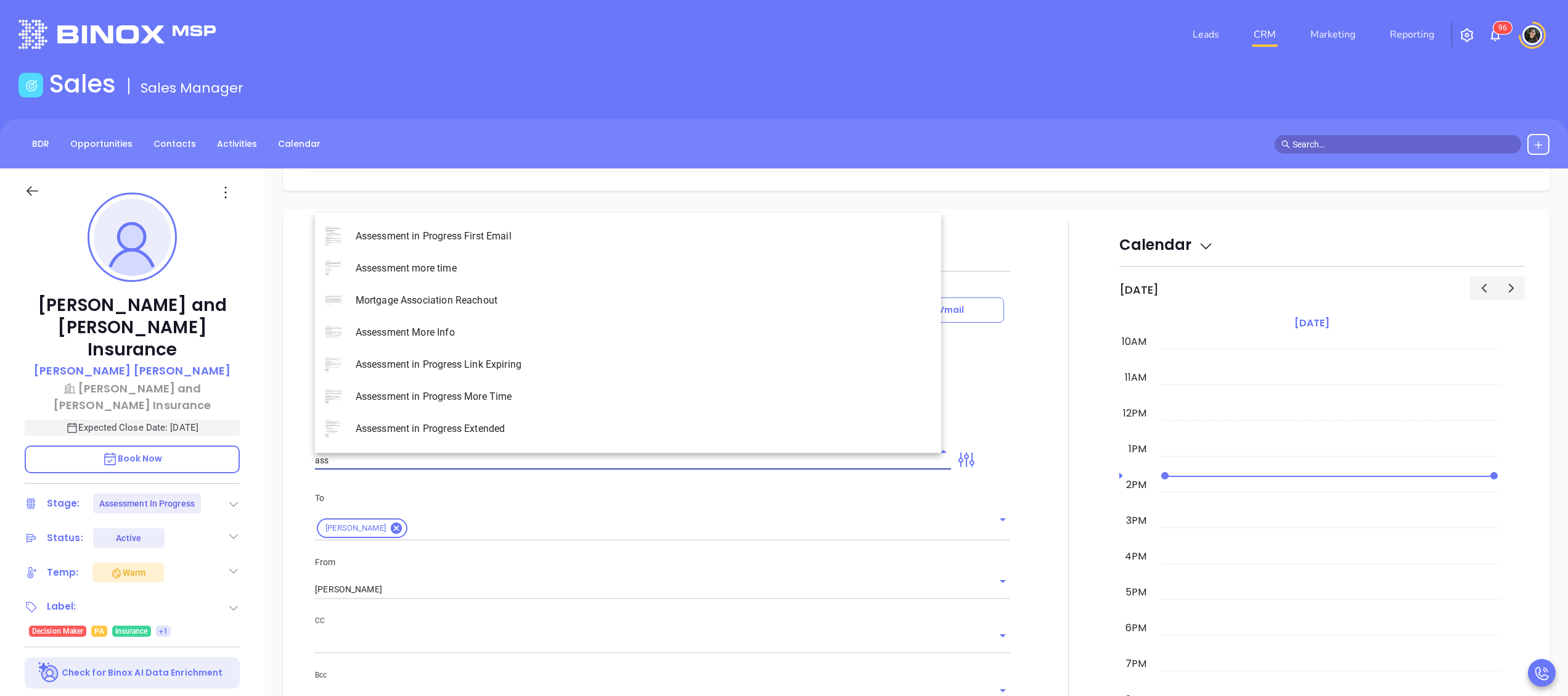
click at [515, 388] on li "Assessment in Progress More Time" at bounding box center [628, 397] width 626 height 32
type input "Assessment in Progress More Time"
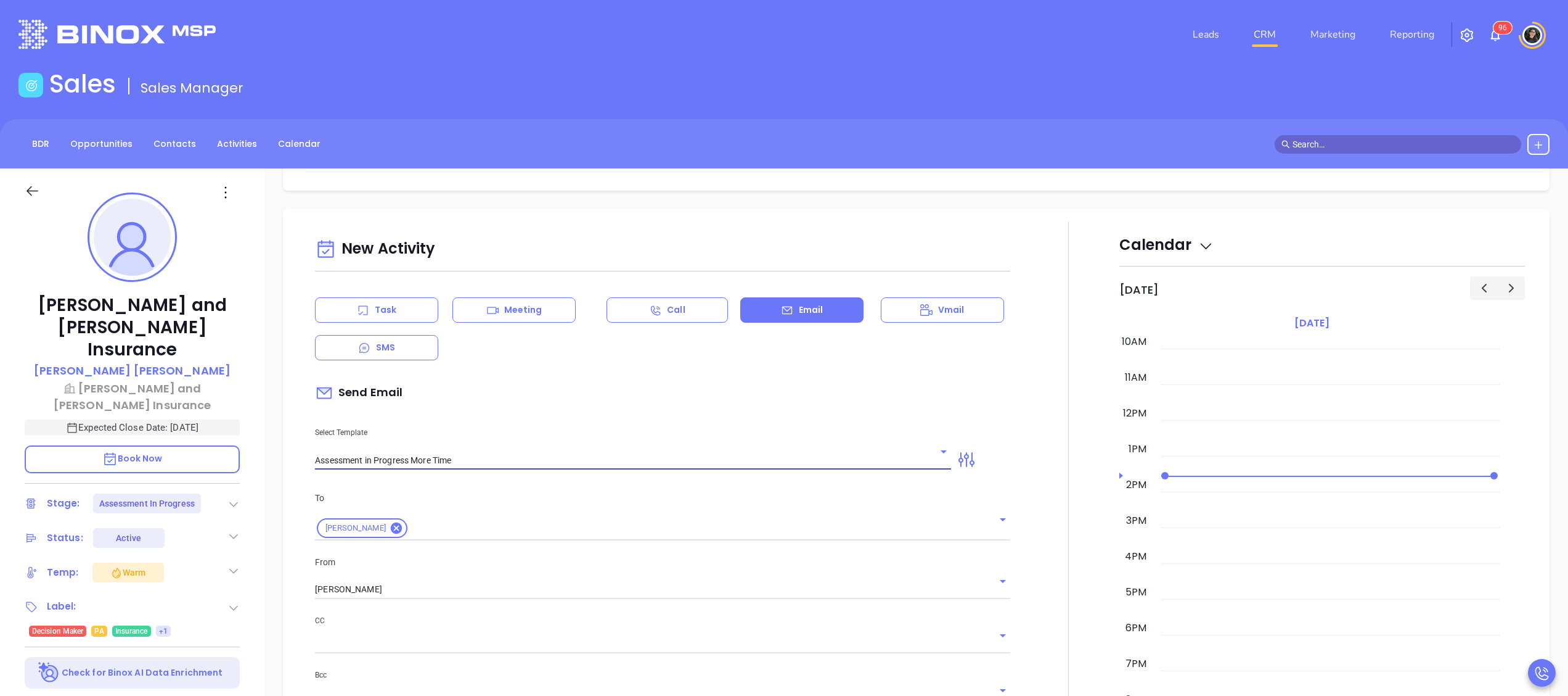
type input "[PERSON_NAME], how more time do you need?"
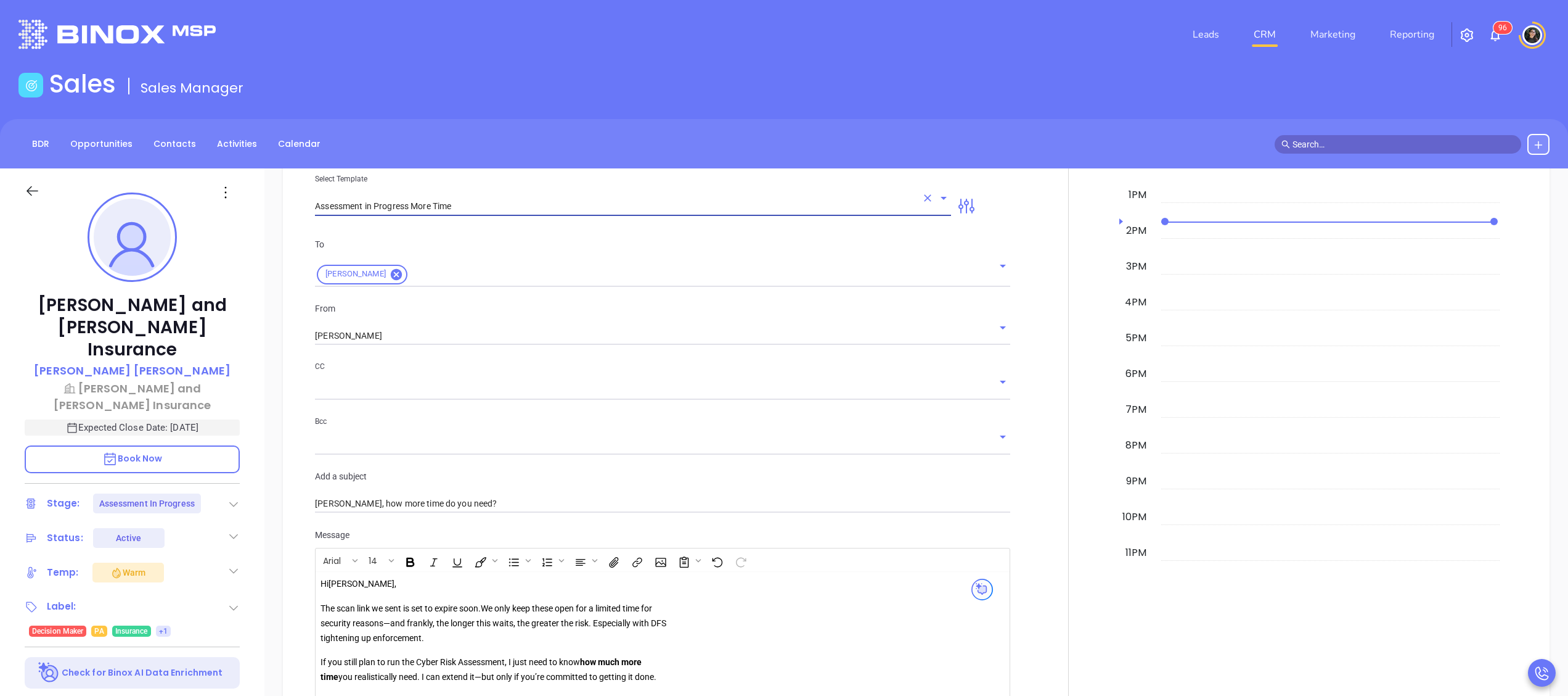
scroll to position [1113, 0]
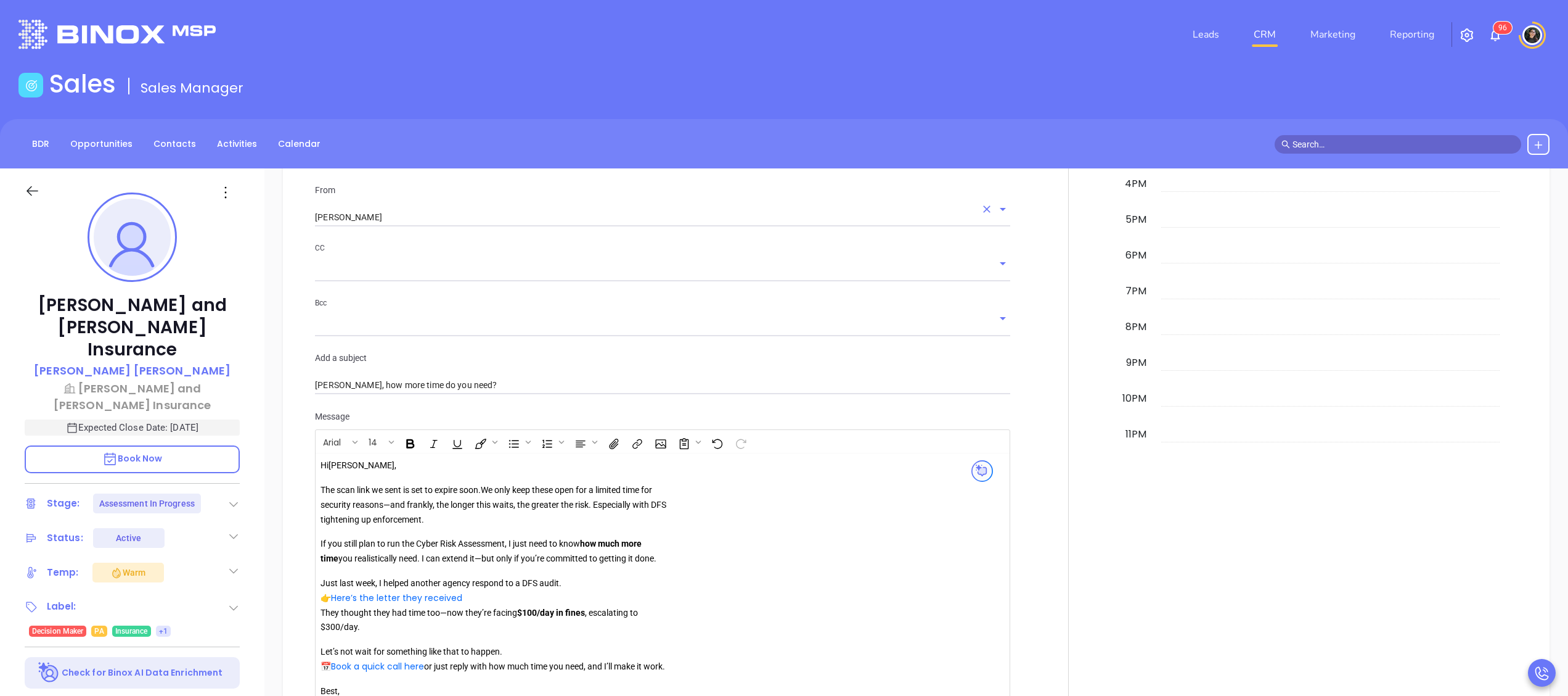
click at [463, 208] on div "[PERSON_NAME]" at bounding box center [663, 216] width 696 height 20
type input "Assessment in Progress More Time"
click at [465, 212] on input "[PERSON_NAME]" at bounding box center [646, 217] width 661 height 18
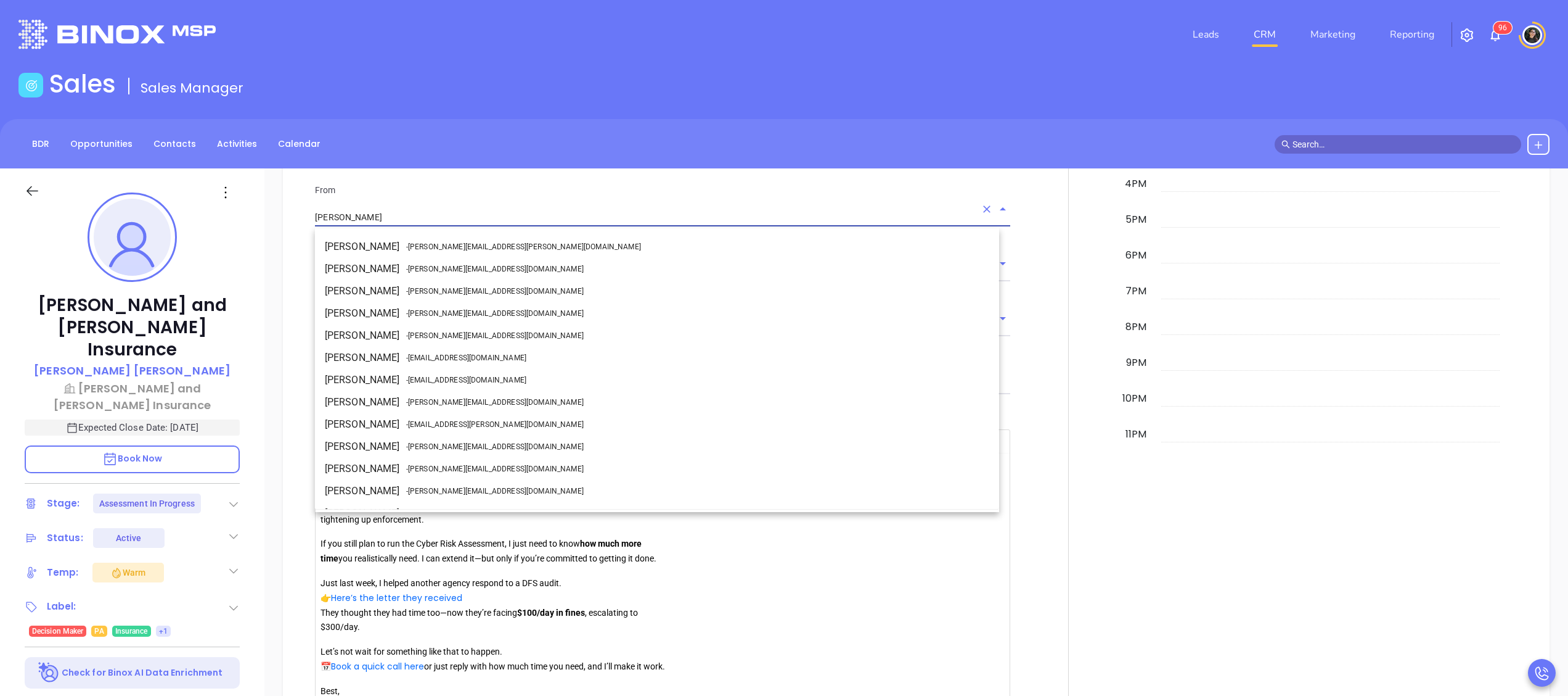
scroll to position [38, 0]
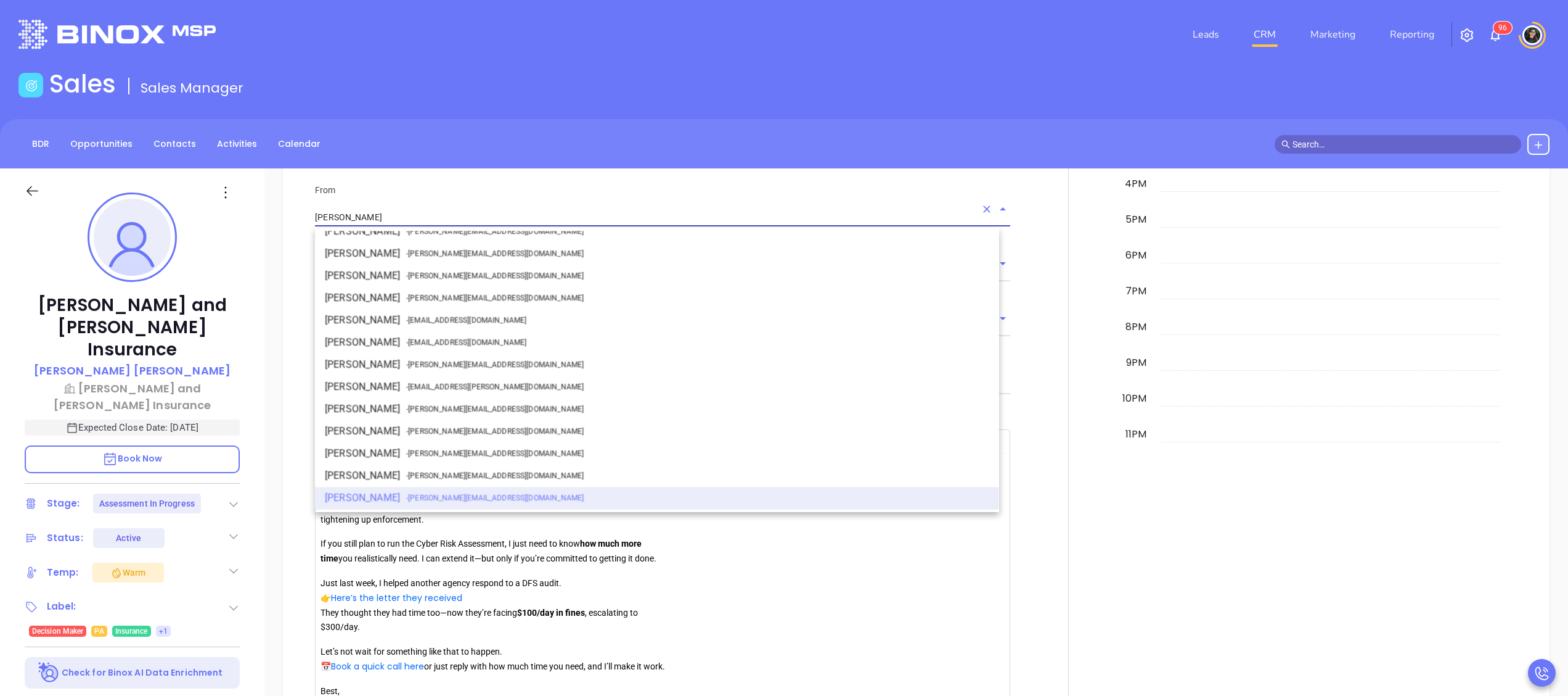
click at [427, 360] on span "- [PERSON_NAME][EMAIL_ADDRESS][DOMAIN_NAME]" at bounding box center [495, 364] width 178 height 11
type input "[PERSON_NAME]"
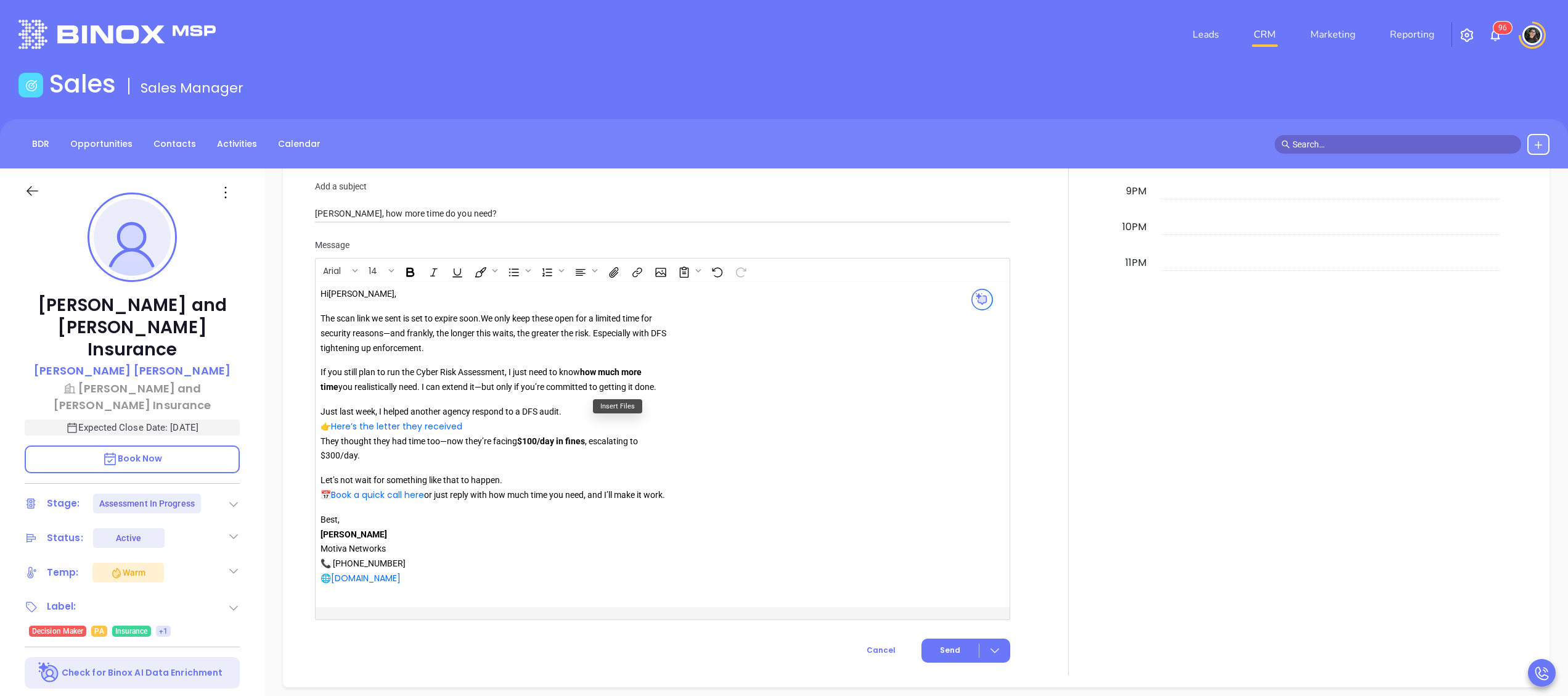
scroll to position [1236, 0]
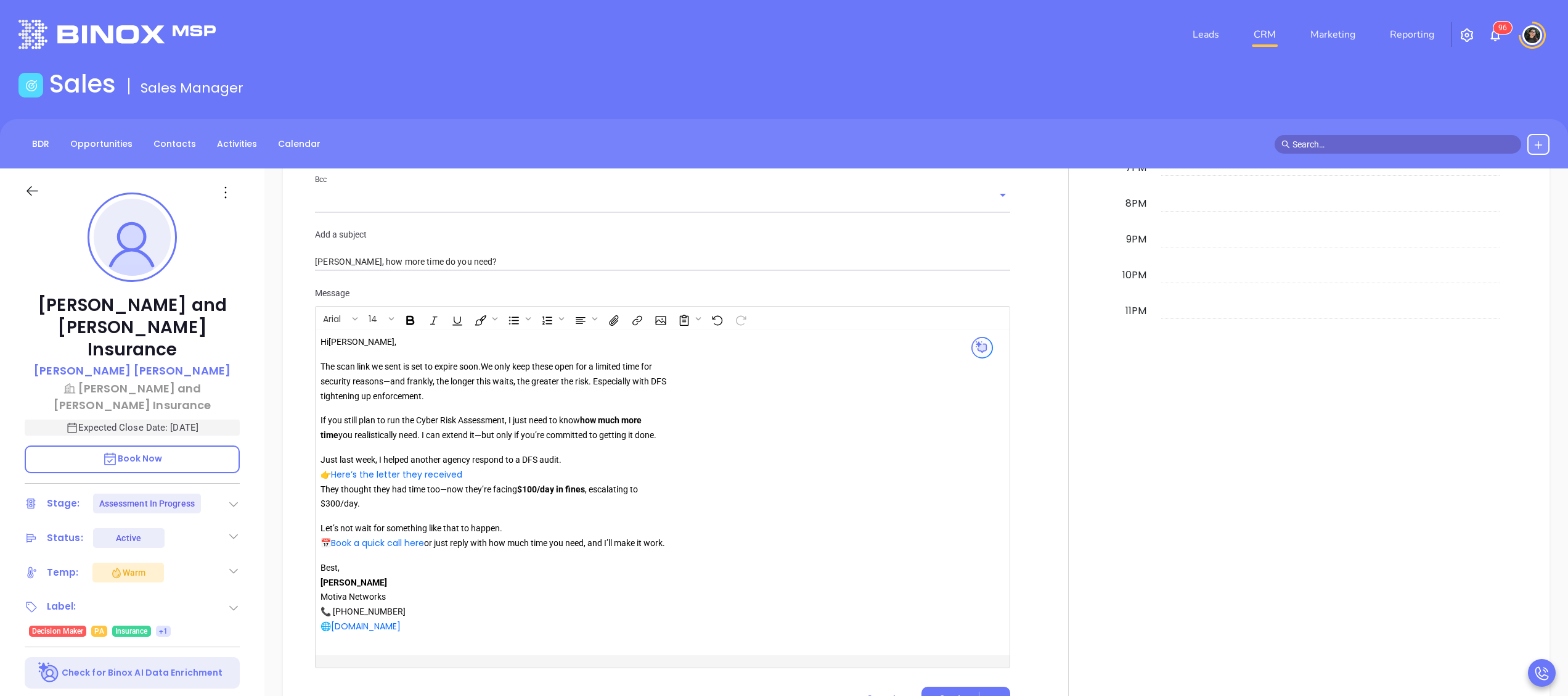
drag, startPoint x: 350, startPoint y: 558, endPoint x: 322, endPoint y: 463, distance: 99.0
click at [322, 463] on div "Hi [PERSON_NAME] , The scan link we sent is set to expire soon. We only keep th…" at bounding box center [498, 484] width 355 height 299
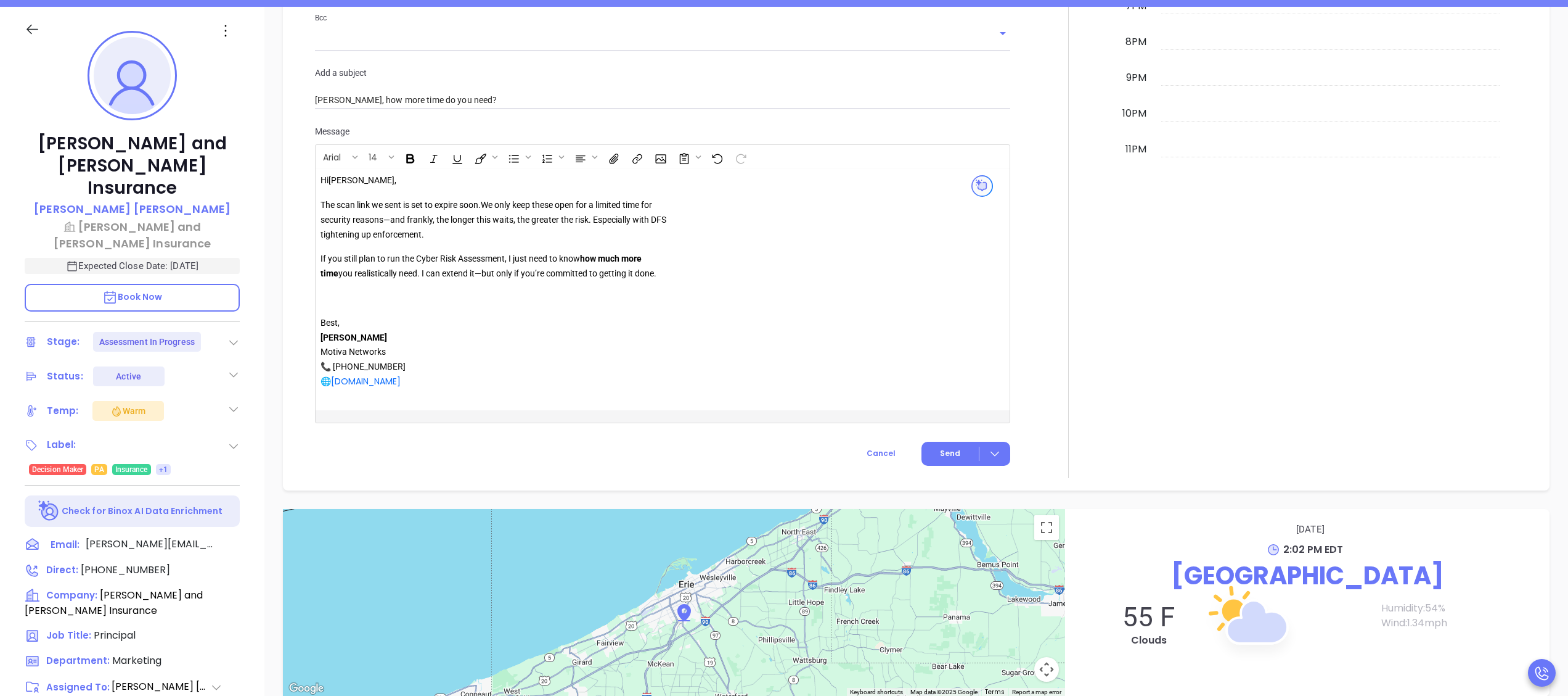
scroll to position [123, 0]
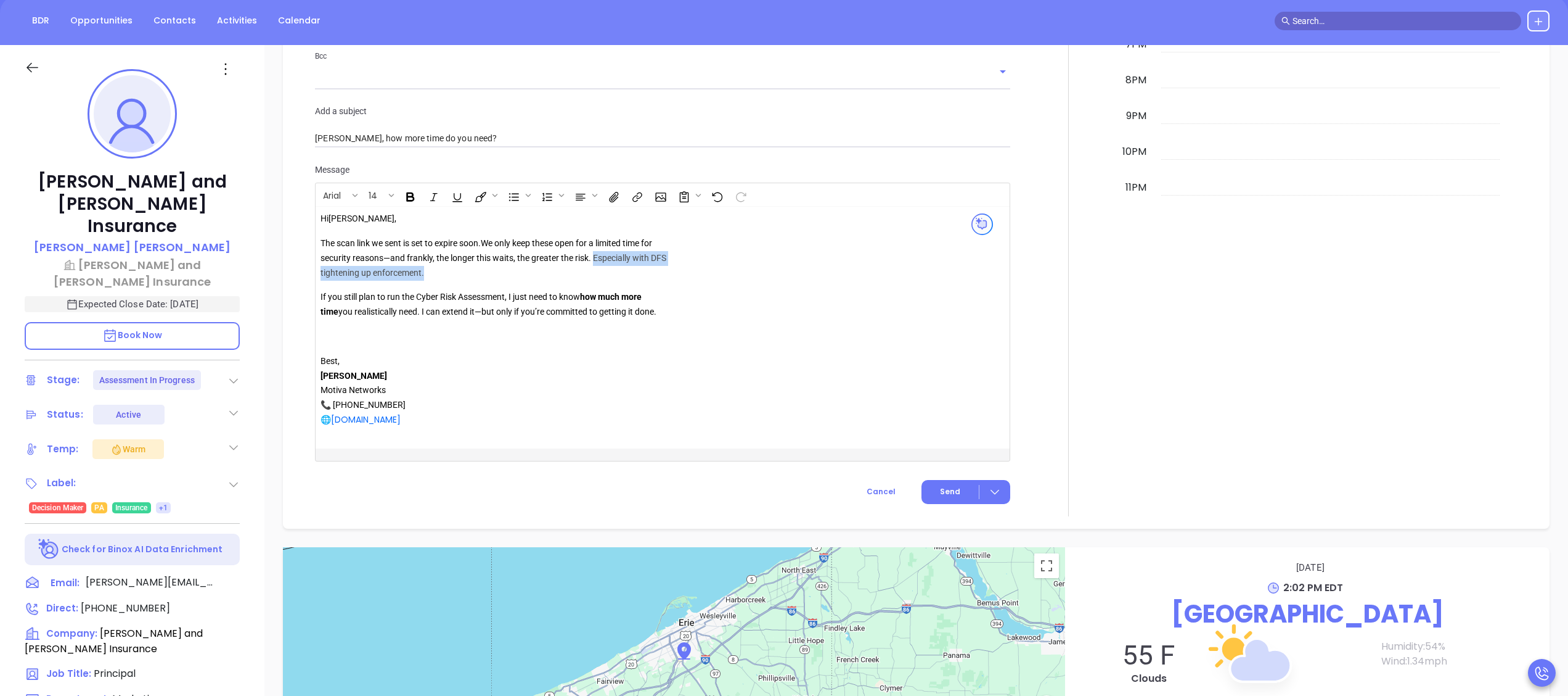
drag, startPoint x: 544, startPoint y: 274, endPoint x: 594, endPoint y: 262, distance: 51.4
click at [594, 262] on p "The scan link we sent is set to expire soon. We only keep these open for a limi…" at bounding box center [498, 258] width 355 height 43
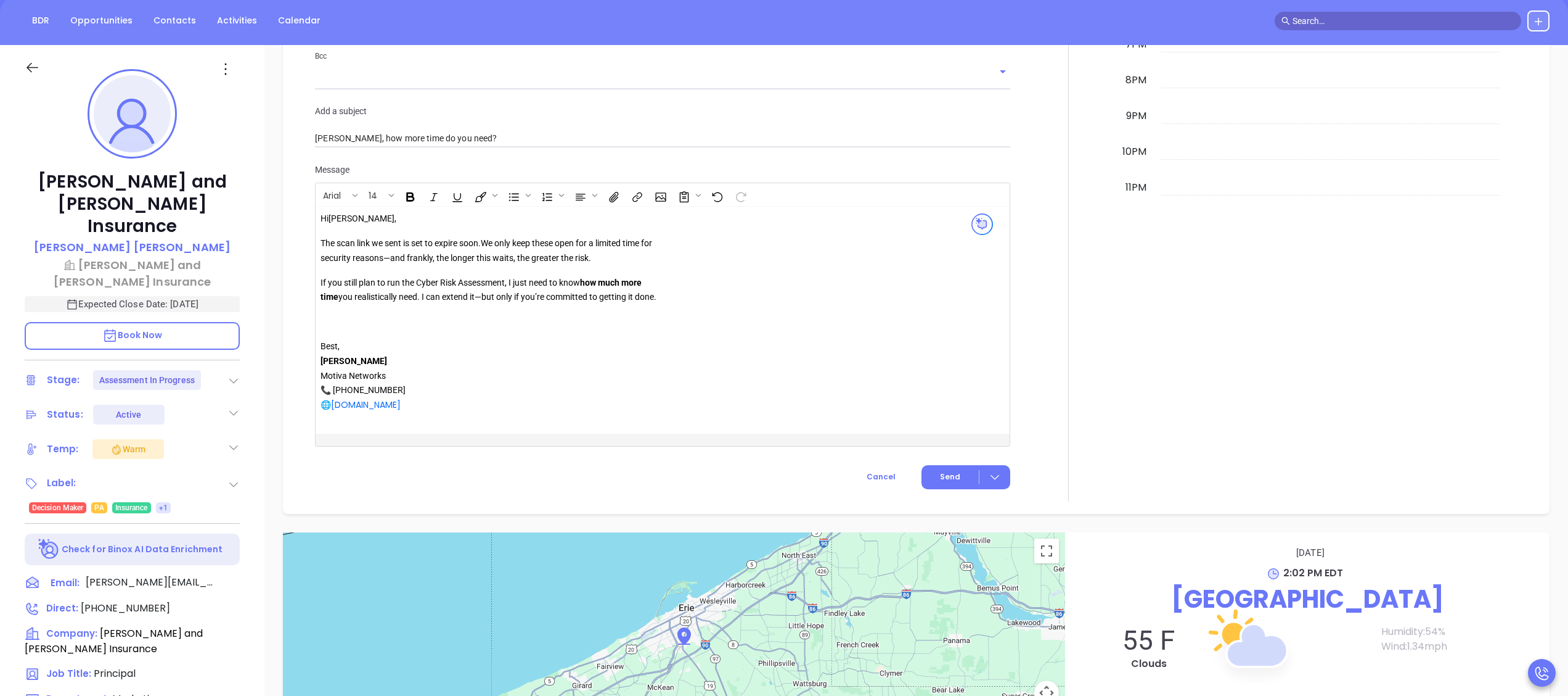
click at [644, 342] on p "Best, [PERSON_NAME] Motiva Networks 📞 [PHONE_NUMBER] 🌐 [DOMAIN_NAME]" at bounding box center [498, 376] width 355 height 73
click at [461, 322] on p at bounding box center [498, 322] width 355 height 14
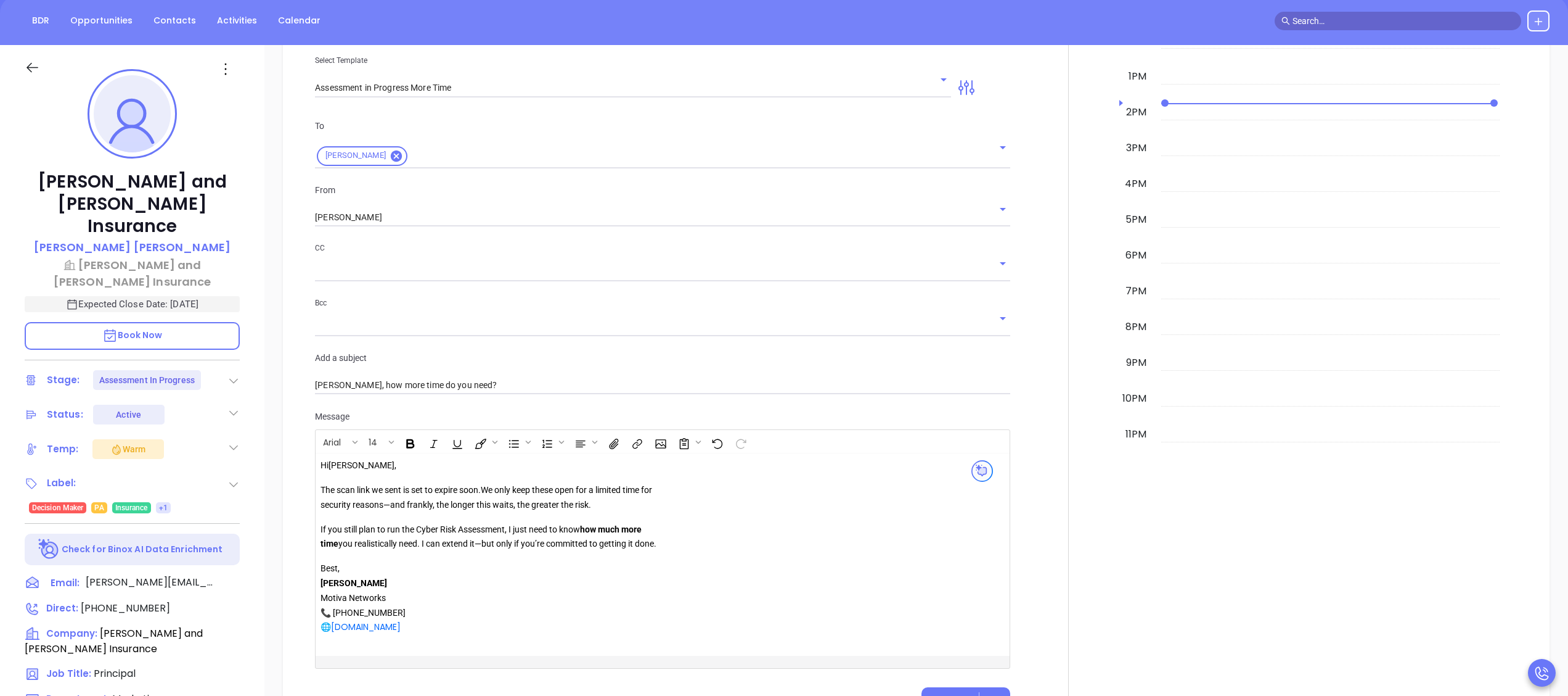
scroll to position [1113, 0]
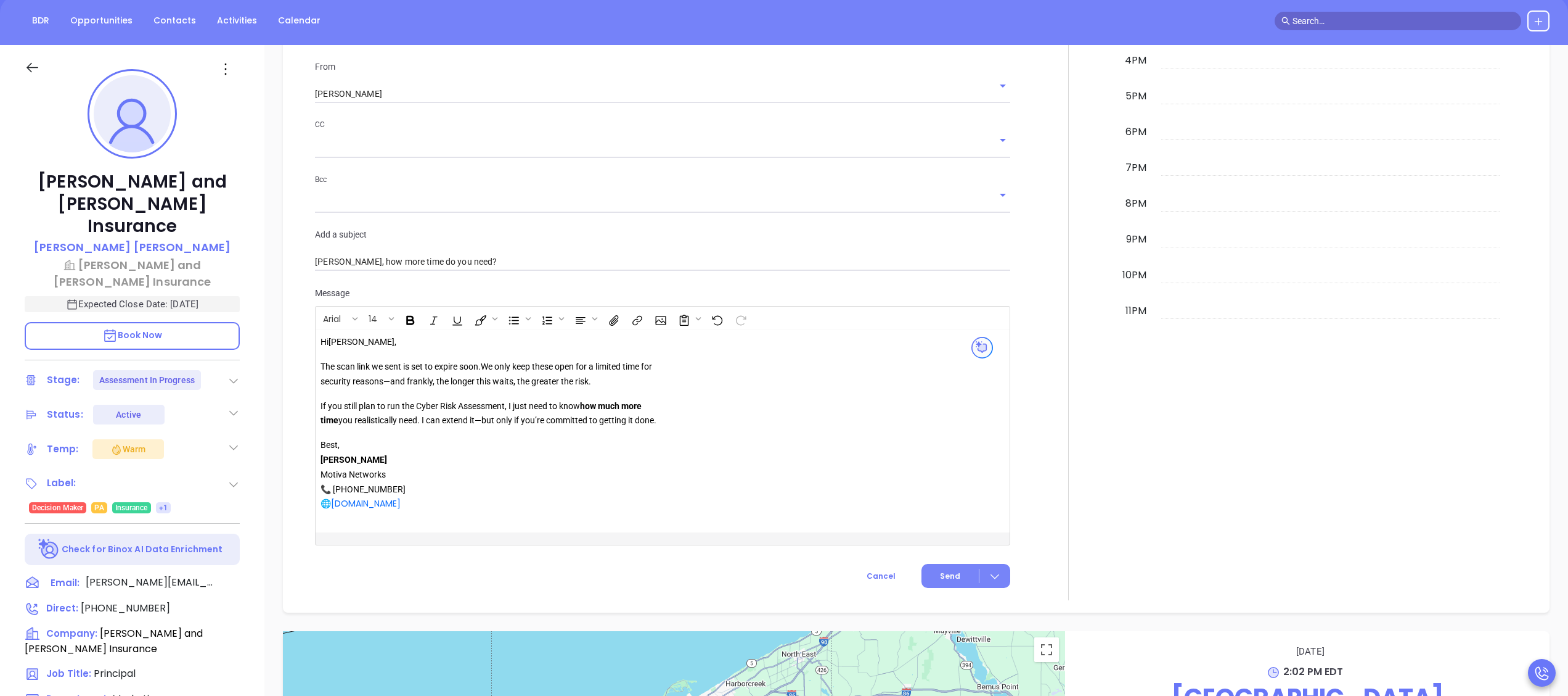
click at [941, 582] on span "Send" at bounding box center [950, 576] width 20 height 11
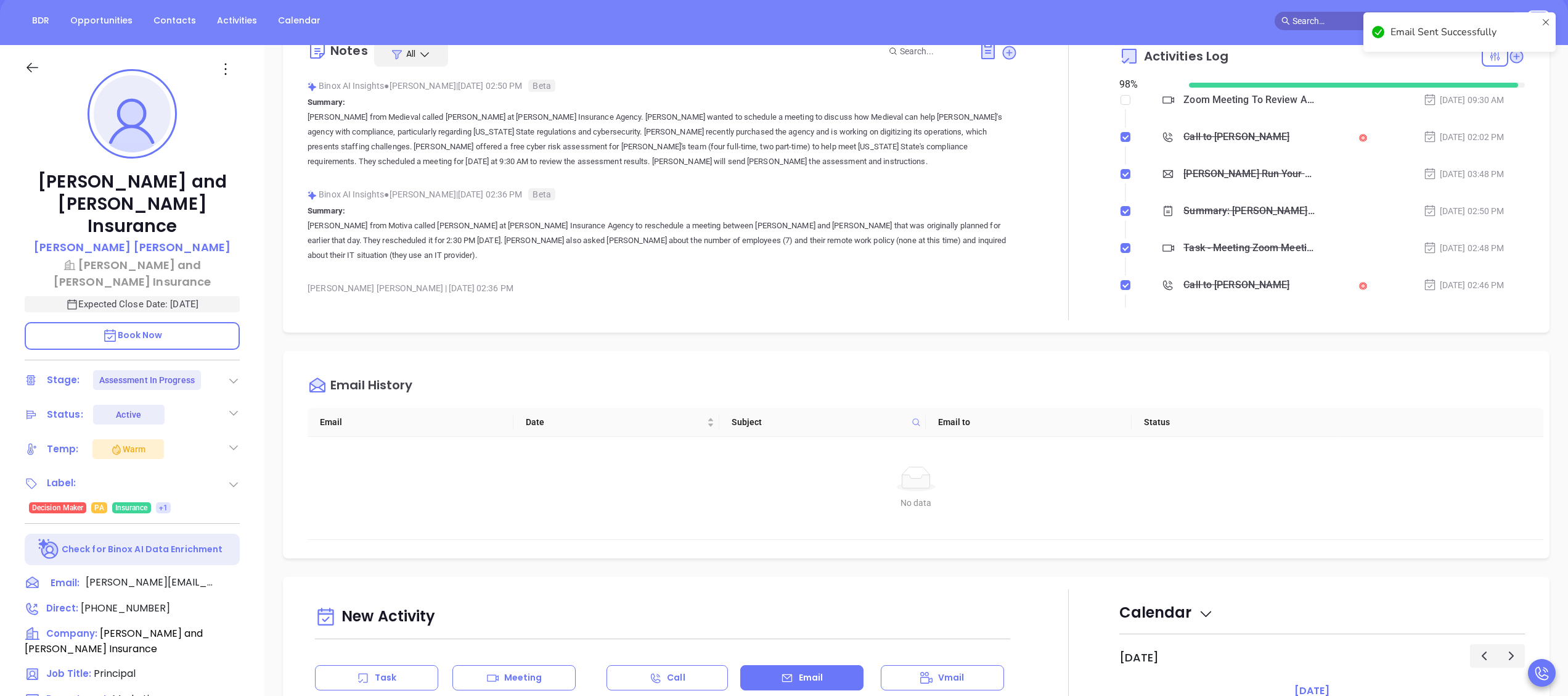
scroll to position [0, 0]
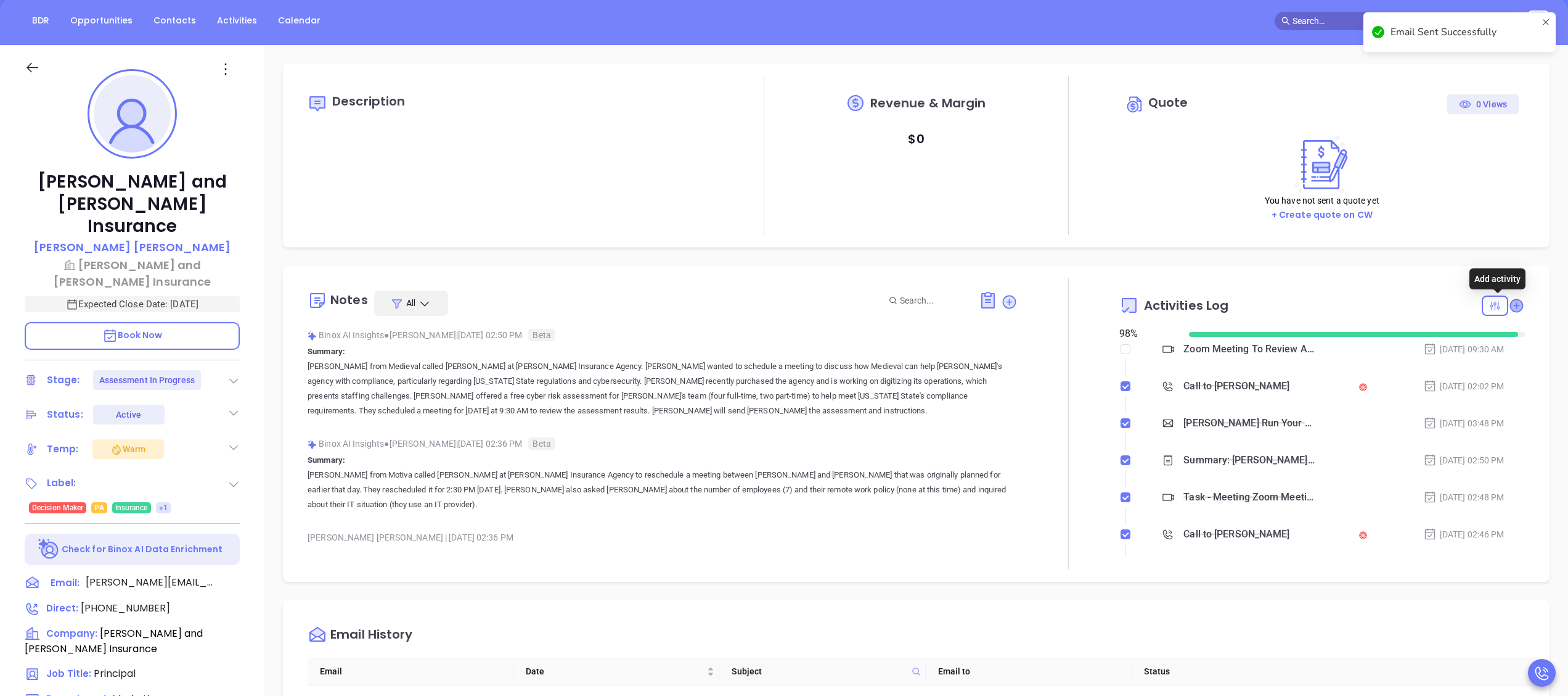
click at [1510, 302] on icon at bounding box center [1516, 305] width 12 height 12
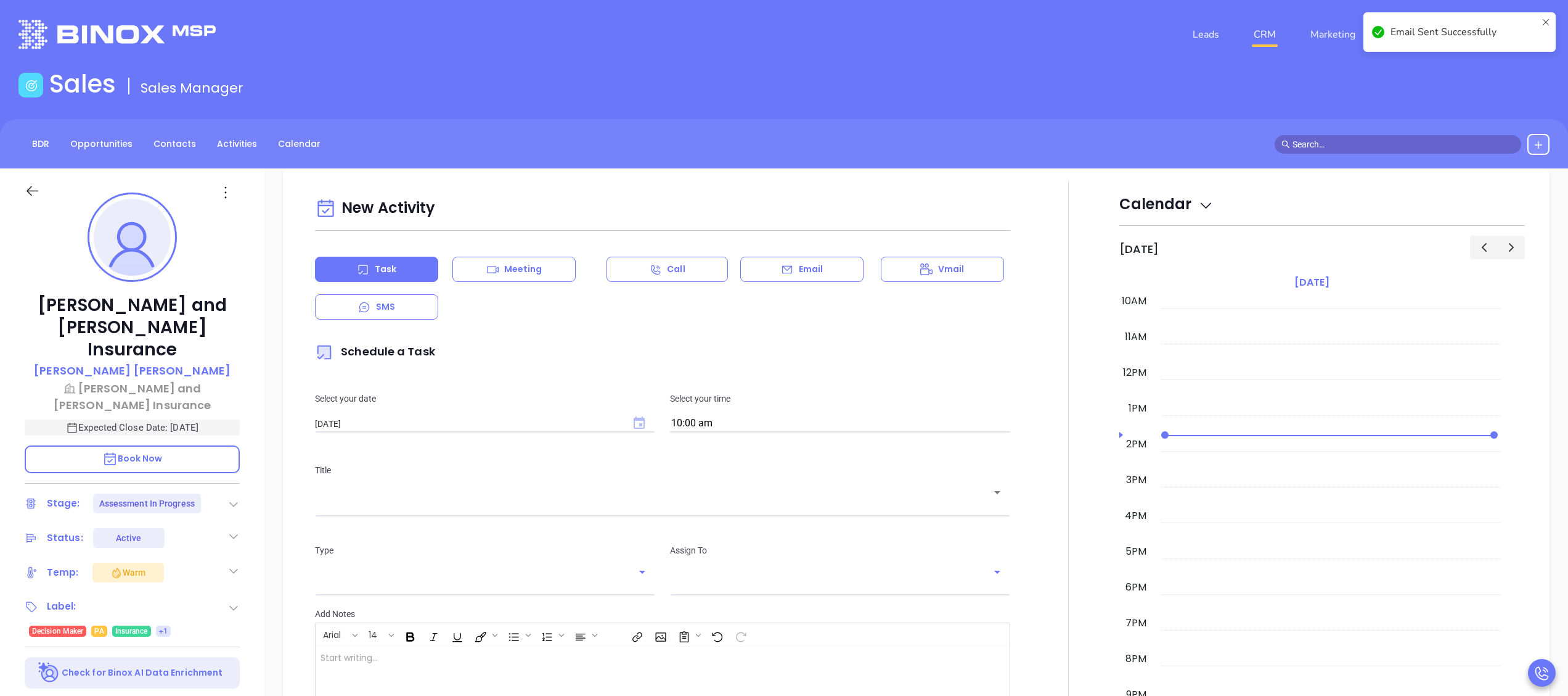
click at [639, 423] on icon "Choose date, selected date is Oct 10, 2025" at bounding box center [639, 422] width 11 height 12
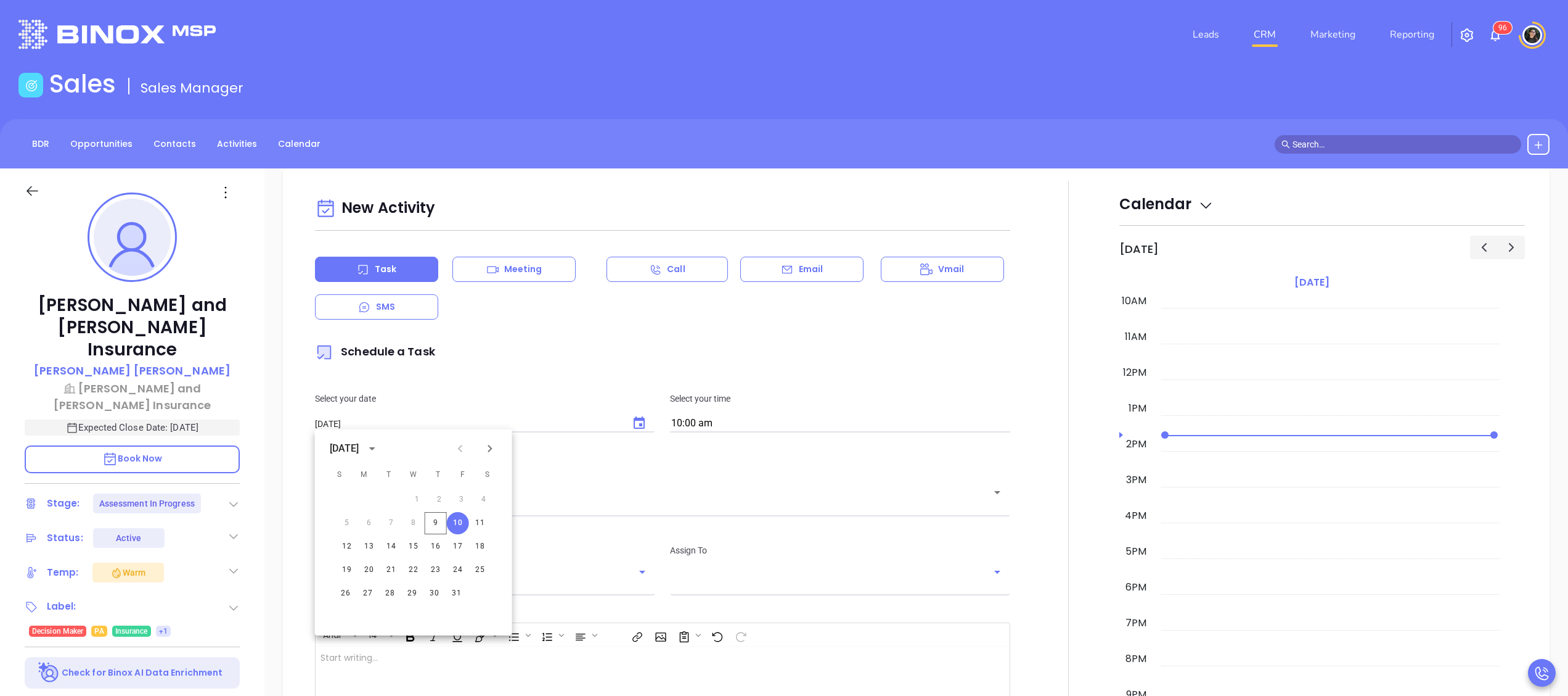
type input "[PERSON_NAME]"
click at [458, 524] on button "10" at bounding box center [458, 523] width 23 height 23
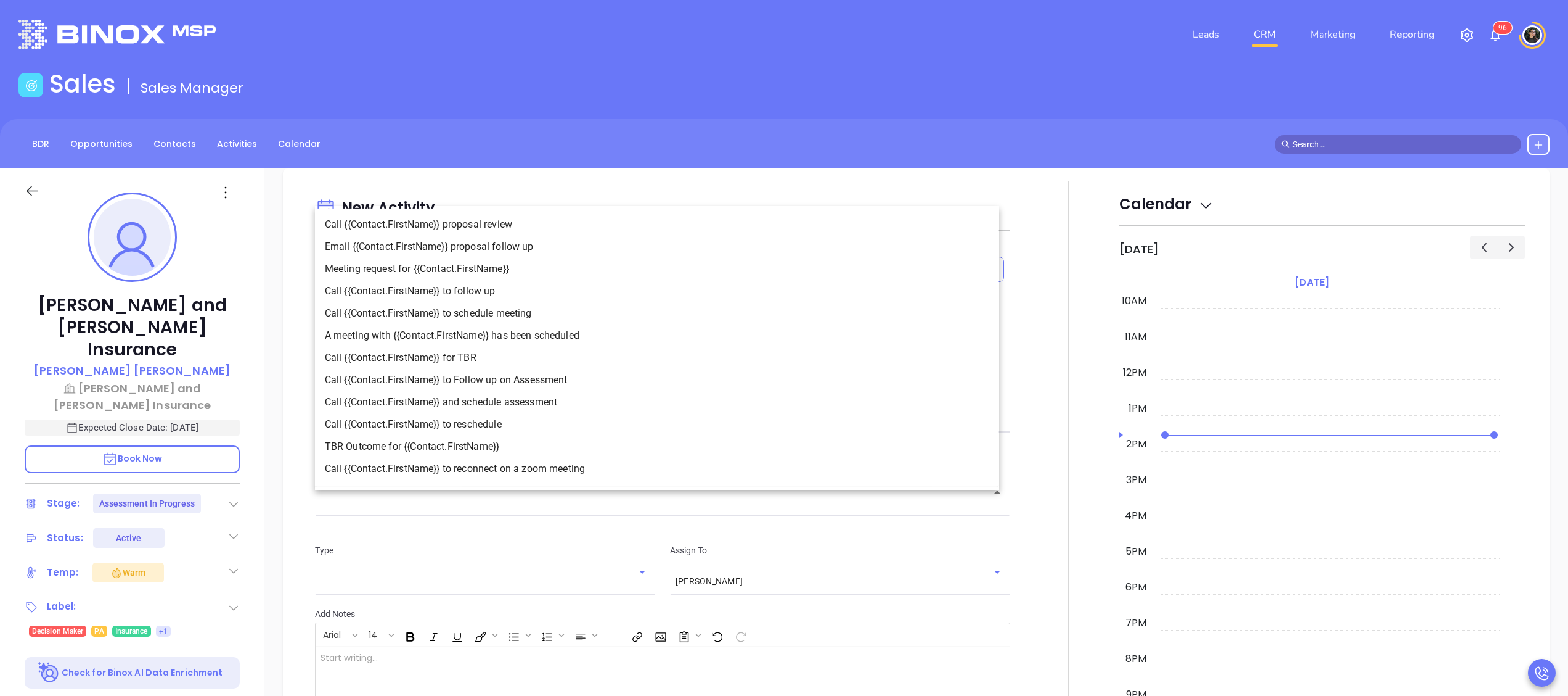
click at [585, 501] on input "text" at bounding box center [654, 500] width 666 height 12
click at [540, 375] on li "Call {{Contact.FirstName}} to Follow up on Assessment" at bounding box center [657, 380] width 684 height 23
type input "Call [PERSON_NAME] to Follow up on Assessment"
type input "Call"
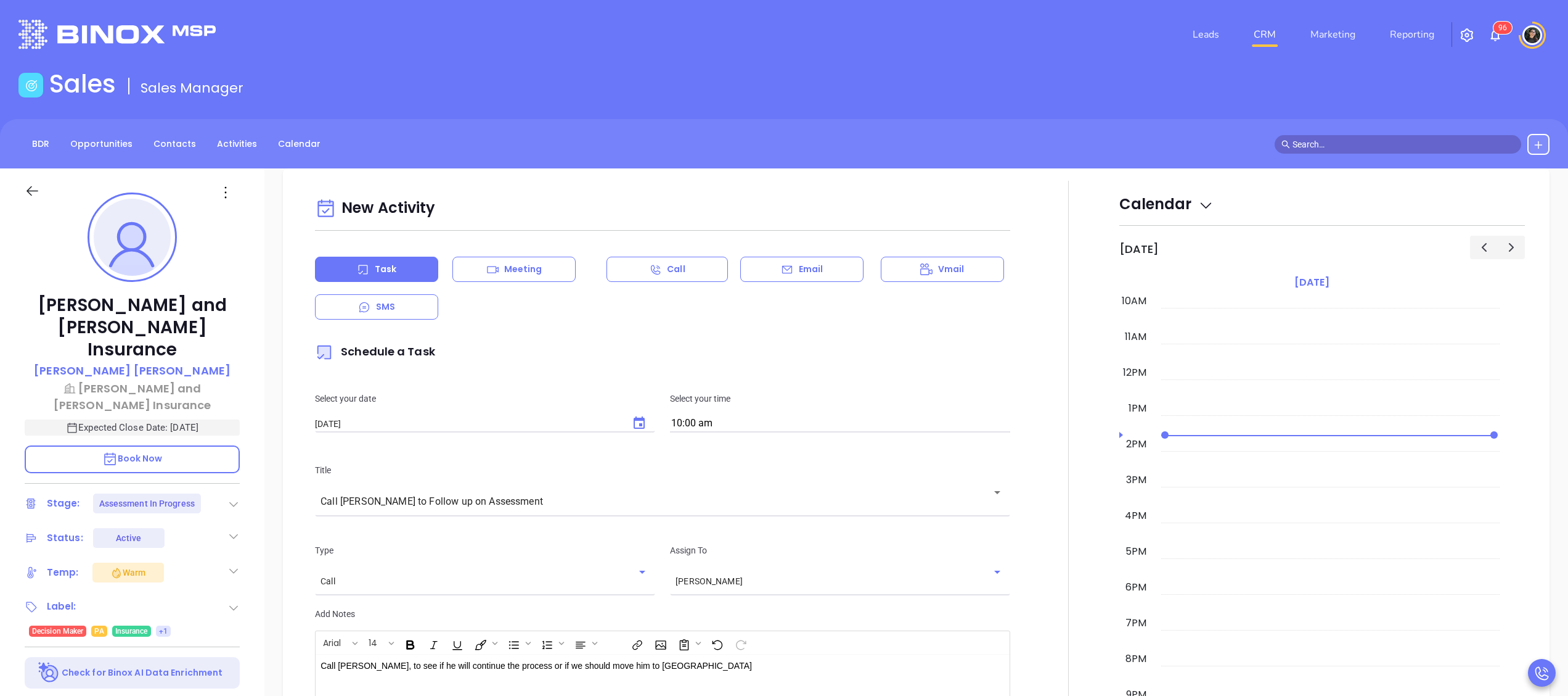
click at [802, 412] on div "Select your time 10:00 am" at bounding box center [839, 412] width 355 height 41
click at [802, 422] on input "10:00 am" at bounding box center [839, 423] width 340 height 17
click at [761, 457] on button "11:00 am" at bounding box center [766, 451] width 191 height 27
type input "11:00 am"
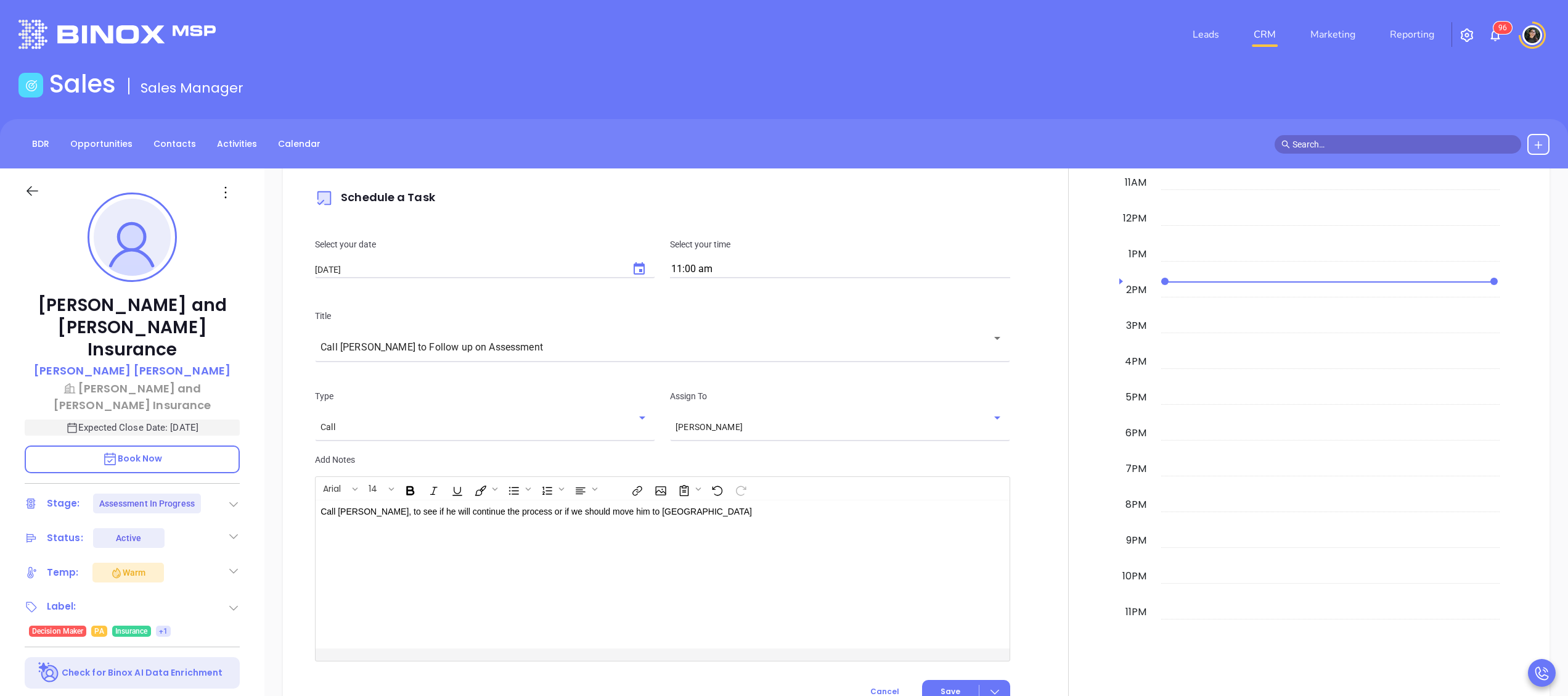
scroll to position [1151, 0]
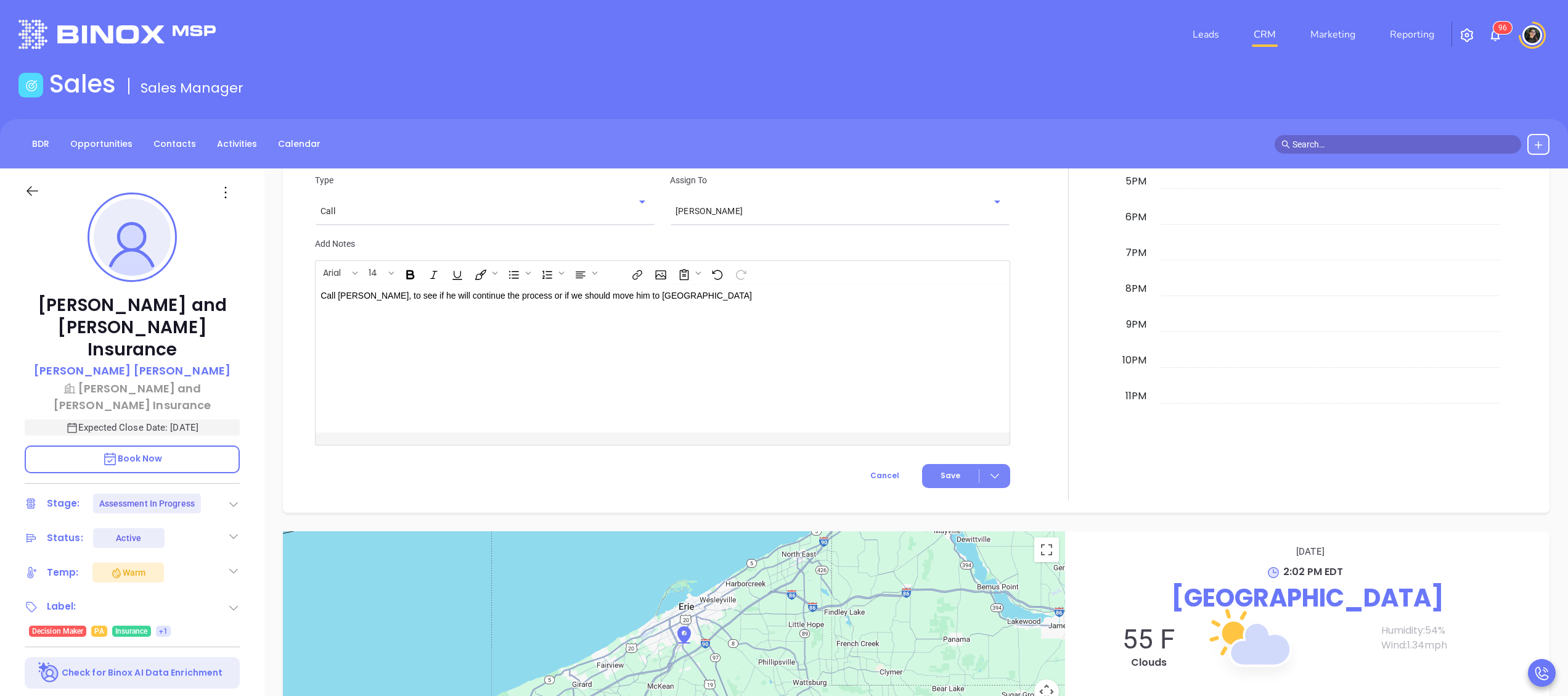
click at [948, 476] on span "Save" at bounding box center [950, 476] width 20 height 11
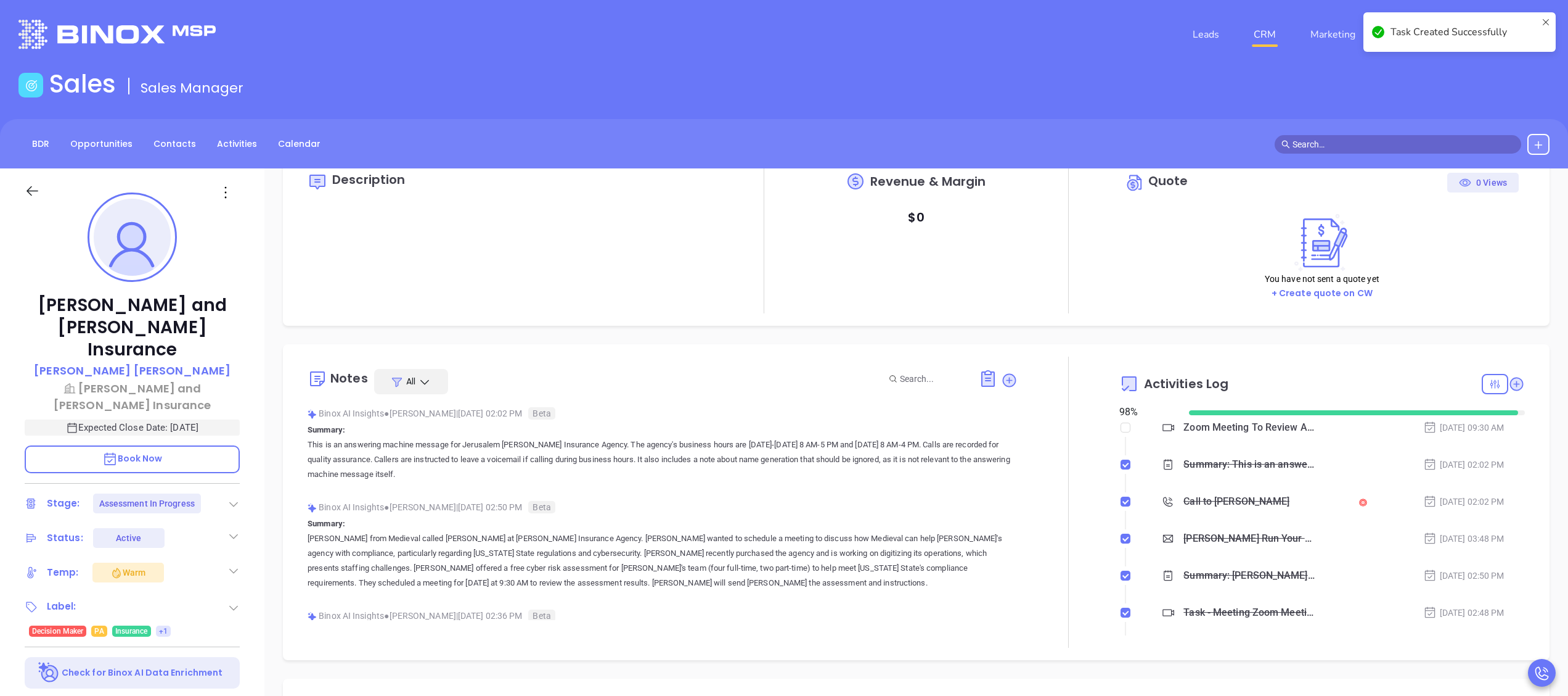
scroll to position [0, 0]
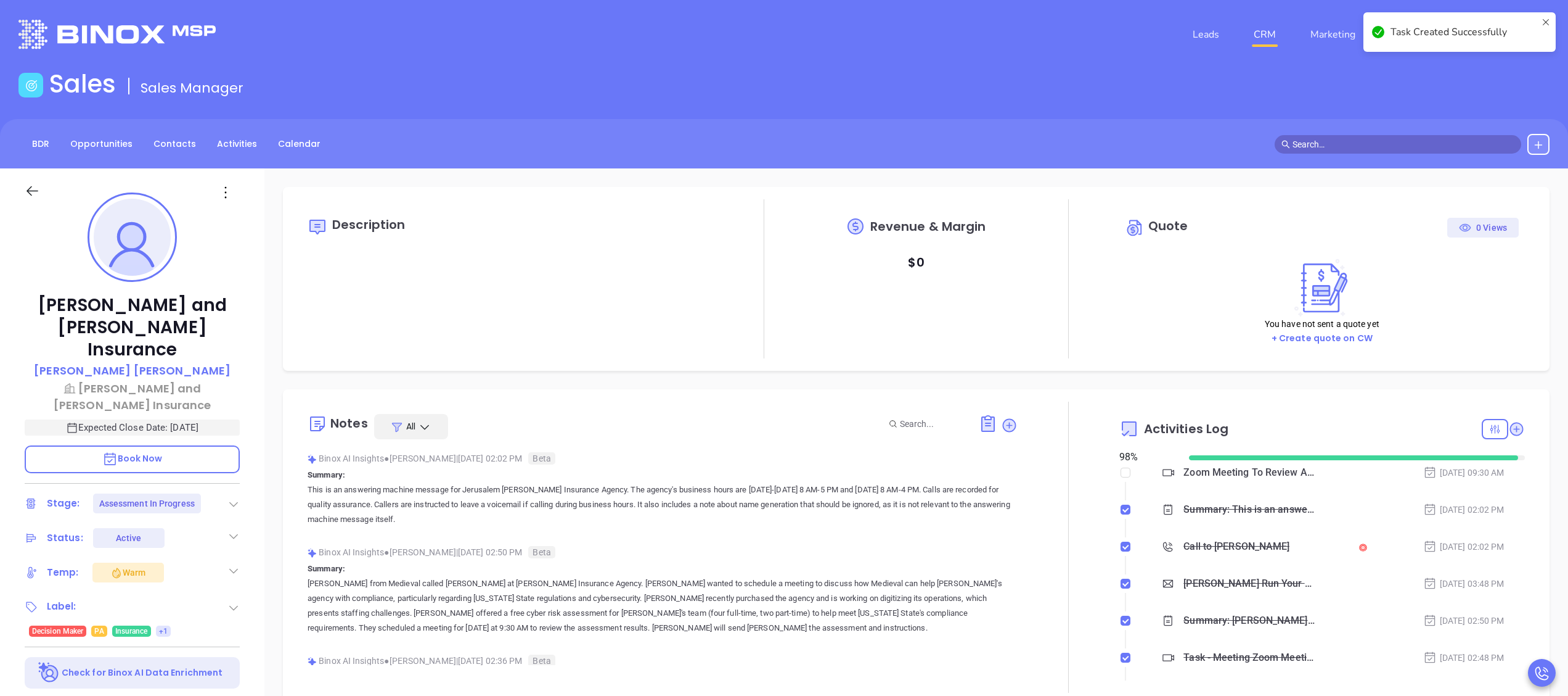
checkbox input "false"
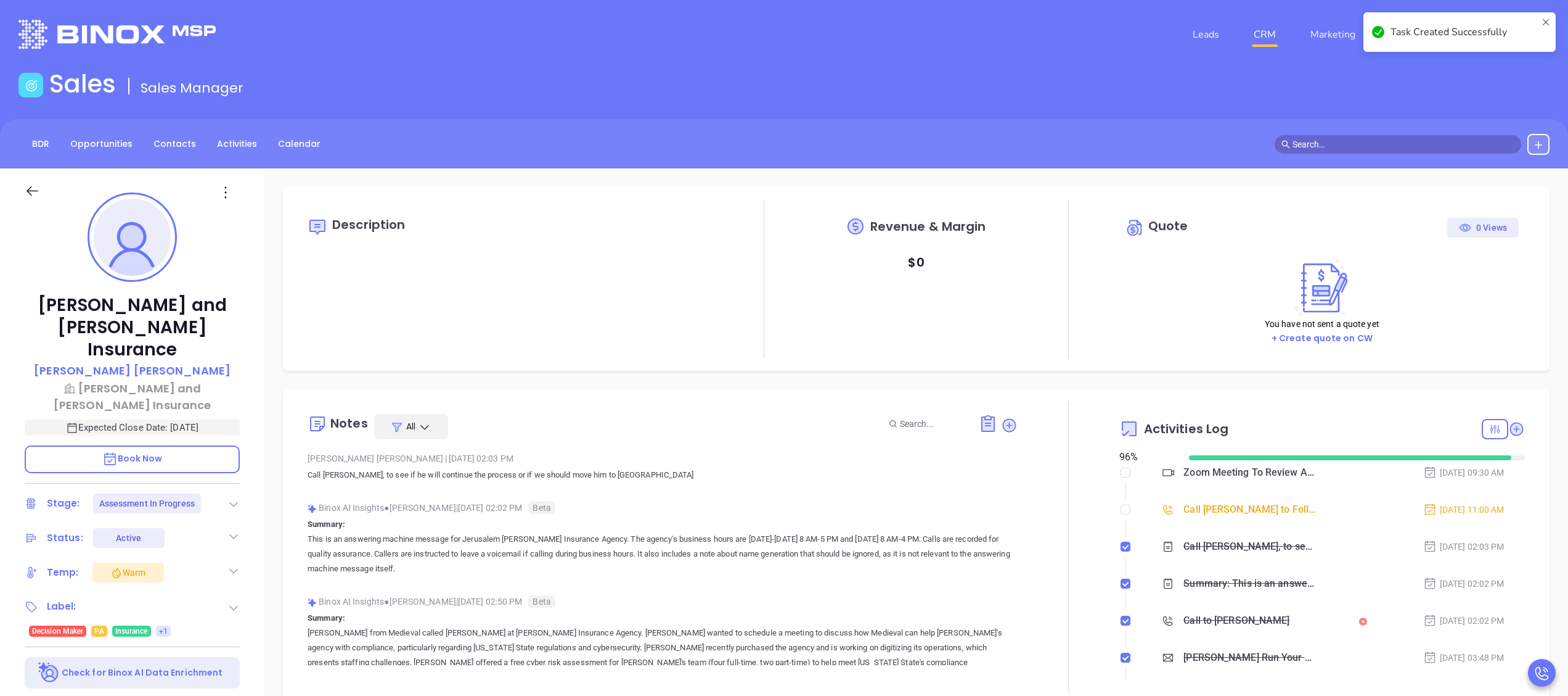
click at [1265, 28] on link "CRM" at bounding box center [1265, 35] width 32 height 25
